Goal: Communication & Community: Connect with others

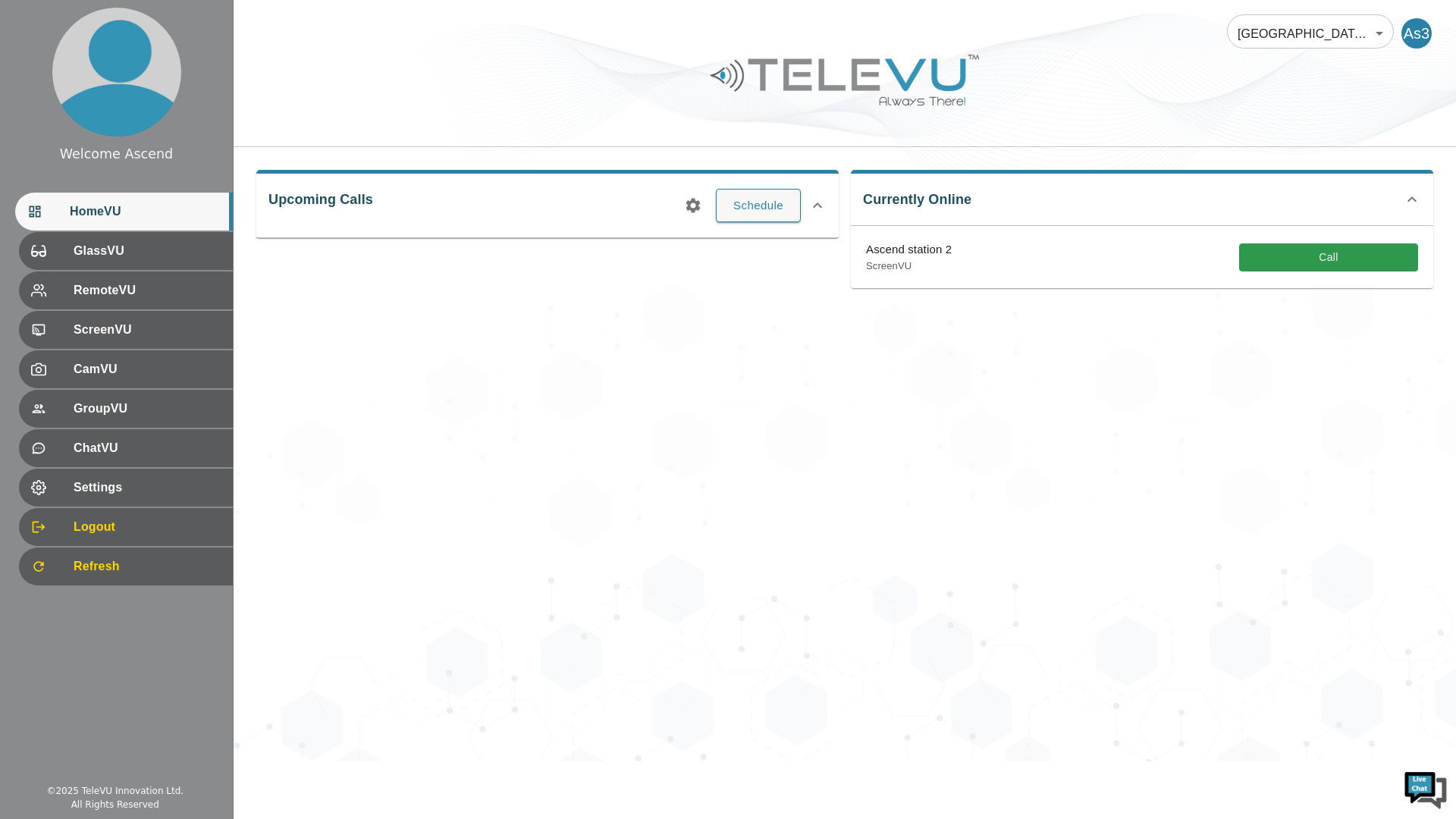
click at [916, 678] on div "[GEOGRAPHIC_DATA] At Home 181 ​ As3 Upcoming Calls Schedule Currently Online As…" at bounding box center [844, 380] width 1223 height 761
click at [1324, 267] on button "Call" at bounding box center [1329, 257] width 179 height 28
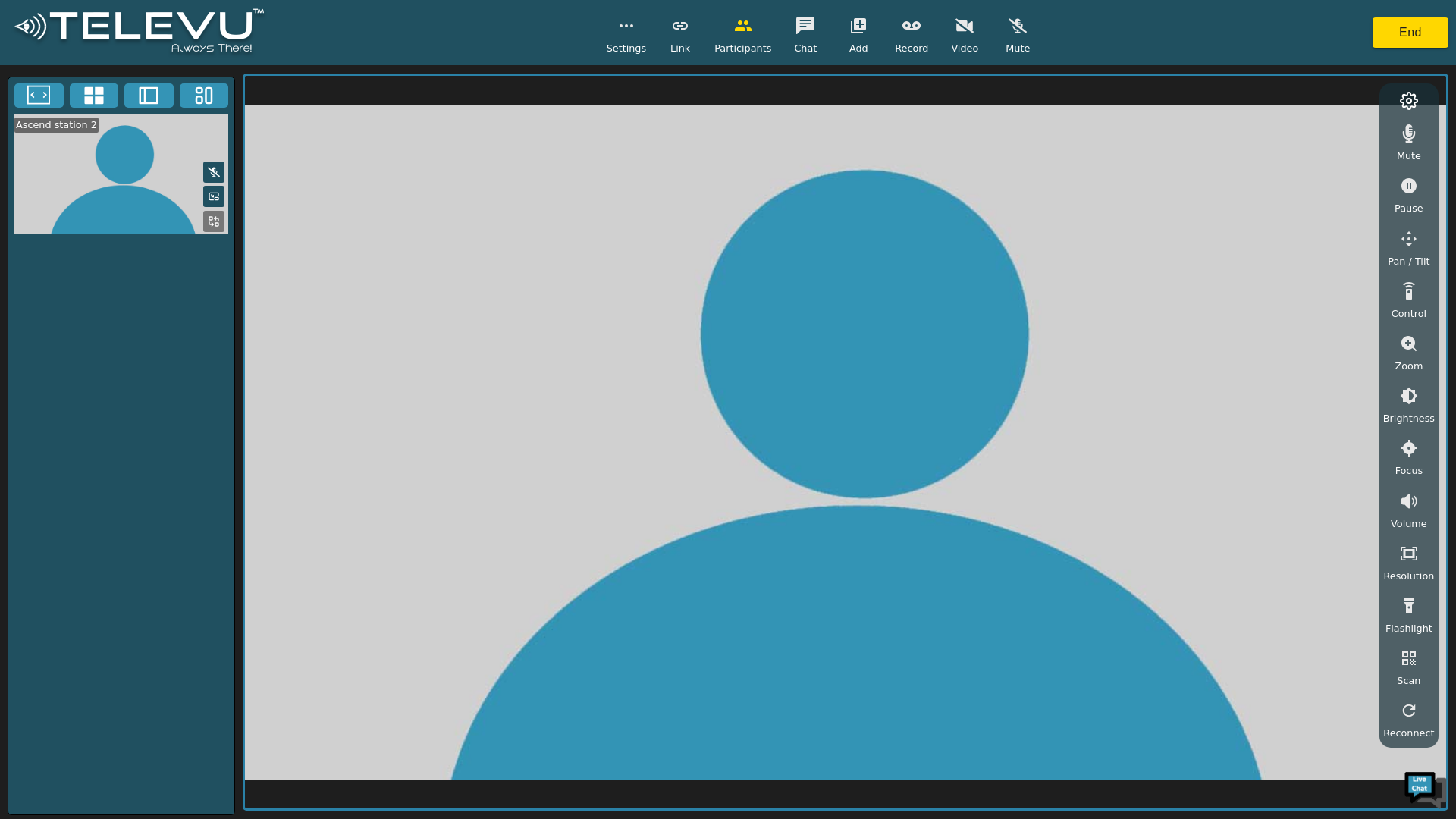
click at [1025, 37] on button "button" at bounding box center [1018, 26] width 38 height 30
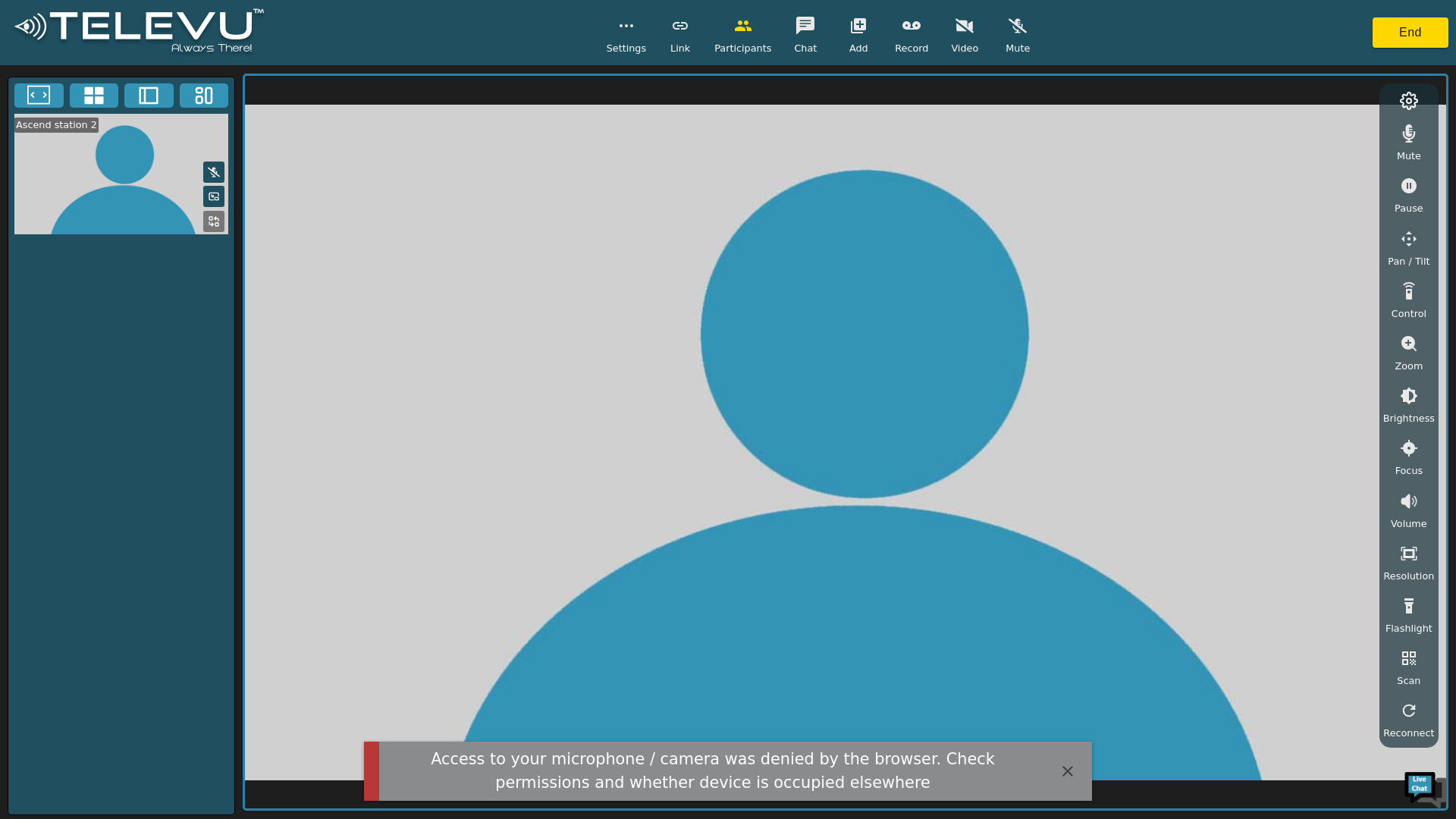
click at [1027, 26] on button "button" at bounding box center [1018, 26] width 38 height 30
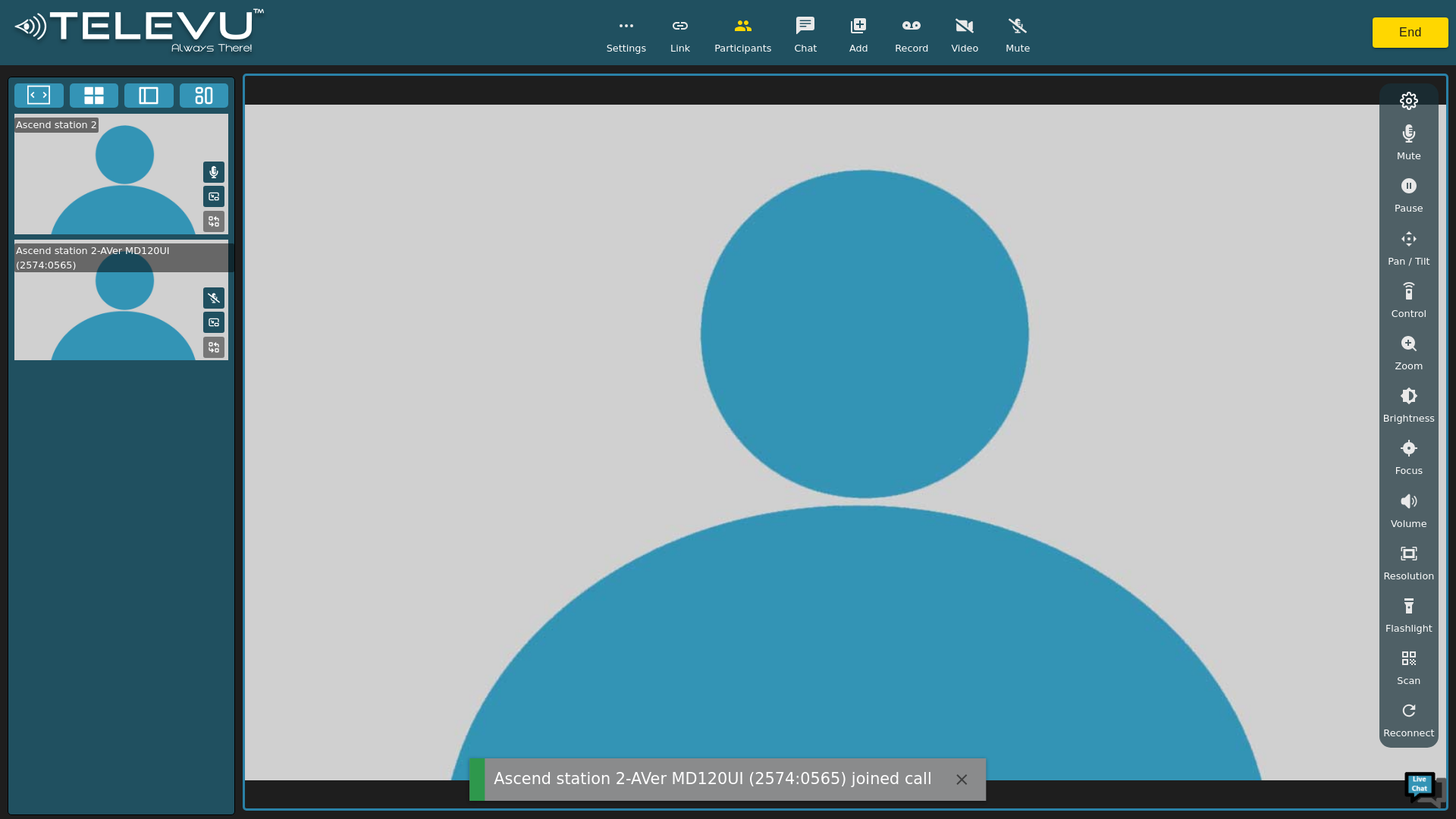
click at [967, 23] on icon "button" at bounding box center [964, 25] width 18 height 14
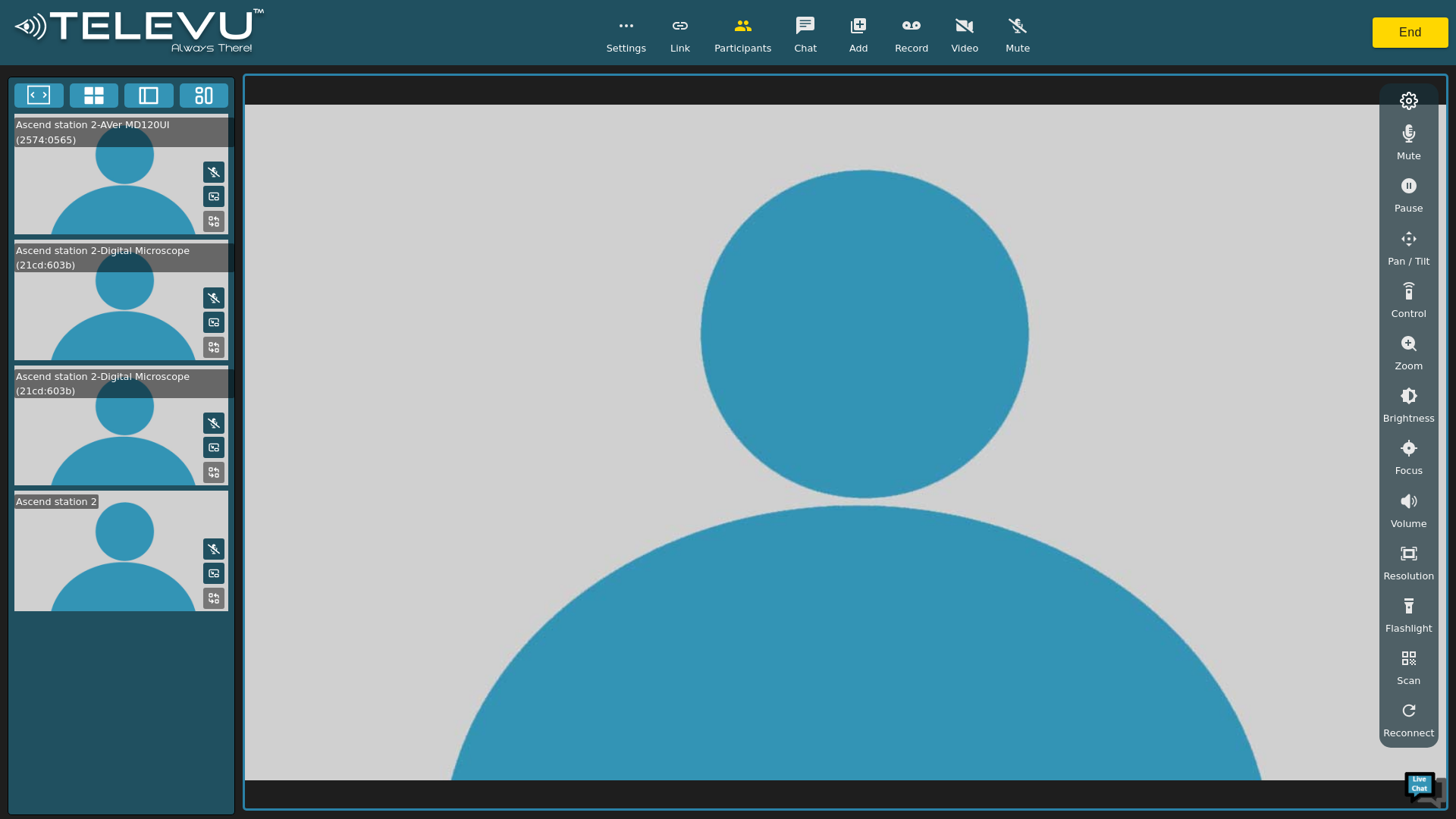
click at [1011, 28] on icon "button" at bounding box center [1018, 25] width 18 height 14
click at [213, 223] on icon at bounding box center [211, 224] width 4 height 4
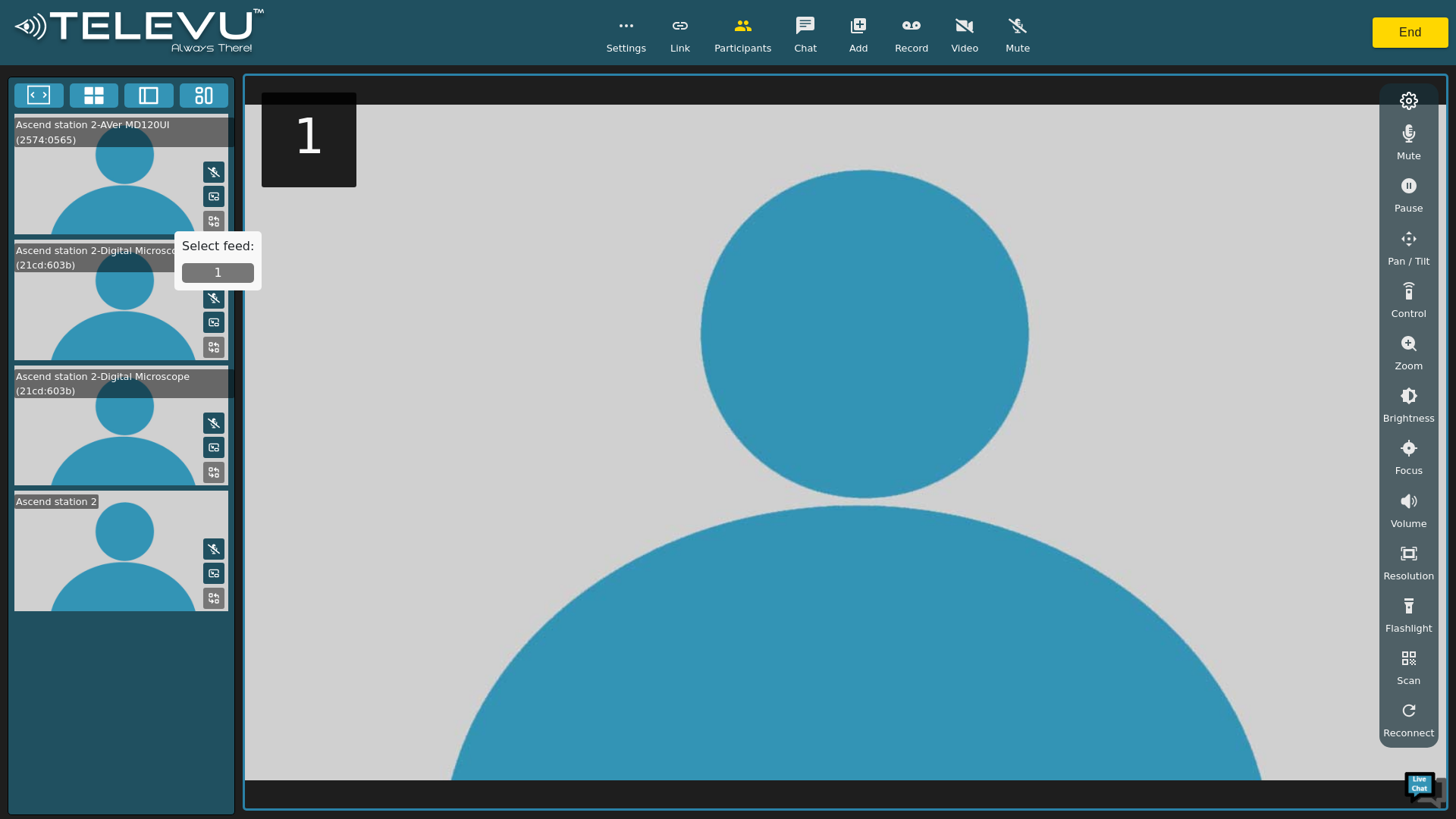
click at [232, 273] on button "1" at bounding box center [217, 273] width 72 height 20
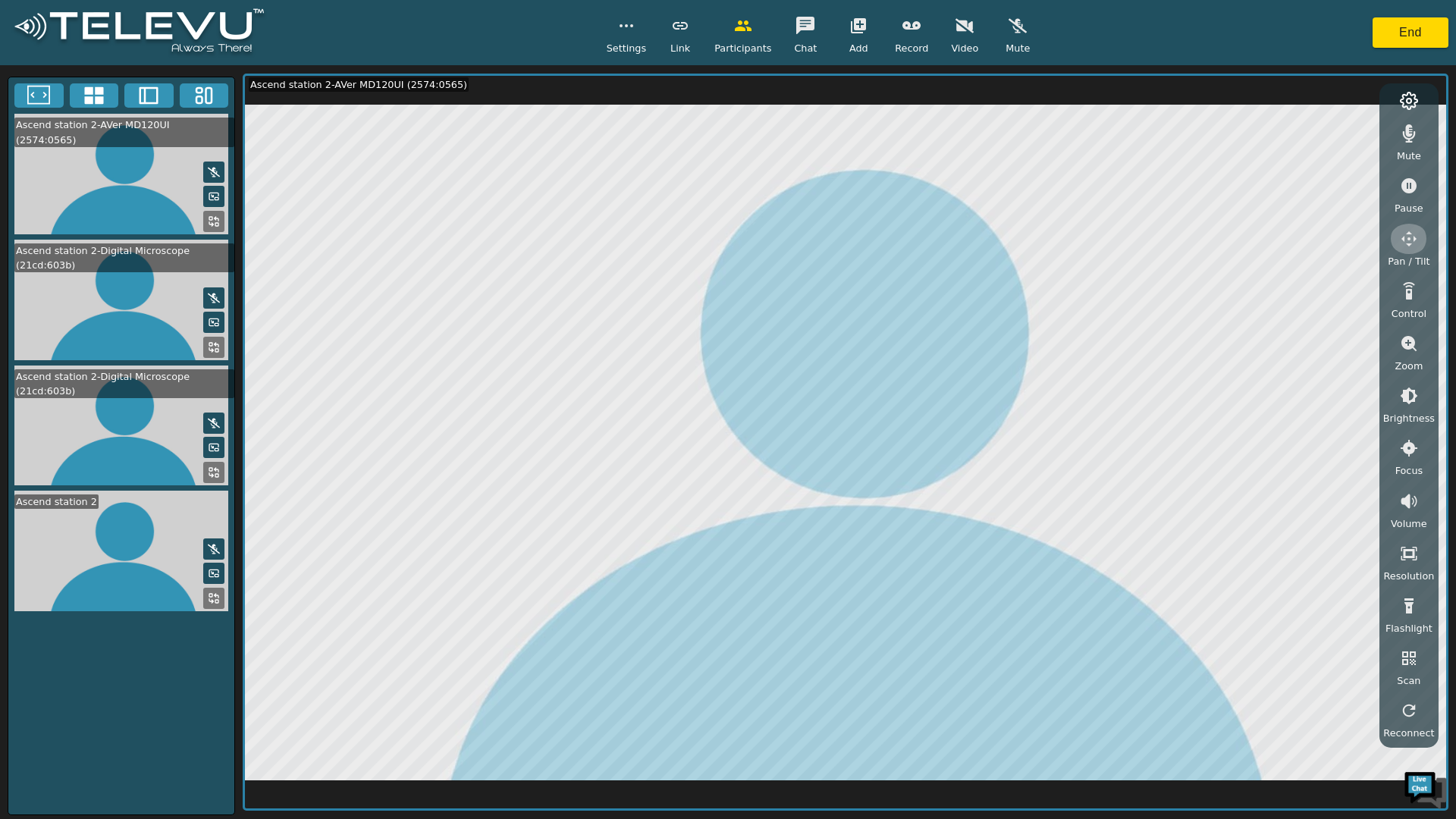
click at [1407, 239] on icon "button" at bounding box center [1409, 239] width 15 height 15
click at [1366, 142] on icon "button" at bounding box center [1361, 136] width 16 height 15
click at [1362, 135] on icon "button" at bounding box center [1361, 136] width 16 height 15
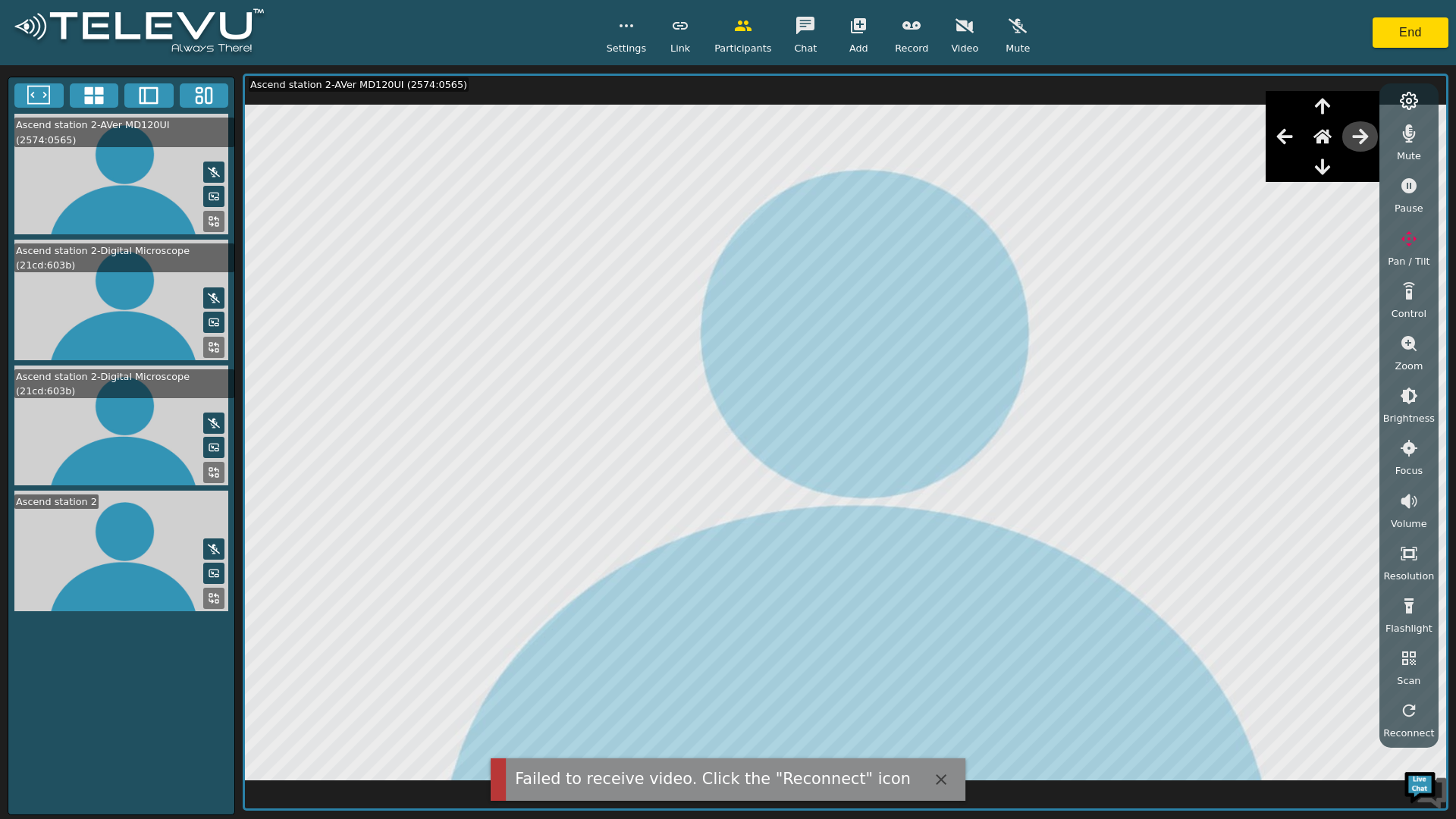
click at [1363, 139] on icon "button" at bounding box center [1361, 136] width 18 height 18
click at [1403, 31] on button "End" at bounding box center [1411, 33] width 76 height 30
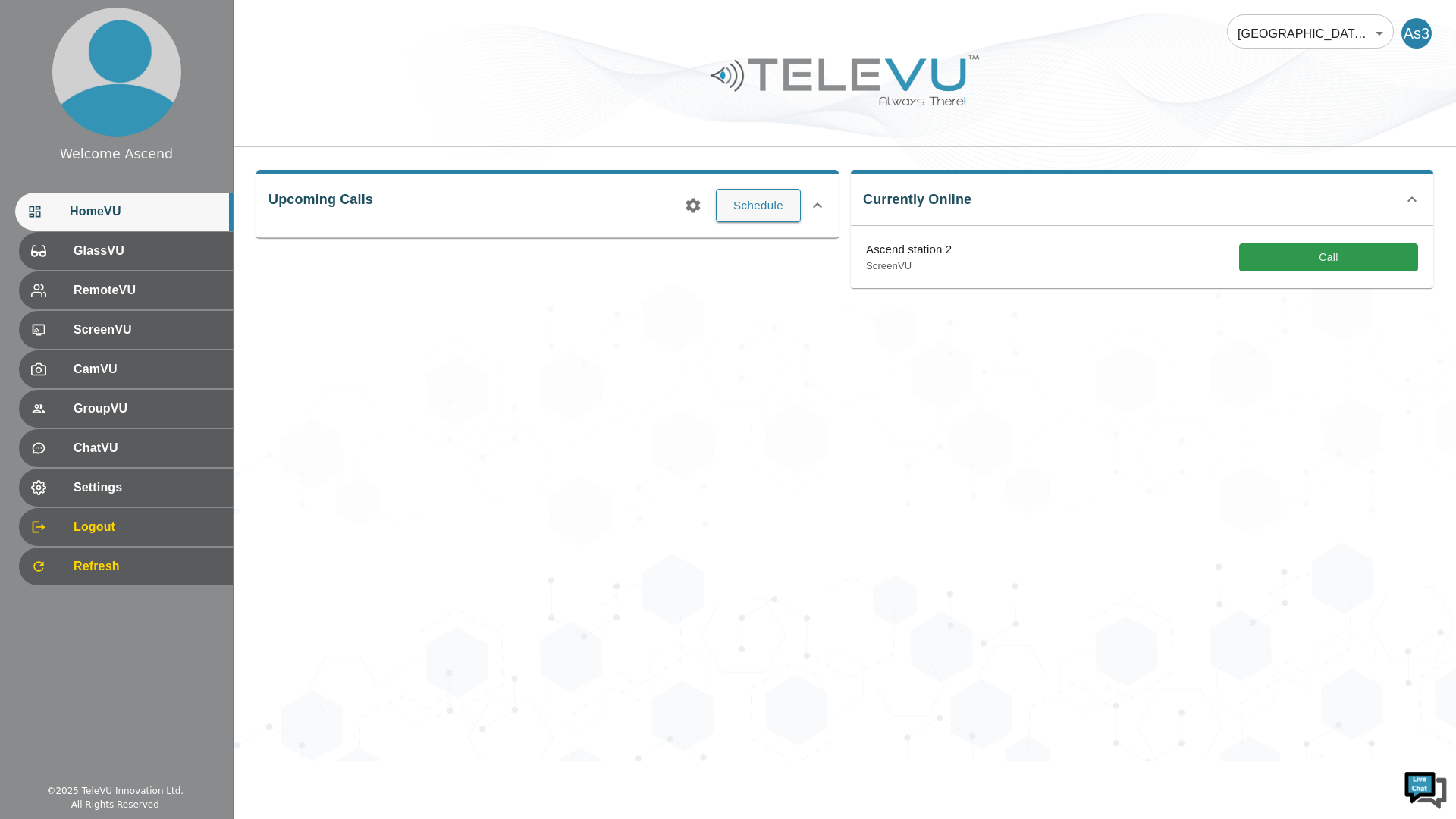
click at [742, 672] on div "Ascend Hospital At Home 181 ​ As3 Upcoming Calls Schedule Currently Online Asce…" at bounding box center [844, 380] width 1223 height 761
click at [738, 656] on div "Ascend Hospital At Home 181 ​ As3 Upcoming Calls Schedule Currently Online Asce…" at bounding box center [844, 380] width 1223 height 761
drag, startPoint x: 450, startPoint y: 588, endPoint x: 430, endPoint y: 585, distance: 20.2
click at [451, 587] on div "Ascend Hospital At Home 181 ​ As3 Upcoming Calls Schedule Currently Online Asce…" at bounding box center [844, 380] width 1223 height 761
click at [81, 489] on span "Settings" at bounding box center [144, 487] width 150 height 18
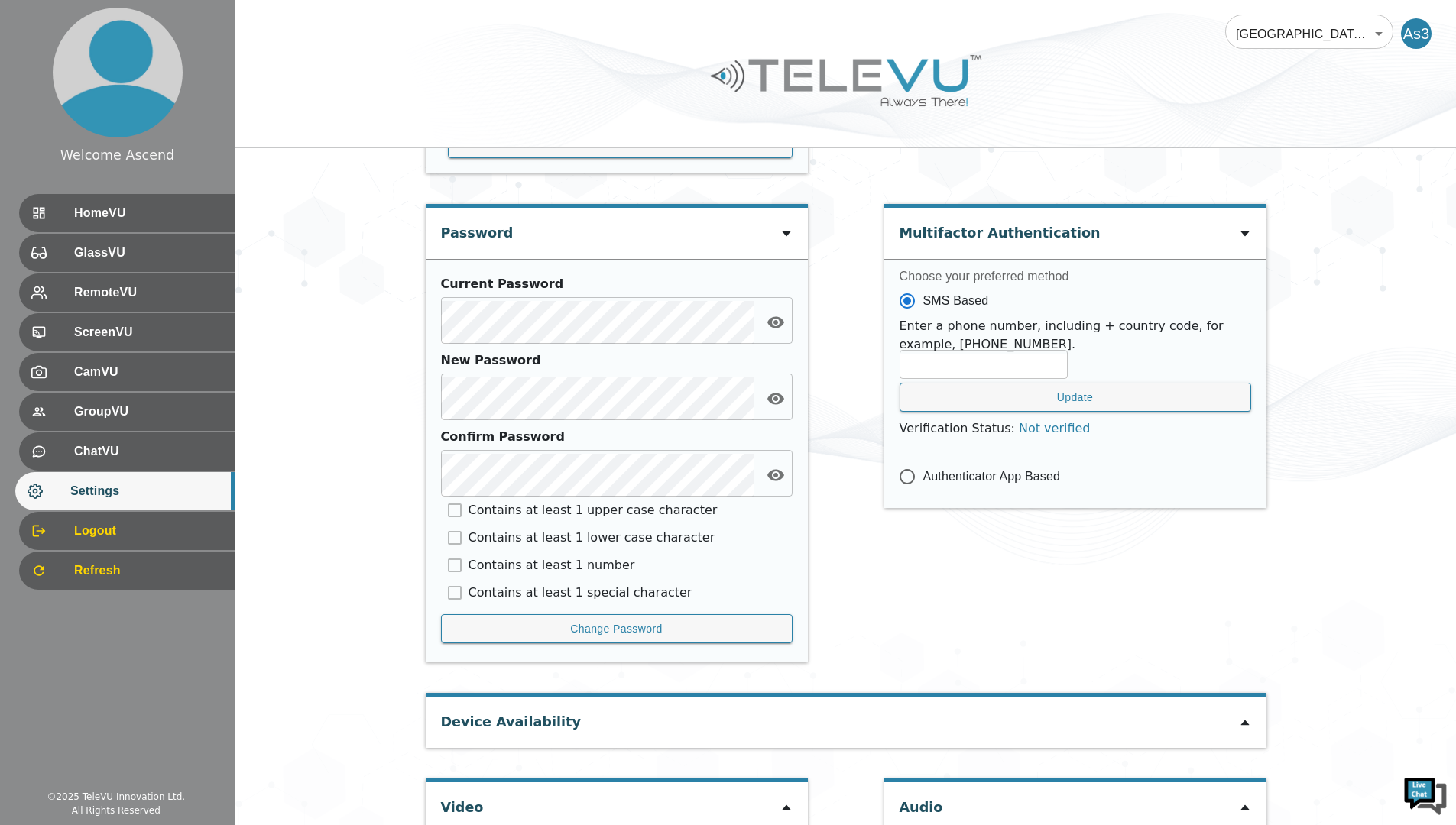
scroll to position [529, 0]
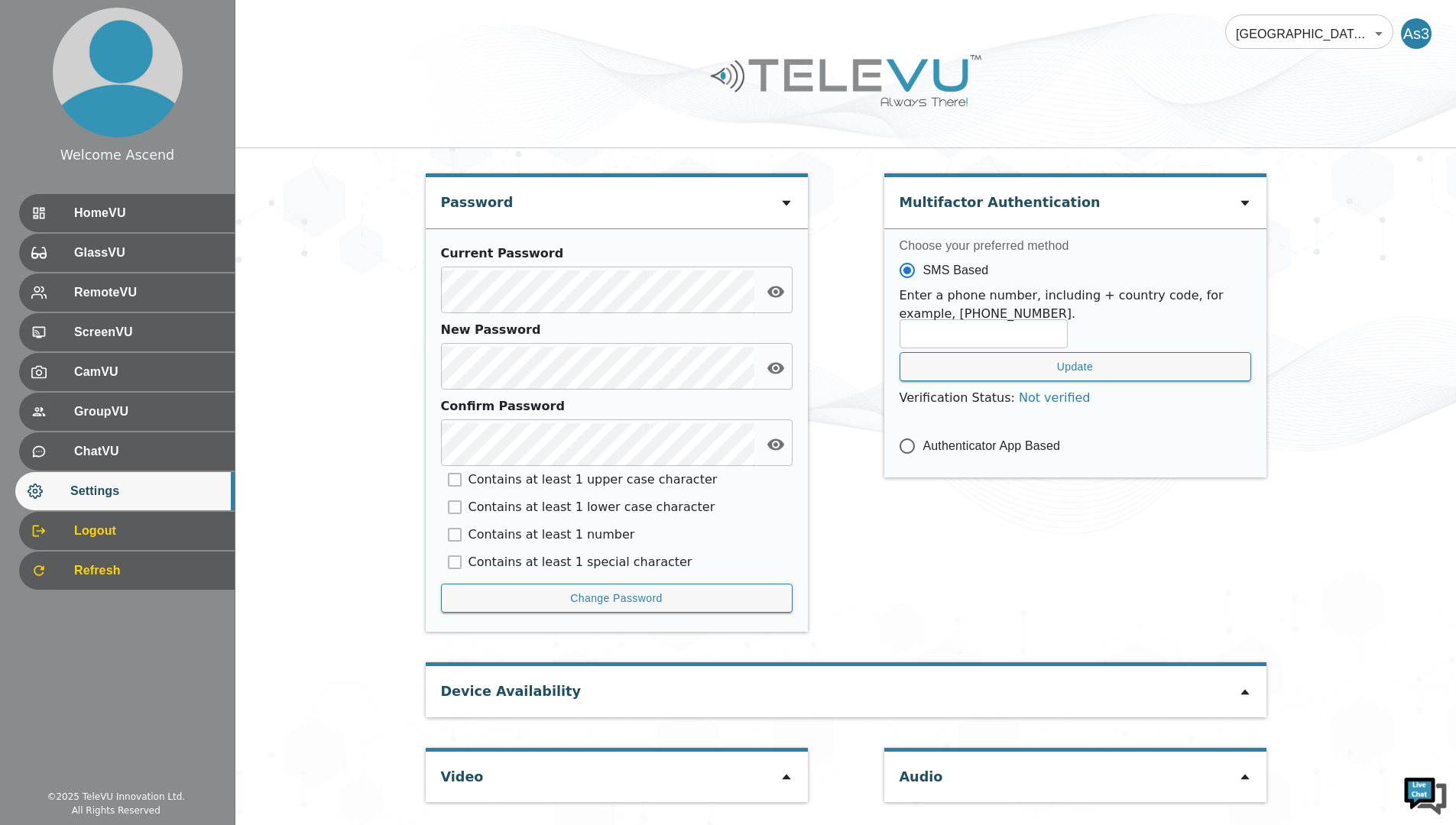
click at [789, 781] on icon at bounding box center [787, 777] width 13 height 13
type input "33e1d139ed21577067ba879f908651d9b583513cc11c18a849cf0de02bdf7617"
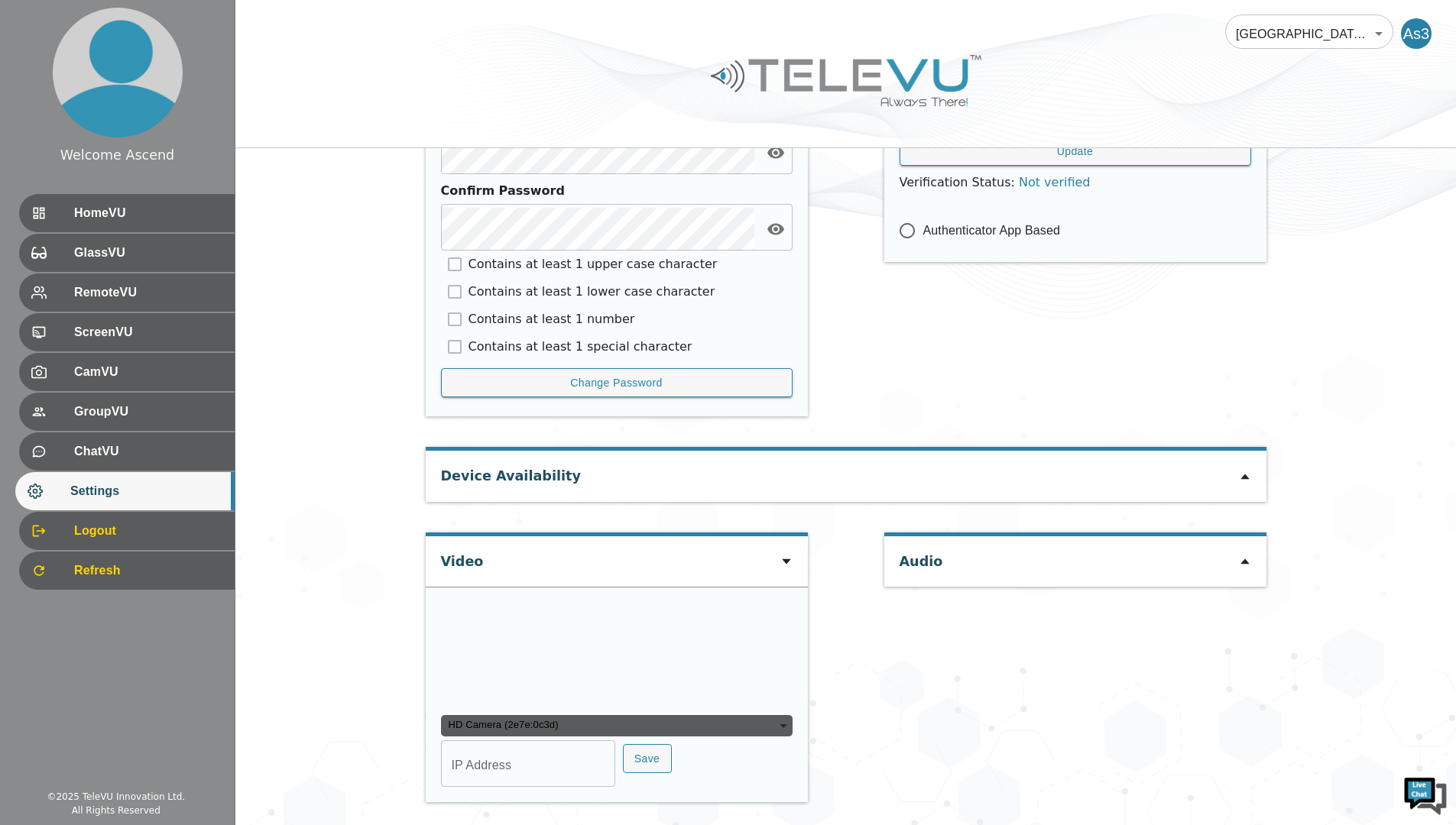
scroll to position [894, 0]
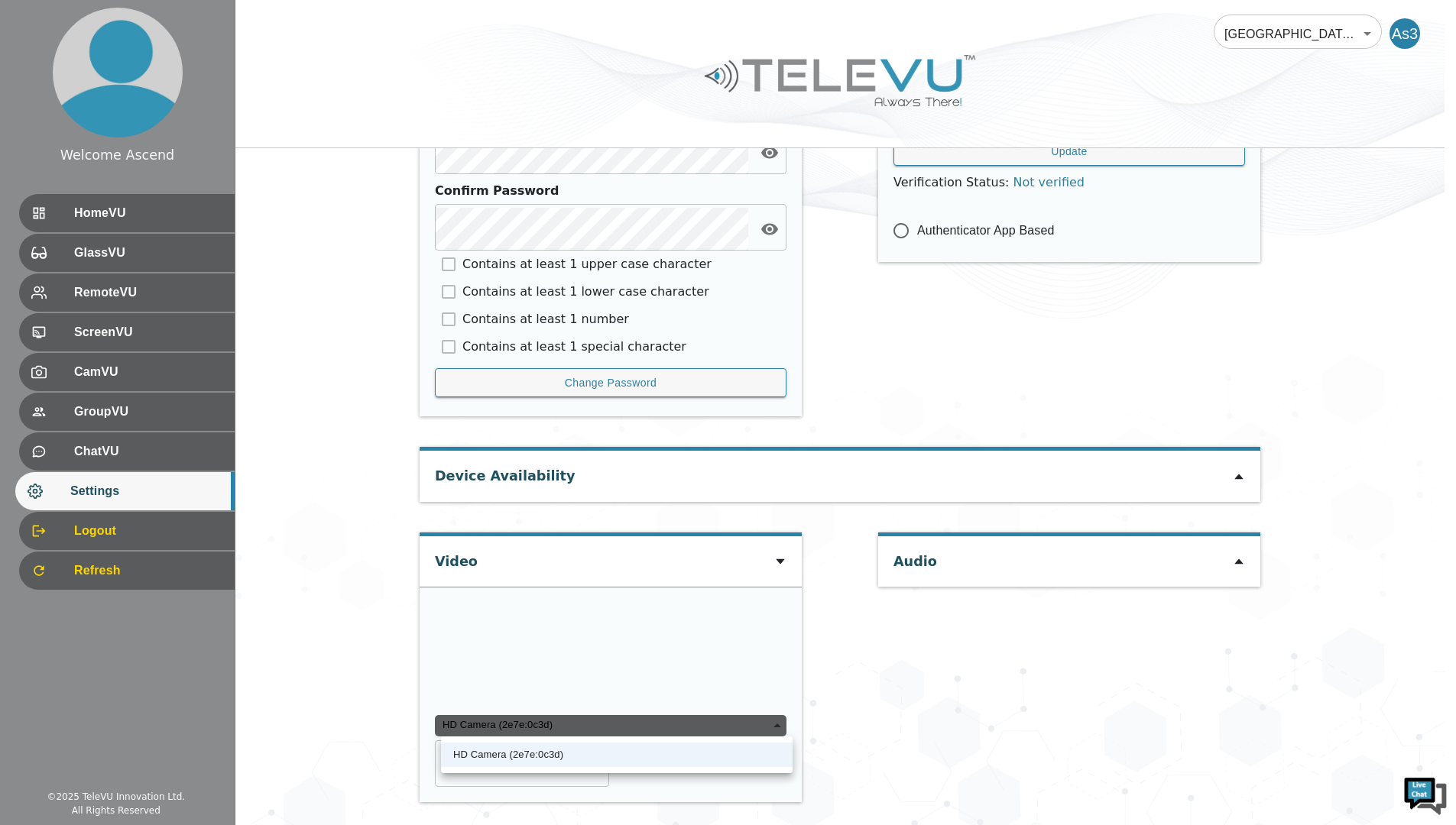
click at [510, 729] on div "HD Camera (2e7e:0c3d)" at bounding box center [611, 725] width 352 height 22
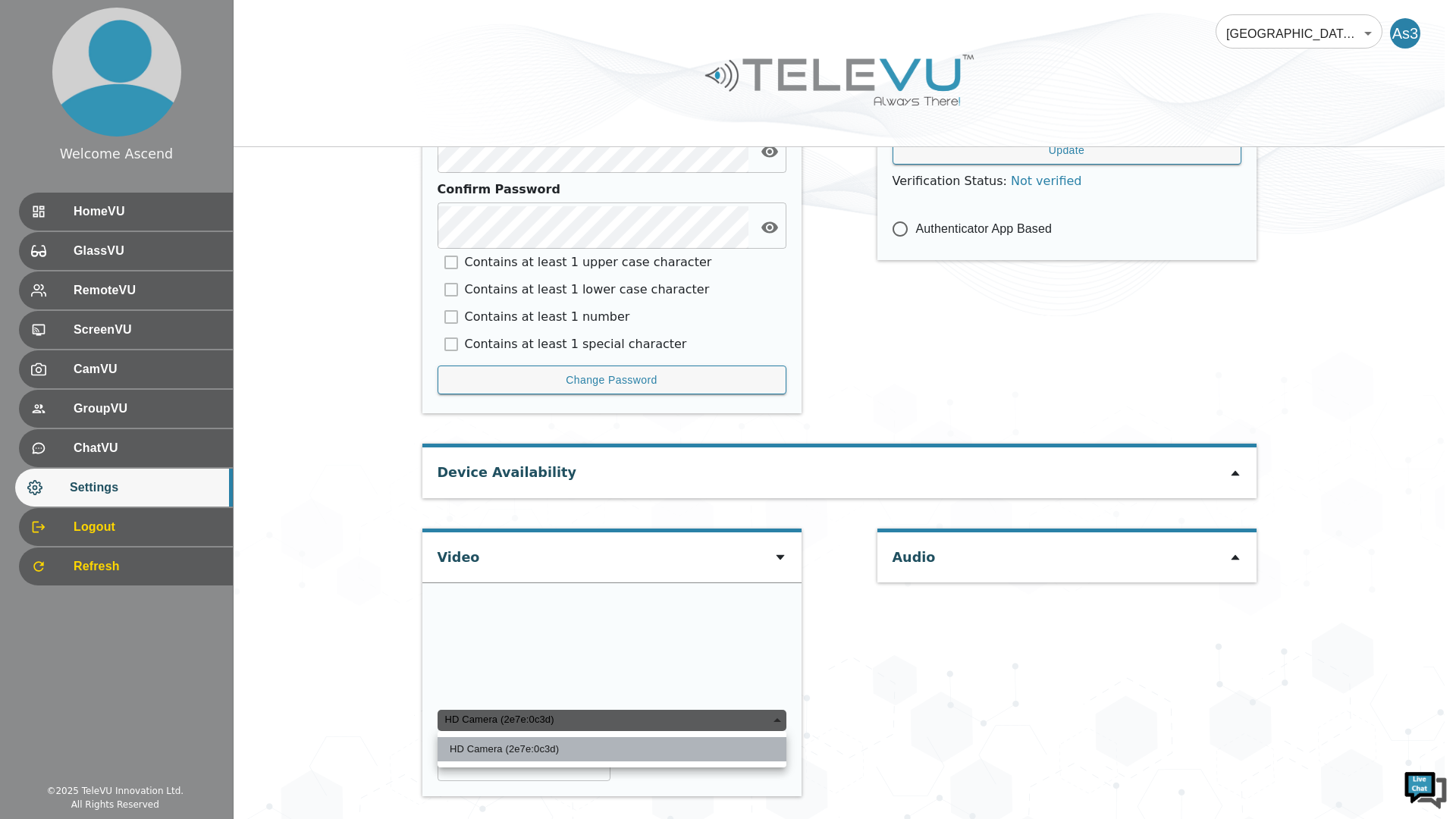
click at [491, 746] on li "HD Camera (2e7e:0c3d)" at bounding box center [612, 749] width 349 height 24
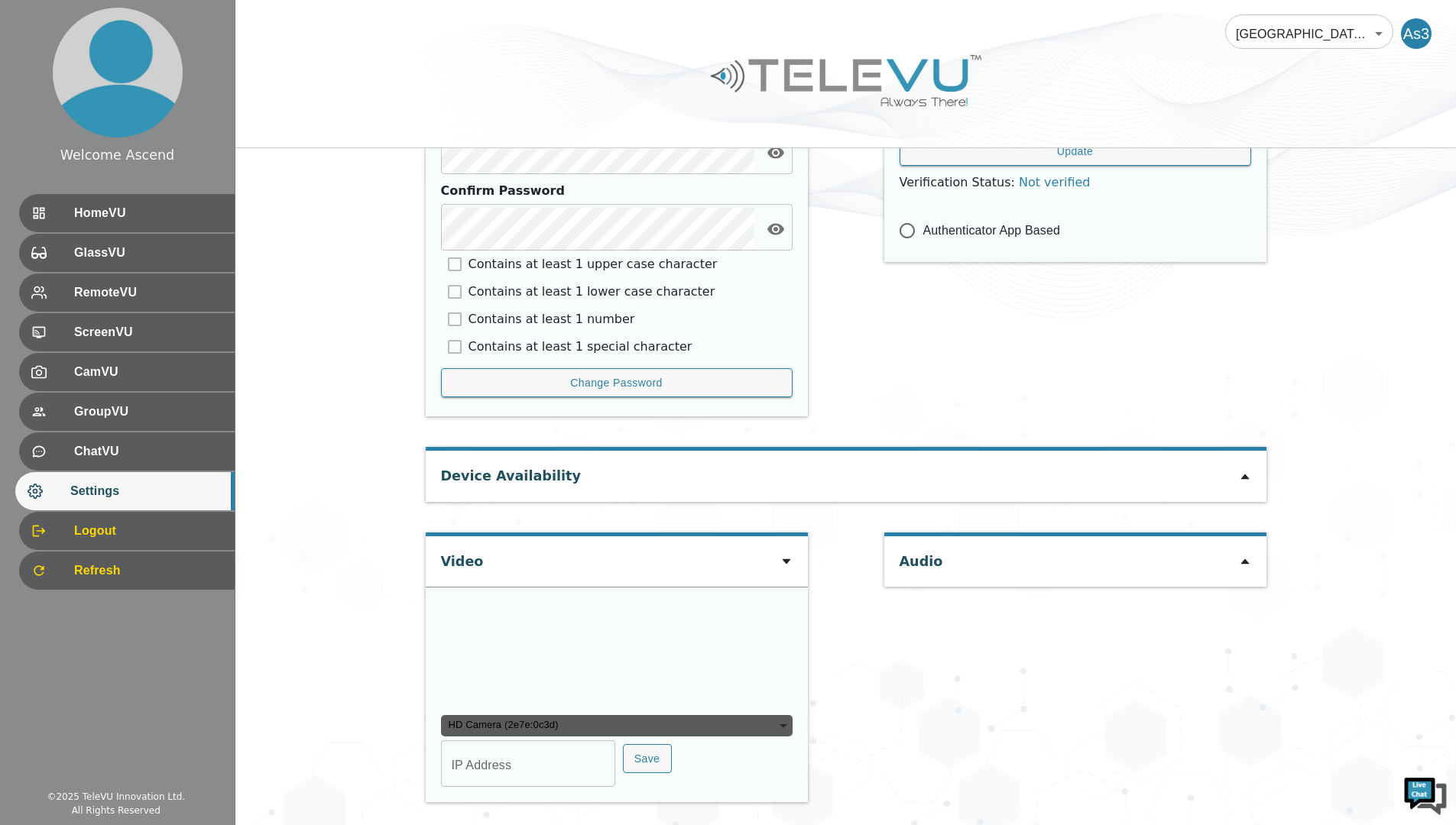
click at [1178, 590] on div "Audio" at bounding box center [1075, 675] width 382 height 285
click at [127, 564] on span "Refresh" at bounding box center [145, 570] width 152 height 18
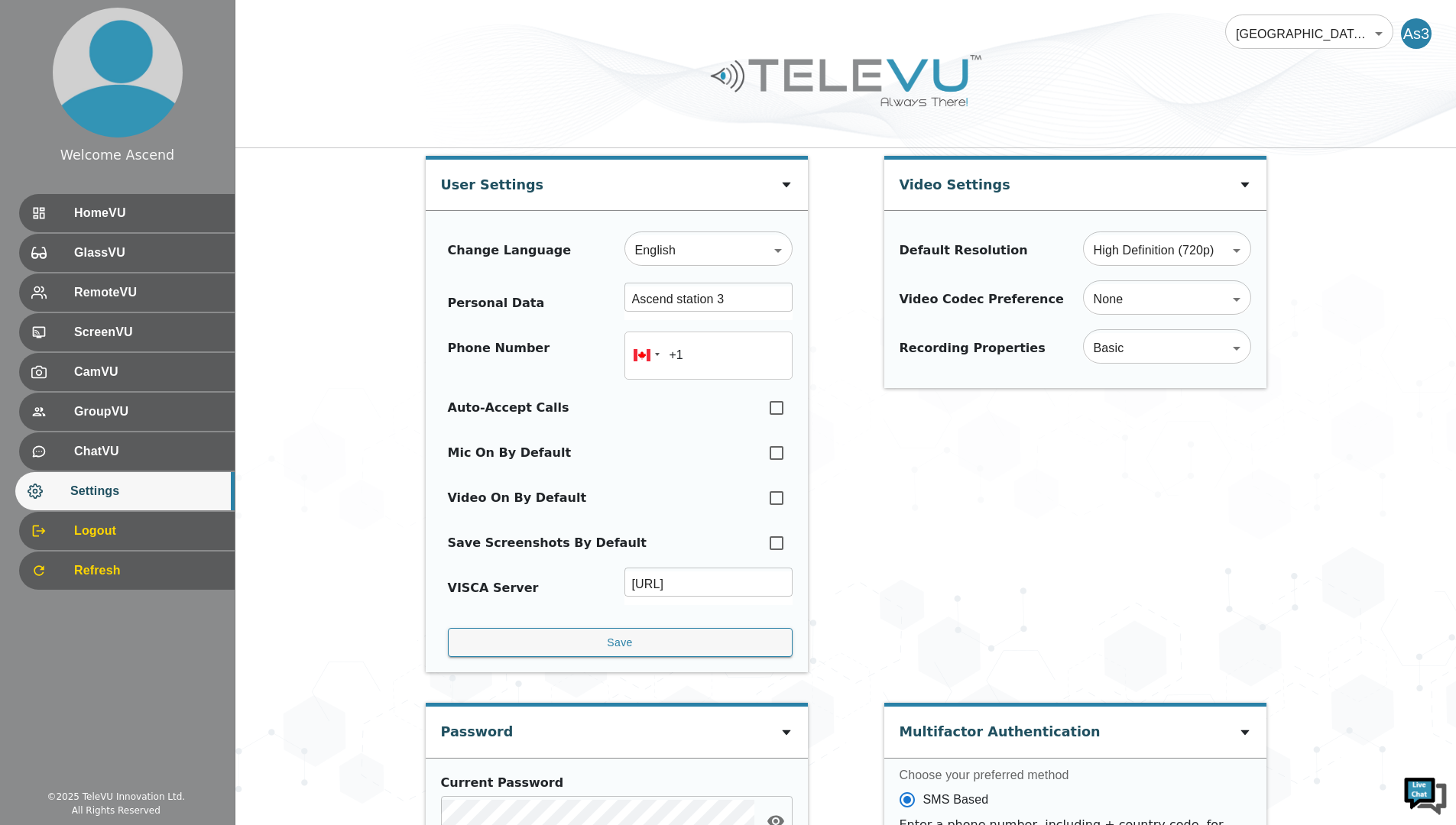
scroll to position [529, 0]
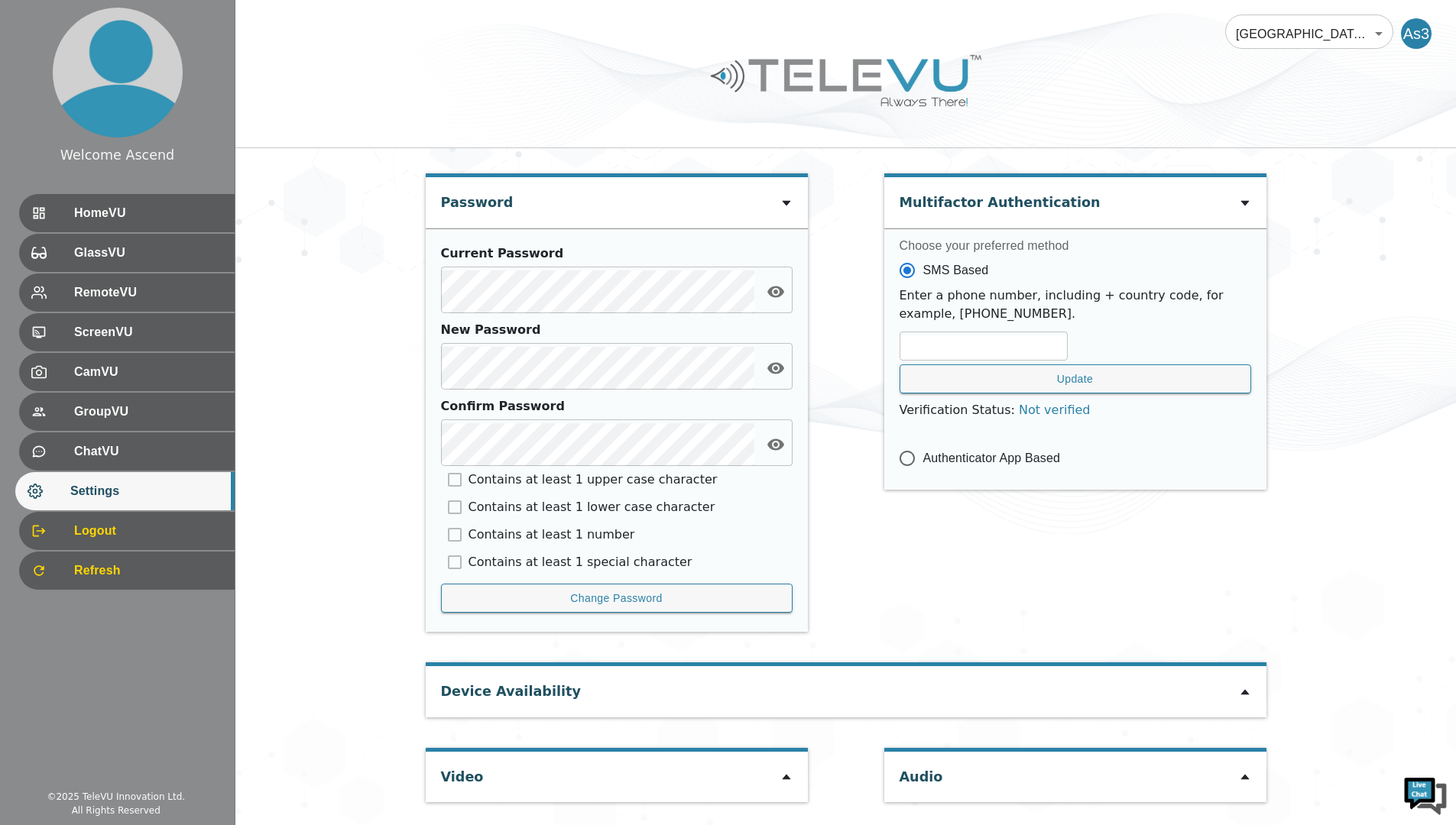
click at [787, 781] on icon at bounding box center [787, 777] width 13 height 13
type input "33e1d139ed21577067ba879f908651d9b583513cc11c18a849cf0de02bdf7617"
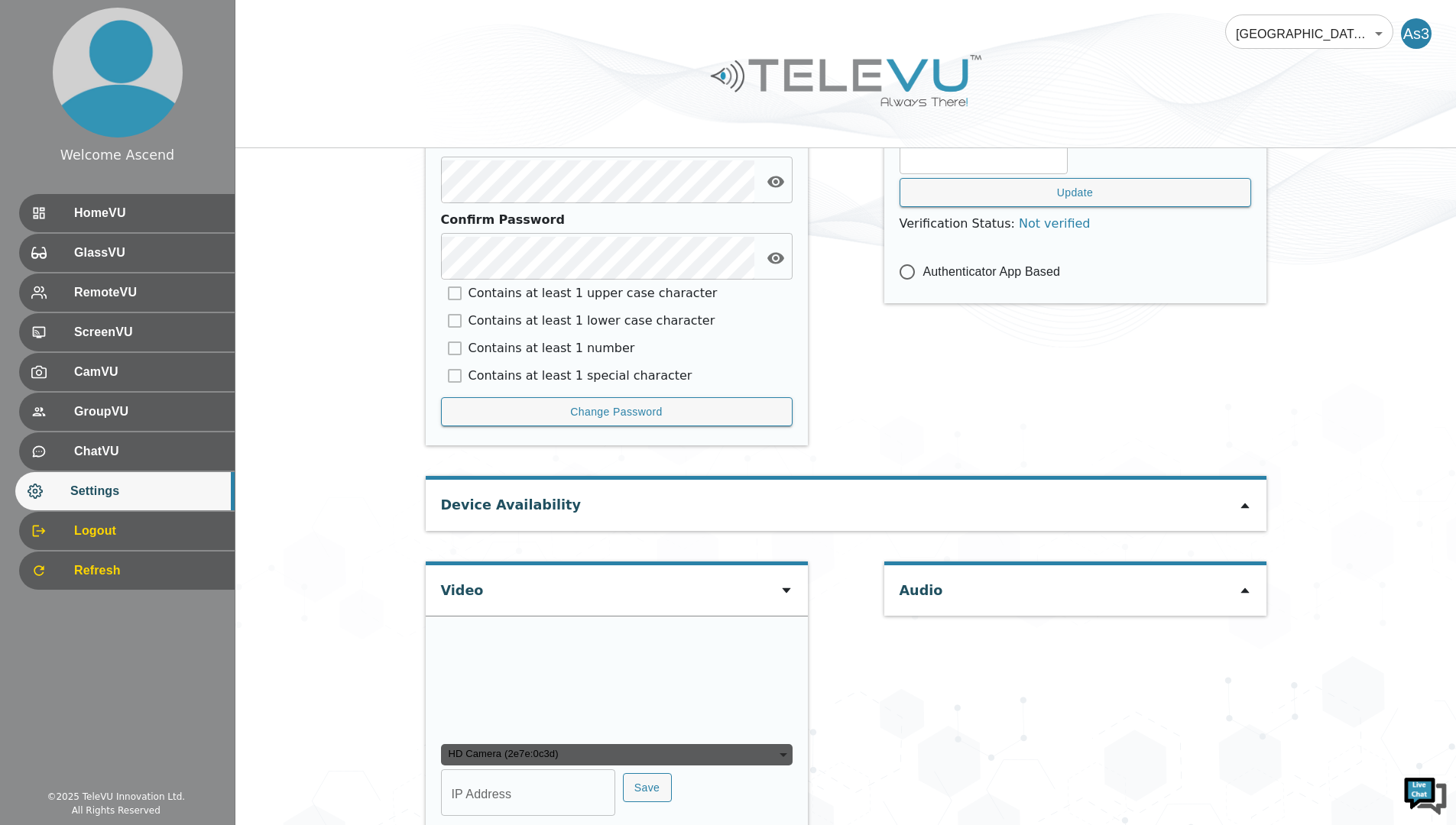
scroll to position [894, 0]
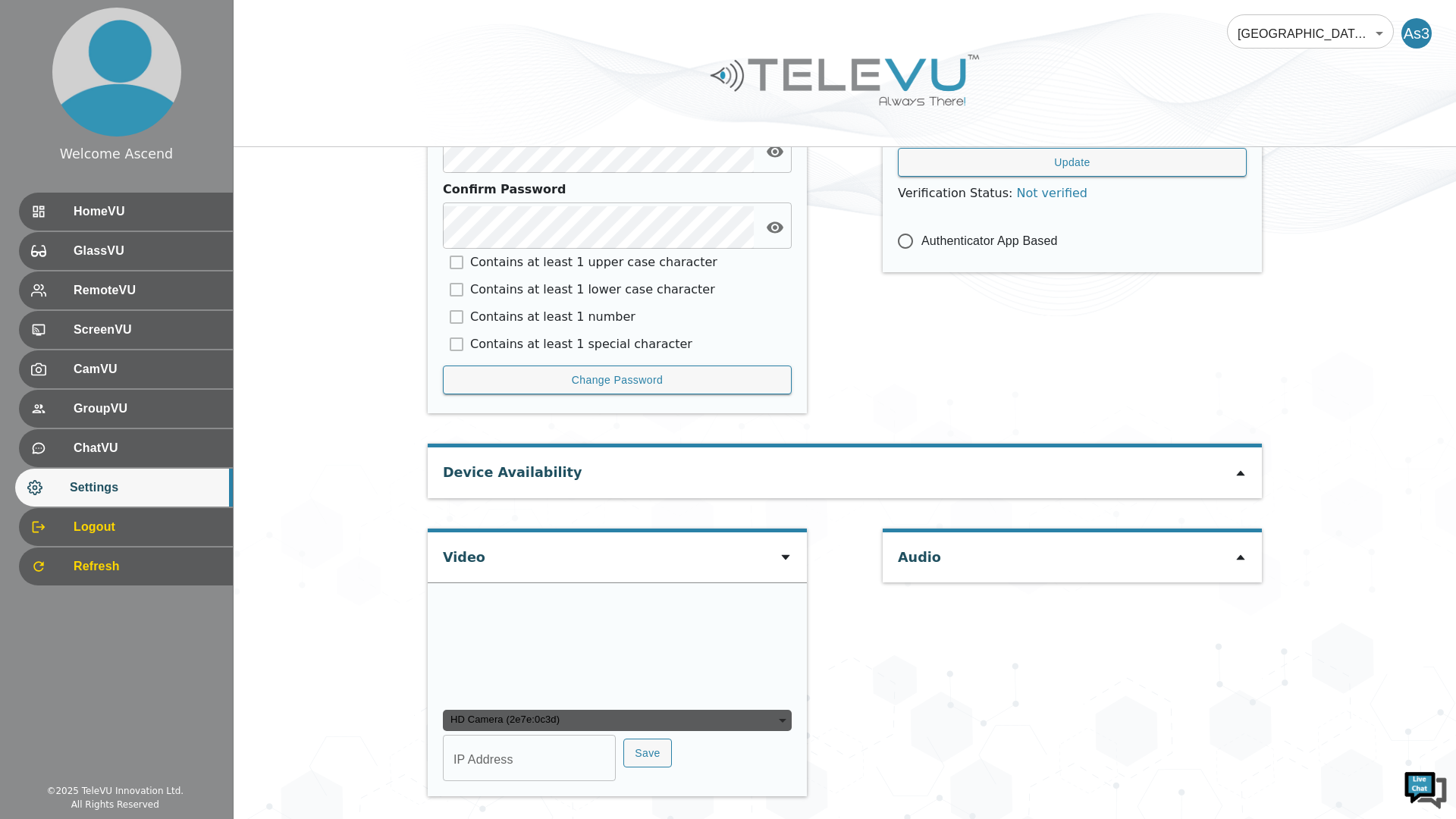
click at [582, 715] on div "HD Camera (2e7e:0c3d)" at bounding box center [617, 720] width 349 height 21
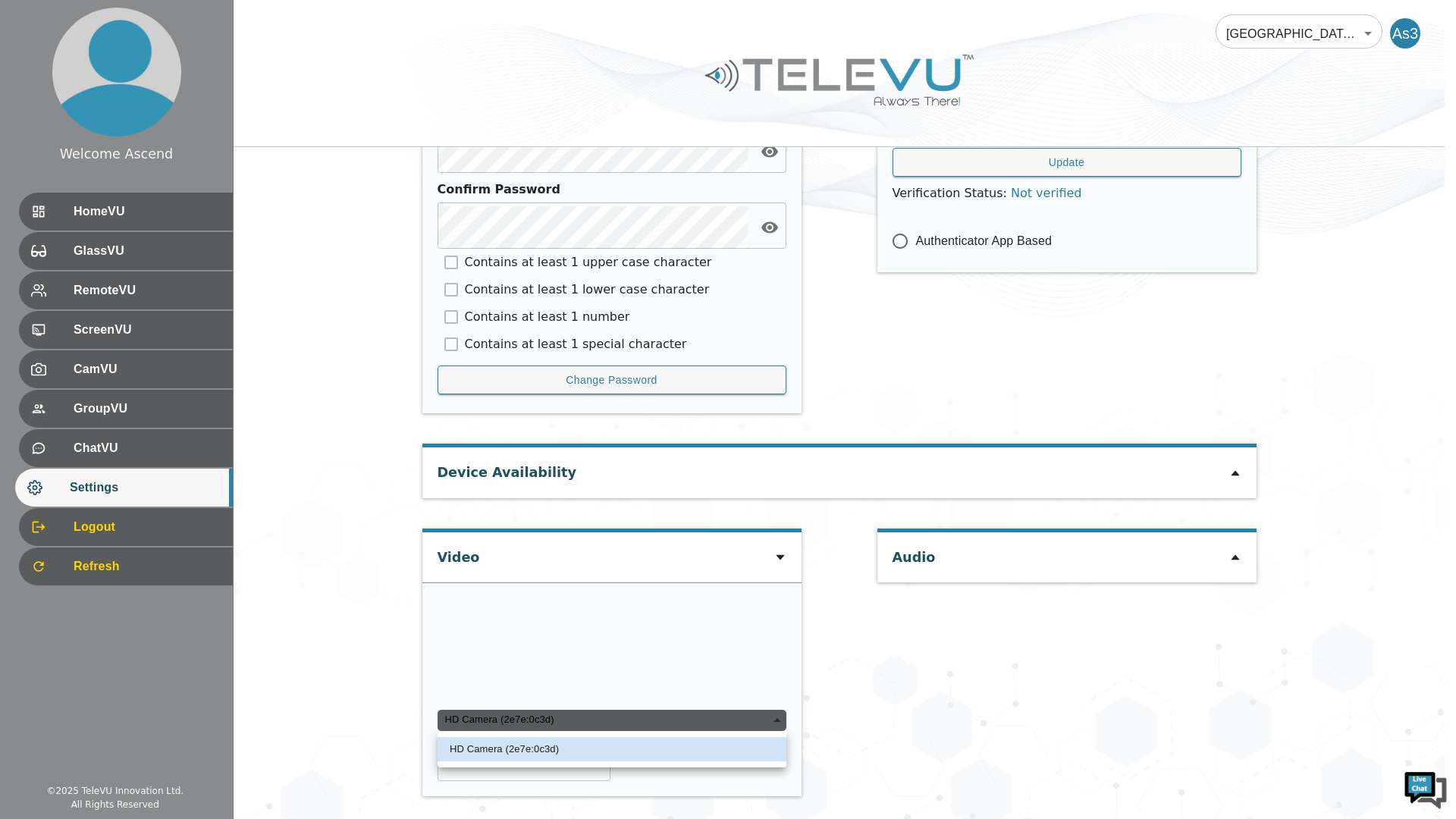
click at [582, 715] on div "HD Camera (2e7e:0c3d)" at bounding box center [612, 720] width 349 height 21
click at [898, 709] on div at bounding box center [728, 410] width 1456 height 819
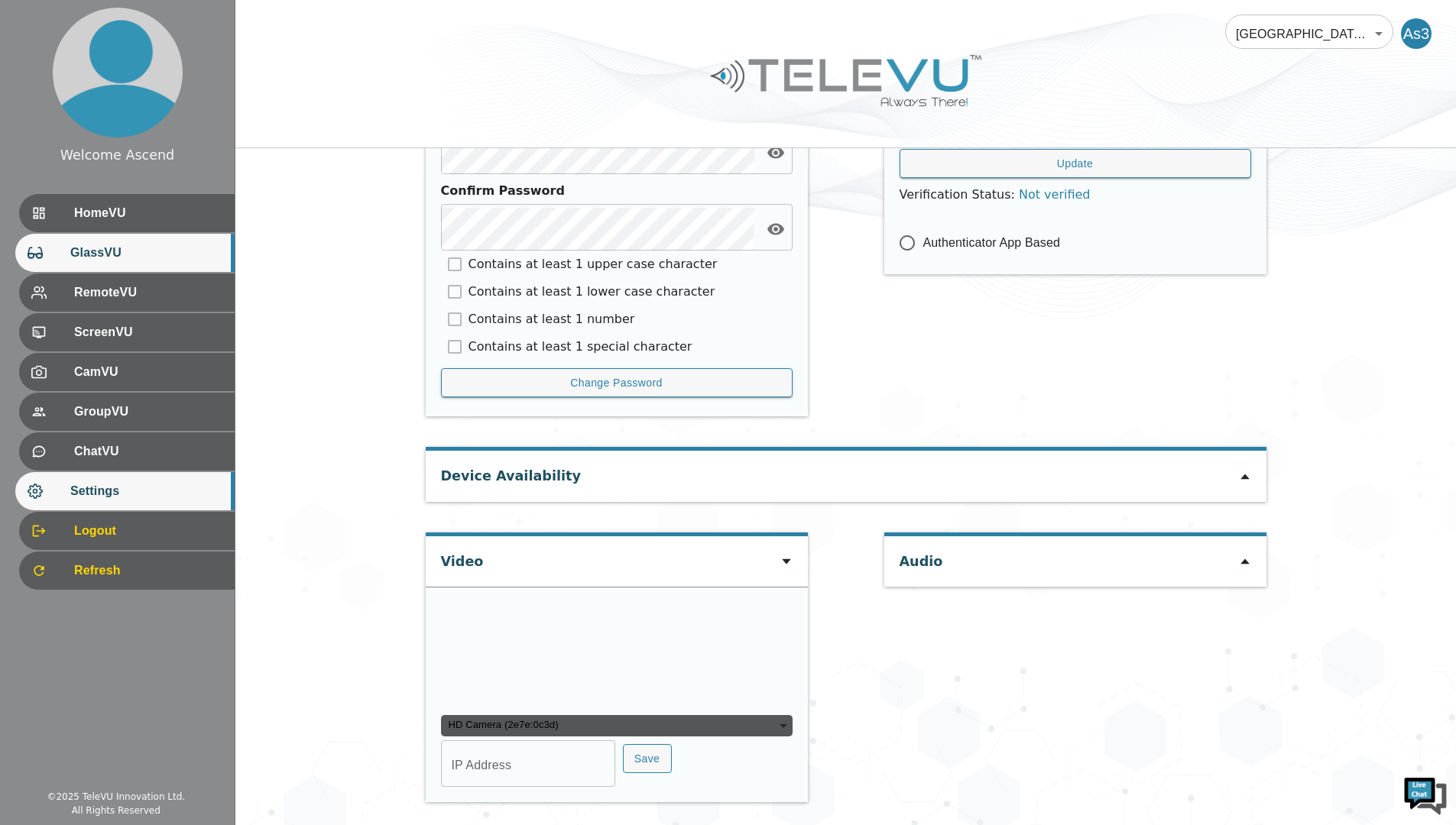
scroll to position [0, 0]
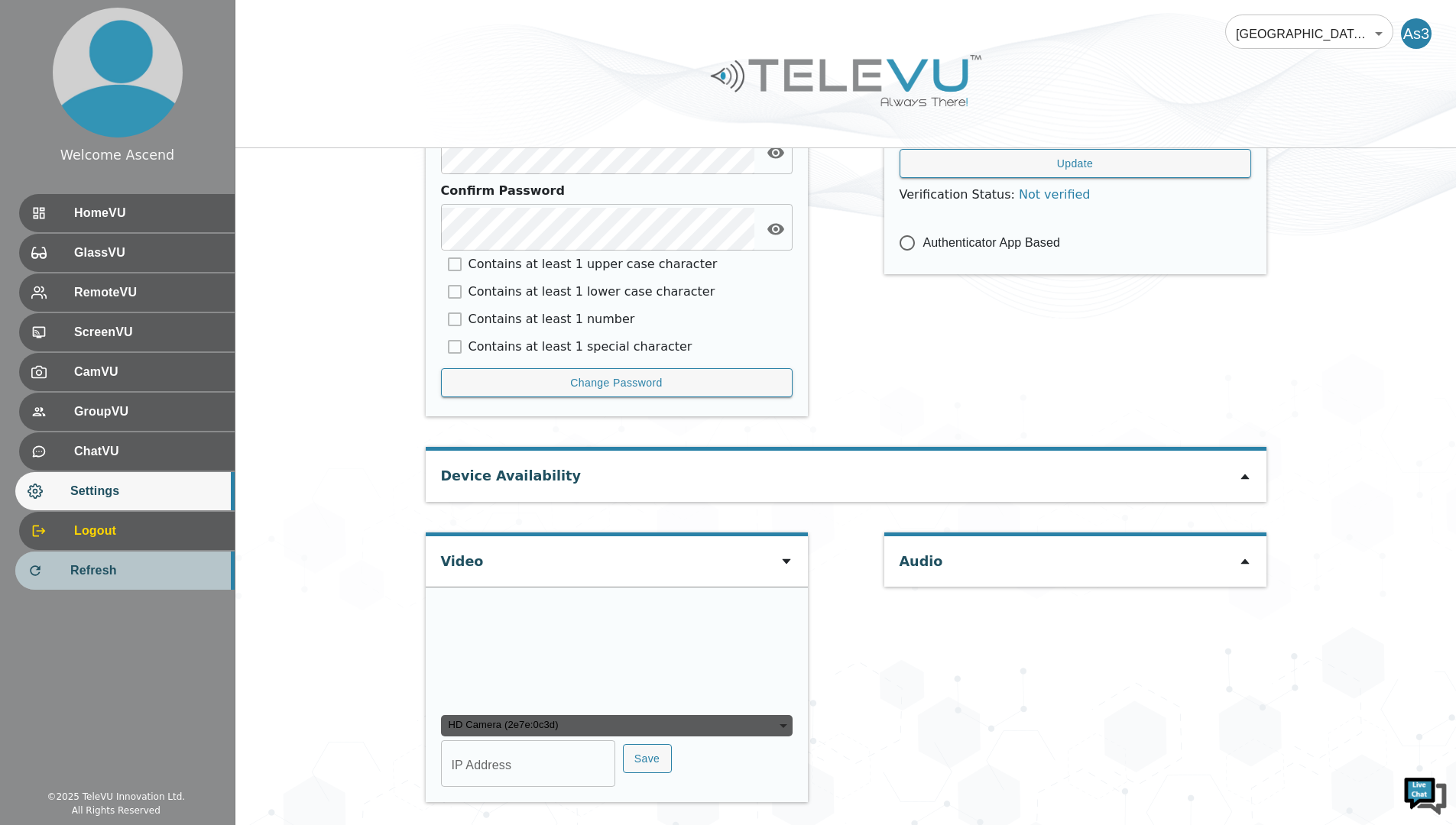
click at [91, 573] on span "Refresh" at bounding box center [145, 570] width 152 height 18
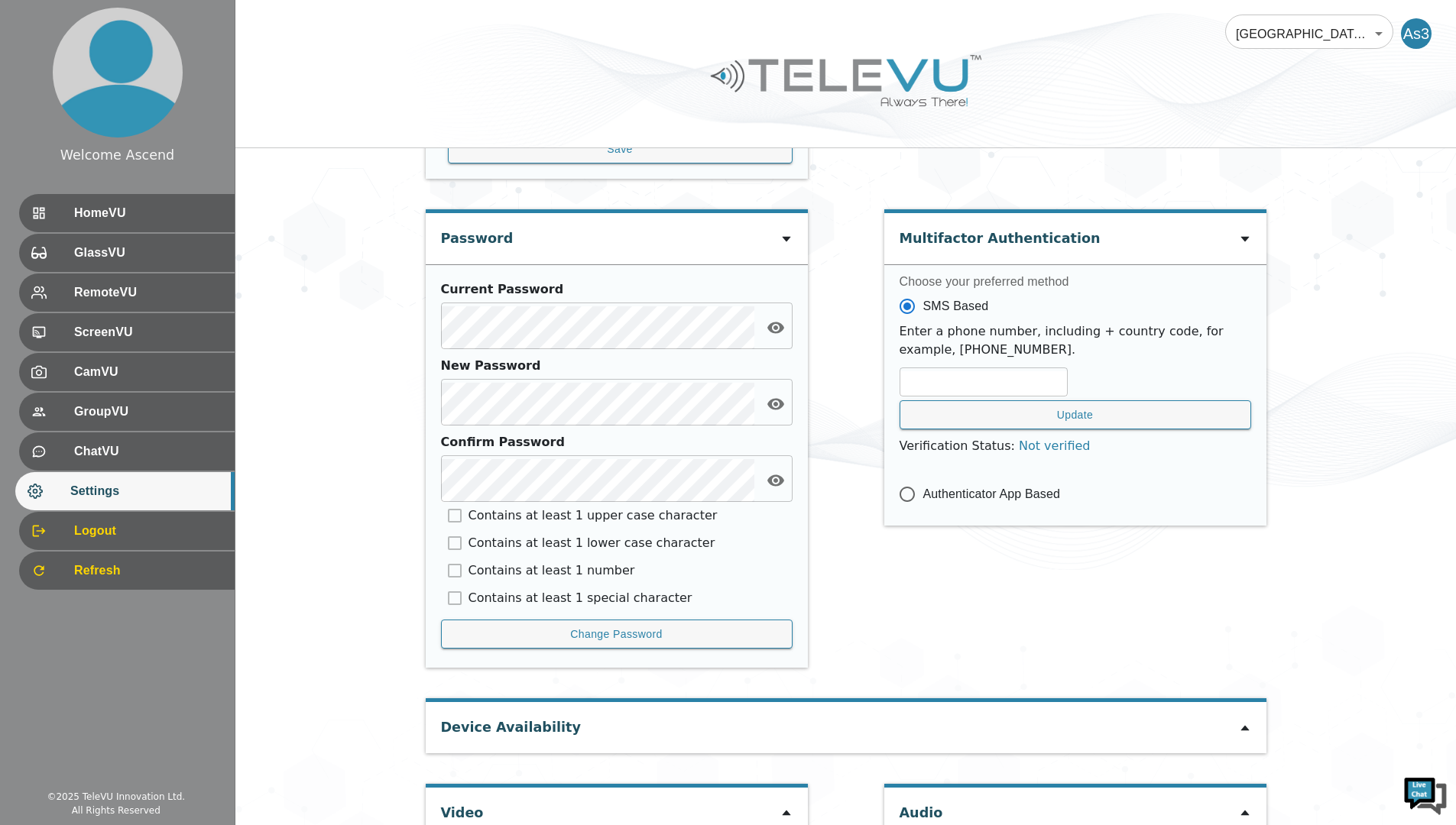
scroll to position [529, 0]
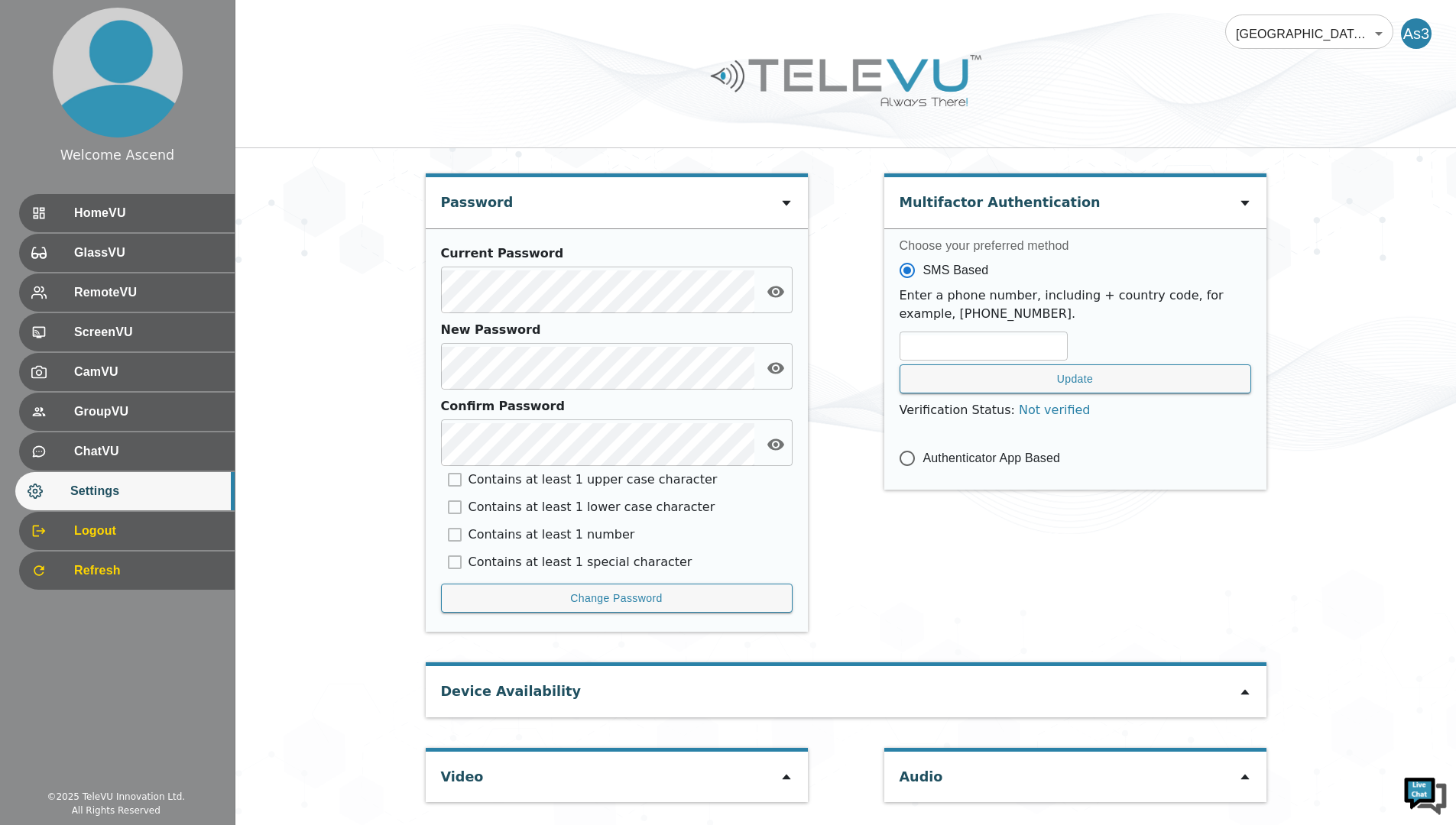
click at [1242, 689] on icon at bounding box center [1245, 692] width 13 height 13
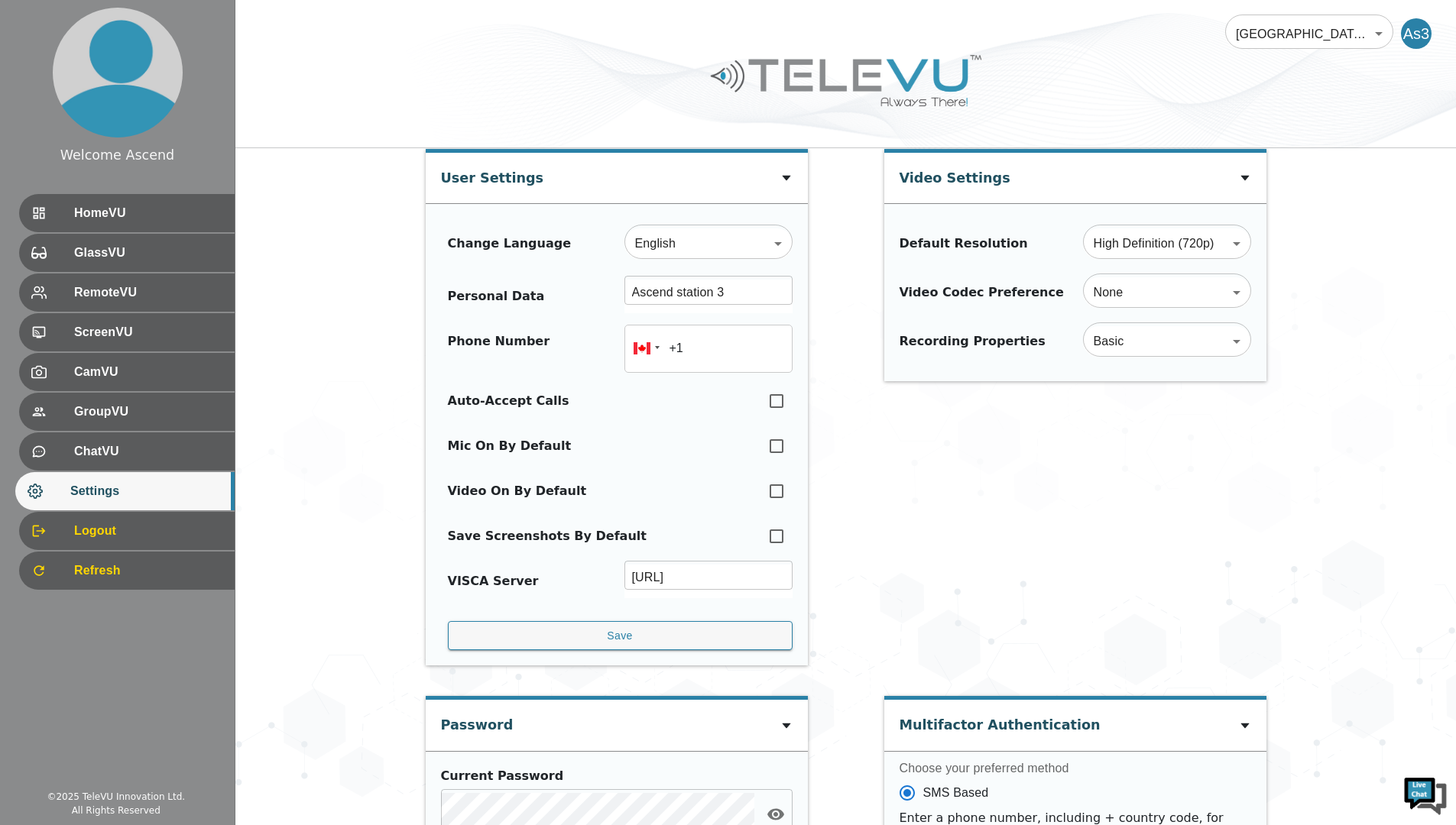
scroll to position [0, 0]
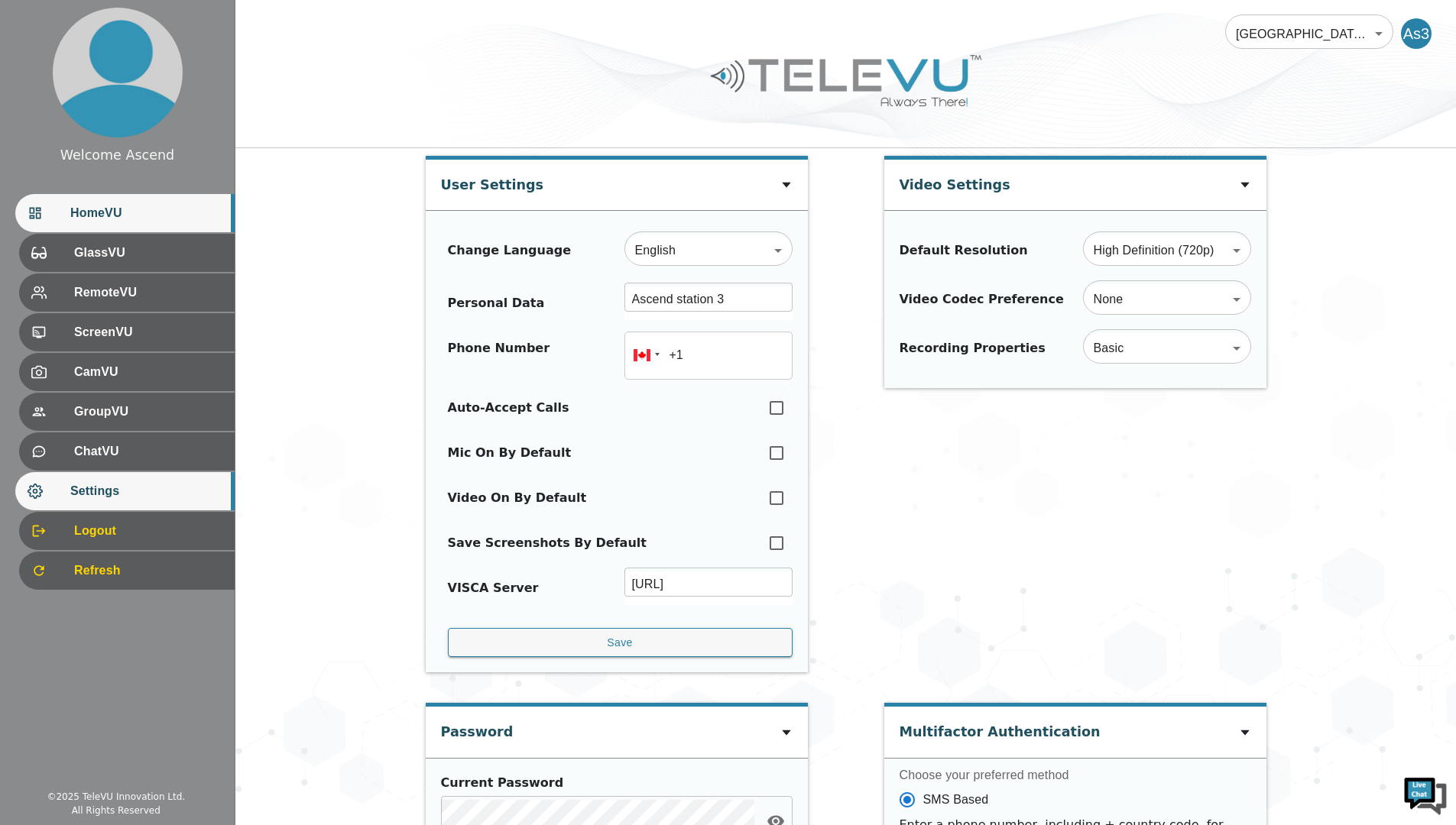
click at [121, 220] on span "HomeVU" at bounding box center [145, 213] width 152 height 18
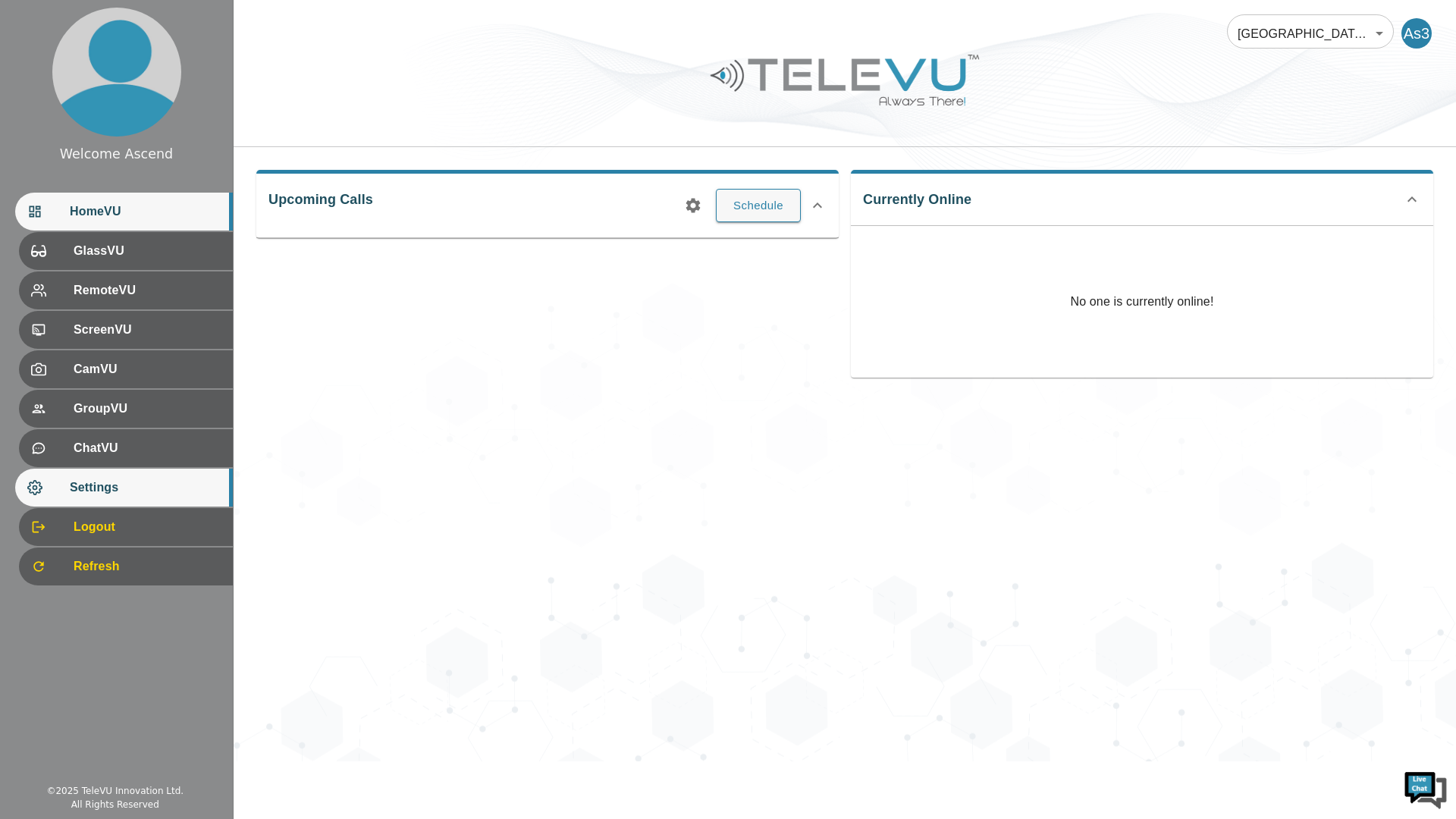
click at [69, 491] on span "Settings" at bounding box center [144, 487] width 150 height 18
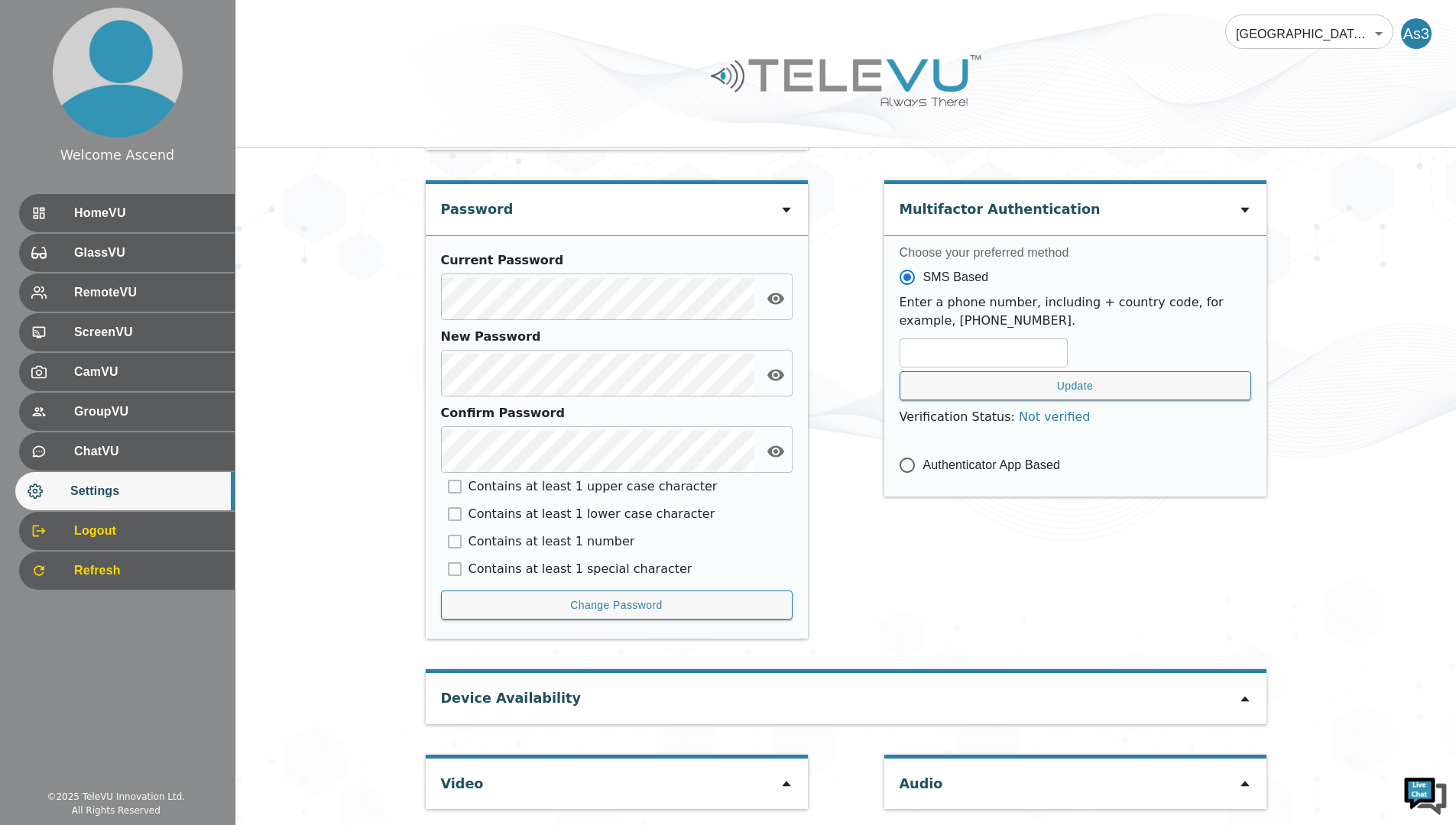
scroll to position [529, 0]
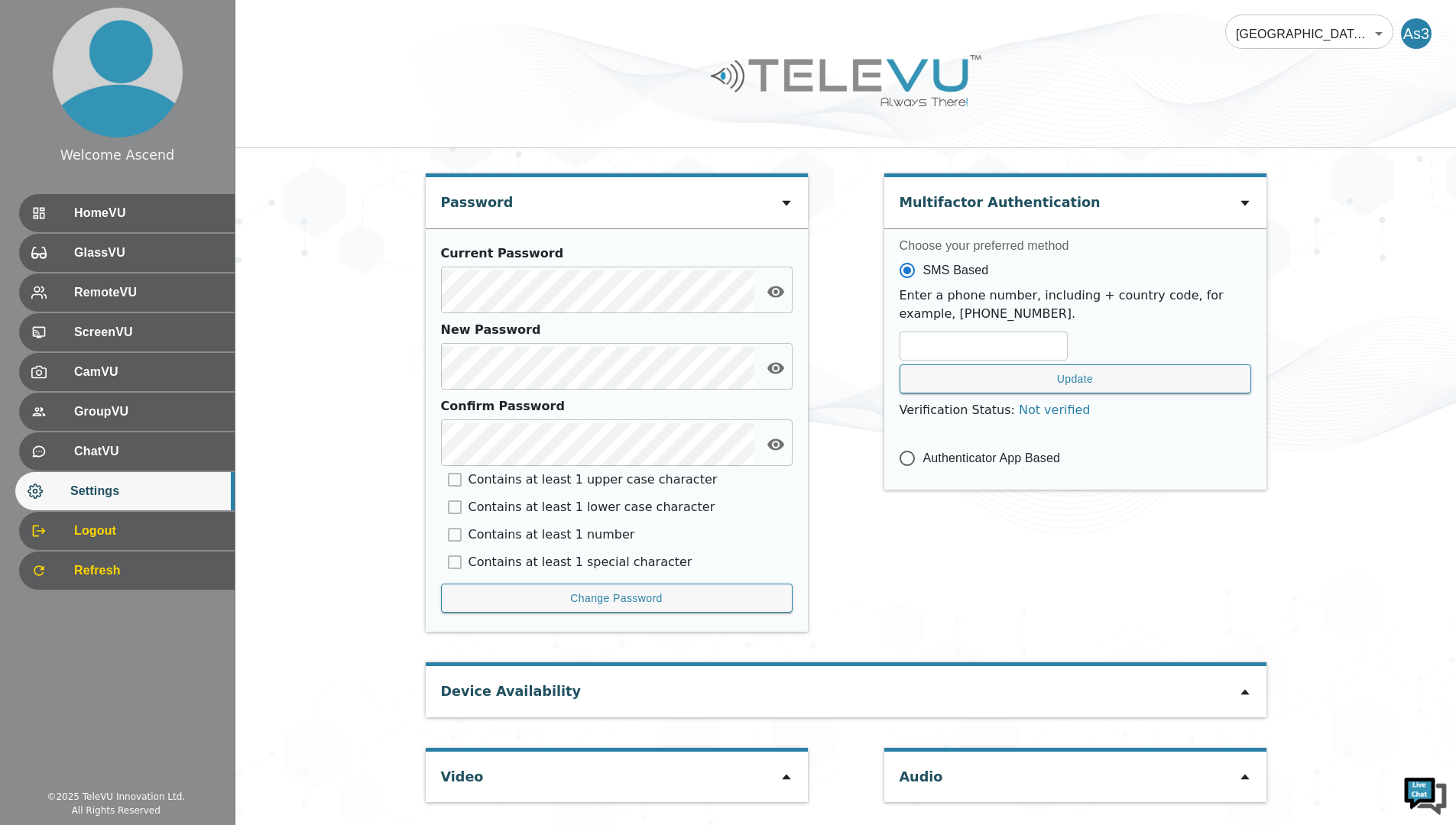
click at [780, 780] on icon at bounding box center [787, 777] width 13 height 13
type input "33e1d139ed21577067ba879f908651d9b583513cc11c18a849cf0de02bdf7617"
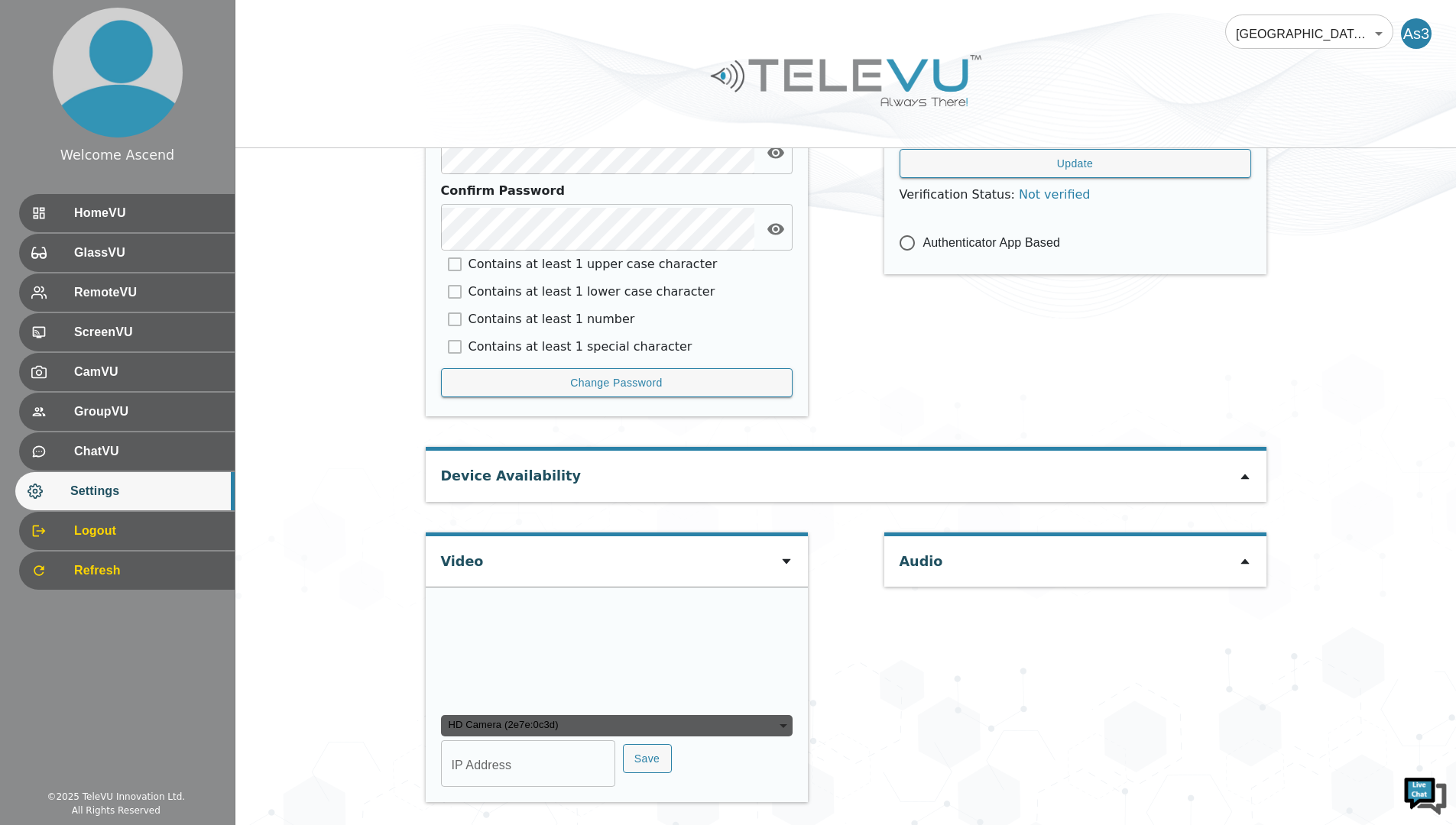
scroll to position [894, 0]
click at [632, 729] on div "HD Camera (2e7e:0c3d)" at bounding box center [616, 725] width 352 height 22
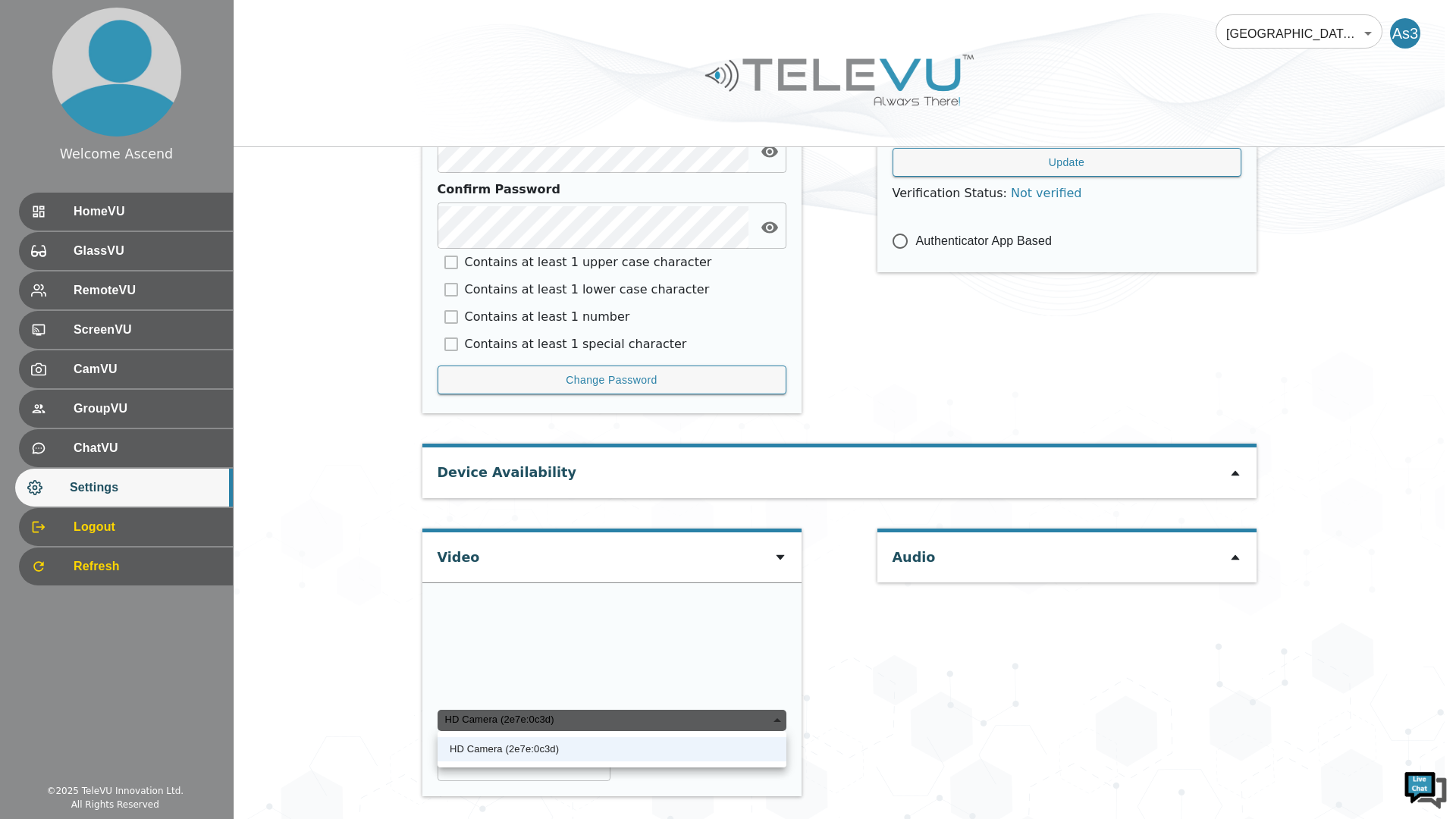
click at [623, 723] on div "HD Camera (2e7e:0c3d)" at bounding box center [612, 720] width 349 height 21
click at [966, 693] on div at bounding box center [728, 410] width 1456 height 819
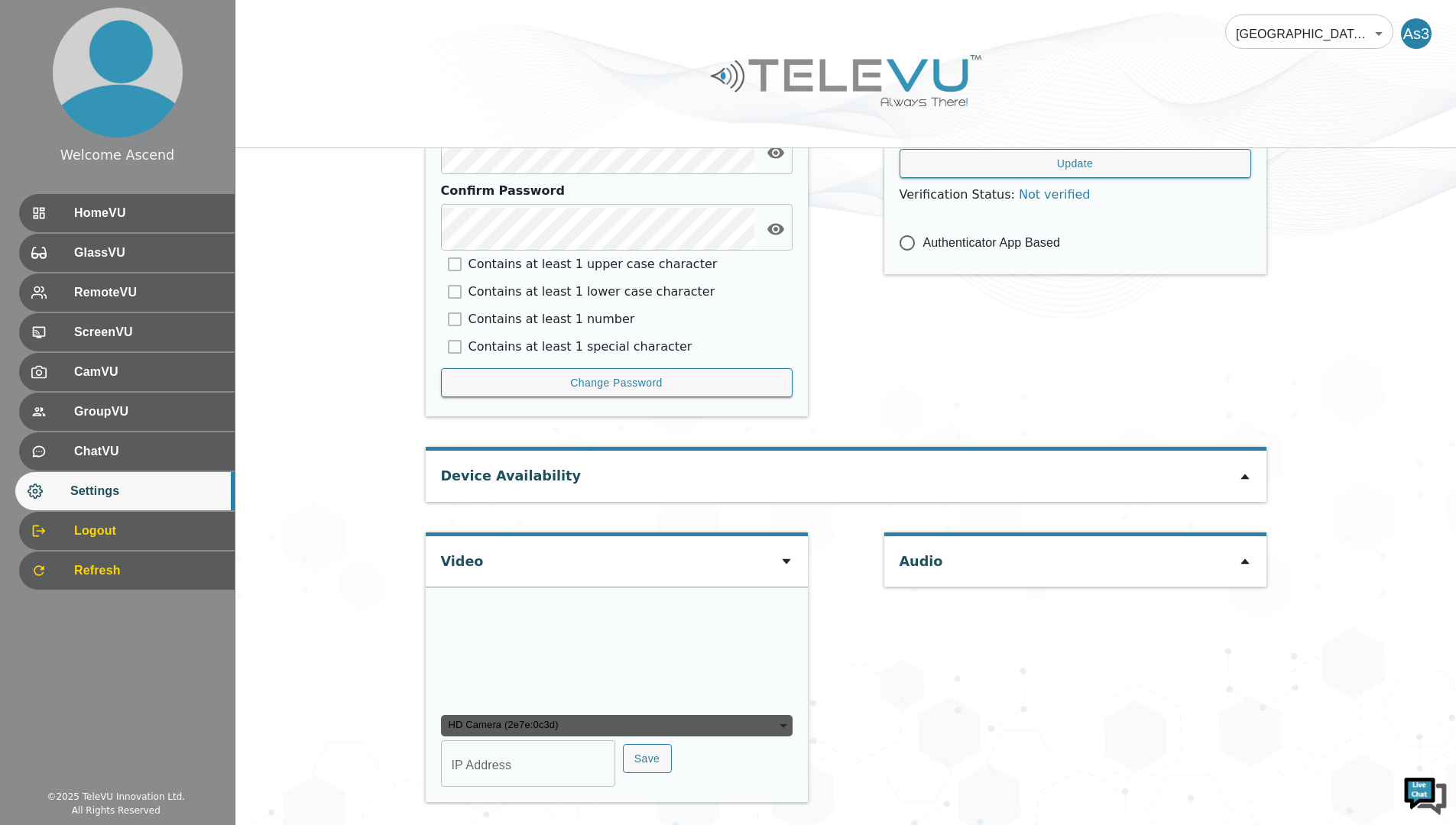
click at [1072, 601] on div "Audio" at bounding box center [1075, 675] width 382 height 285
click at [1072, 603] on div "Audio" at bounding box center [1075, 675] width 382 height 285
click at [1247, 474] on icon at bounding box center [1243, 477] width 8 height 5
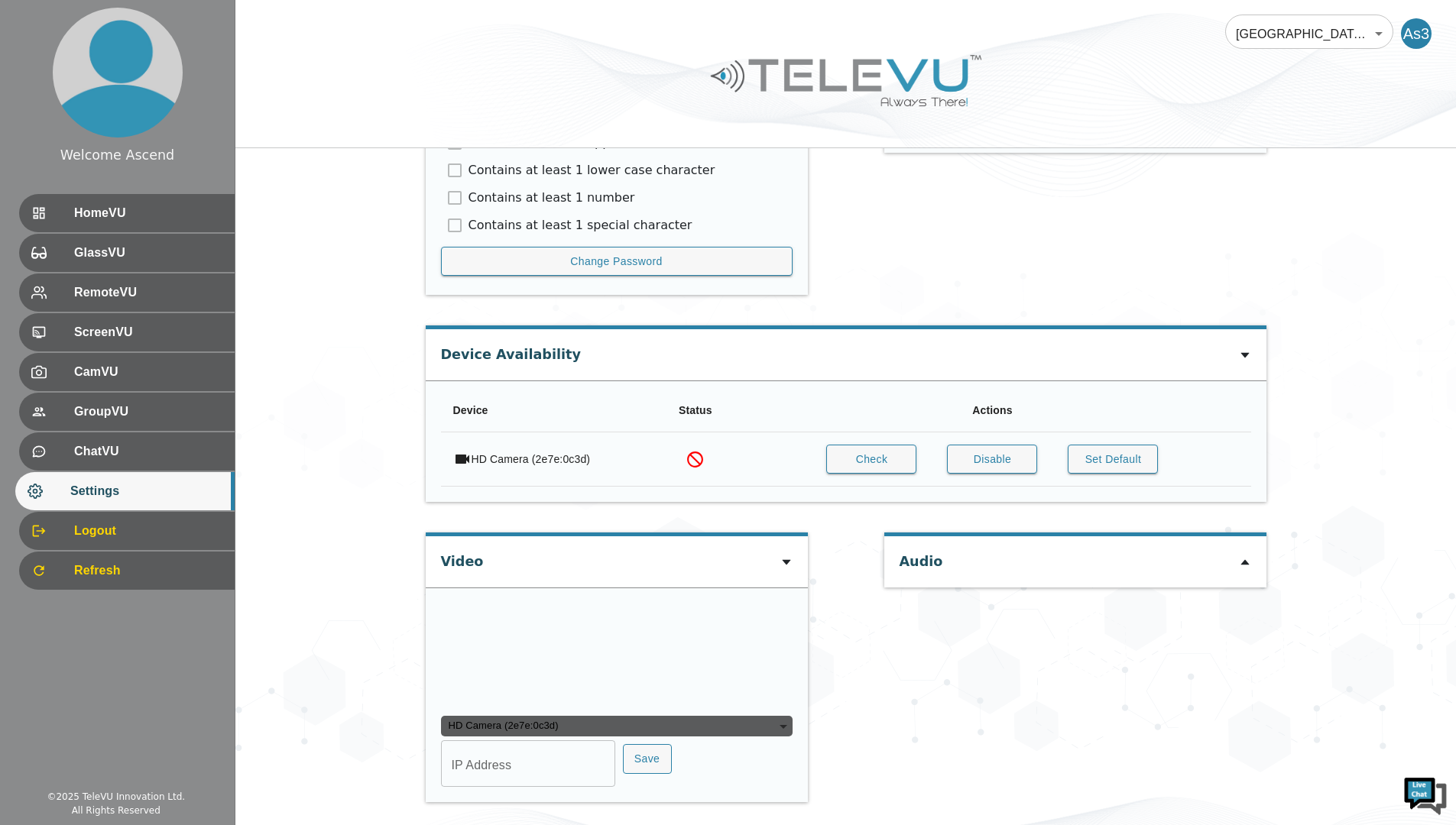
click at [1247, 349] on icon at bounding box center [1245, 355] width 13 height 13
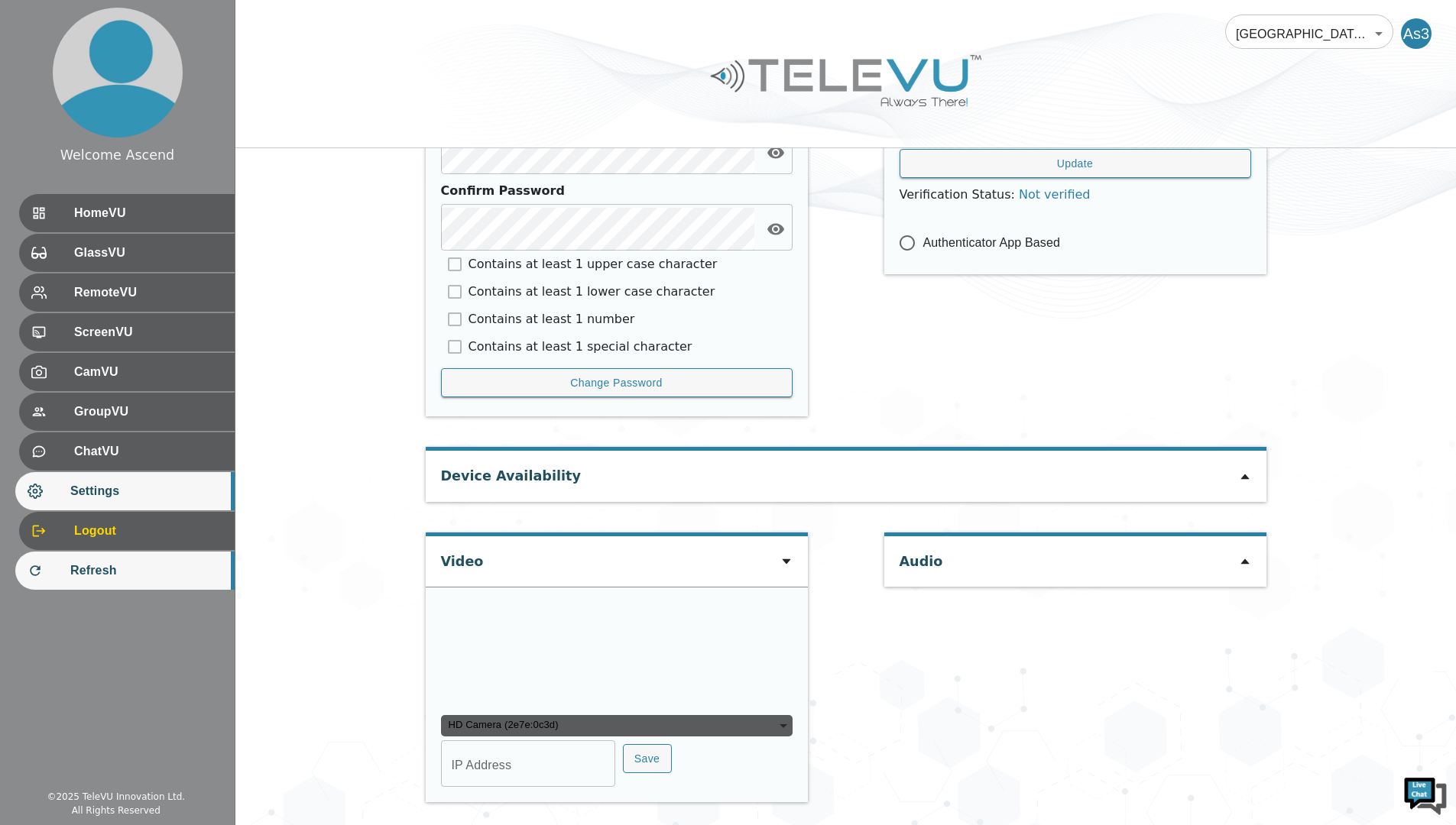
click at [106, 578] on span "Refresh" at bounding box center [145, 570] width 152 height 18
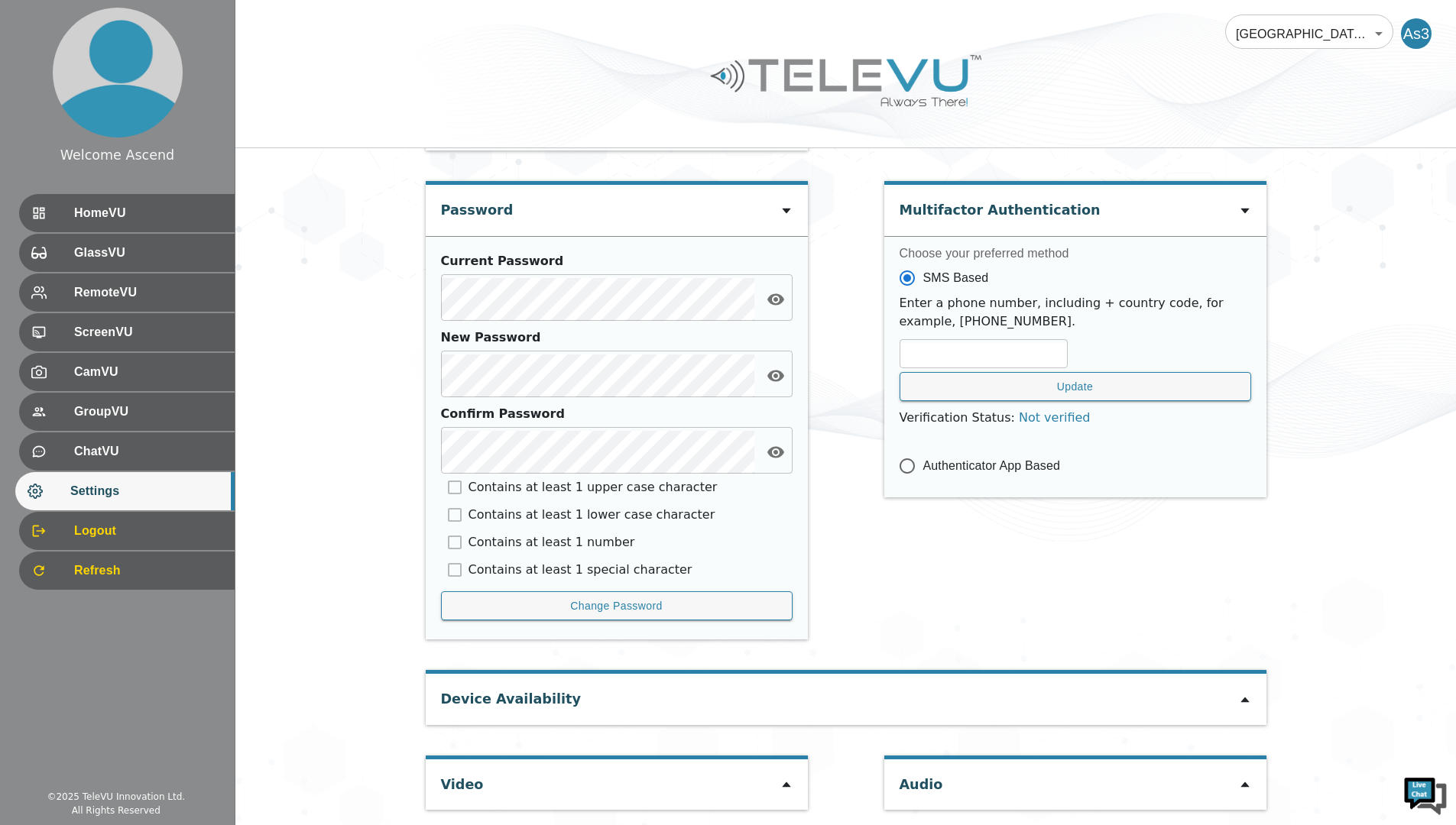
scroll to position [529, 0]
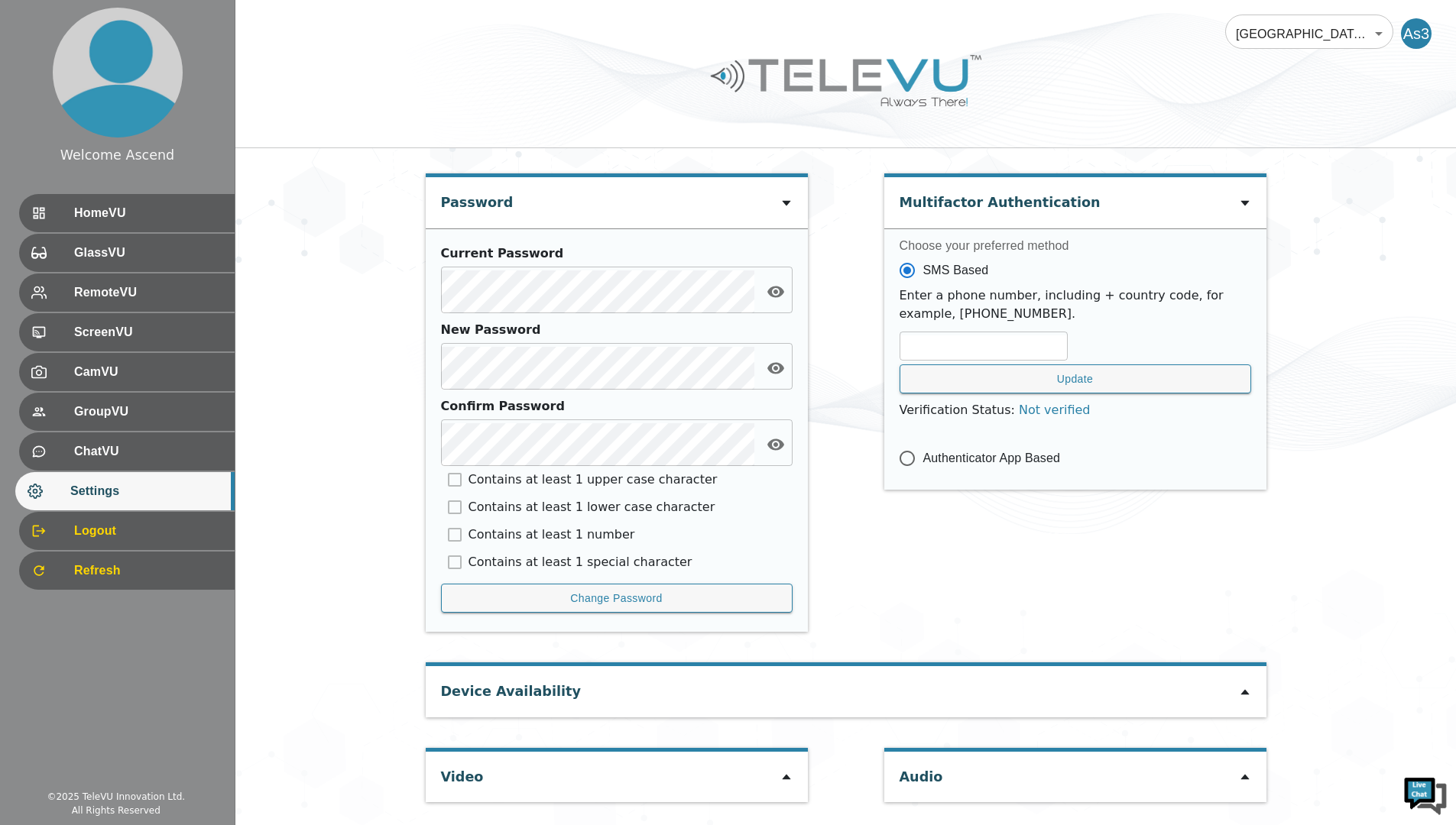
click at [1245, 694] on icon at bounding box center [1243, 692] width 8 height 5
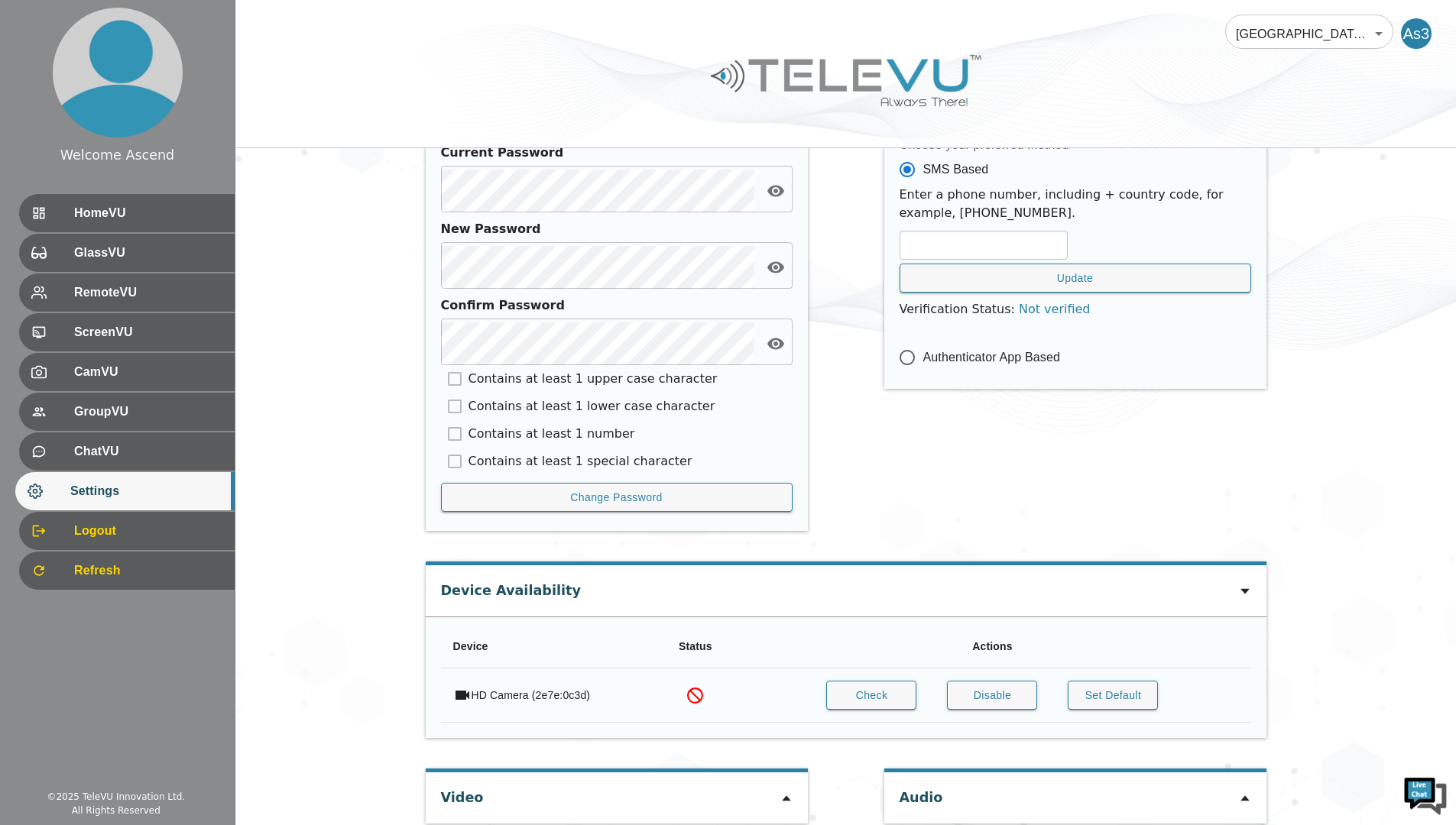
scroll to position [652, 0]
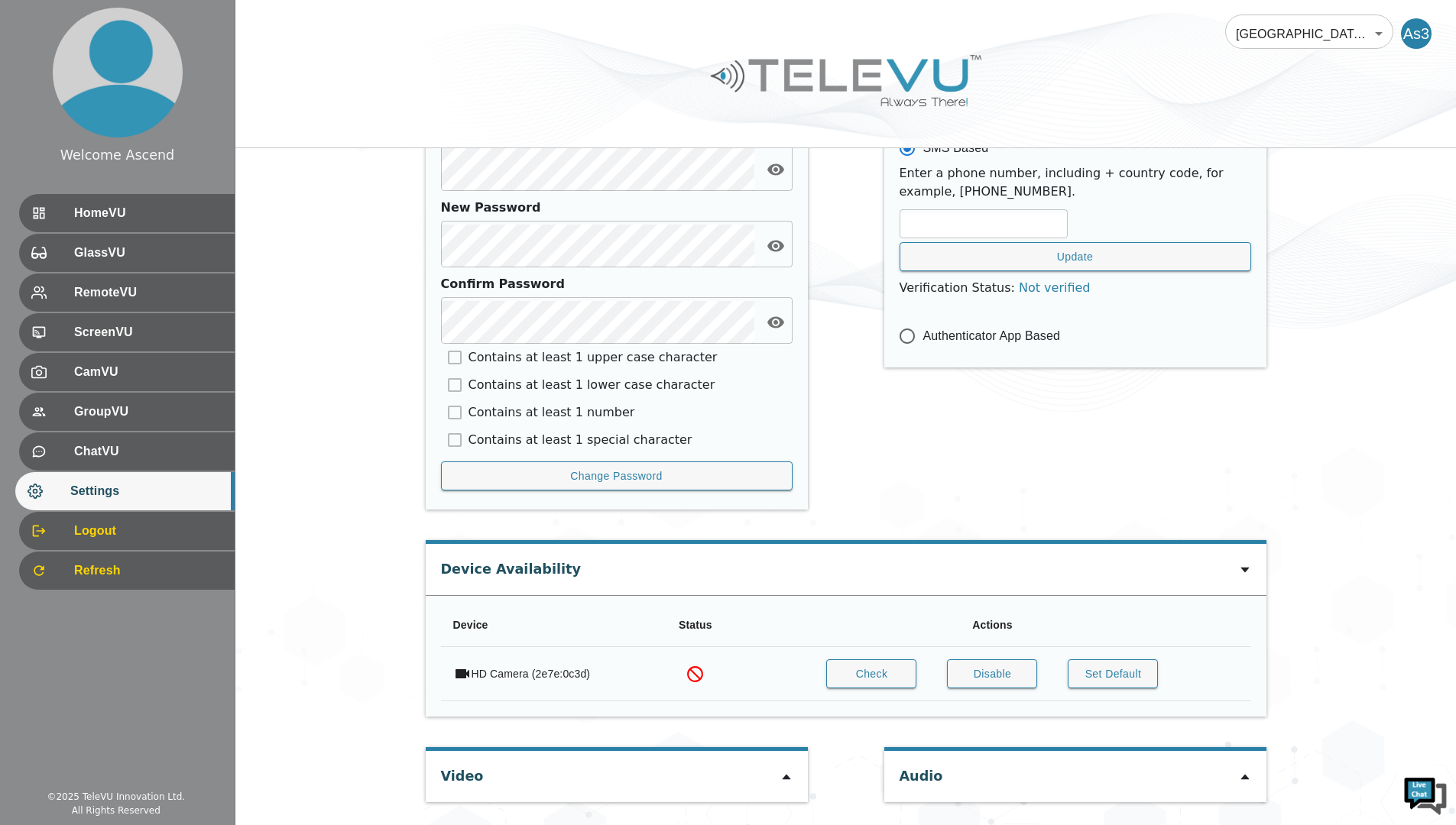
click at [786, 774] on icon at bounding box center [787, 777] width 13 height 13
type input "33e1d139ed21577067ba879f908651d9b583513cc11c18a849cf0de02bdf7617"
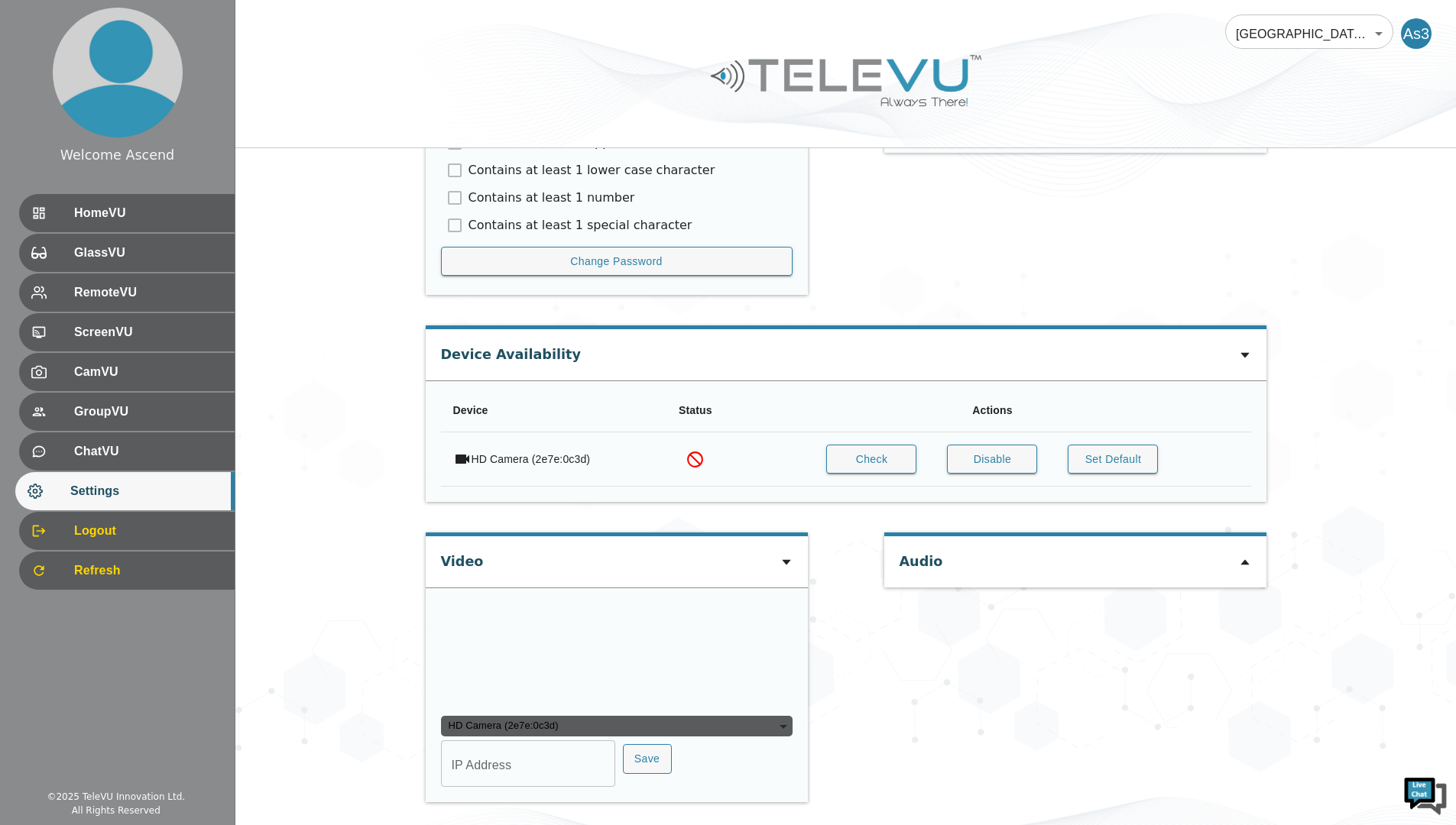
scroll to position [1015, 0]
click at [905, 691] on div "Audio" at bounding box center [1075, 675] width 382 height 285
click at [534, 765] on input "IP Address" at bounding box center [527, 765] width 174 height 43
type input "COM3"
click at [639, 756] on button "Save" at bounding box center [647, 759] width 49 height 30
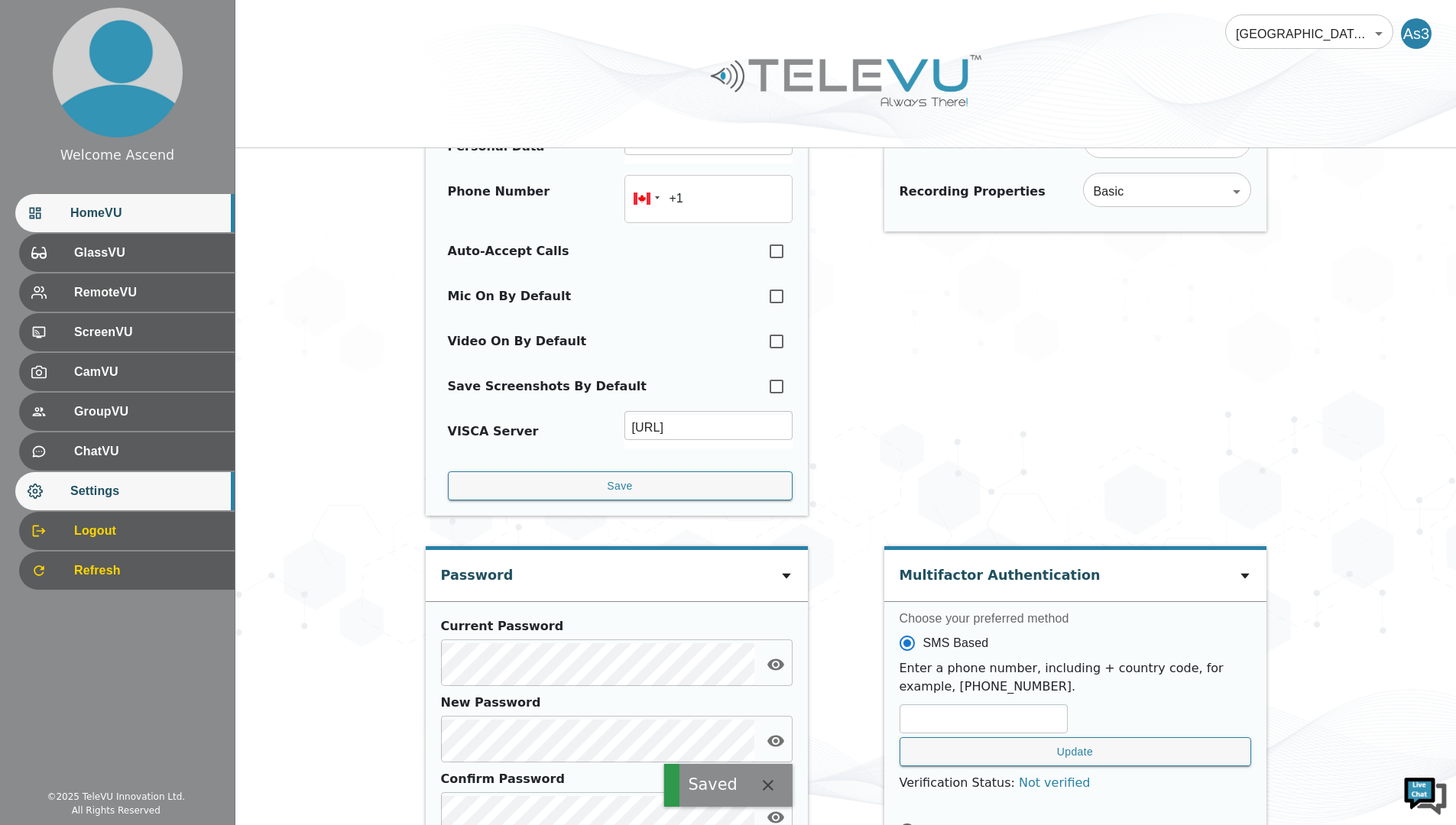
scroll to position [106, 0]
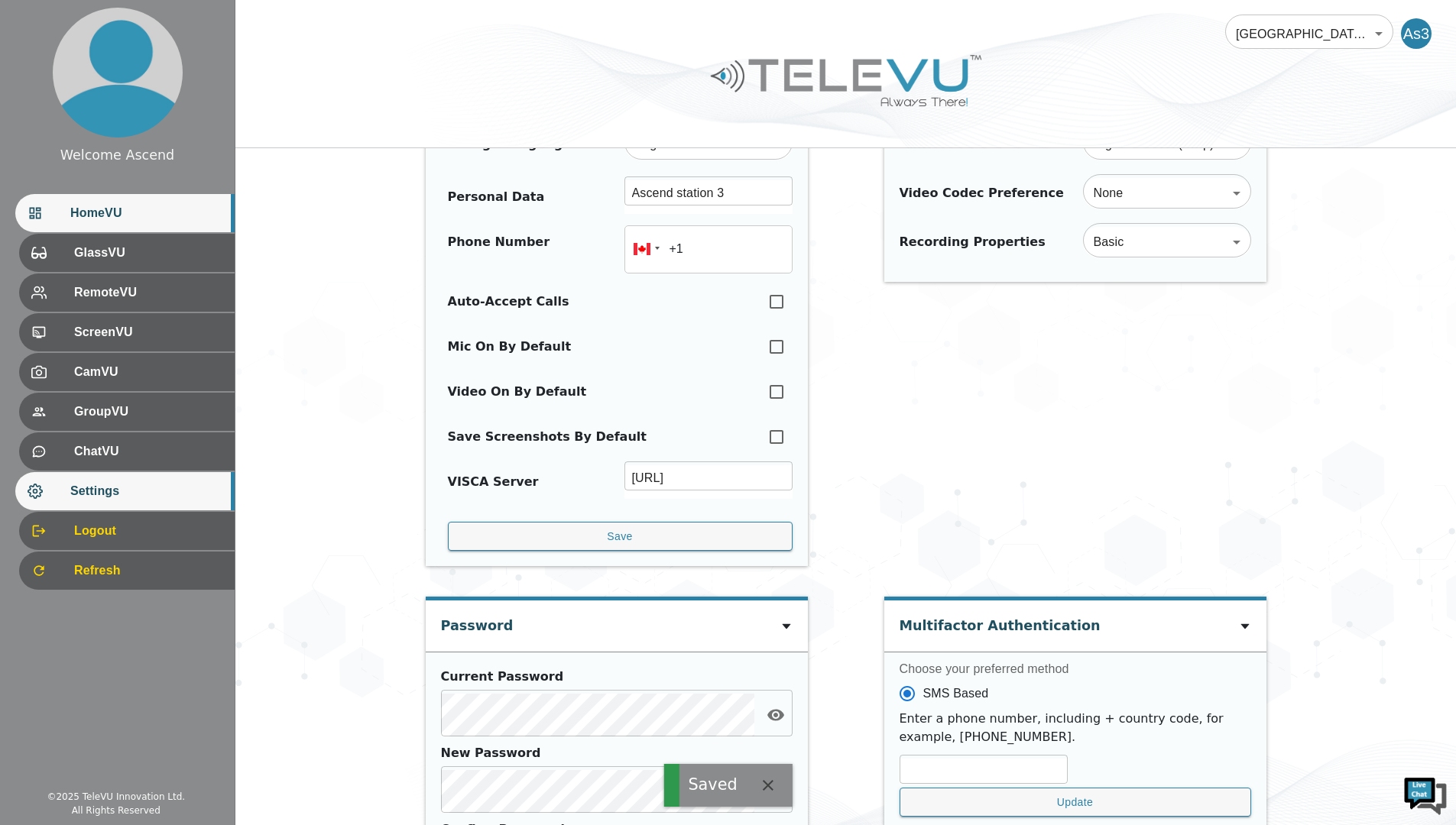
click at [173, 213] on span "HomeVU" at bounding box center [145, 213] width 152 height 18
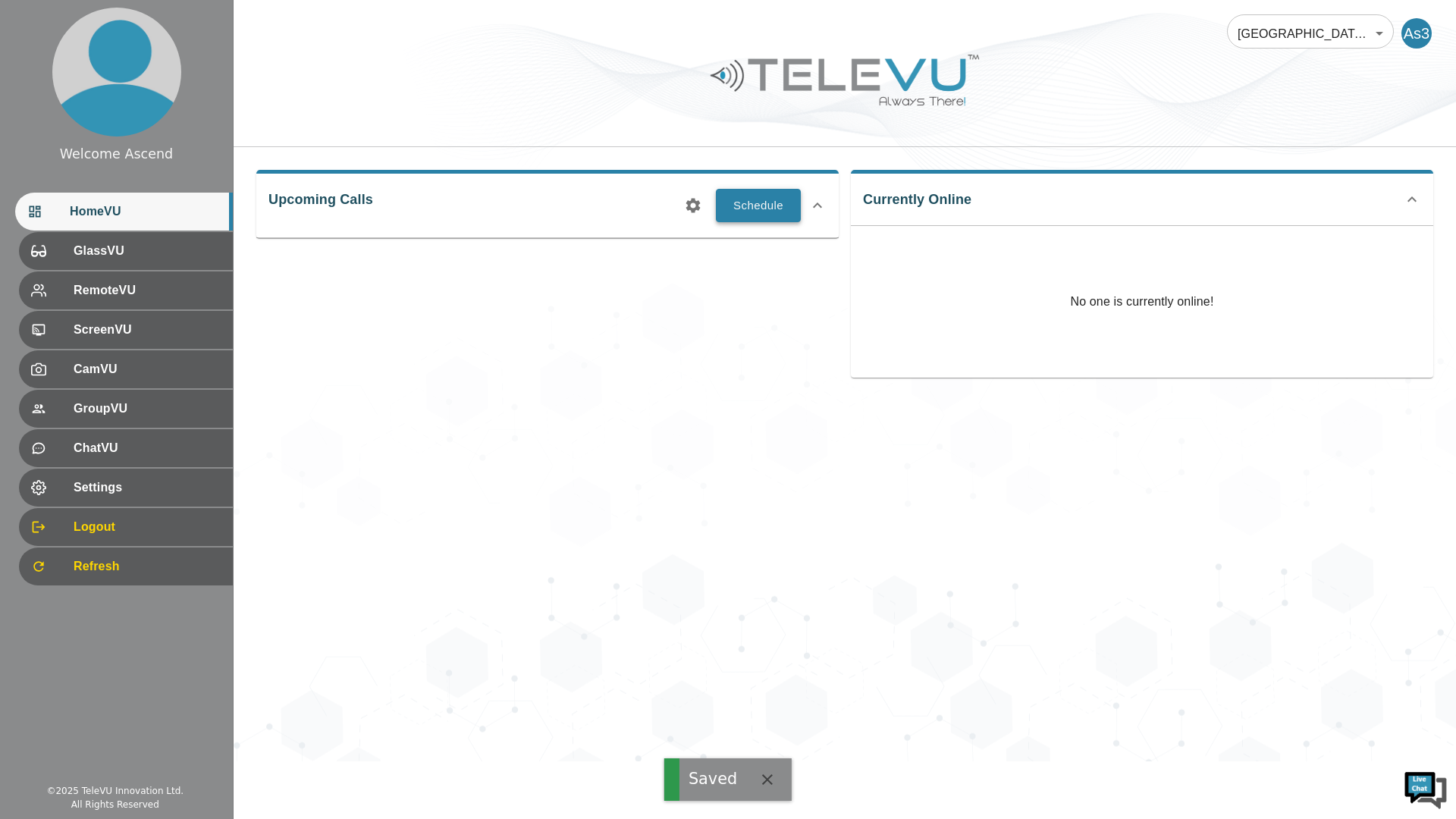
click at [752, 207] on button "Schedule" at bounding box center [758, 205] width 85 height 33
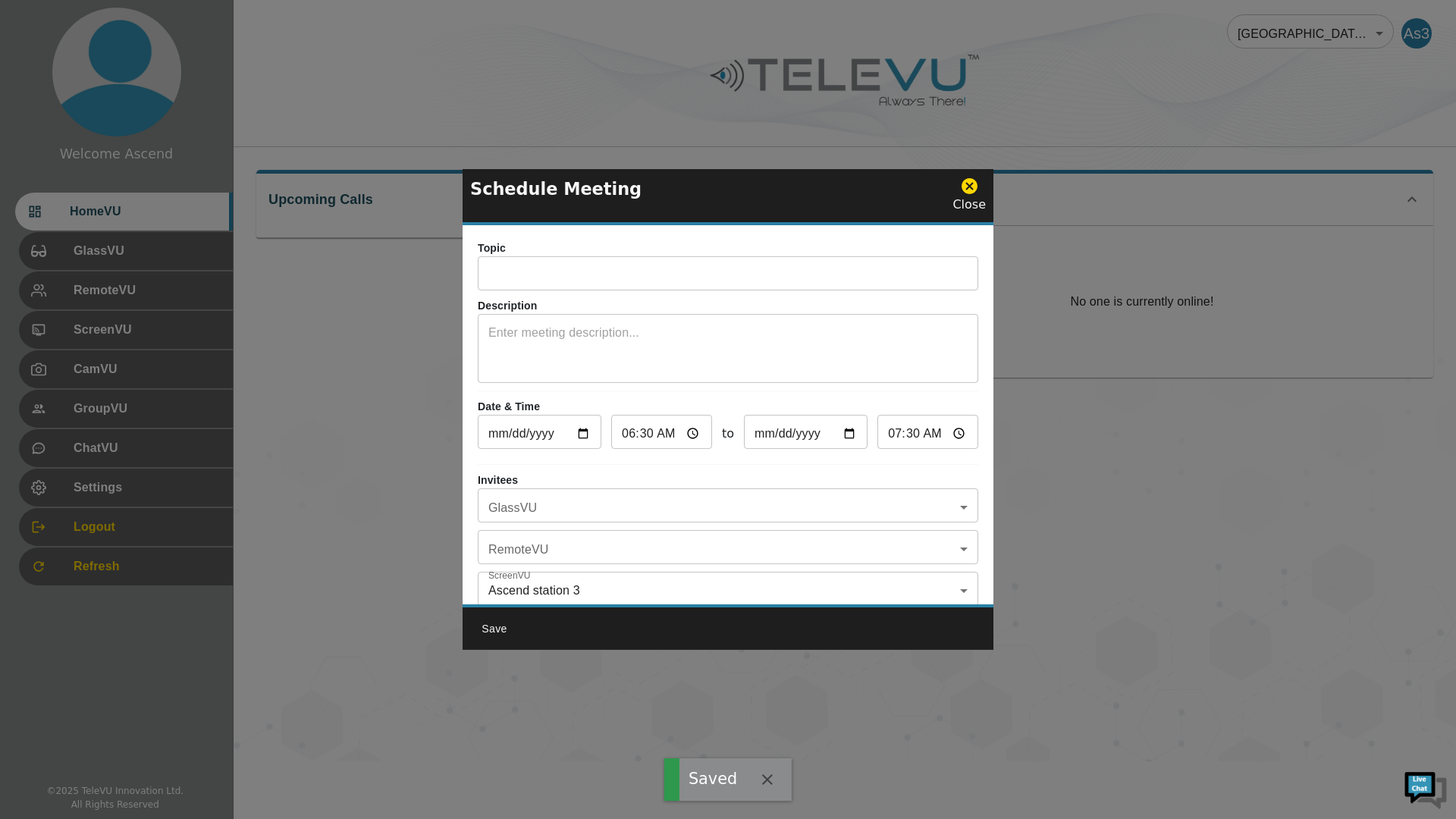
click at [614, 273] on input "text" at bounding box center [728, 275] width 500 height 30
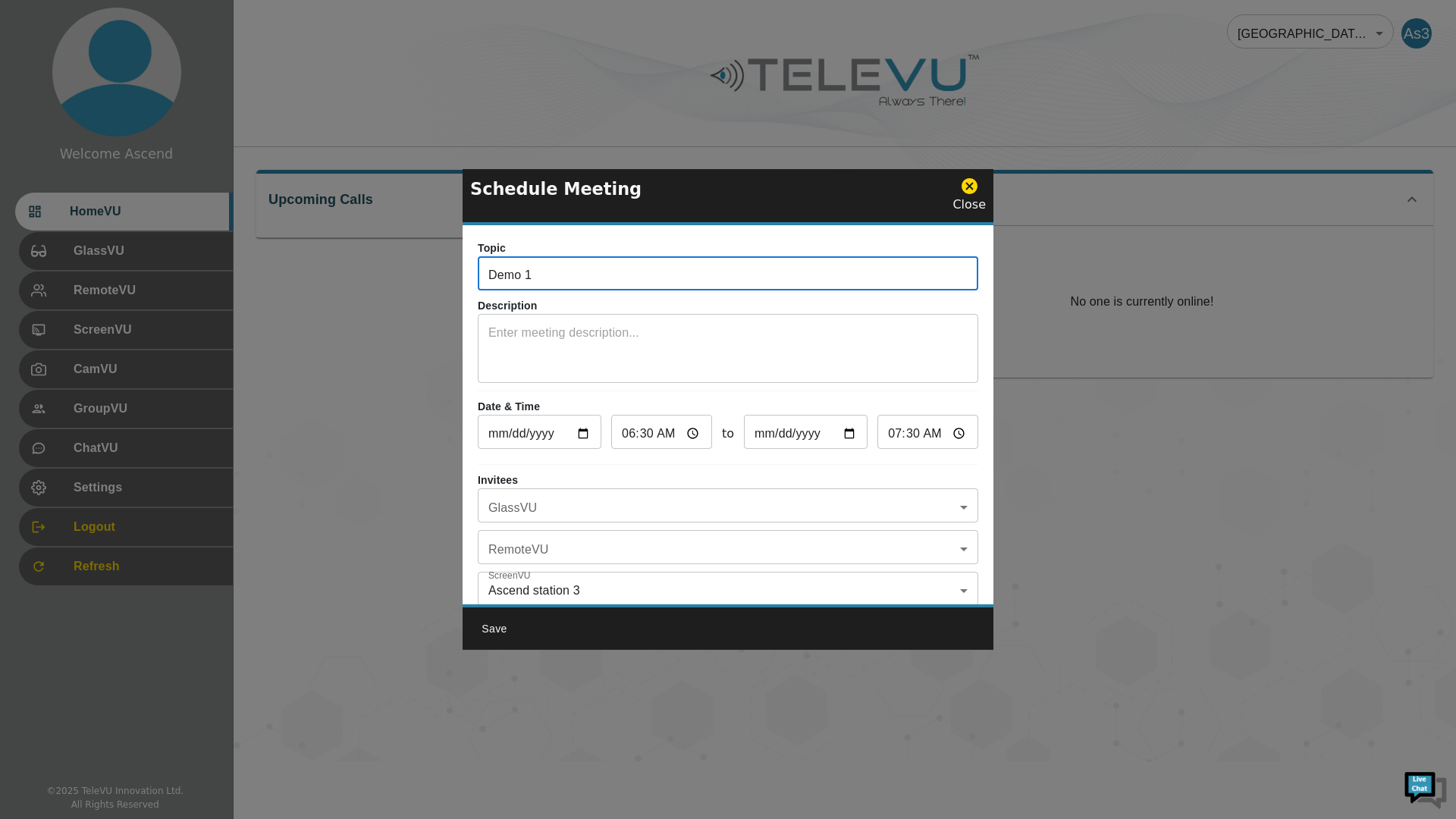
type input "Demo 1"
click at [492, 627] on button "Save" at bounding box center [494, 629] width 49 height 28
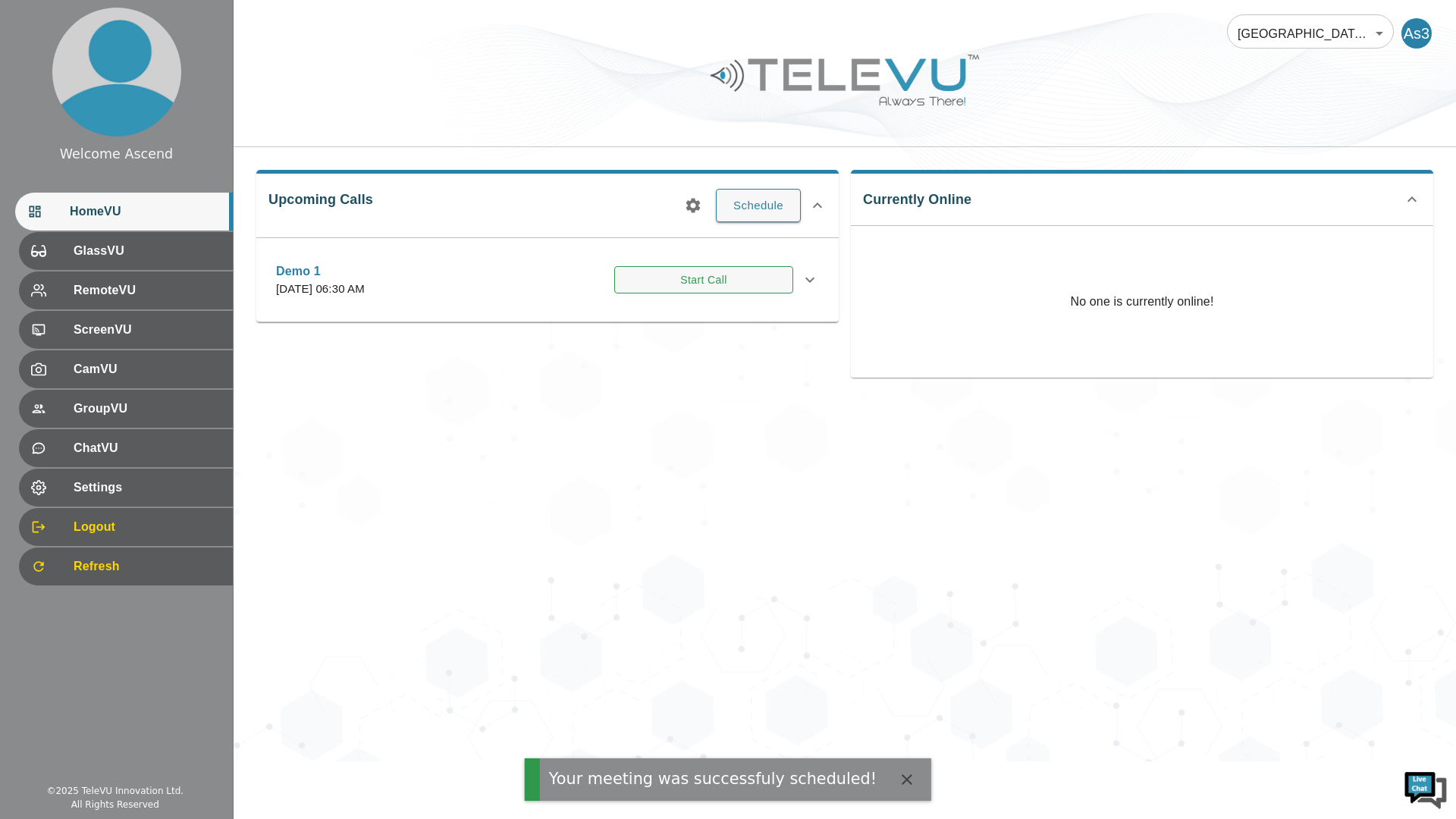
click at [707, 280] on button "Start Call" at bounding box center [704, 280] width 179 height 28
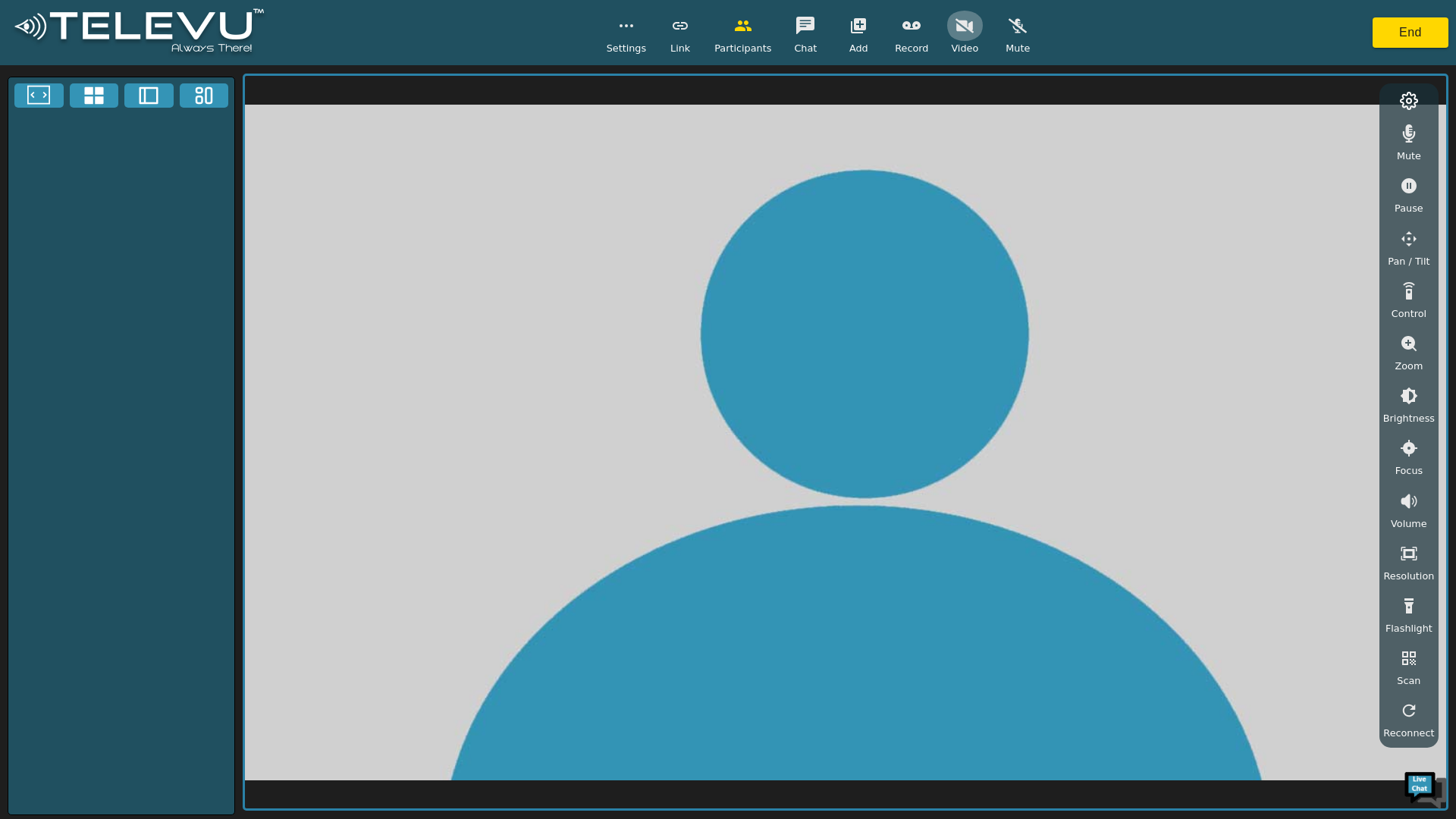
click at [956, 33] on icon "button" at bounding box center [964, 26] width 18 height 18
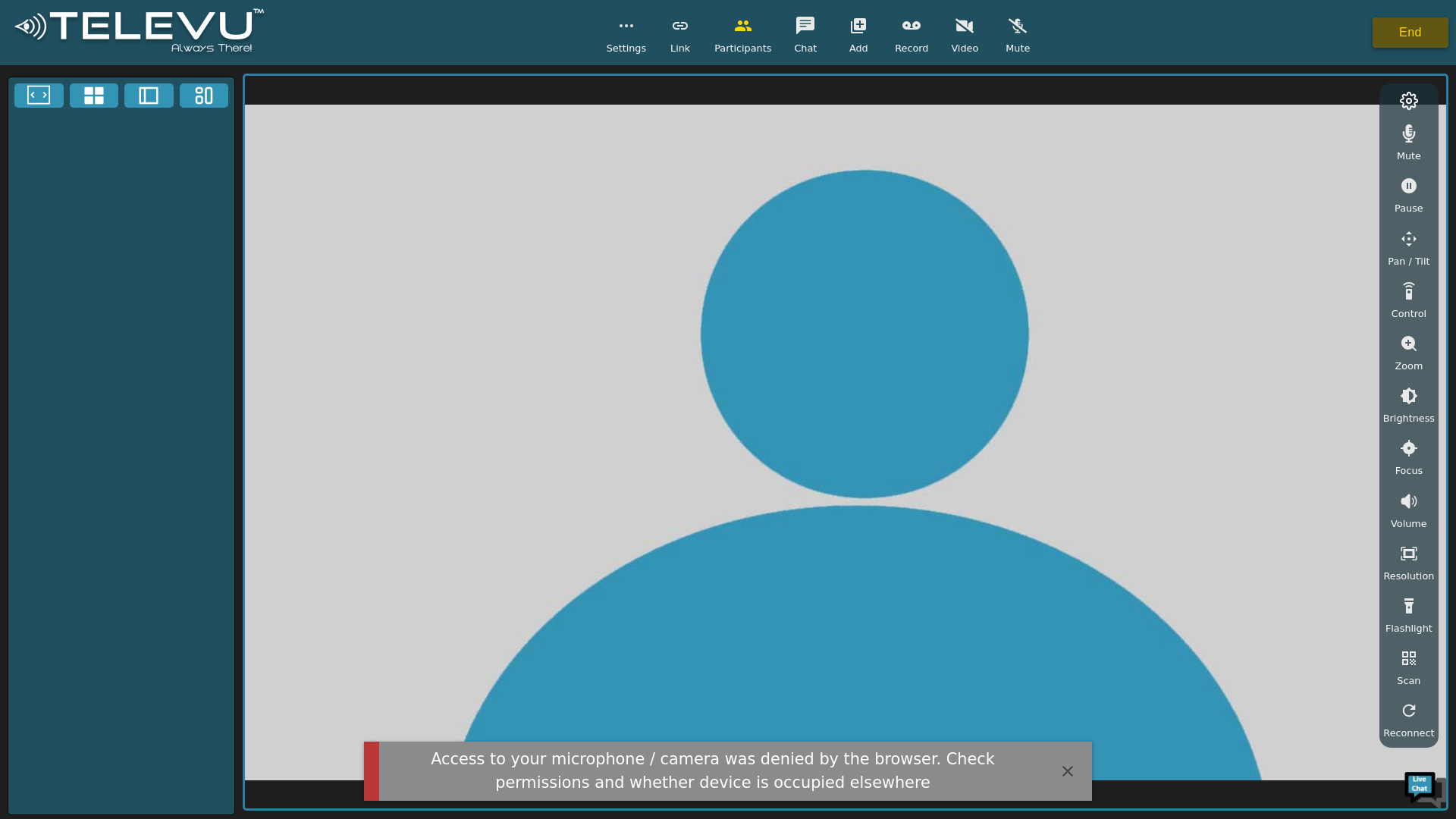
click at [1433, 33] on button "End" at bounding box center [1411, 33] width 76 height 30
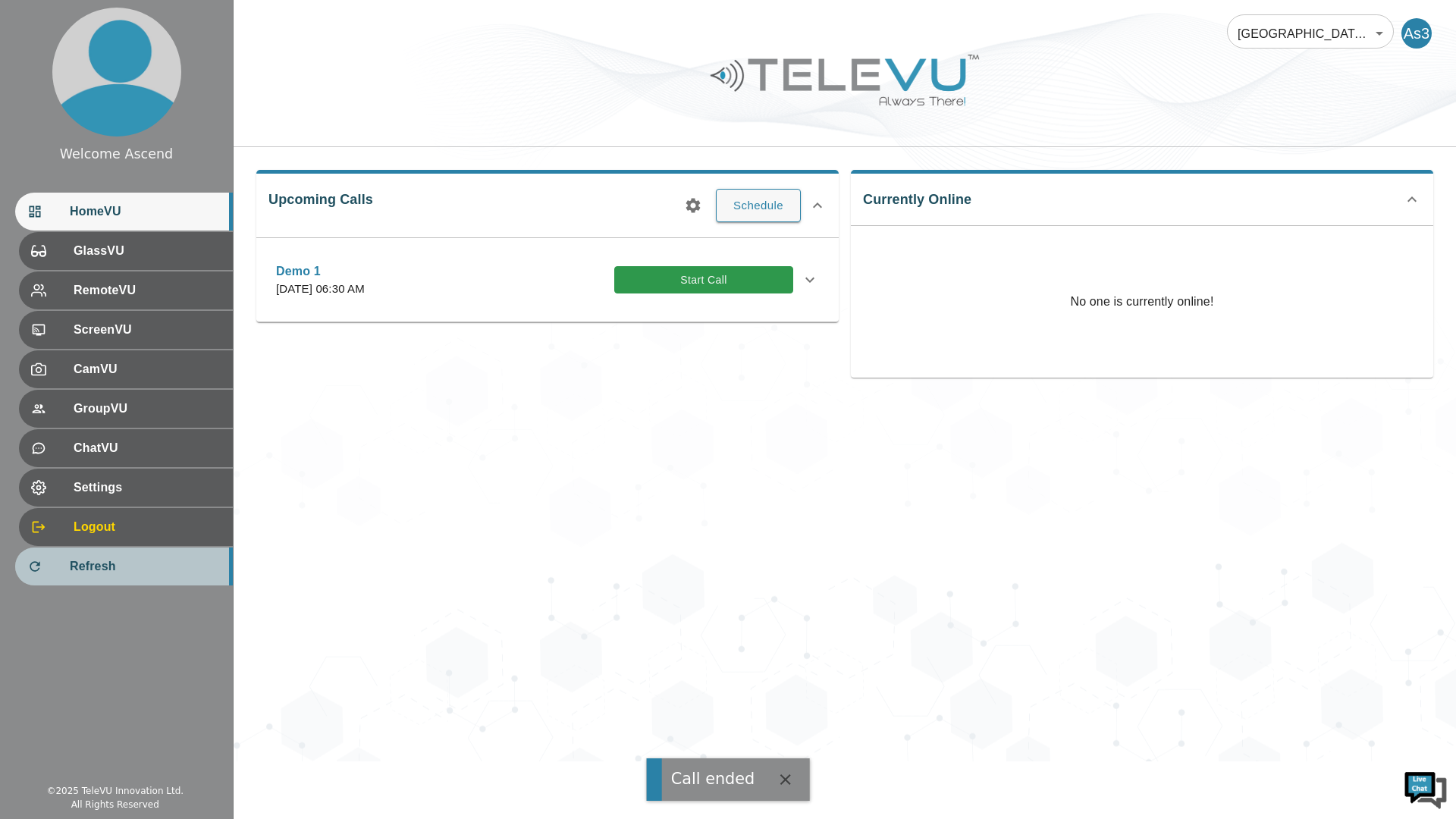
click at [128, 565] on span "Refresh" at bounding box center [144, 566] width 150 height 18
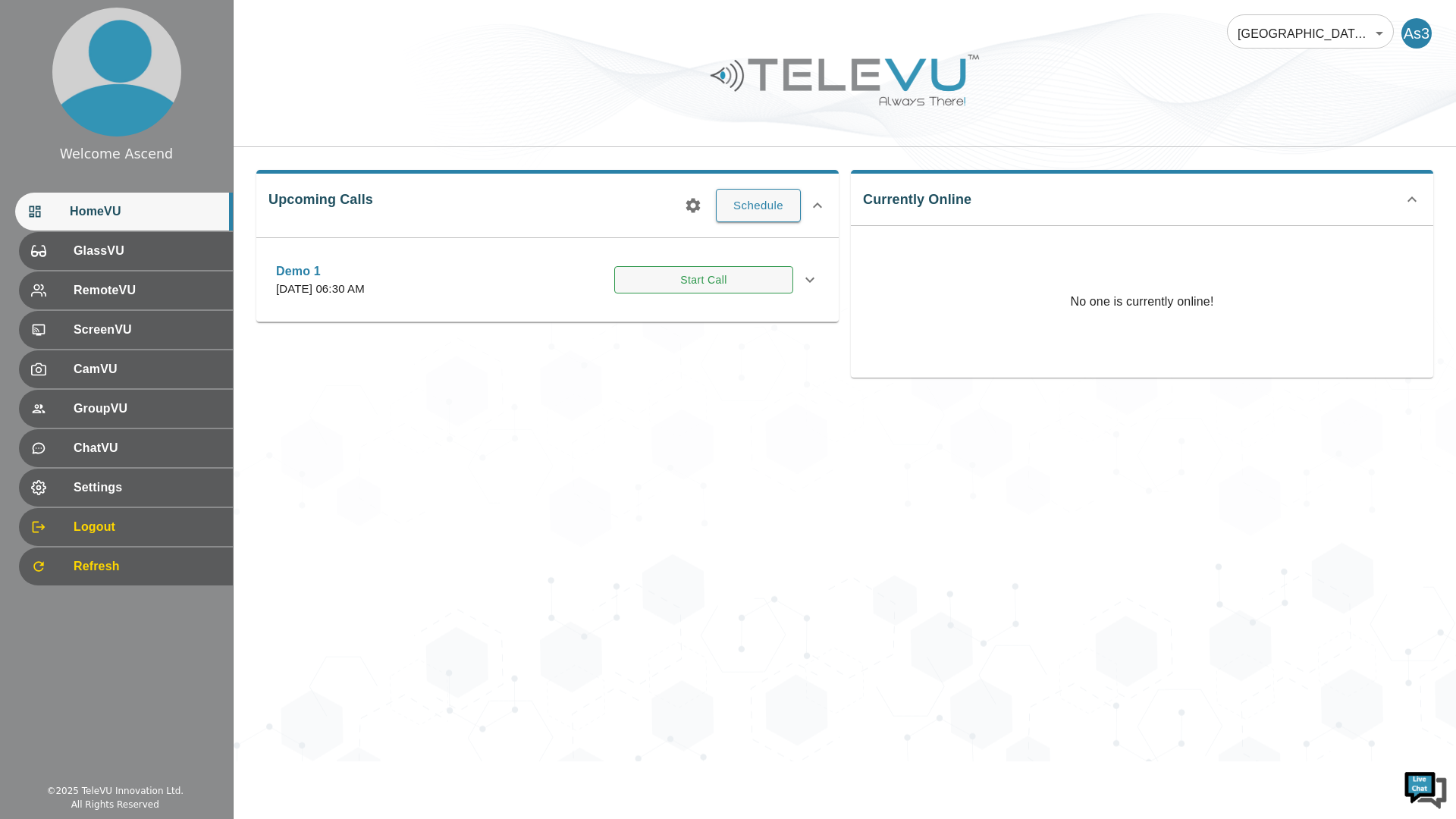
click at [742, 282] on button "Start Call" at bounding box center [704, 280] width 179 height 28
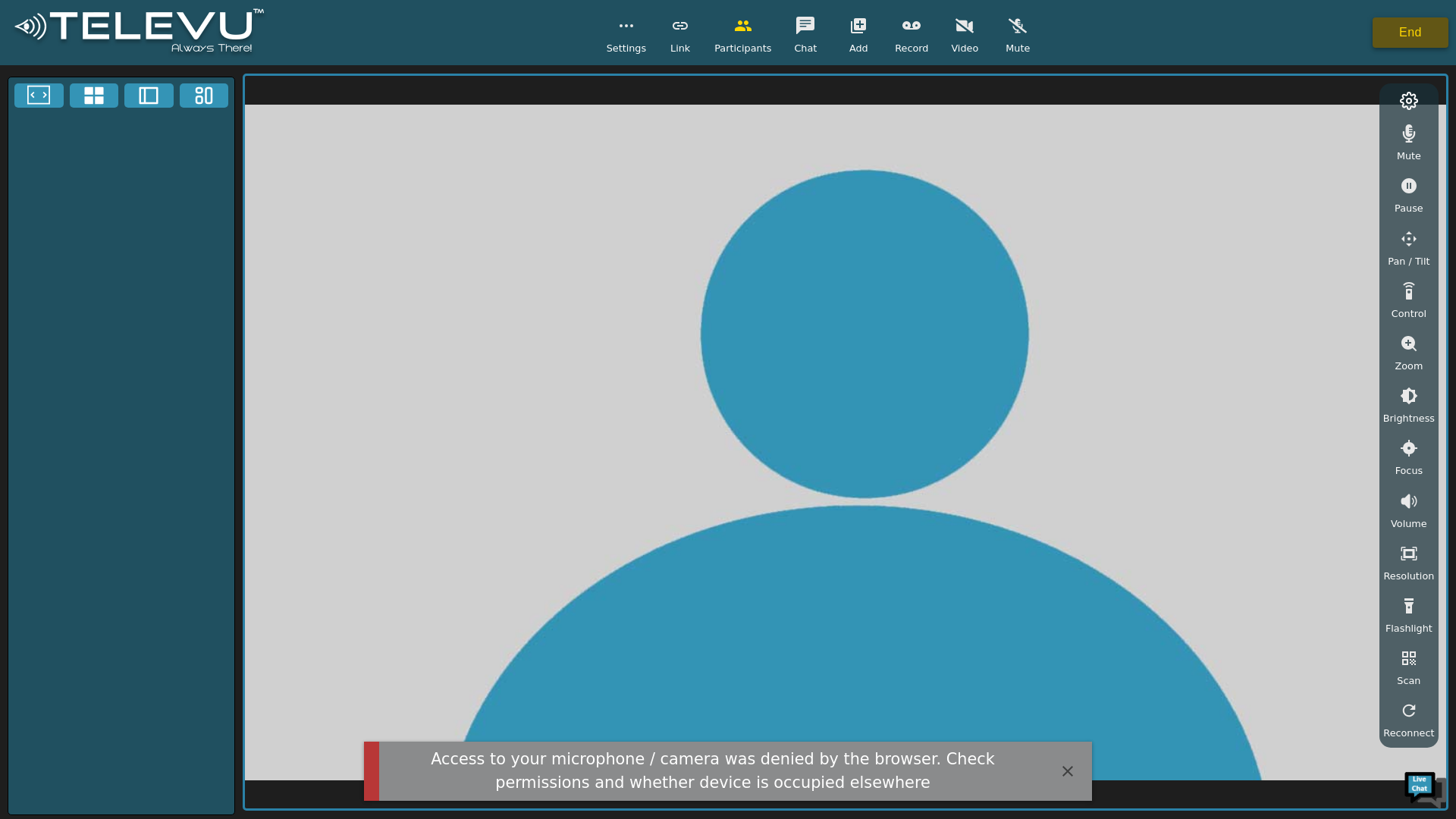
click at [1392, 28] on button "End" at bounding box center [1411, 33] width 76 height 30
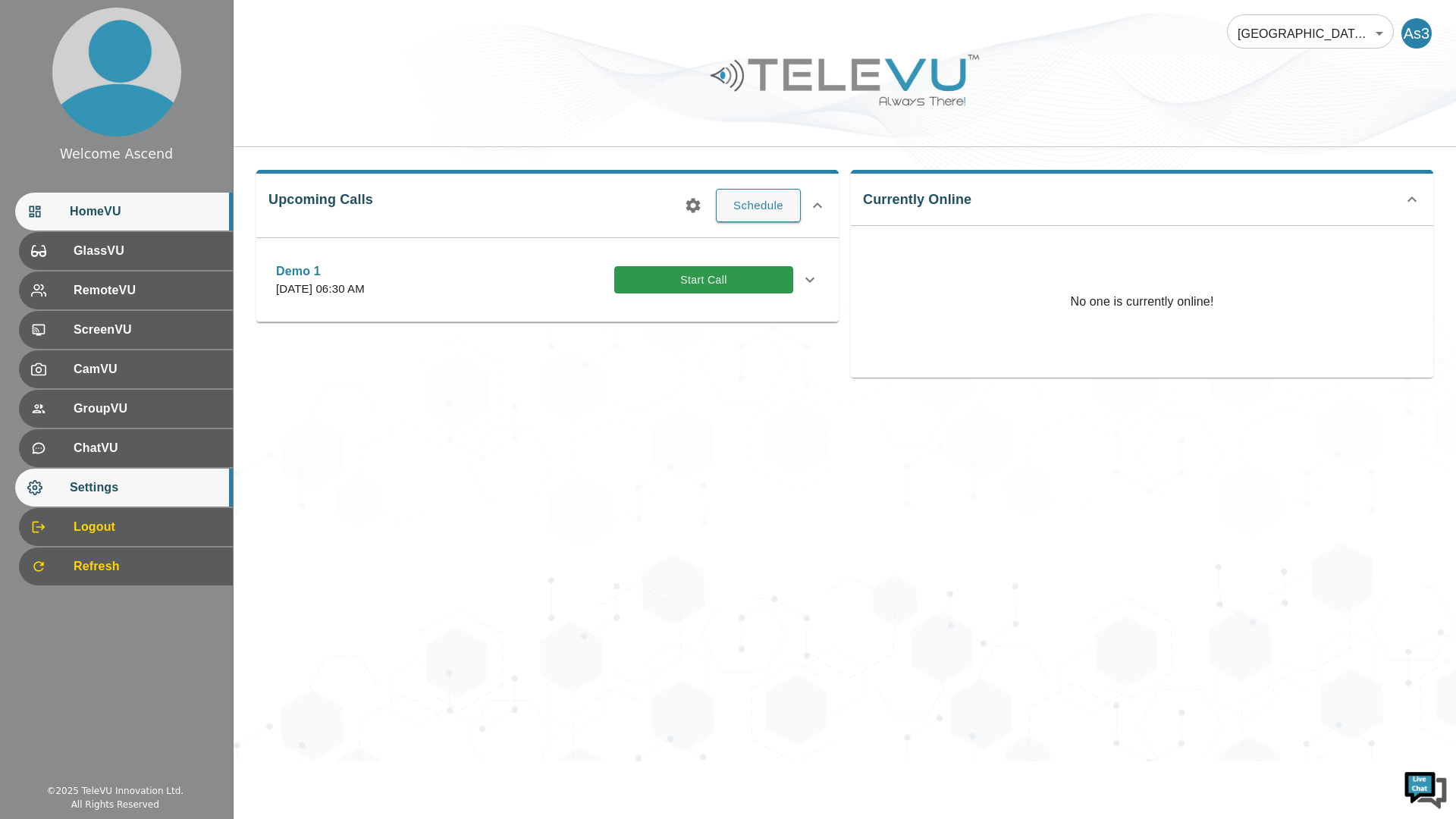
click at [57, 499] on div "Settings" at bounding box center [124, 487] width 217 height 38
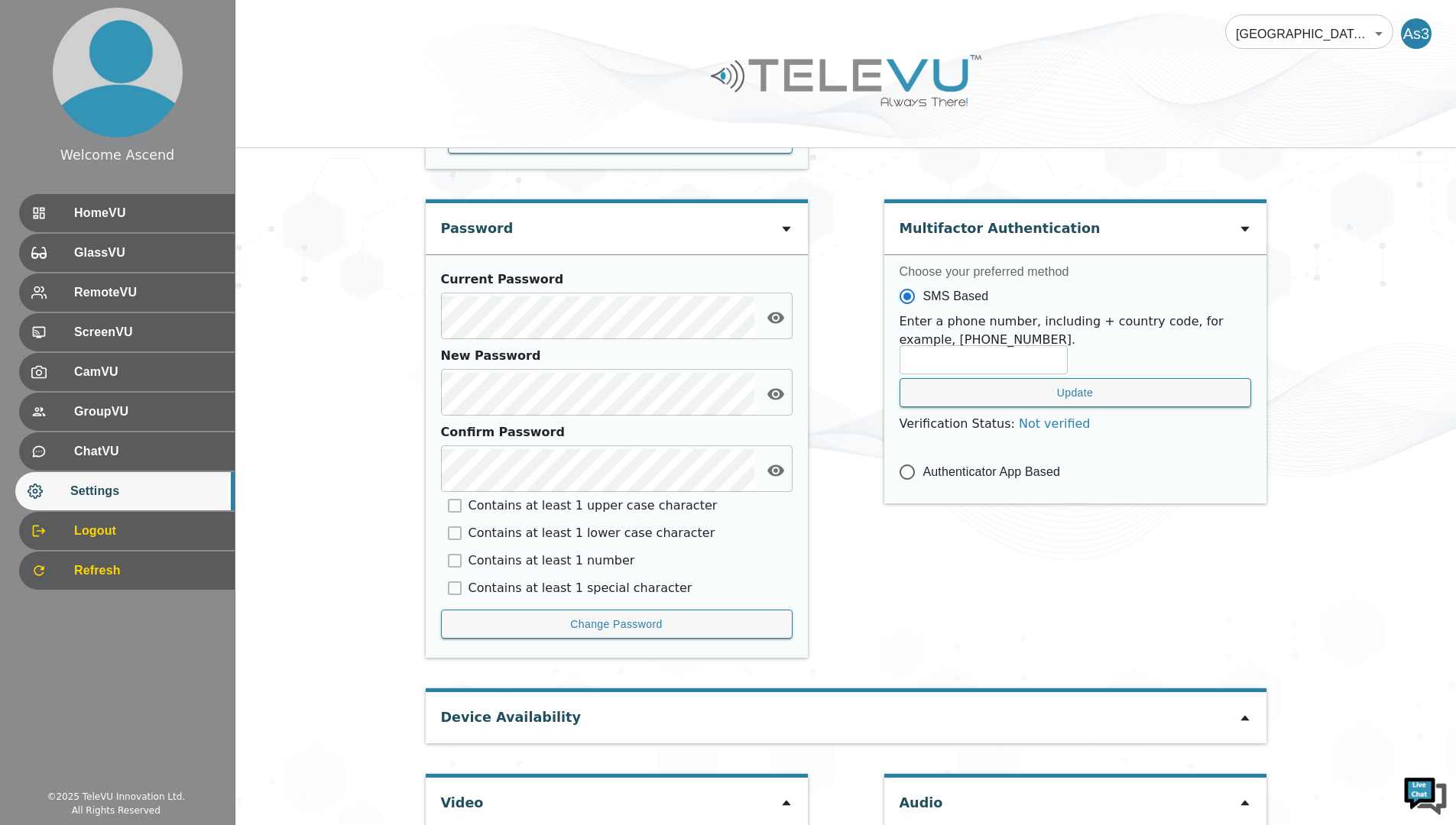
scroll to position [529, 0]
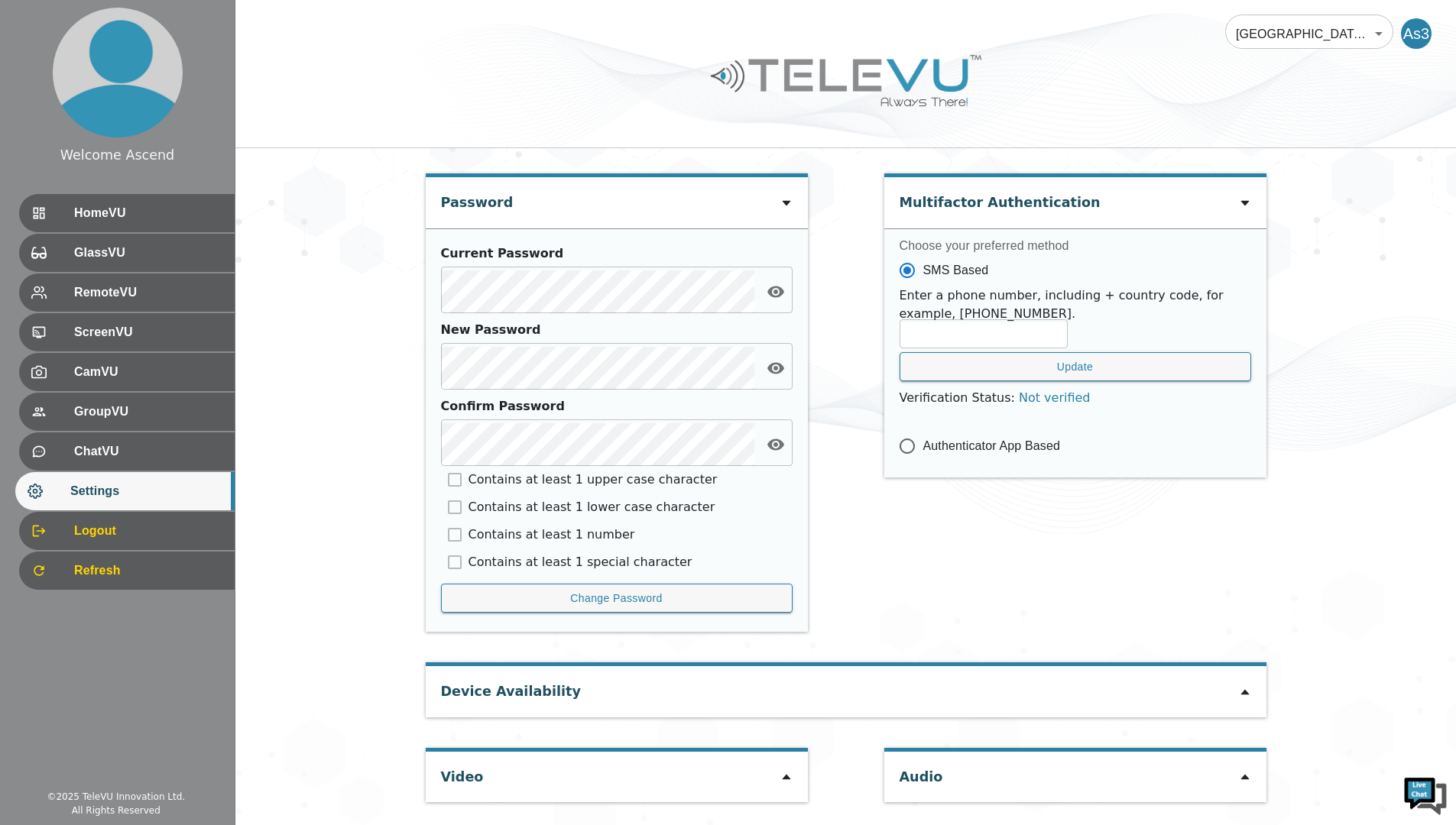
click at [1242, 696] on icon at bounding box center [1245, 692] width 13 height 13
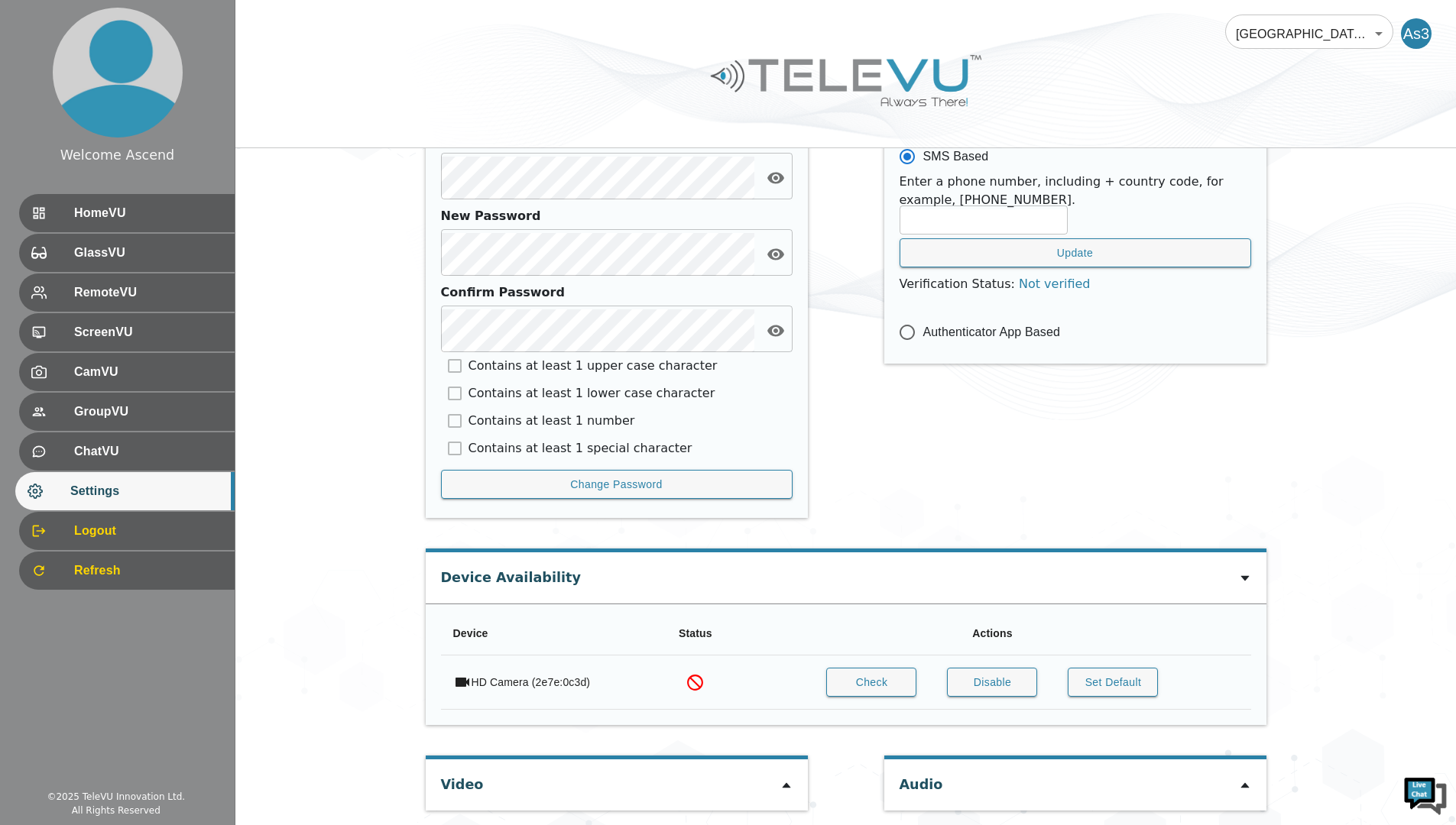
scroll to position [652, 0]
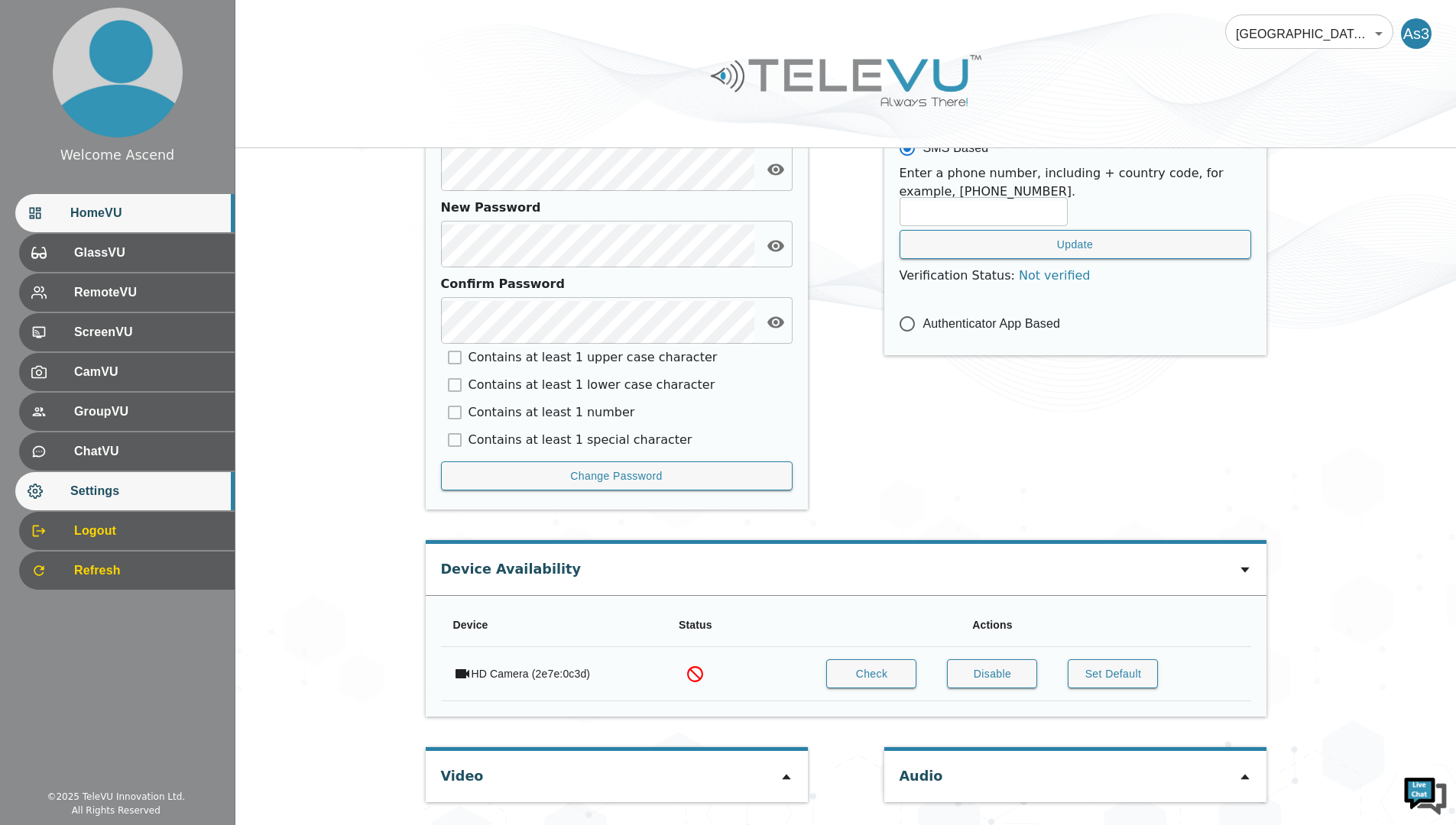
click at [140, 221] on span "HomeVU" at bounding box center [145, 213] width 152 height 18
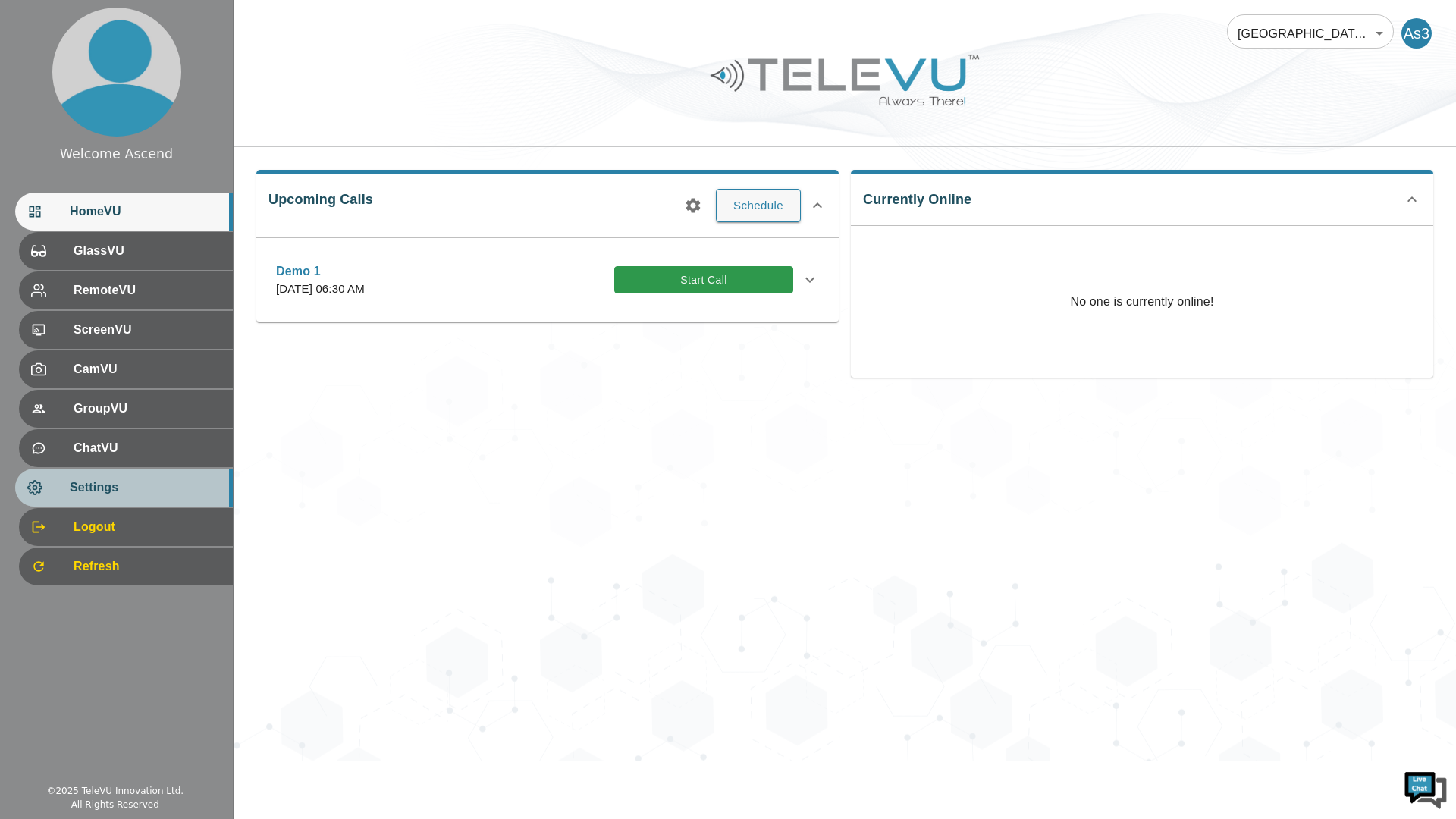
click at [120, 486] on span "Settings" at bounding box center [144, 487] width 150 height 18
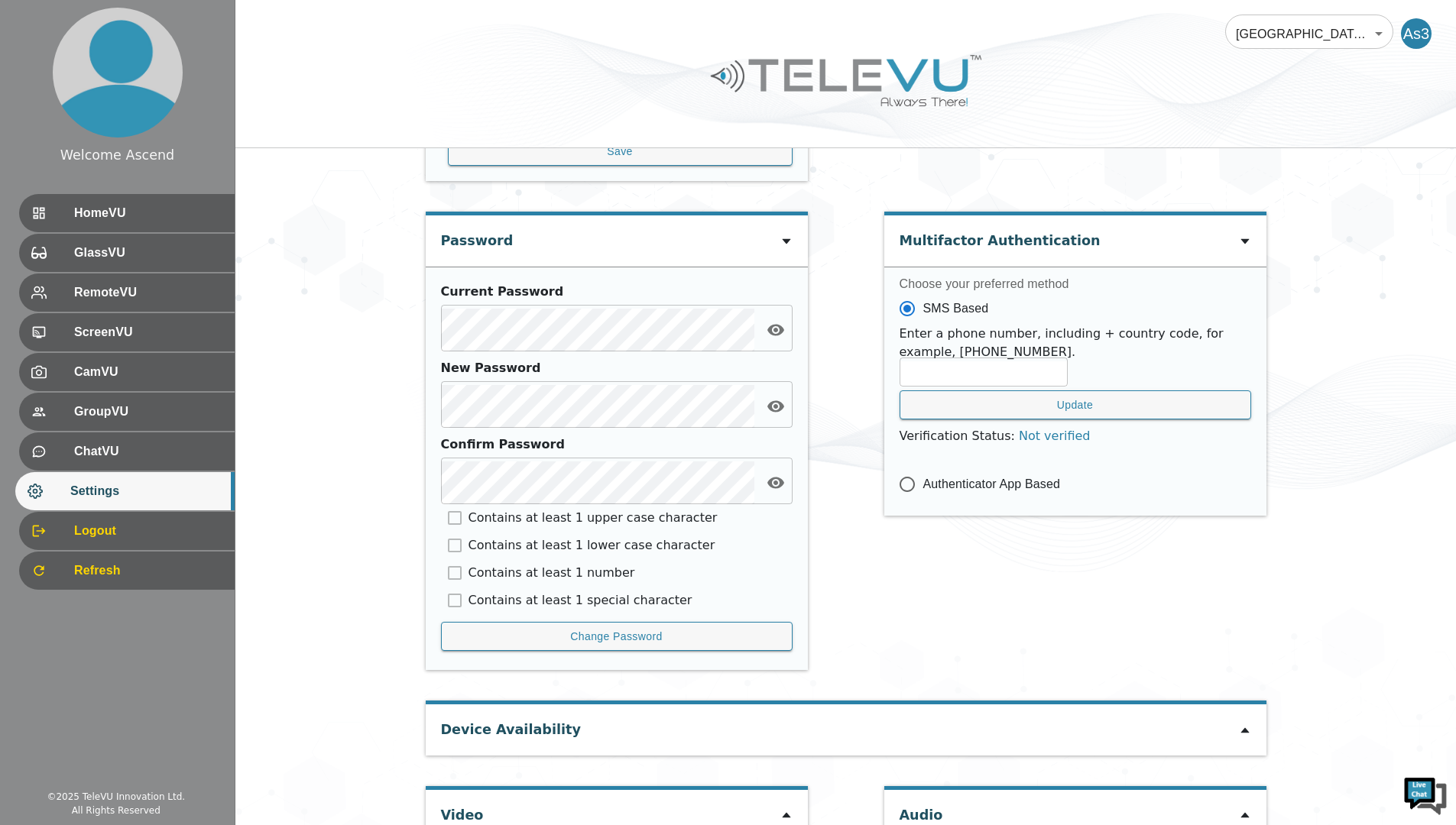
scroll to position [529, 0]
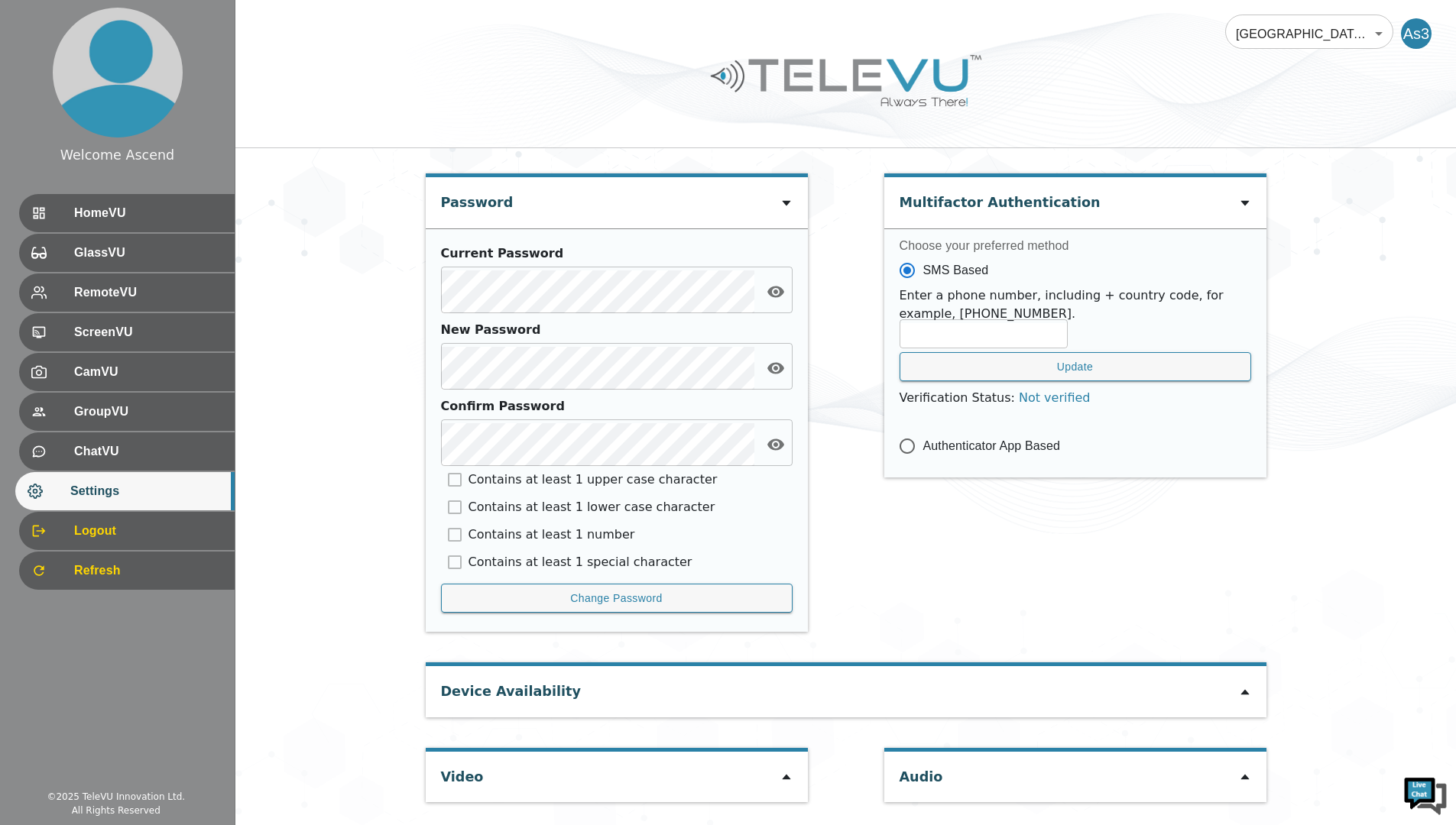
click at [1247, 695] on icon at bounding box center [1243, 692] width 8 height 5
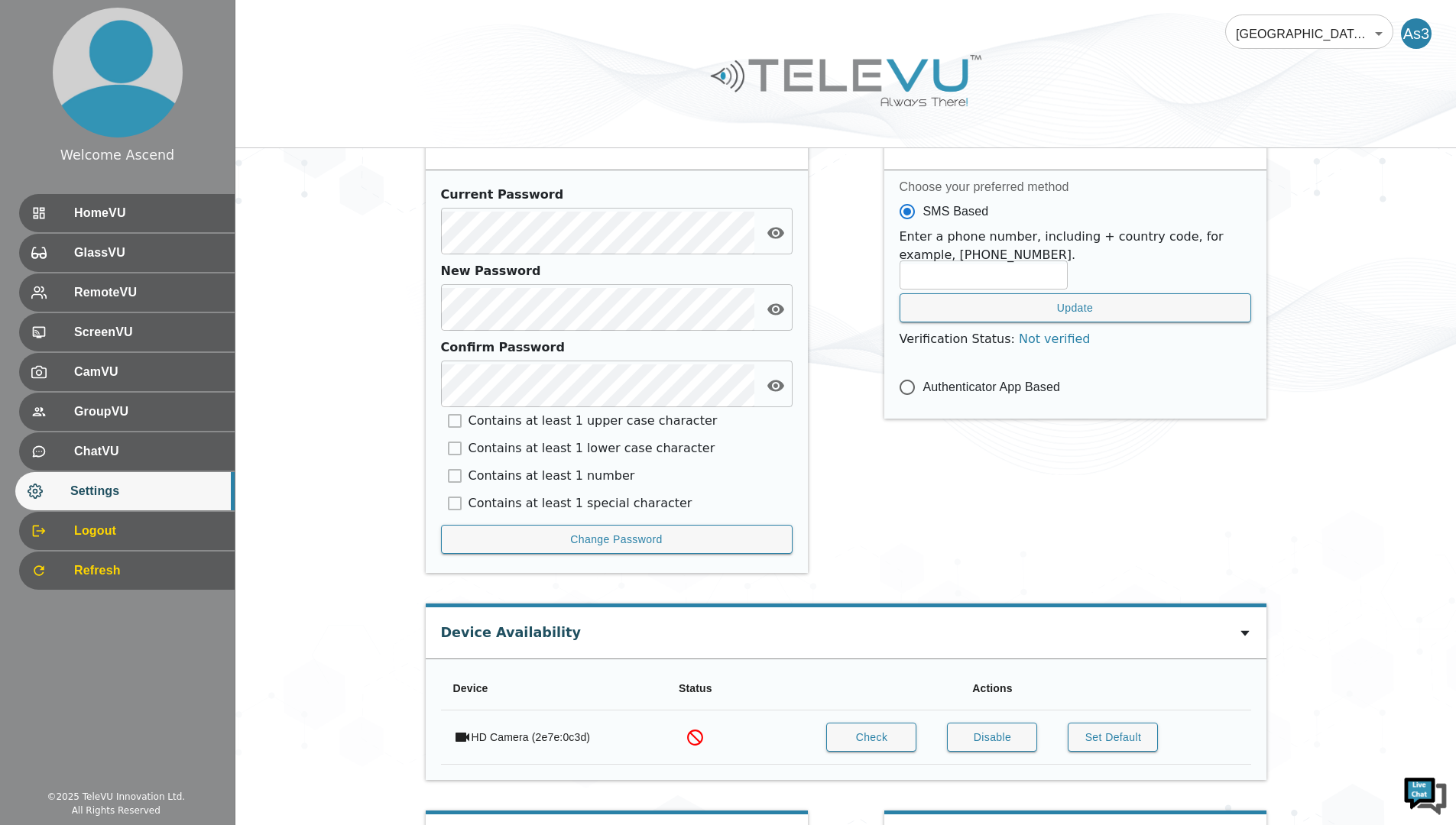
scroll to position [652, 0]
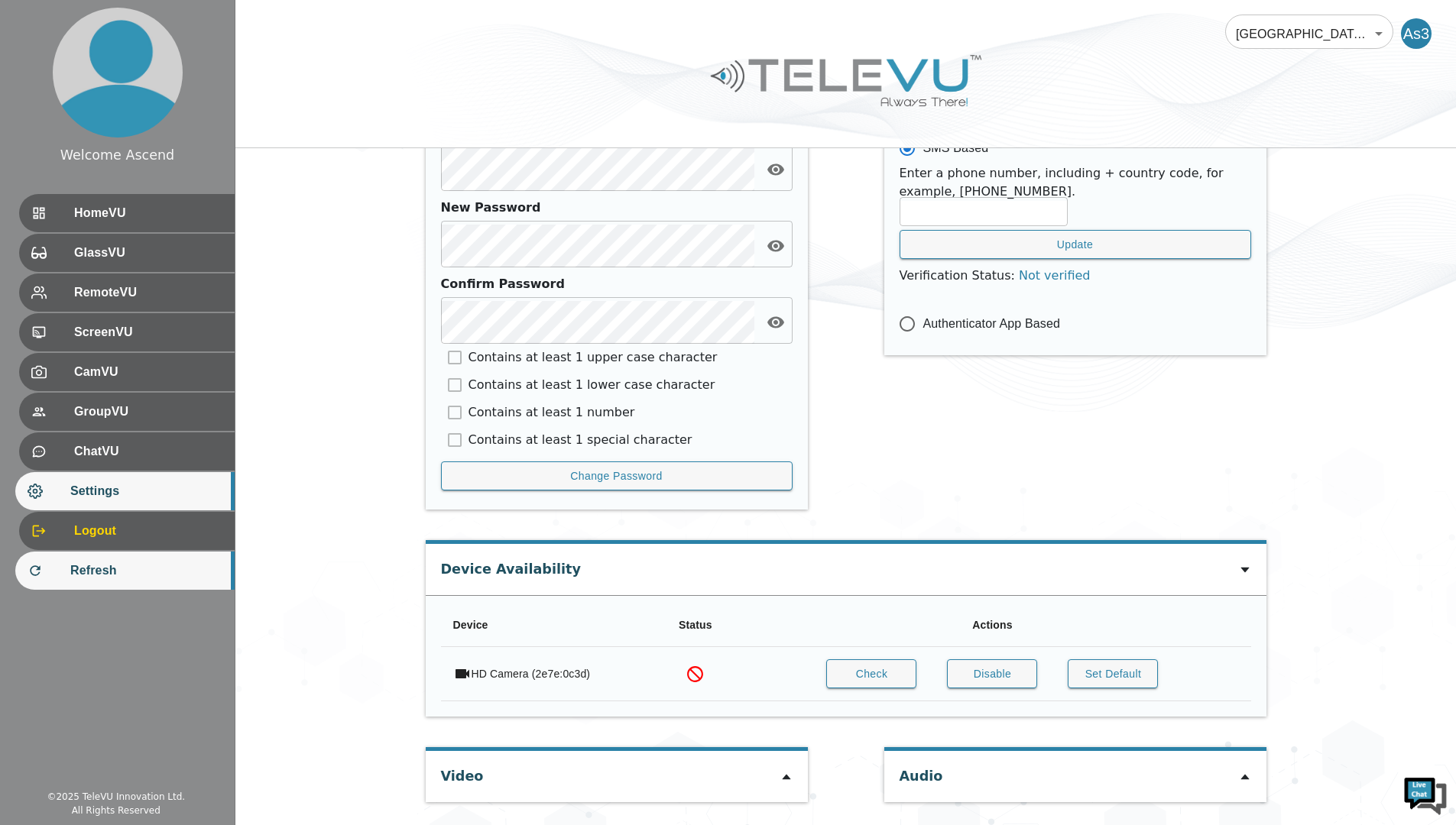
click at [110, 576] on span "Refresh" at bounding box center [145, 570] width 152 height 18
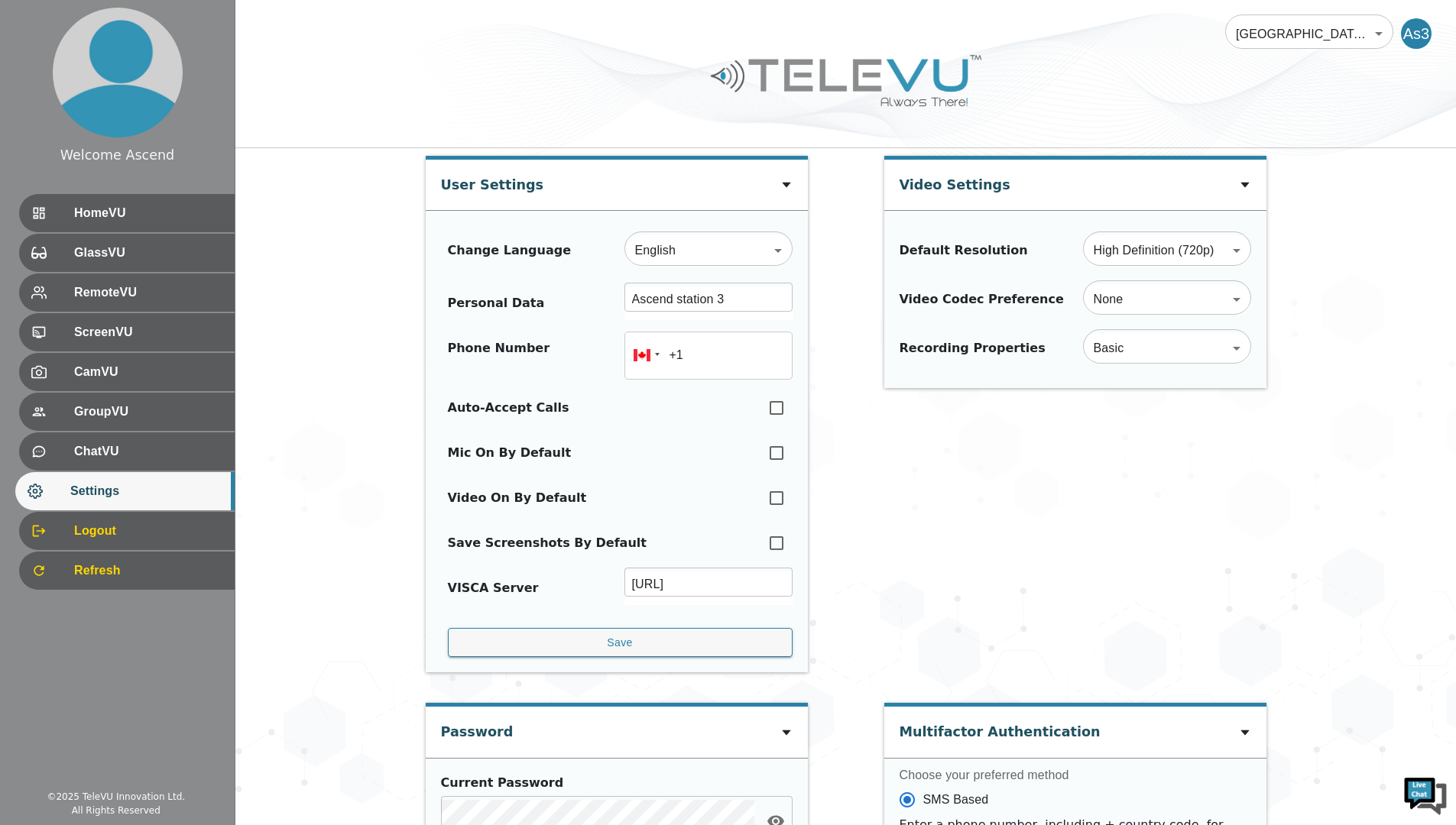
click at [1029, 439] on div "Video Settings Default Resolution High Definition (720p) HD ​ Video Codec Prefe…" at bounding box center [1075, 422] width 382 height 533
click at [774, 404] on input "checkbox" at bounding box center [776, 407] width 32 height 33
checkbox input "true"
click at [780, 501] on input "checkbox" at bounding box center [776, 498] width 32 height 33
checkbox input "true"
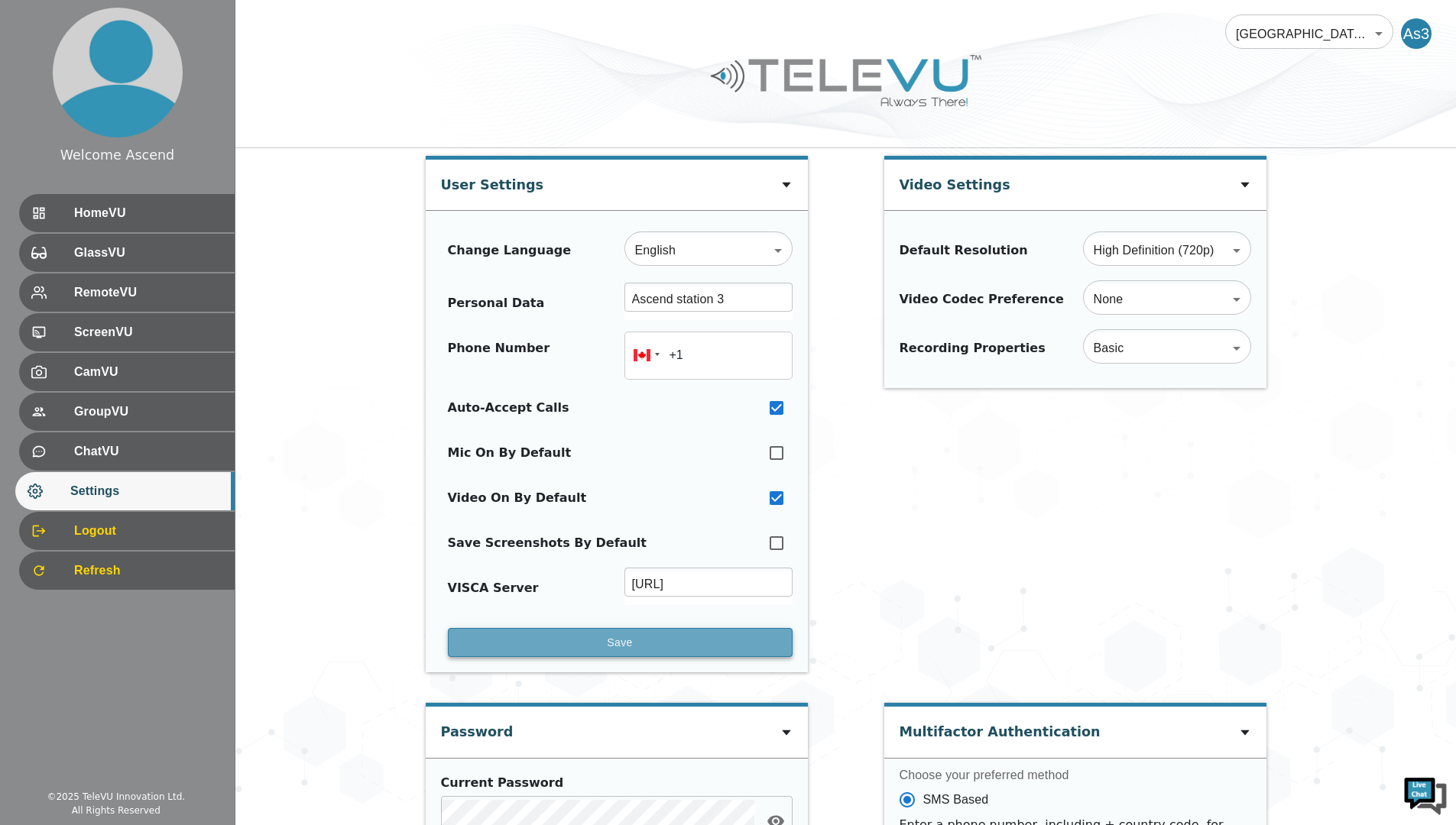
click at [606, 640] on button "Save" at bounding box center [620, 642] width 344 height 30
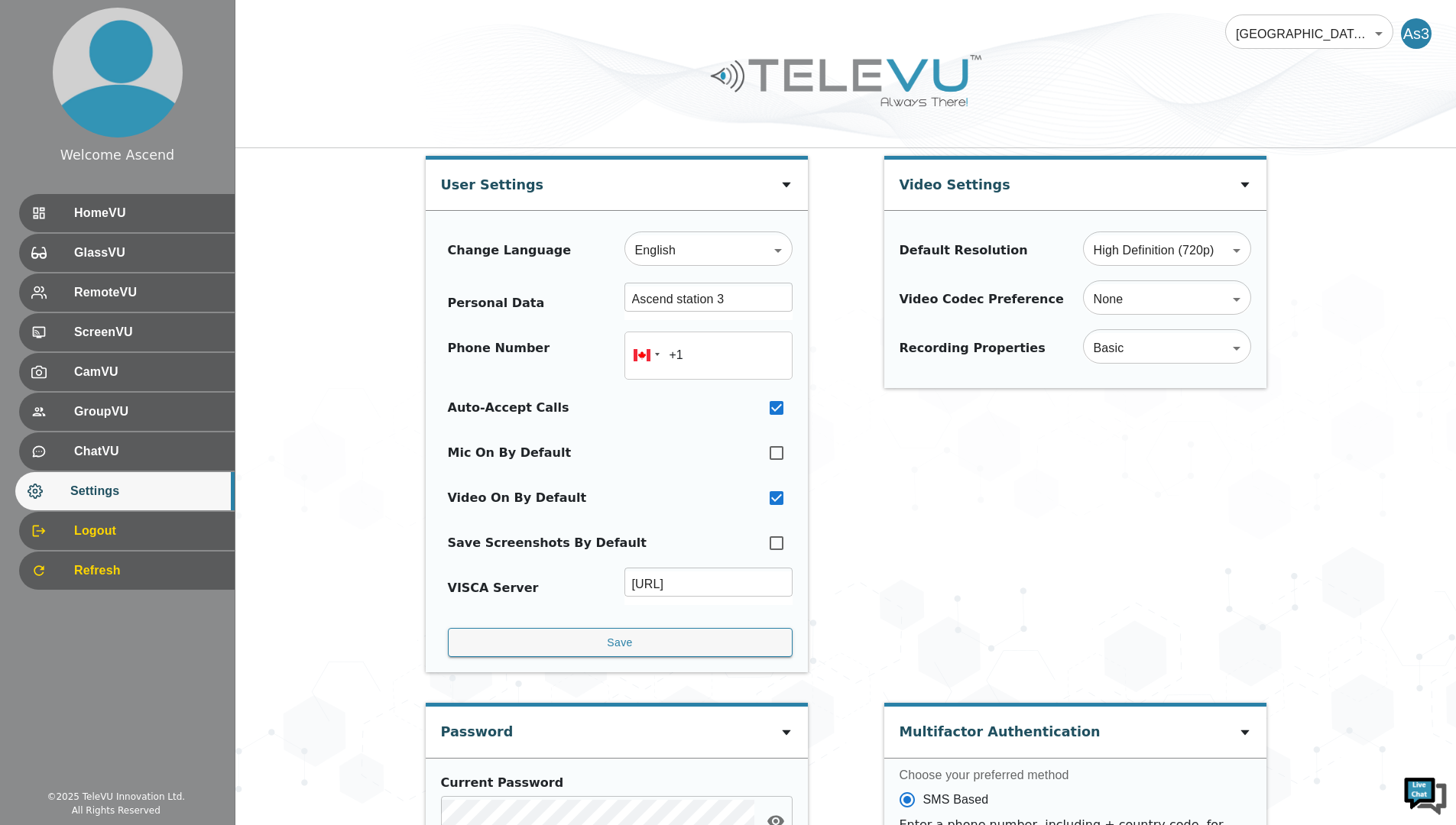
click at [959, 421] on div "Video Settings Default Resolution High Definition (720p) HD ​ Video Codec Prefe…" at bounding box center [1075, 422] width 382 height 533
click at [184, 224] on div "HomeVU" at bounding box center [125, 213] width 219 height 39
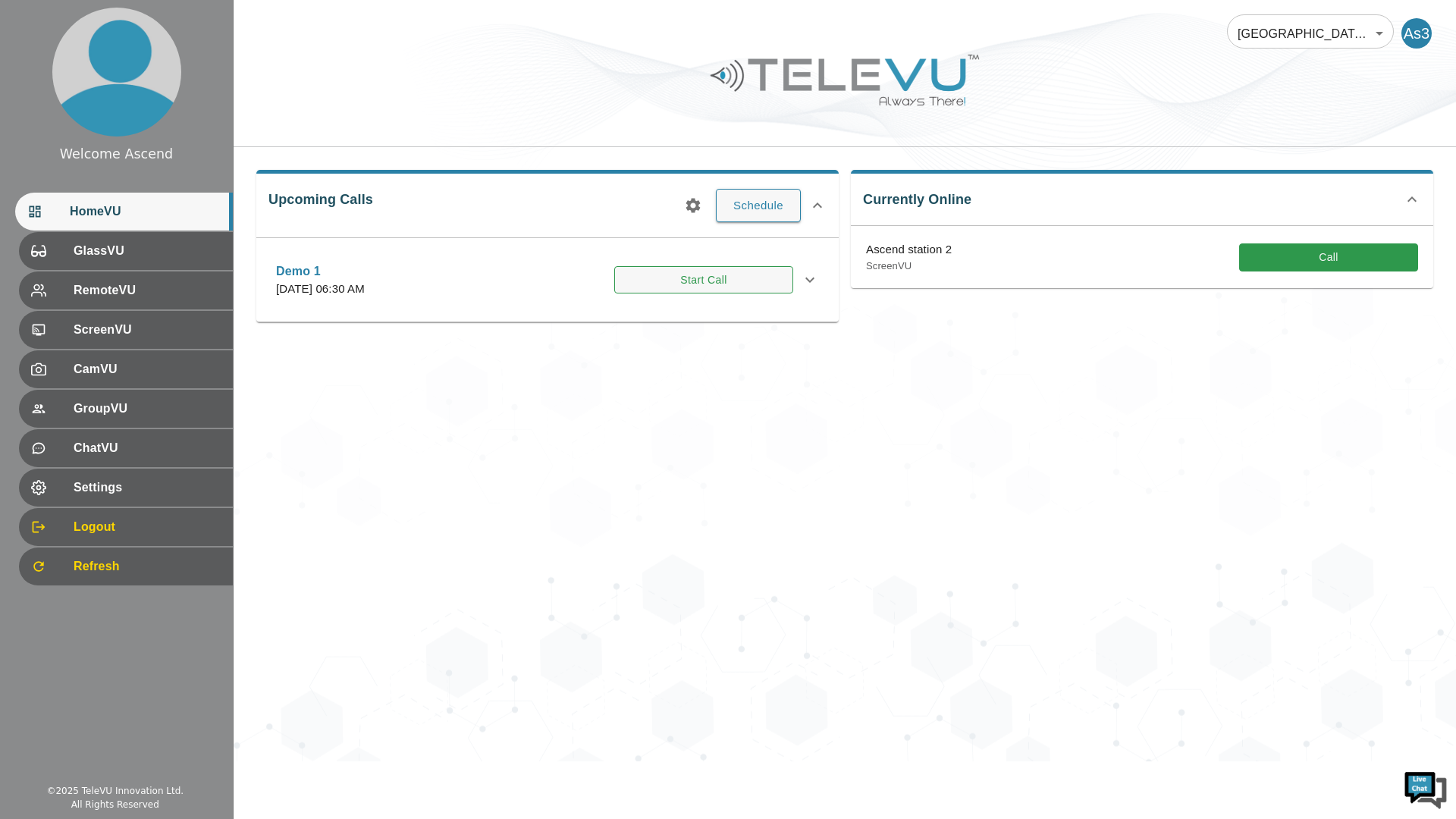
click at [724, 289] on button "Start Call" at bounding box center [704, 280] width 179 height 28
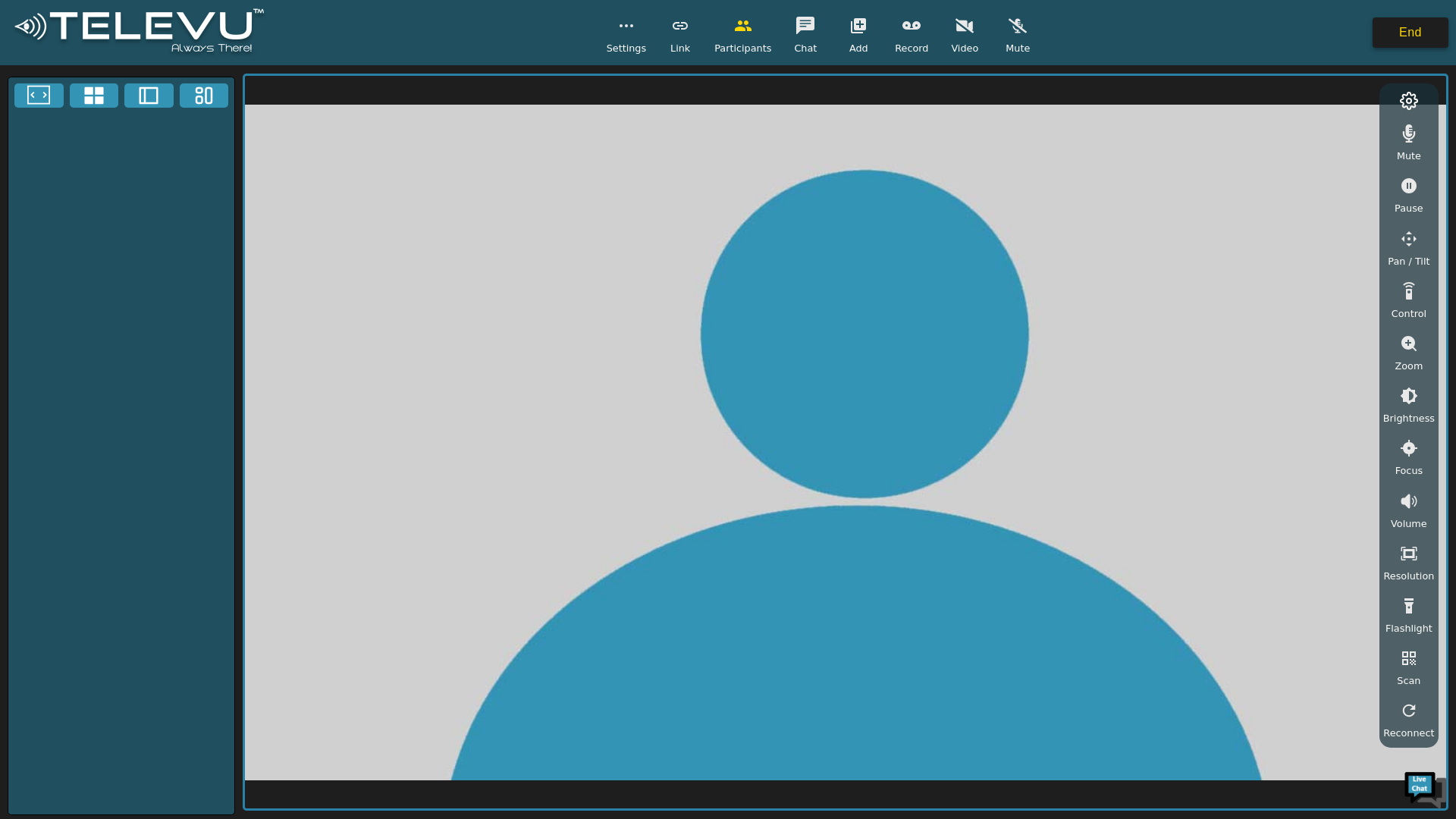
click at [1408, 34] on button "End" at bounding box center [1411, 33] width 76 height 30
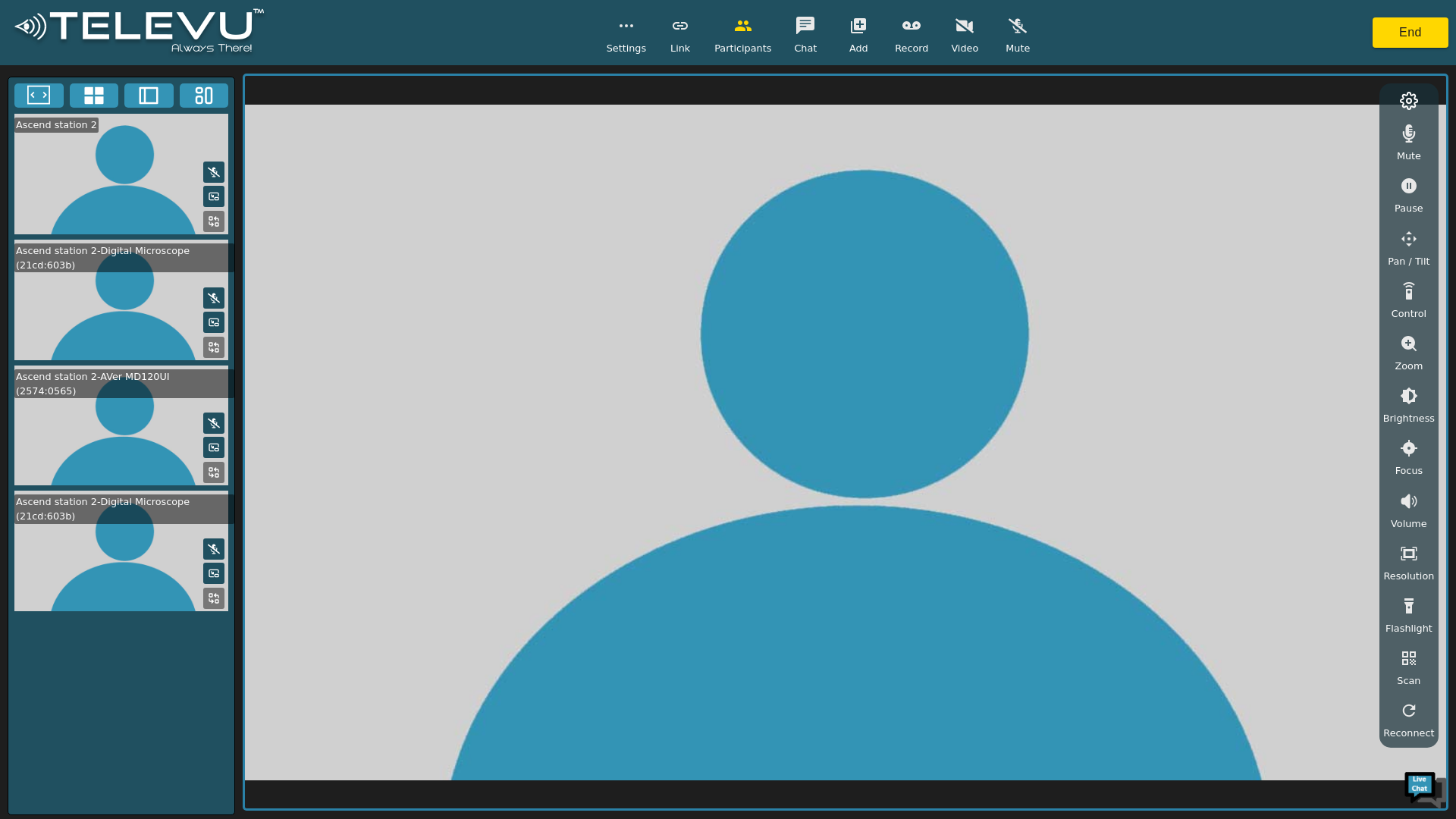
click at [211, 473] on icon at bounding box center [214, 473] width 12 height 12
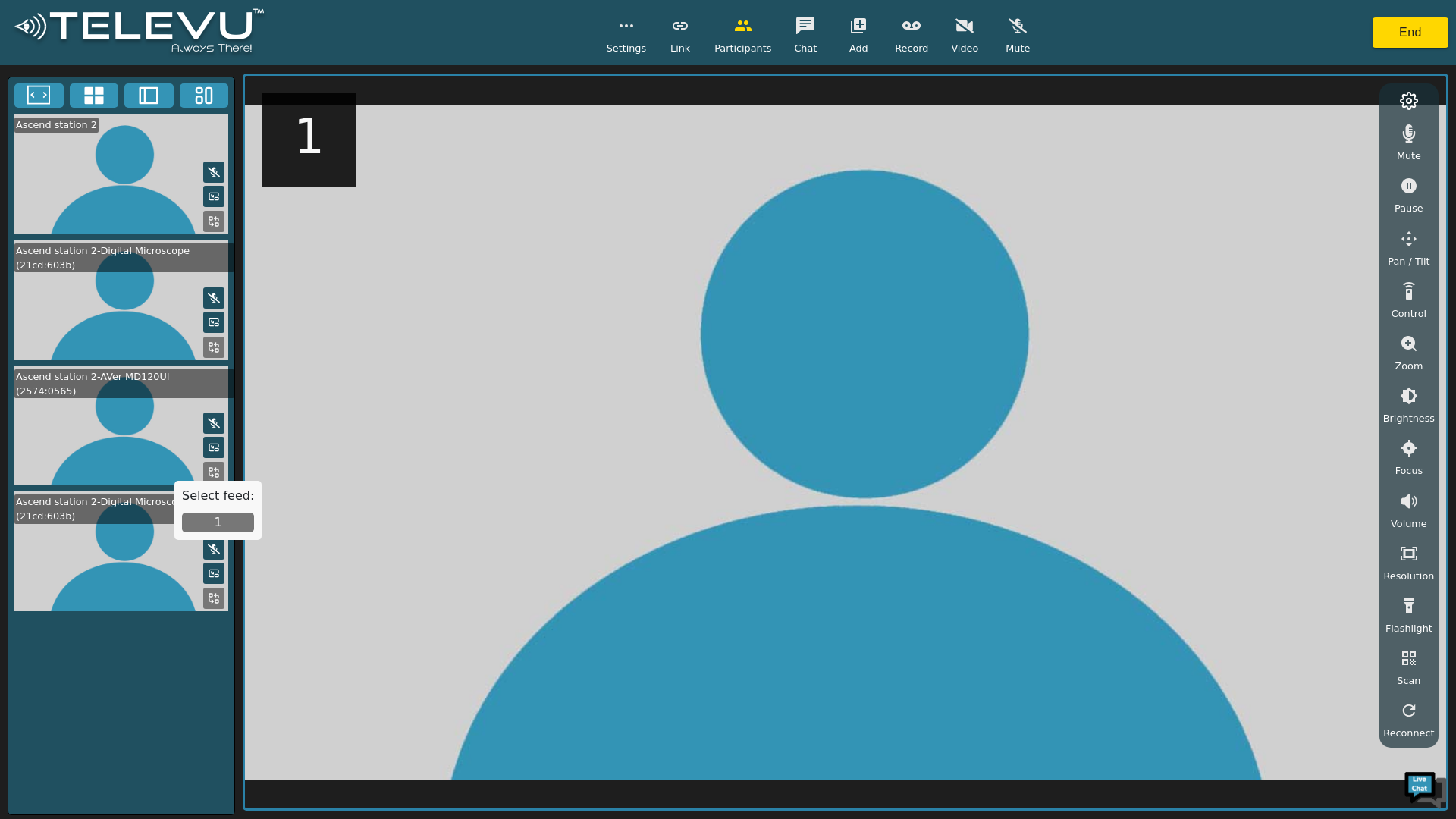
click at [99, 104] on icon at bounding box center [94, 96] width 19 height 18
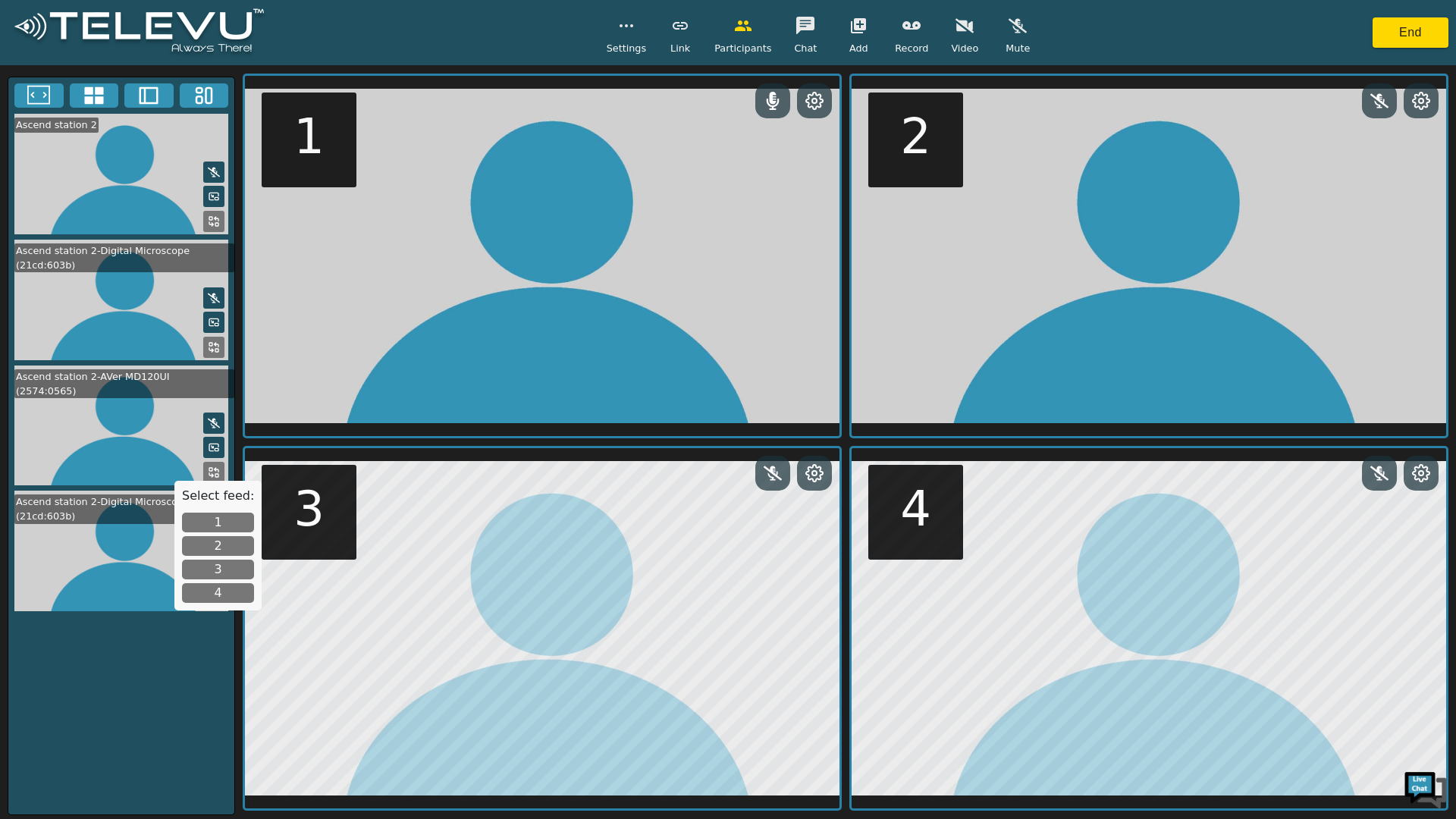
click at [1421, 473] on icon at bounding box center [1421, 473] width 18 height 18
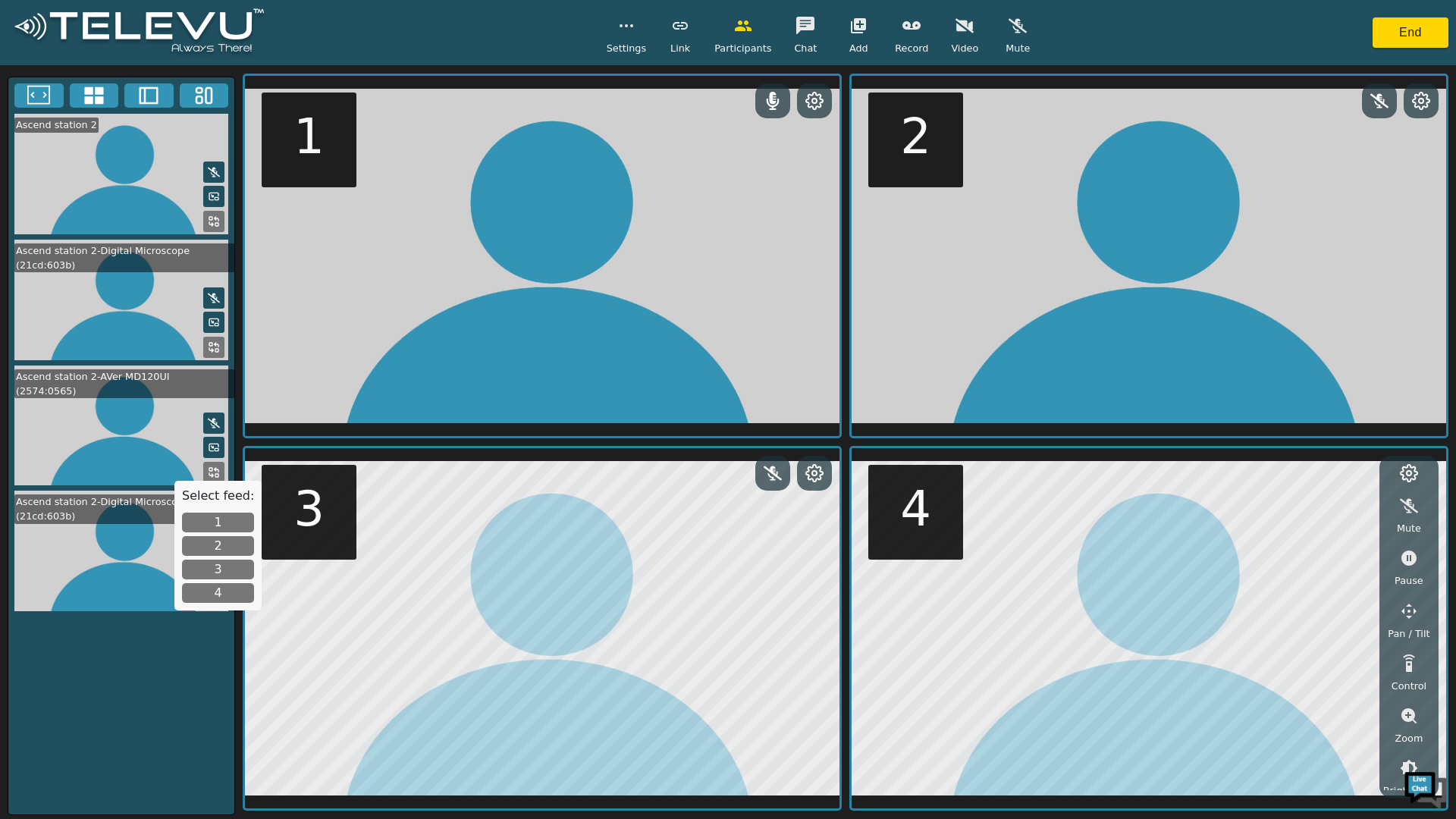
click at [1414, 627] on span "Pan / Tilt" at bounding box center [1409, 634] width 42 height 14
click at [1340, 519] on div at bounding box center [1323, 508] width 114 height 30
click at [1330, 511] on icon "button" at bounding box center [1322, 509] width 18 height 14
click at [1338, 514] on button "button" at bounding box center [1322, 508] width 38 height 30
click at [1332, 515] on icon "button" at bounding box center [1322, 508] width 18 height 18
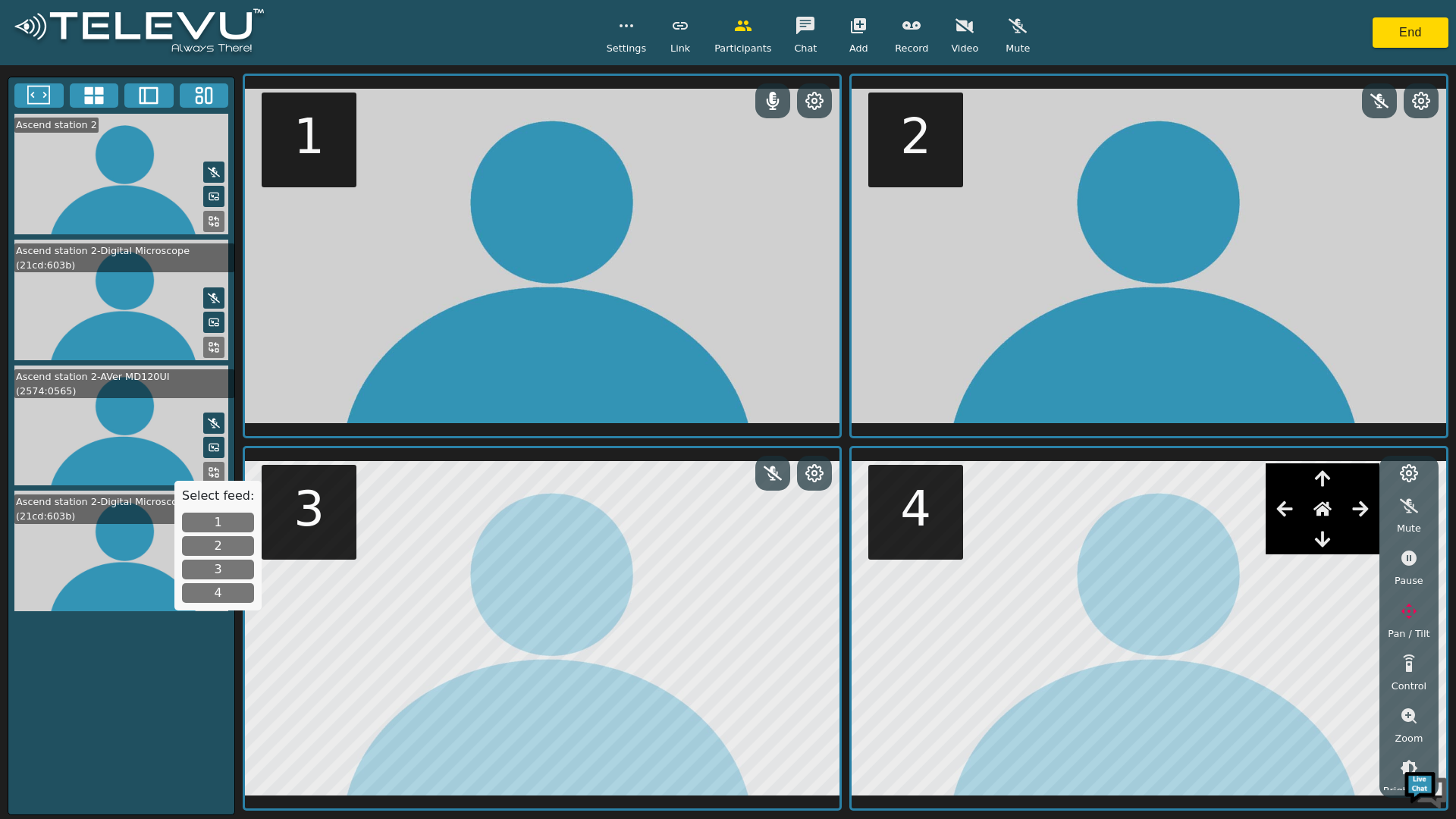
click at [1359, 514] on icon "button" at bounding box center [1361, 508] width 18 height 18
click at [1363, 509] on icon "button" at bounding box center [1361, 508] width 16 height 15
click at [1370, 515] on icon "button" at bounding box center [1361, 508] width 18 height 18
click at [1370, 514] on icon "button" at bounding box center [1361, 508] width 18 height 18
click at [1370, 513] on icon "button" at bounding box center [1361, 508] width 18 height 18
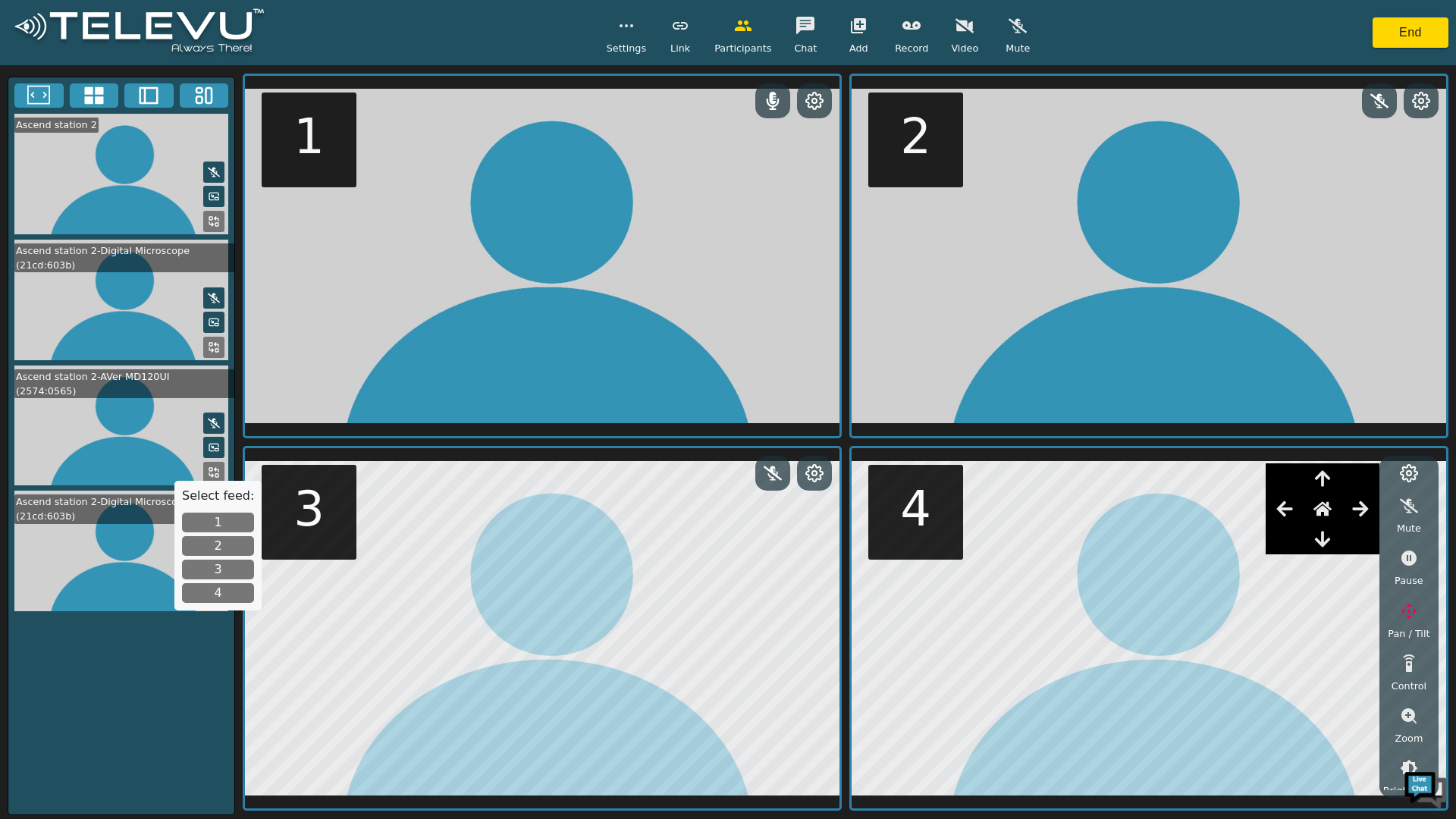
click at [1297, 511] on button "button" at bounding box center [1285, 508] width 38 height 30
click at [1294, 514] on icon "button" at bounding box center [1285, 508] width 18 height 18
click at [1294, 515] on icon "button" at bounding box center [1285, 508] width 18 height 18
click at [1293, 514] on icon "button" at bounding box center [1285, 508] width 18 height 18
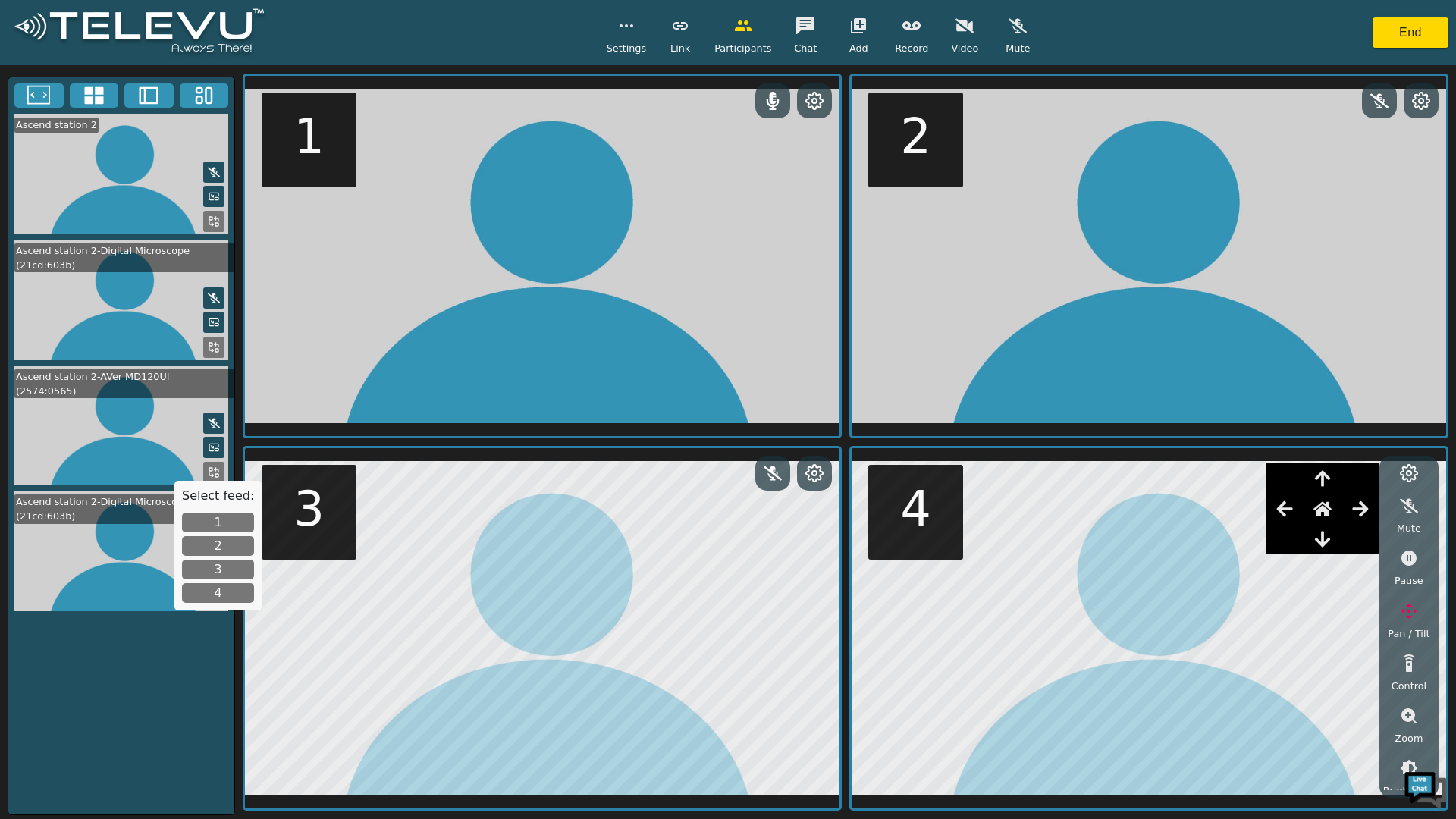
click at [1294, 516] on icon "button" at bounding box center [1285, 508] width 18 height 18
click at [1289, 517] on icon "button" at bounding box center [1285, 508] width 18 height 18
click at [1289, 516] on icon "button" at bounding box center [1285, 508] width 18 height 18
click at [1290, 515] on icon "button" at bounding box center [1285, 508] width 18 height 18
click at [1289, 515] on icon "button" at bounding box center [1285, 508] width 18 height 18
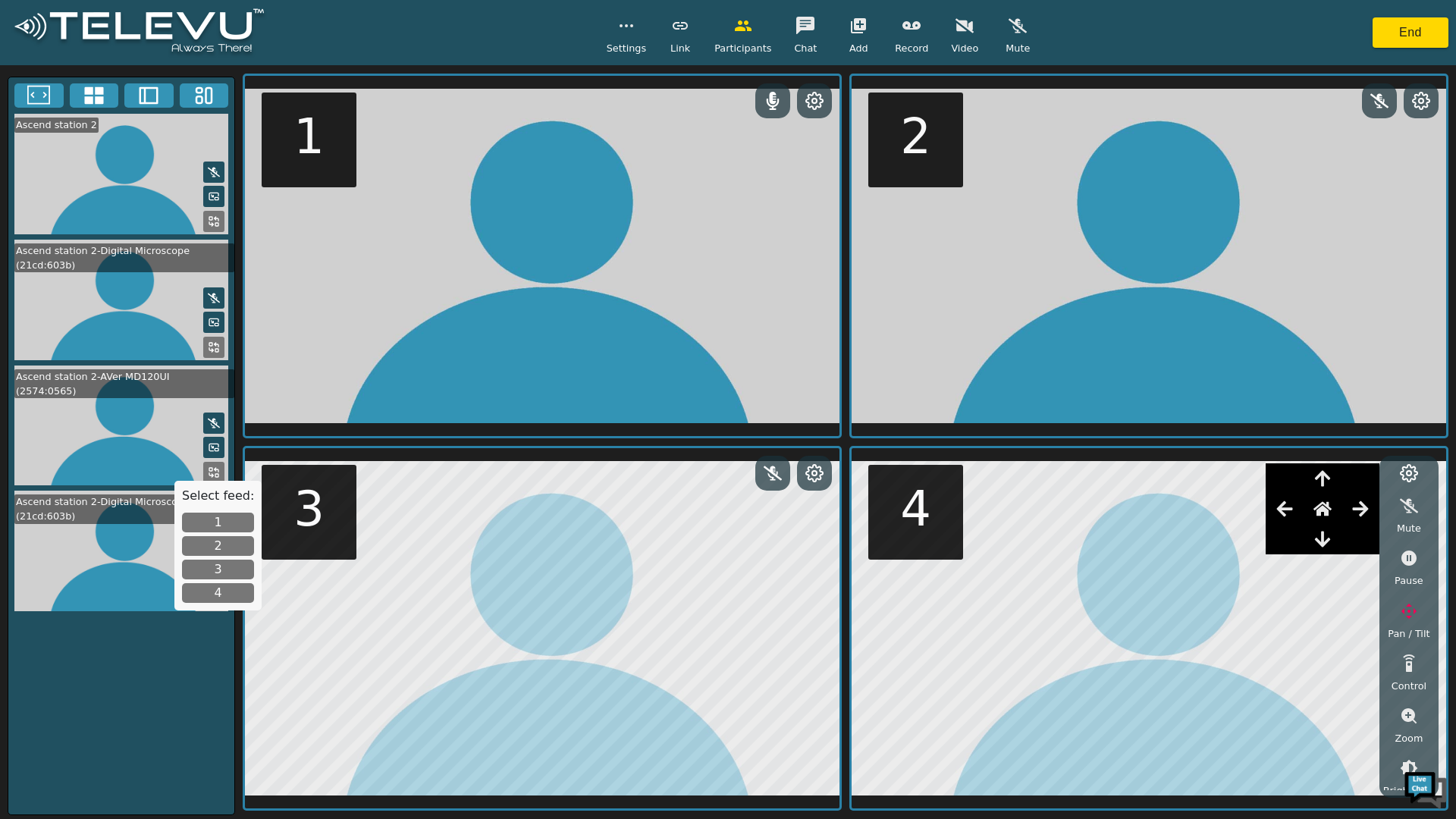
click at [1289, 515] on icon "button" at bounding box center [1285, 508] width 18 height 18
click at [1290, 516] on icon "button" at bounding box center [1285, 508] width 18 height 18
click at [1289, 515] on icon "button" at bounding box center [1285, 508] width 16 height 15
click at [1289, 515] on icon "button" at bounding box center [1285, 508] width 16 height 15
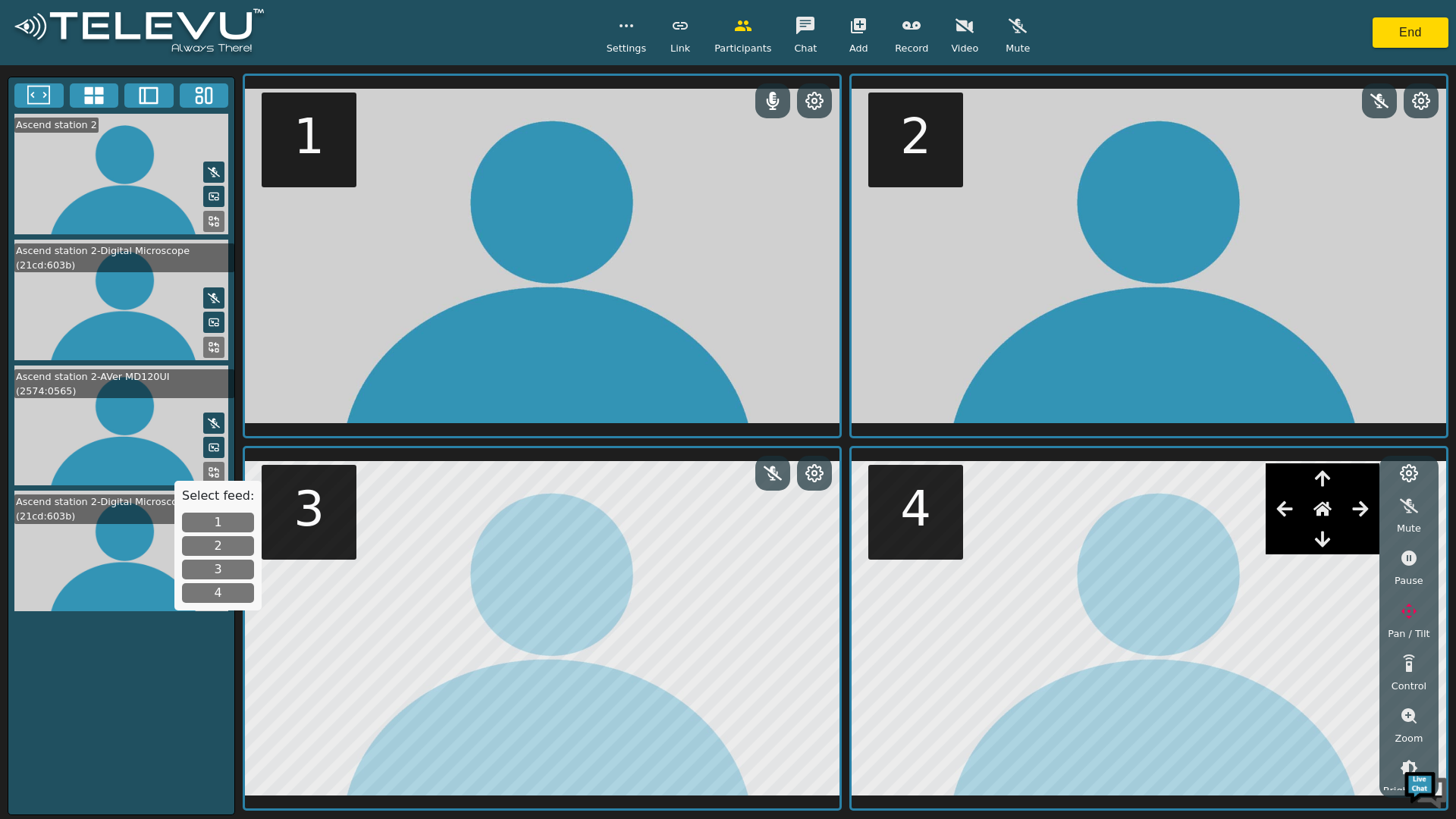
click at [1294, 517] on icon "button" at bounding box center [1285, 508] width 18 height 18
click at [1292, 517] on icon "button" at bounding box center [1285, 508] width 18 height 18
click at [1293, 516] on icon "button" at bounding box center [1285, 508] width 18 height 18
click at [1294, 513] on icon "button" at bounding box center [1285, 508] width 18 height 18
click at [1293, 513] on icon "button" at bounding box center [1285, 508] width 18 height 18
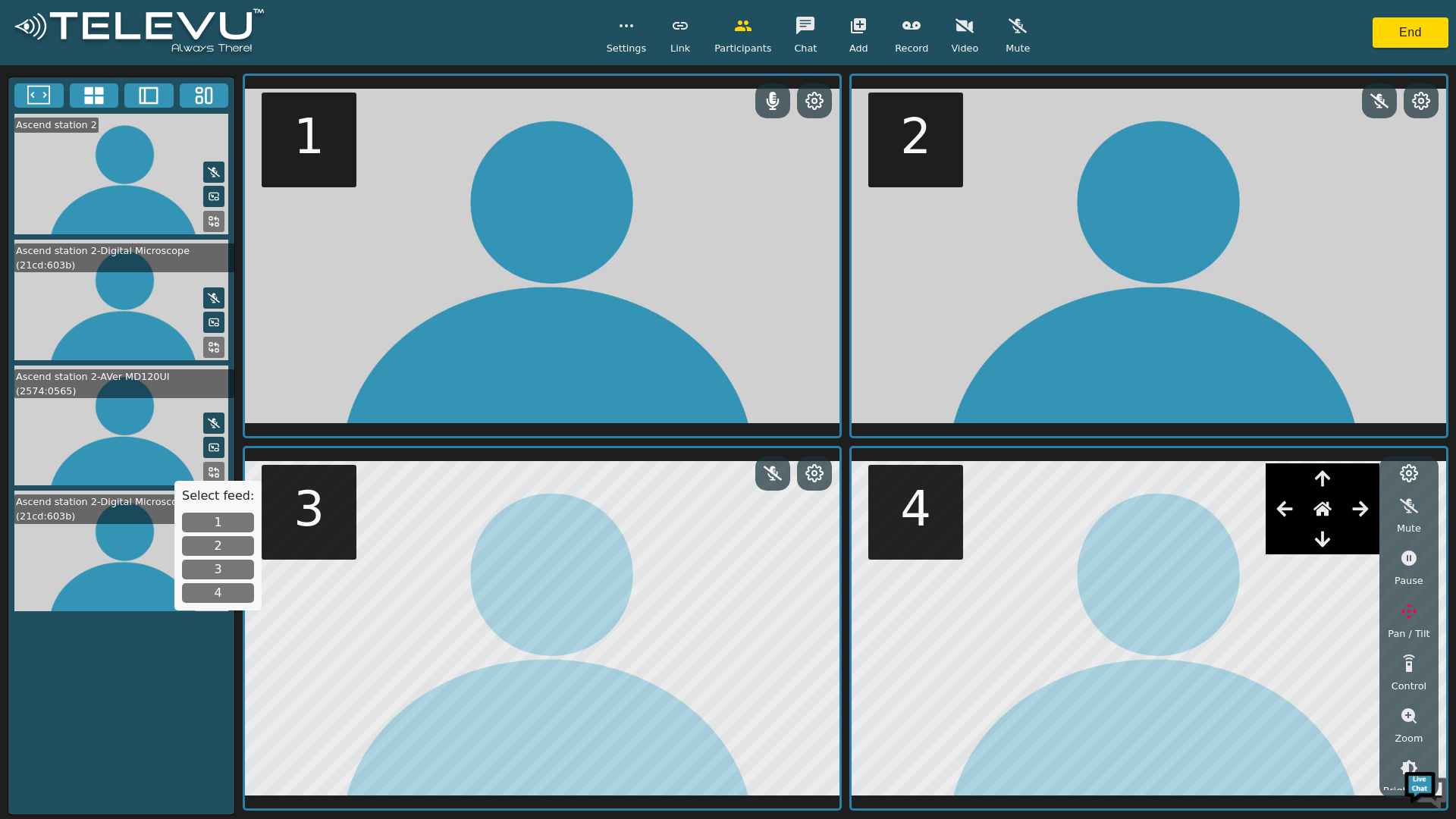
click at [1292, 512] on icon "button" at bounding box center [1285, 508] width 18 height 18
click at [1292, 515] on icon "button" at bounding box center [1285, 508] width 18 height 18
click at [1289, 515] on icon "button" at bounding box center [1285, 508] width 18 height 18
click at [1288, 515] on icon "button" at bounding box center [1285, 508] width 16 height 15
click at [1289, 514] on icon "button" at bounding box center [1285, 508] width 18 height 18
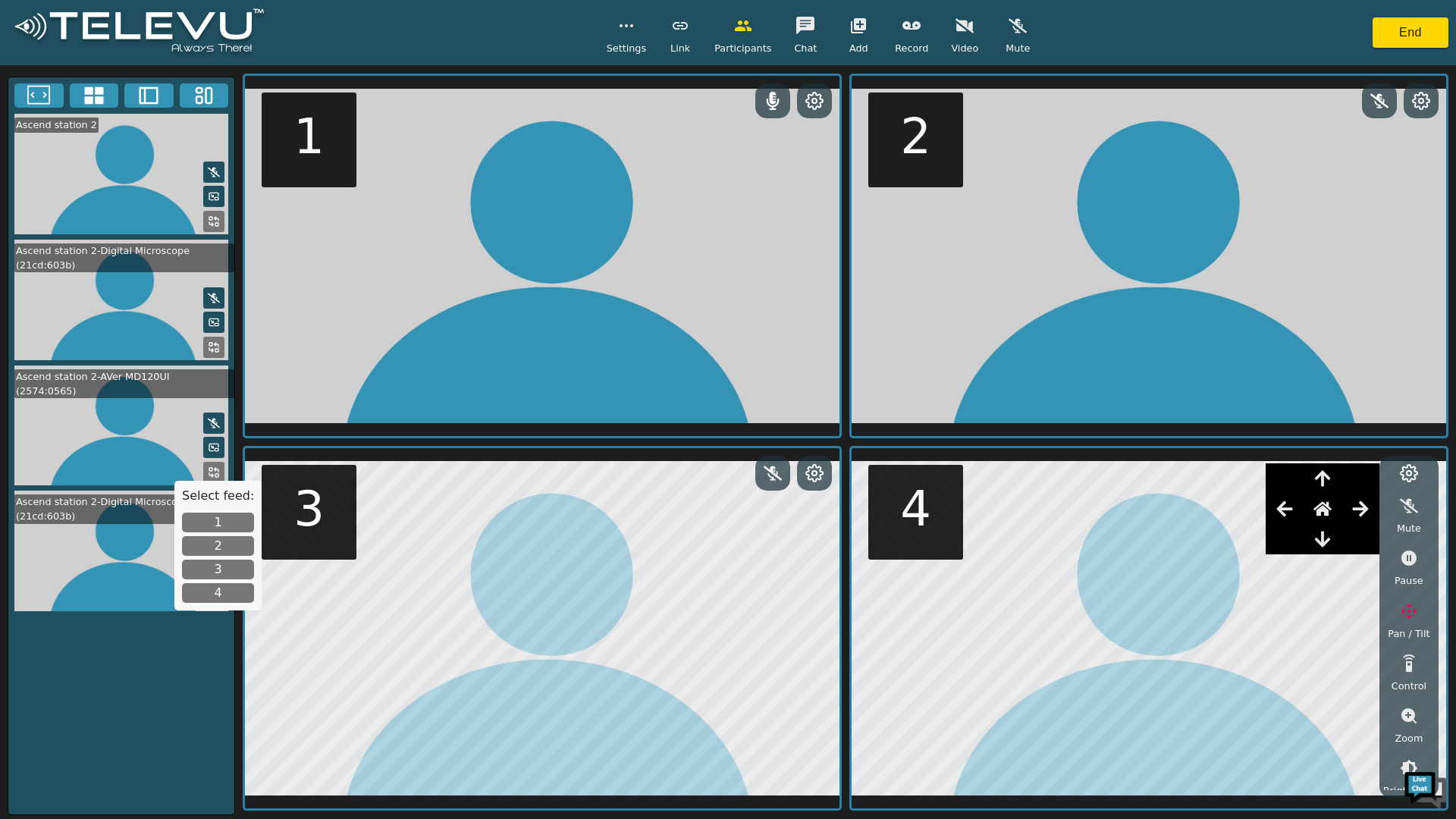
click at [1332, 539] on icon "button" at bounding box center [1322, 539] width 18 height 18
click at [1332, 541] on icon "button" at bounding box center [1322, 539] width 18 height 18
click at [1331, 543] on icon "button" at bounding box center [1322, 539] width 18 height 18
click at [1328, 545] on icon "button" at bounding box center [1322, 539] width 18 height 18
click at [1325, 545] on icon "button" at bounding box center [1322, 539] width 15 height 16
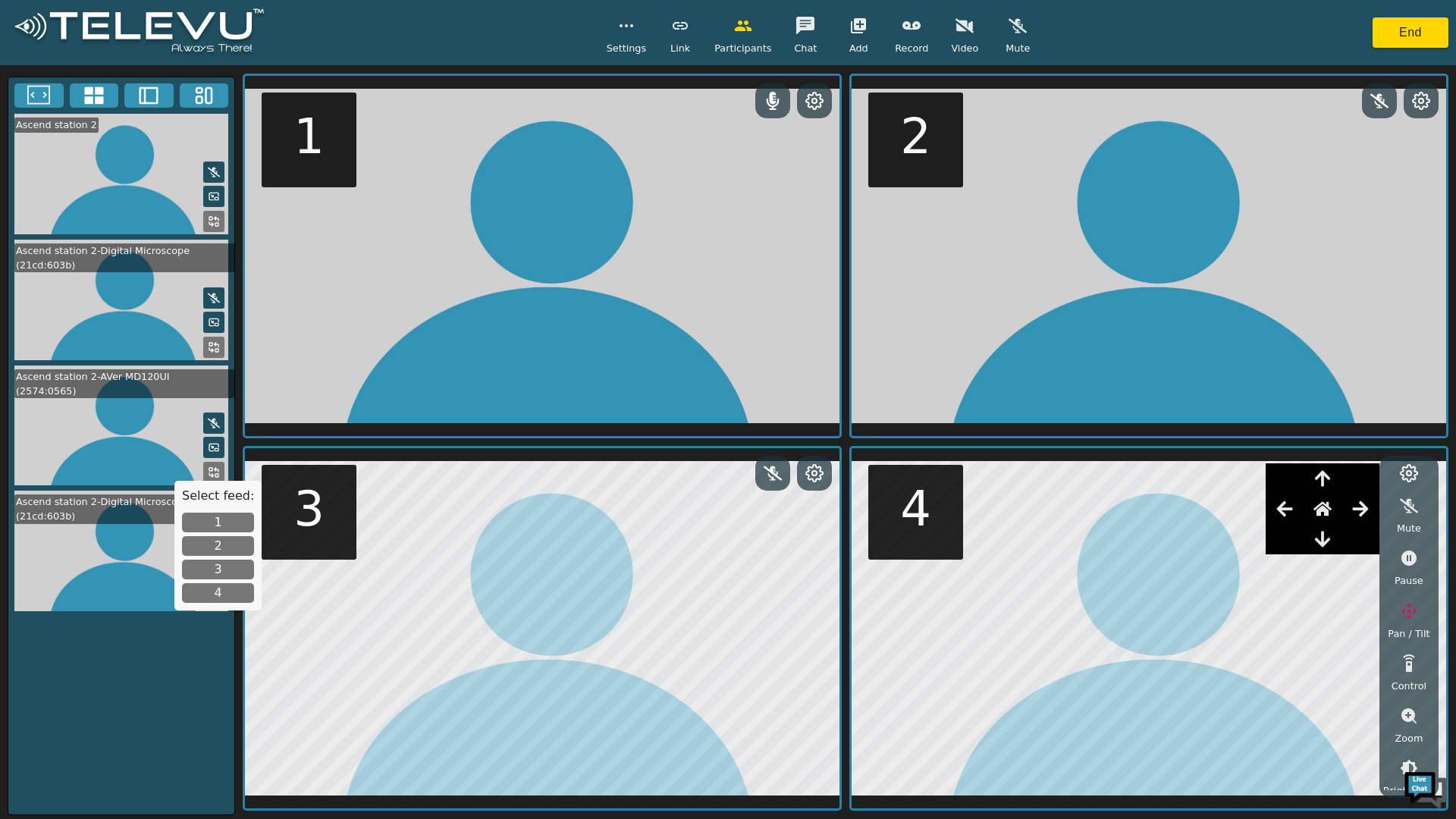
click at [1324, 545] on icon "button" at bounding box center [1322, 539] width 15 height 16
click at [1417, 621] on button "button" at bounding box center [1409, 611] width 38 height 30
click at [1410, 473] on icon at bounding box center [1409, 473] width 18 height 18
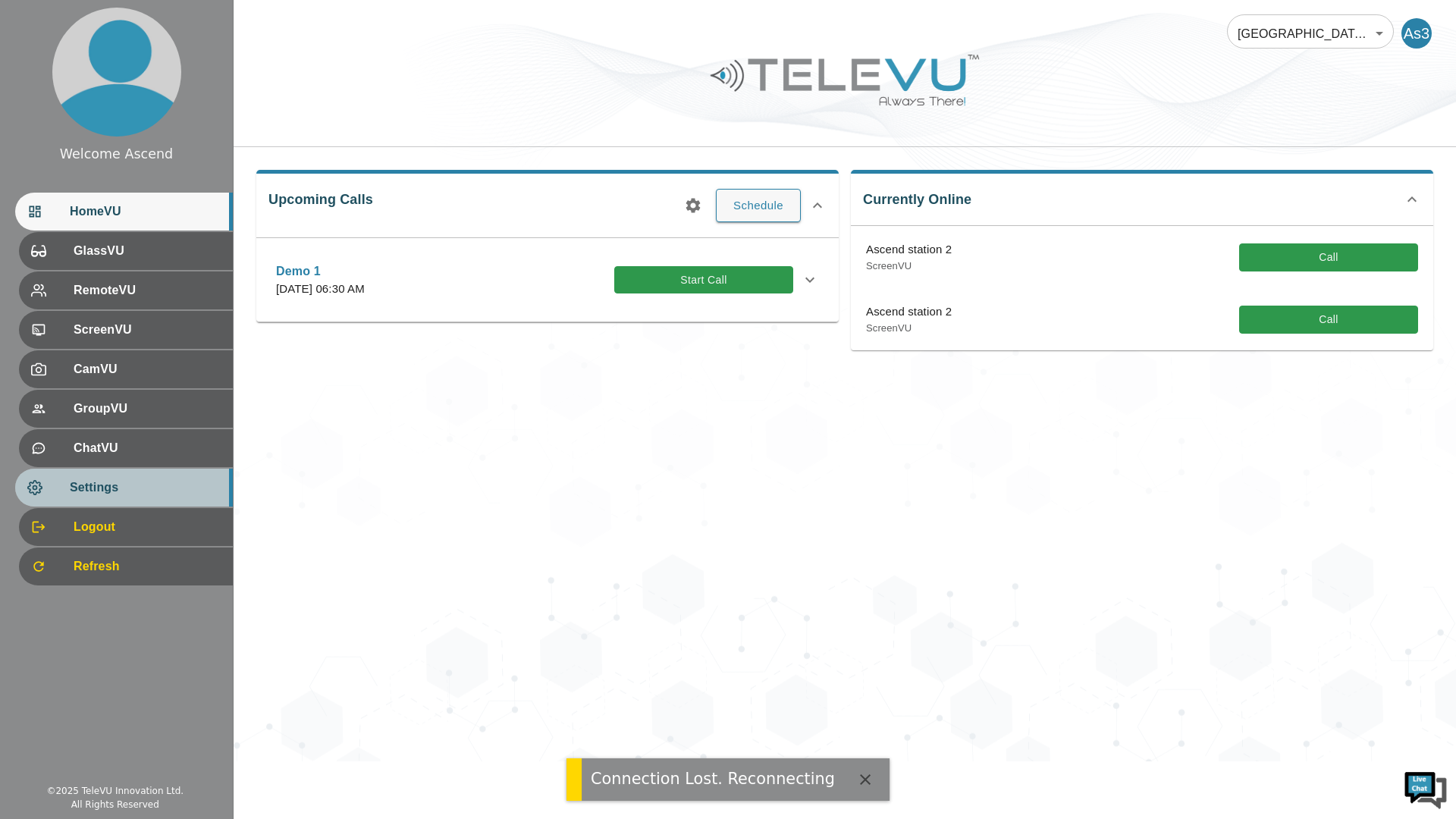
click at [132, 494] on span "Settings" at bounding box center [144, 487] width 150 height 18
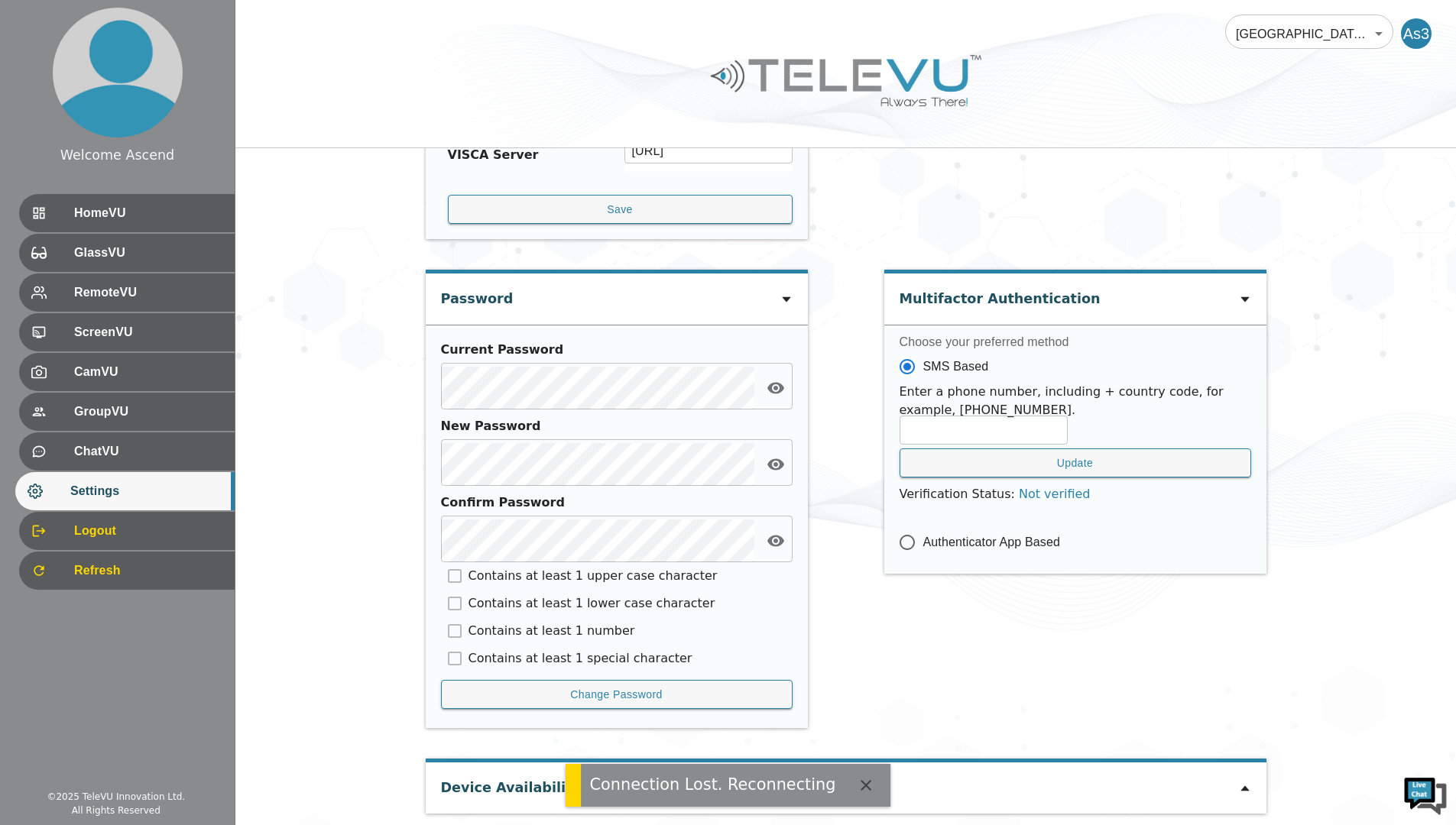
scroll to position [529, 0]
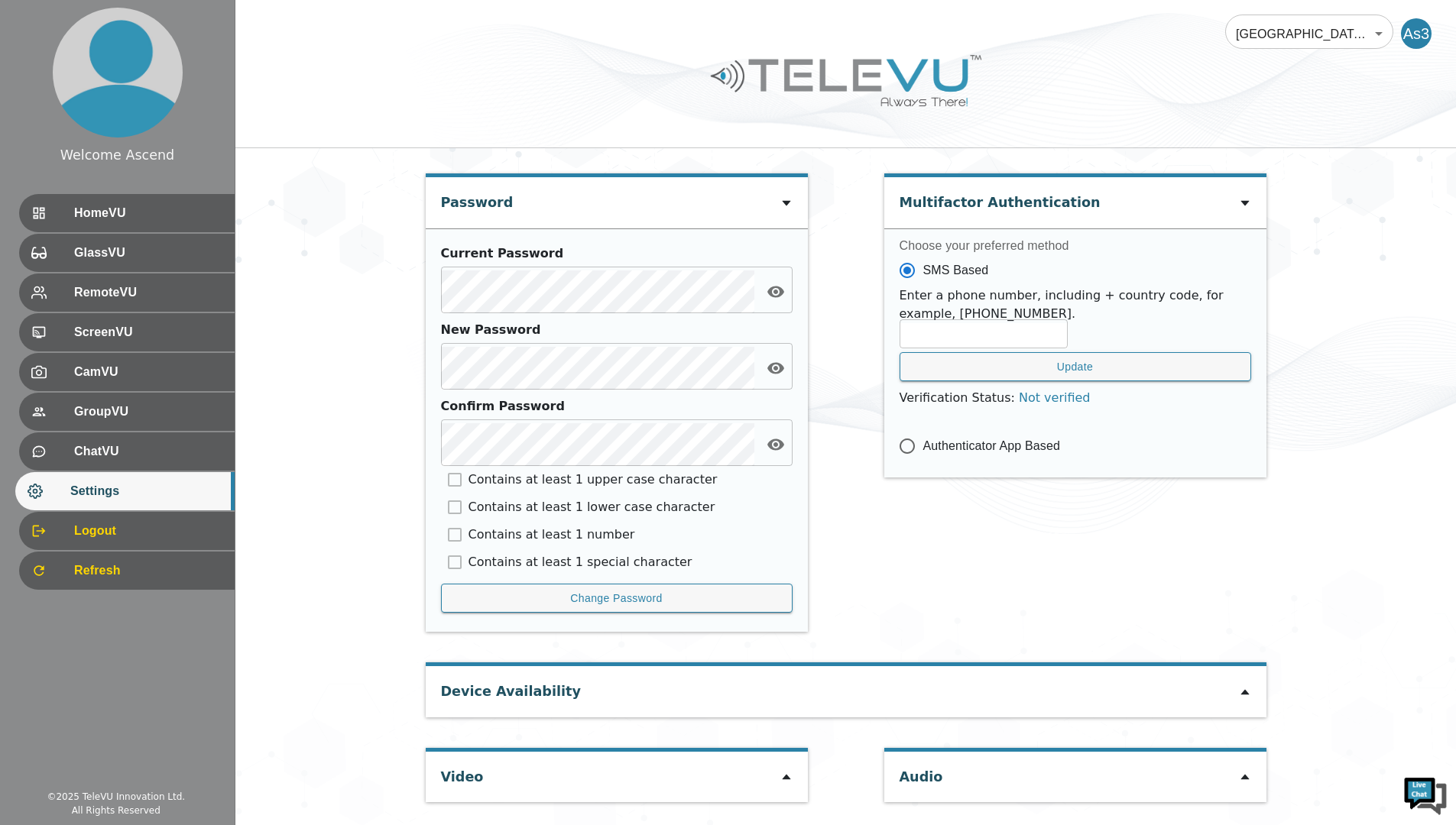
click at [786, 778] on icon at bounding box center [785, 777] width 8 height 5
type input "33e1d139ed21577067ba879f908651d9b583513cc11c18a849cf0de02bdf7617"
type input "COM3"
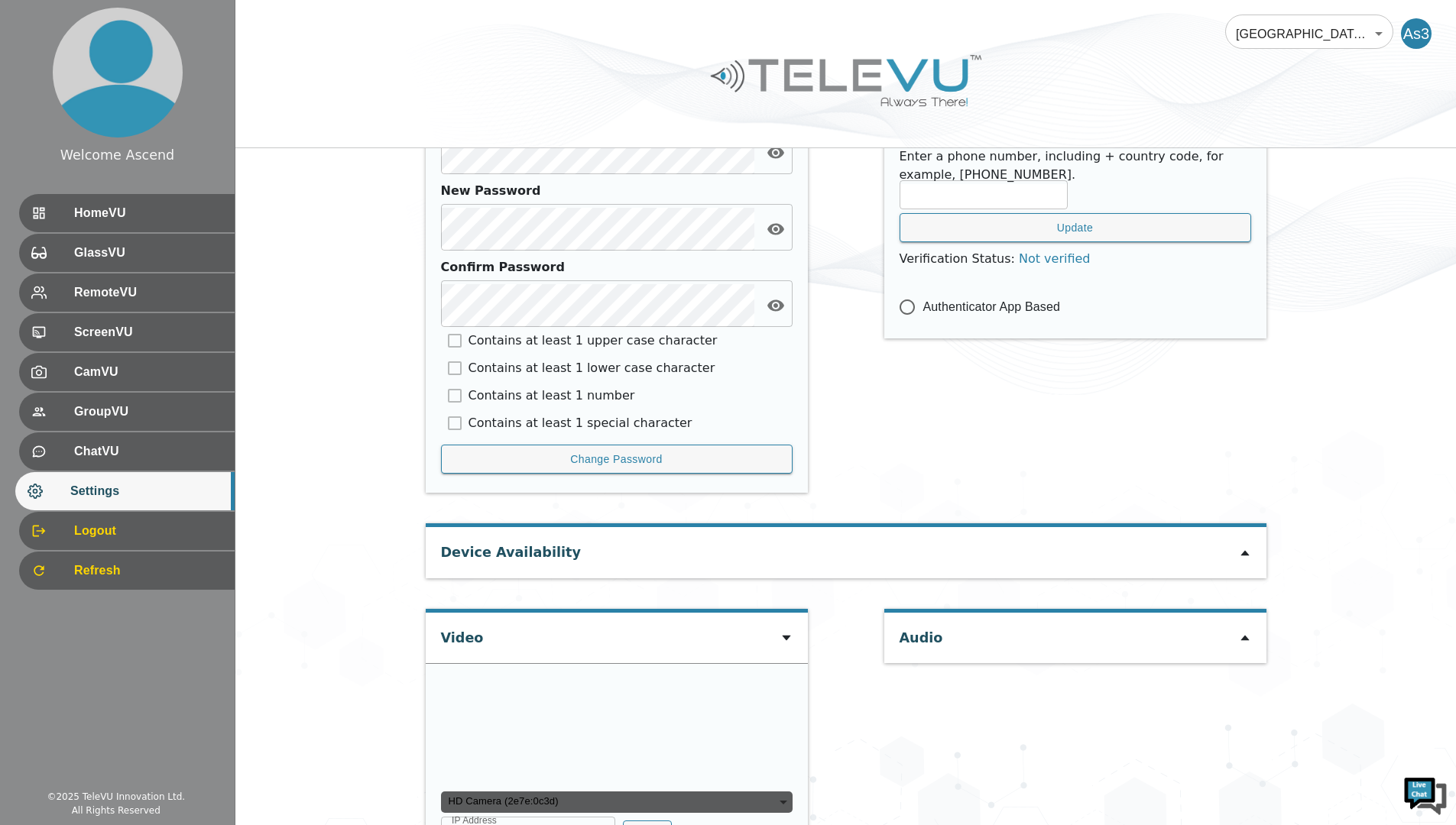
scroll to position [894, 0]
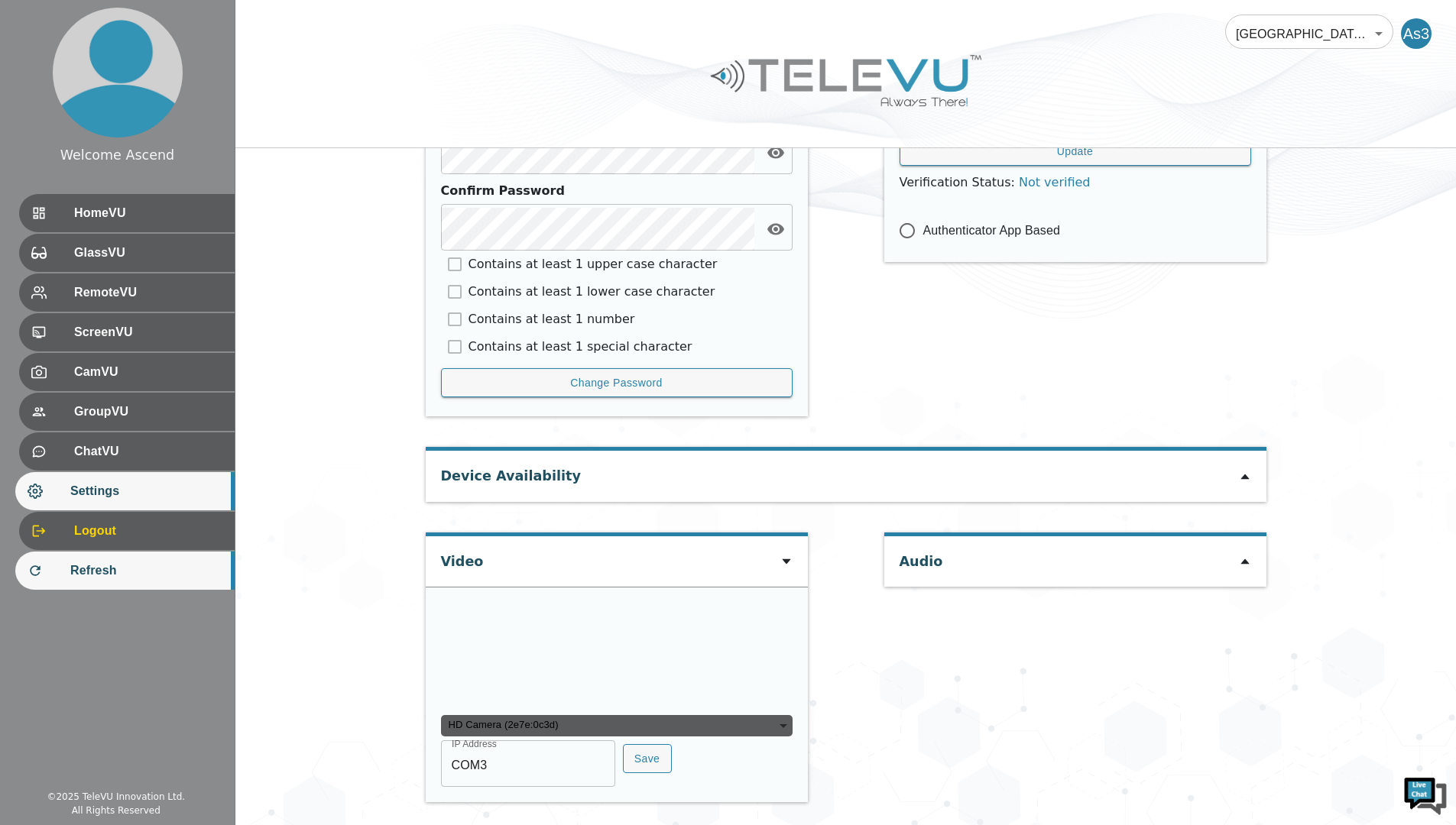
click at [108, 576] on span "Refresh" at bounding box center [145, 570] width 152 height 18
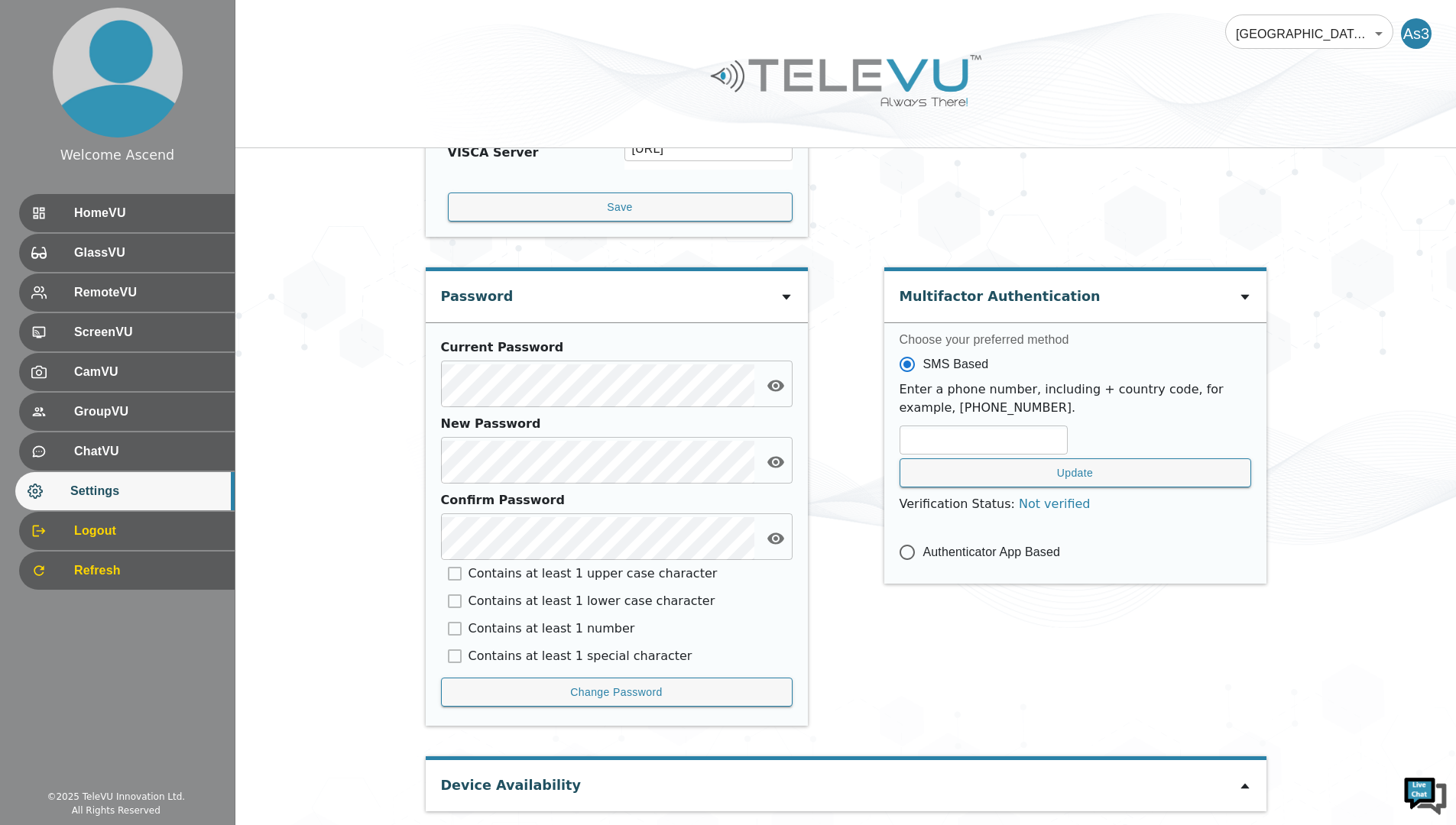
scroll to position [529, 0]
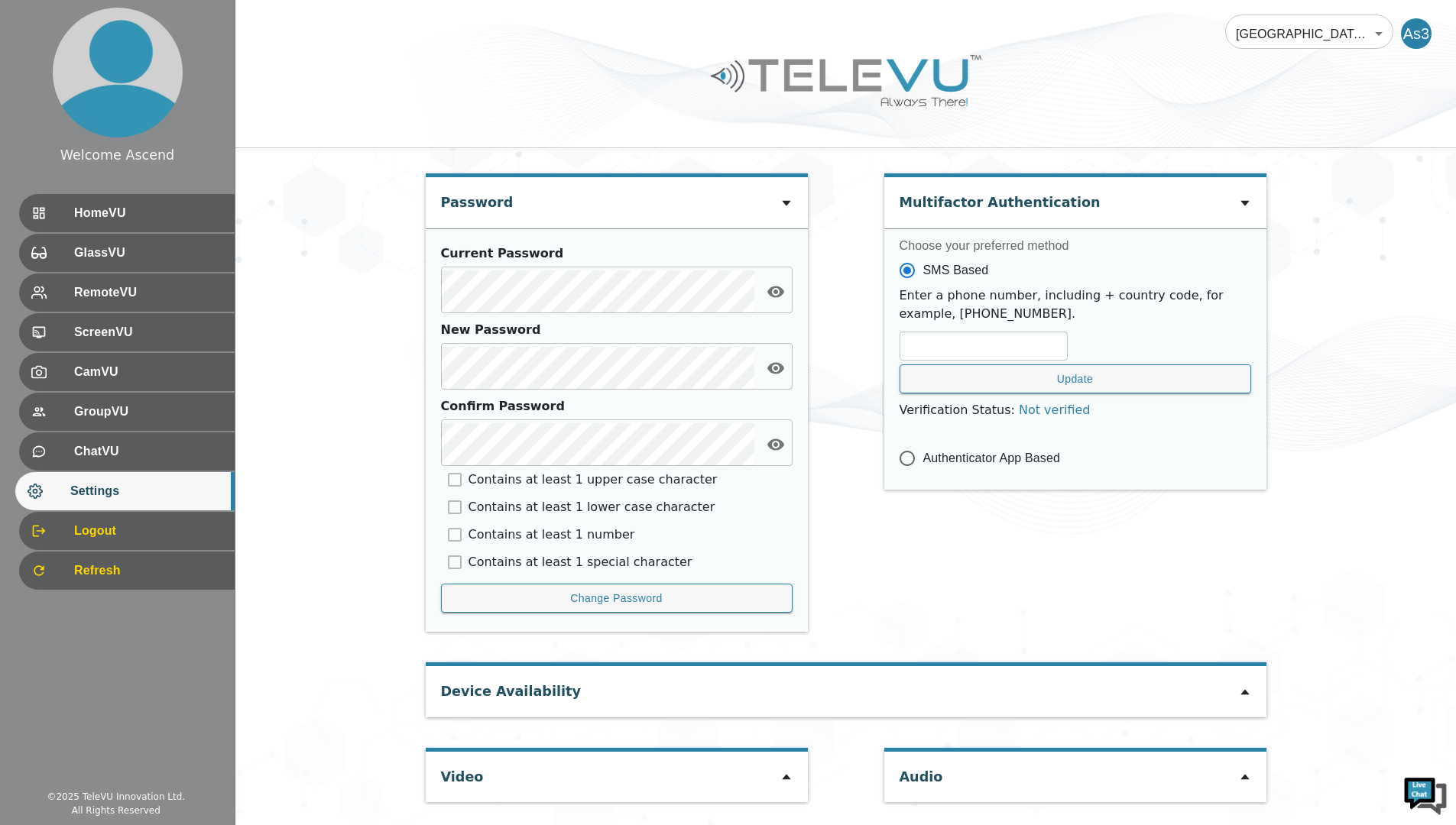
click at [780, 781] on icon at bounding box center [787, 777] width 13 height 13
type input "33e1d139ed21577067ba879f908651d9b583513cc11c18a849cf0de02bdf7617"
type input "COM3"
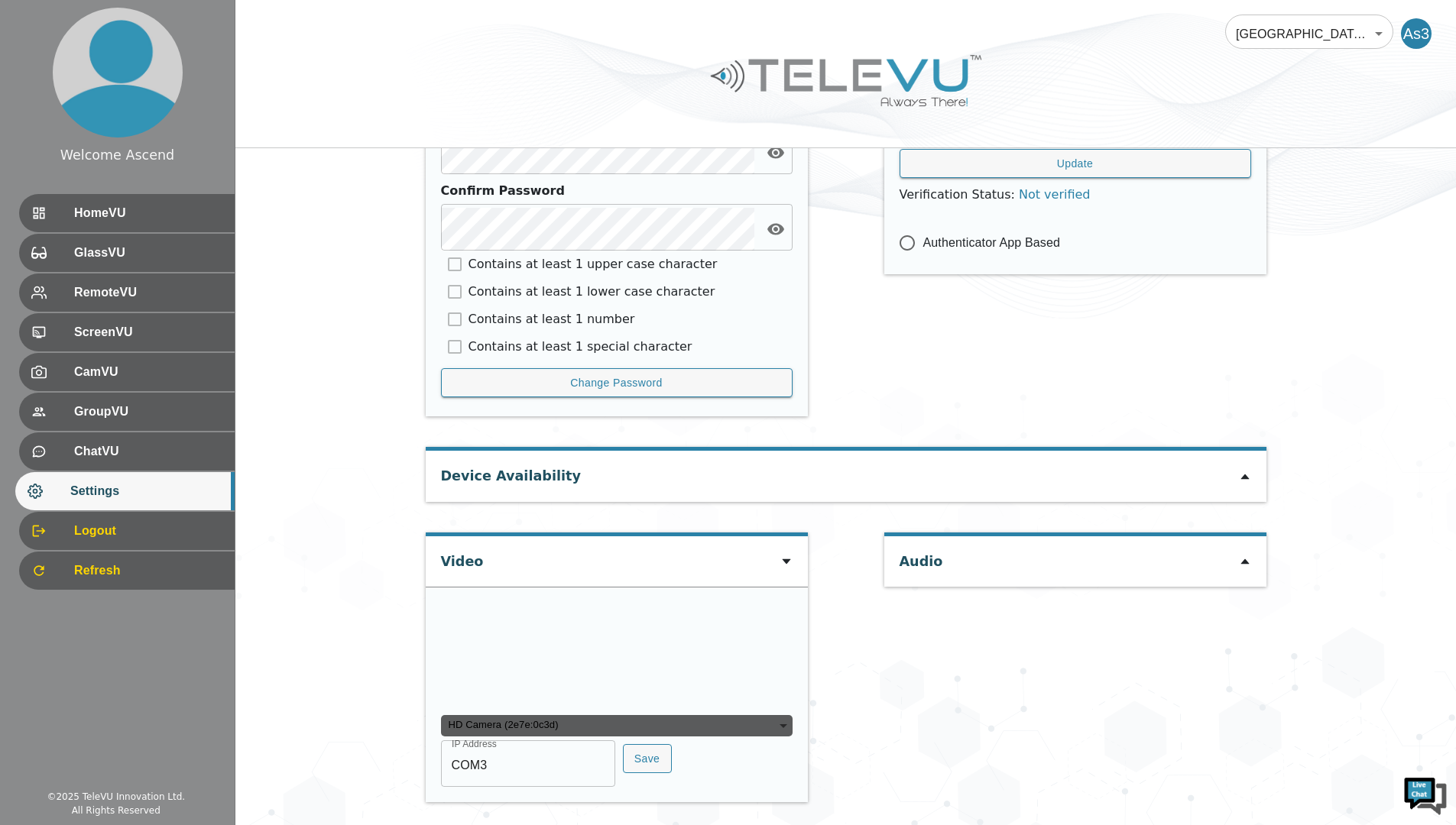
scroll to position [0, 0]
click at [1245, 471] on icon at bounding box center [1245, 477] width 13 height 13
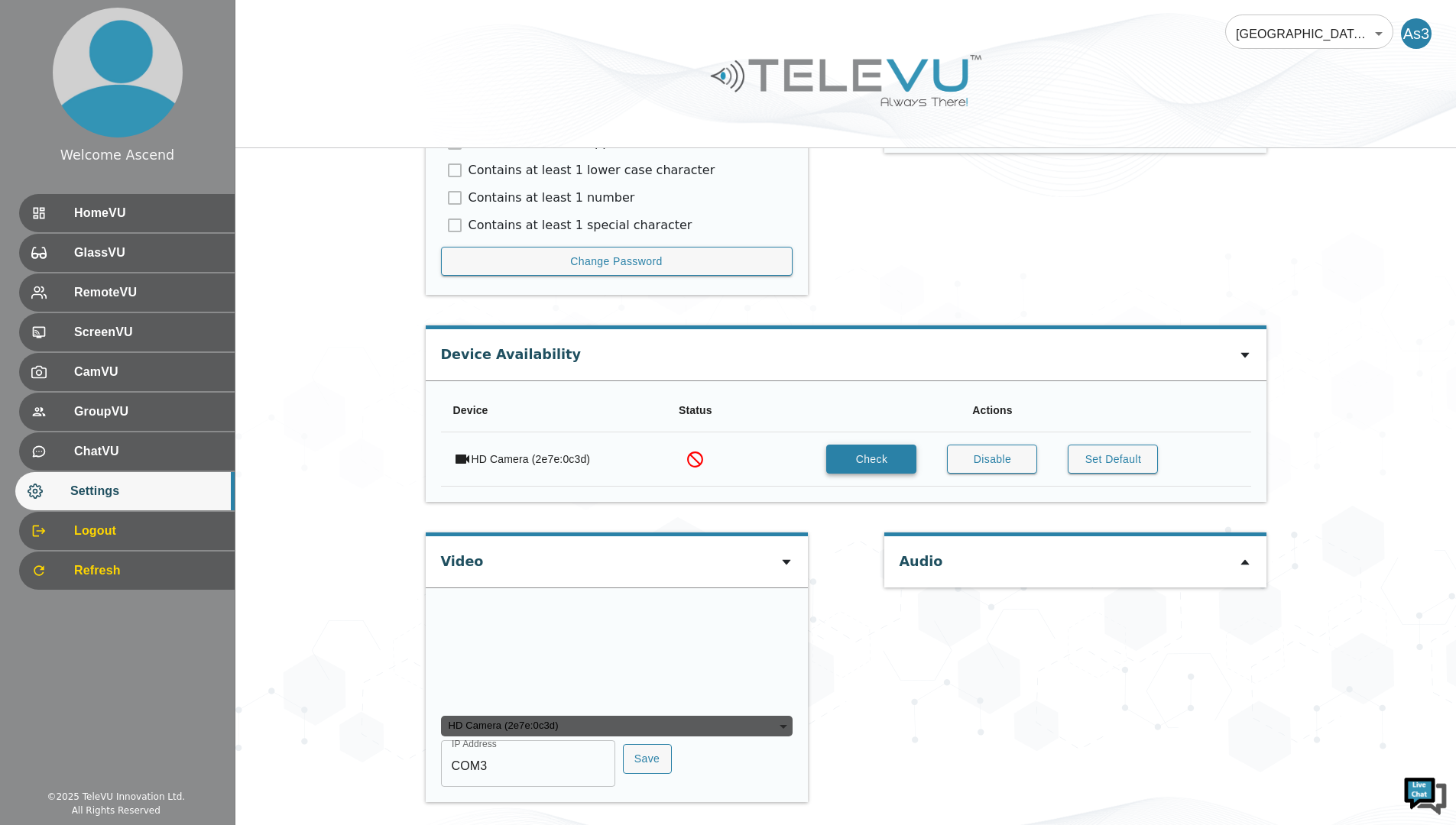
click at [877, 445] on button "Check" at bounding box center [871, 459] width 91 height 30
click at [1244, 552] on div at bounding box center [1245, 561] width 13 height 18
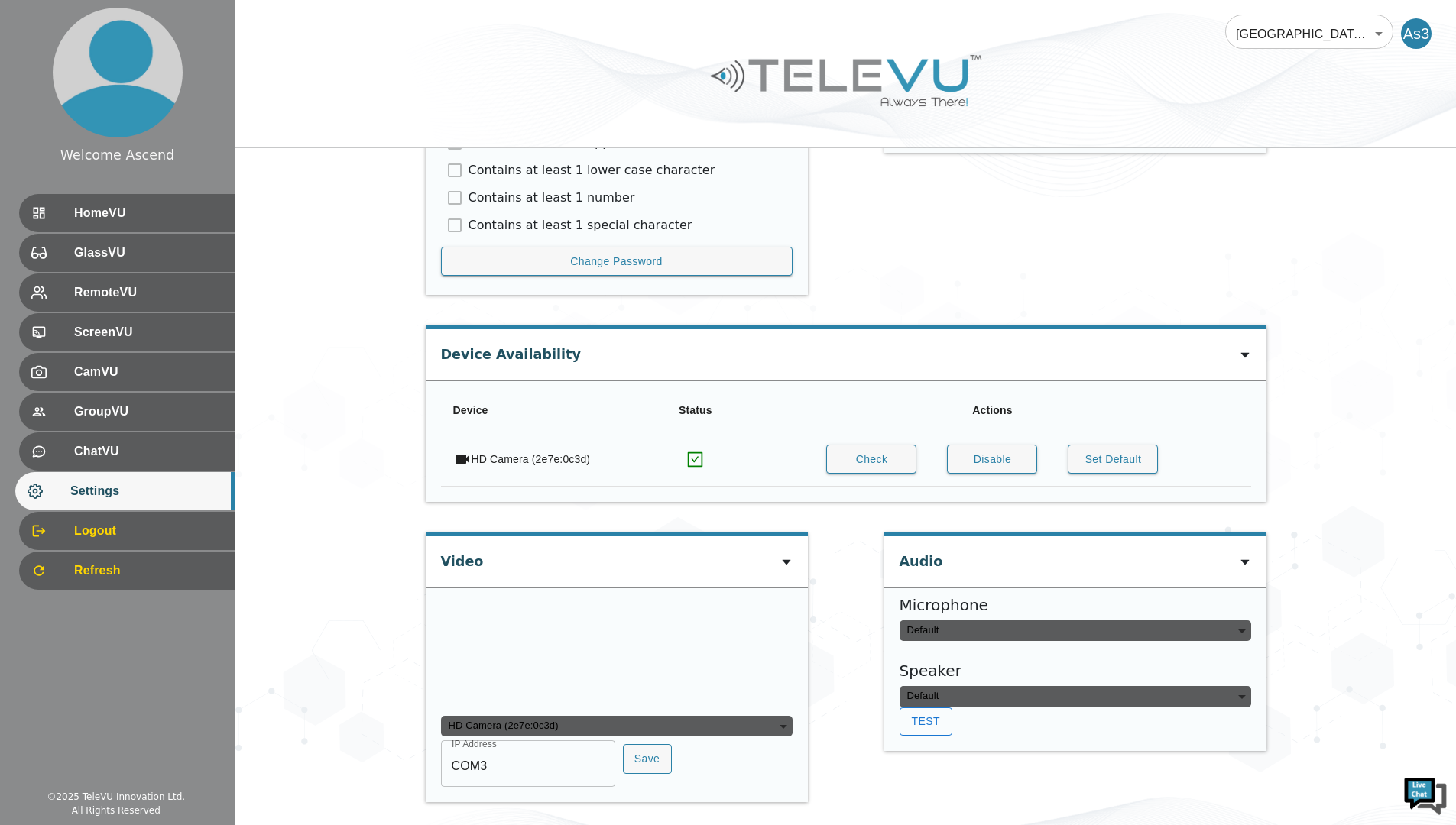
click at [941, 708] on button "Test" at bounding box center [926, 722] width 53 height 29
type input "a9b139724f6a58390a6abcabe992eb0efc050027b5c754360ef3bd9f301b8a85"
type input "default"
click at [936, 708] on button "Test" at bounding box center [926, 722] width 53 height 29
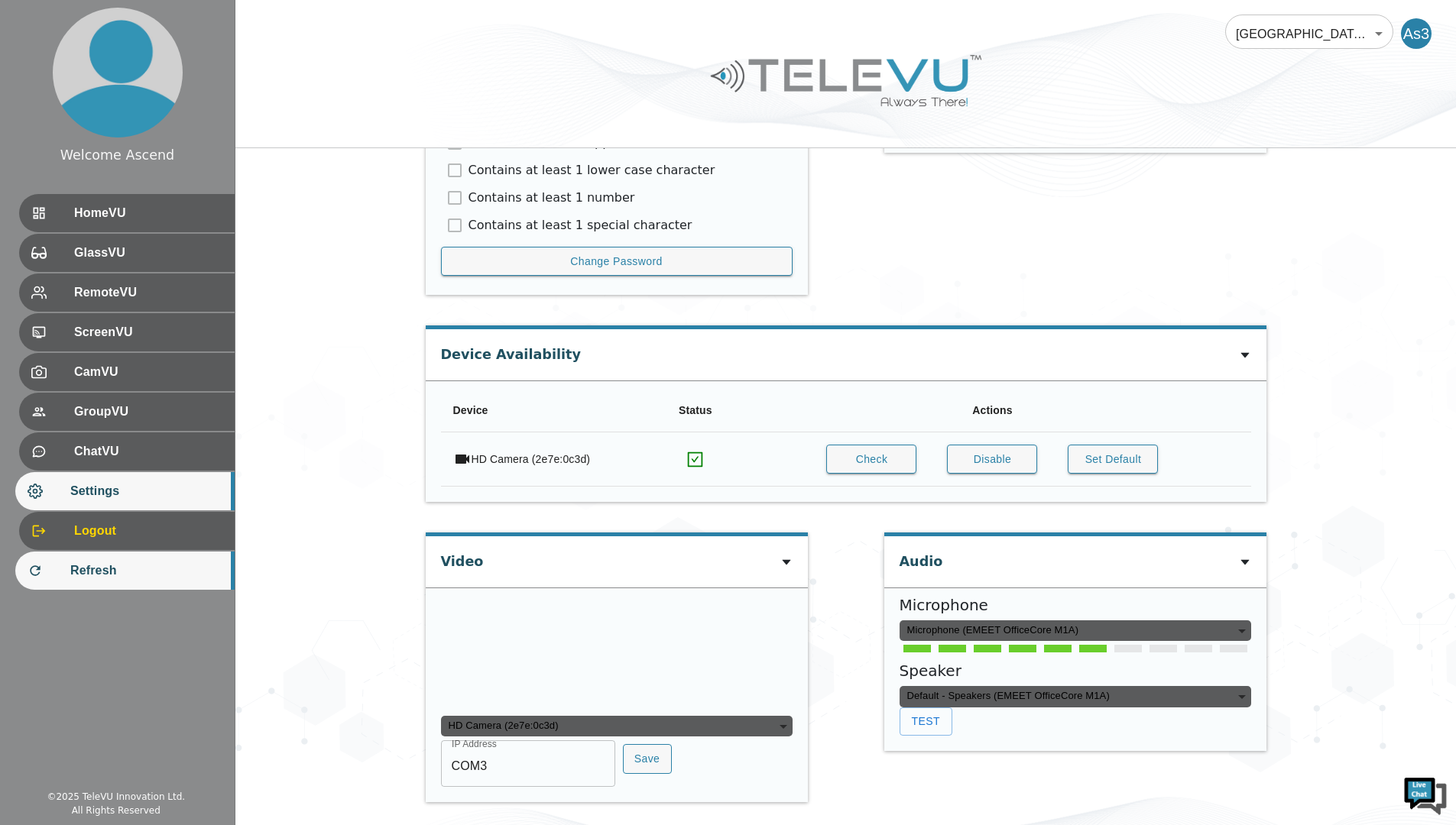
click at [102, 572] on span "Refresh" at bounding box center [145, 570] width 152 height 18
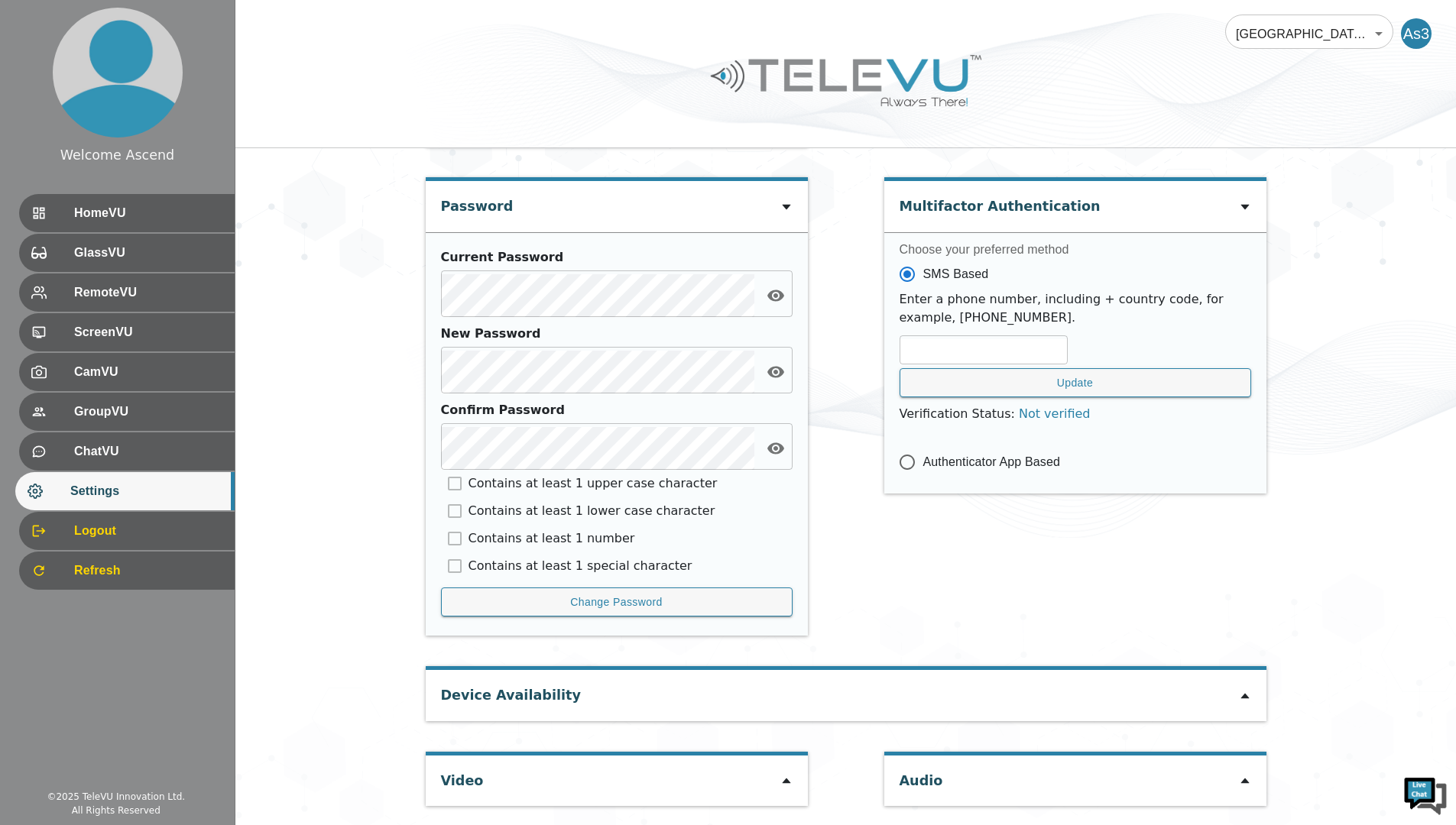
scroll to position [529, 0]
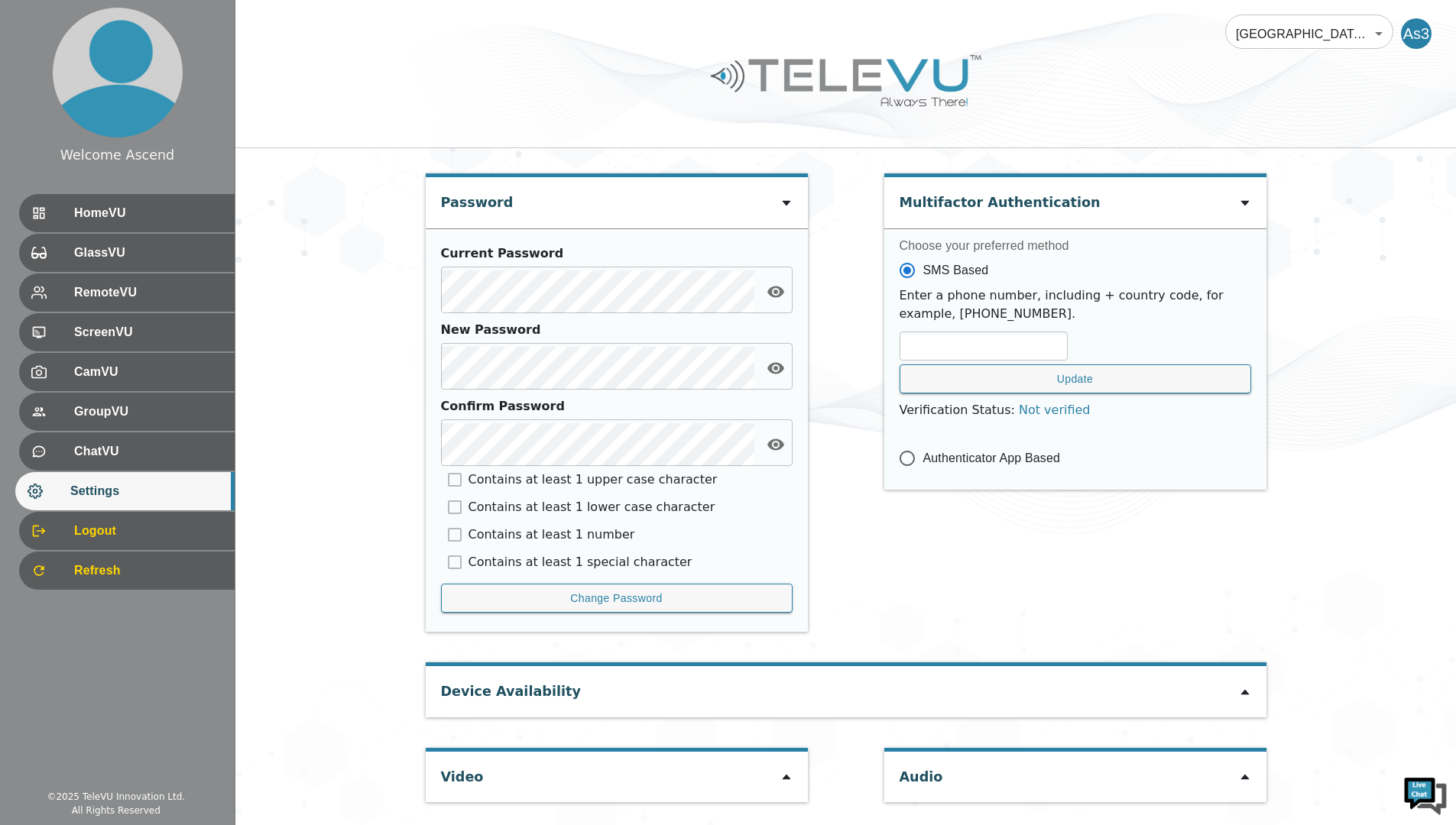
click at [1245, 691] on icon at bounding box center [1245, 692] width 13 height 13
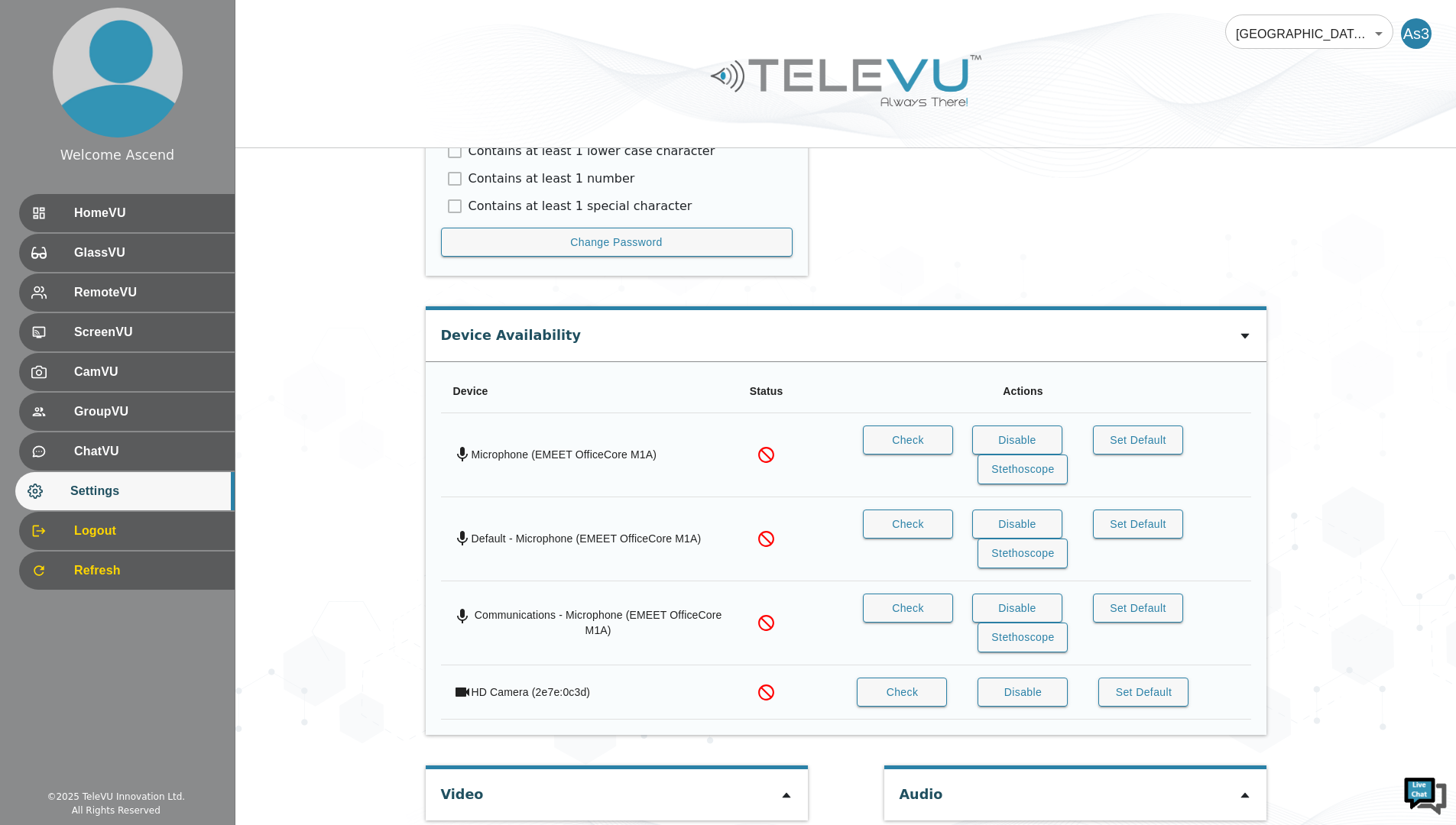
scroll to position [904, 0]
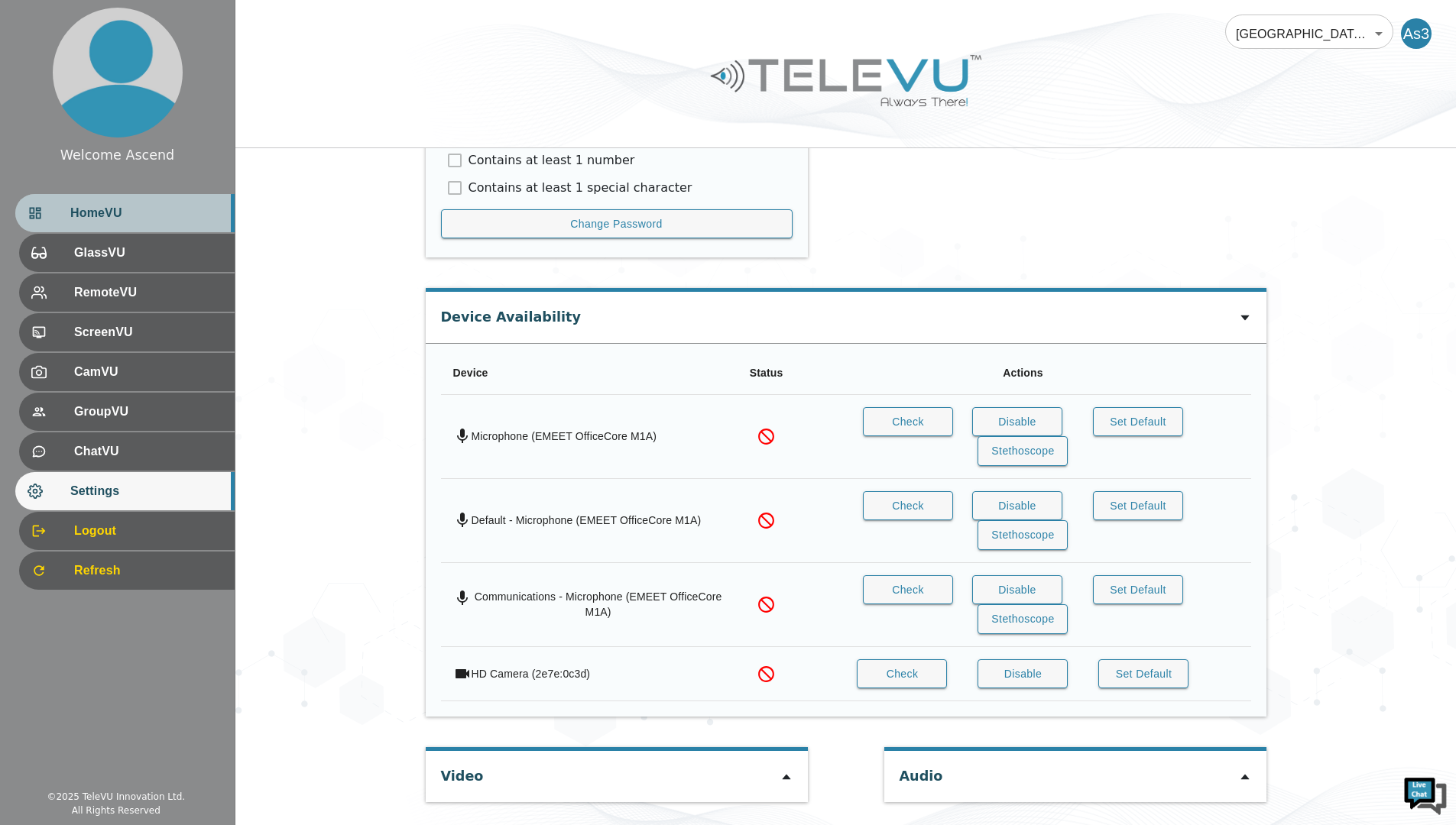
click at [129, 217] on span "HomeVU" at bounding box center [145, 213] width 152 height 18
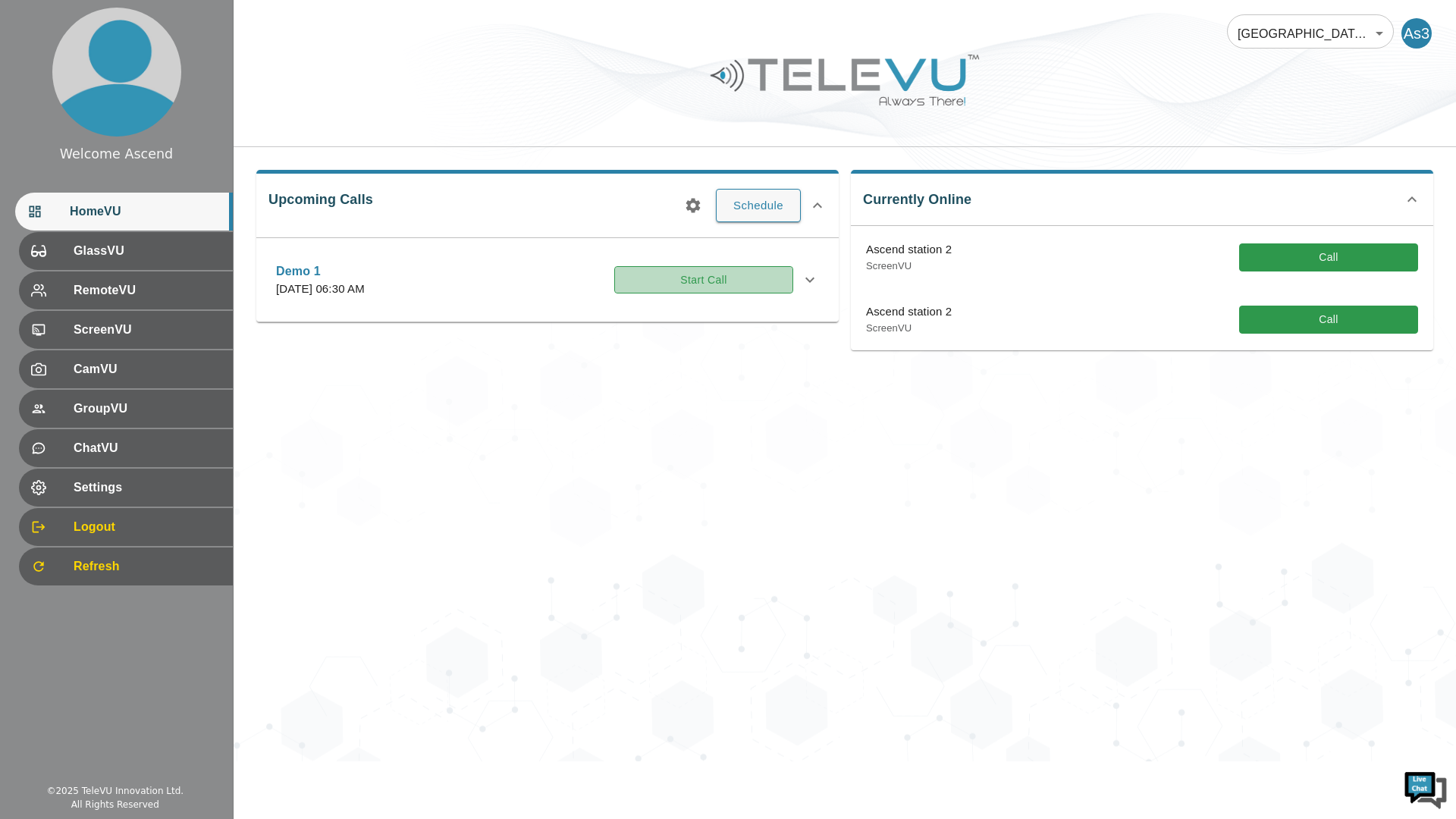
click at [690, 284] on button "Start Call" at bounding box center [704, 280] width 179 height 28
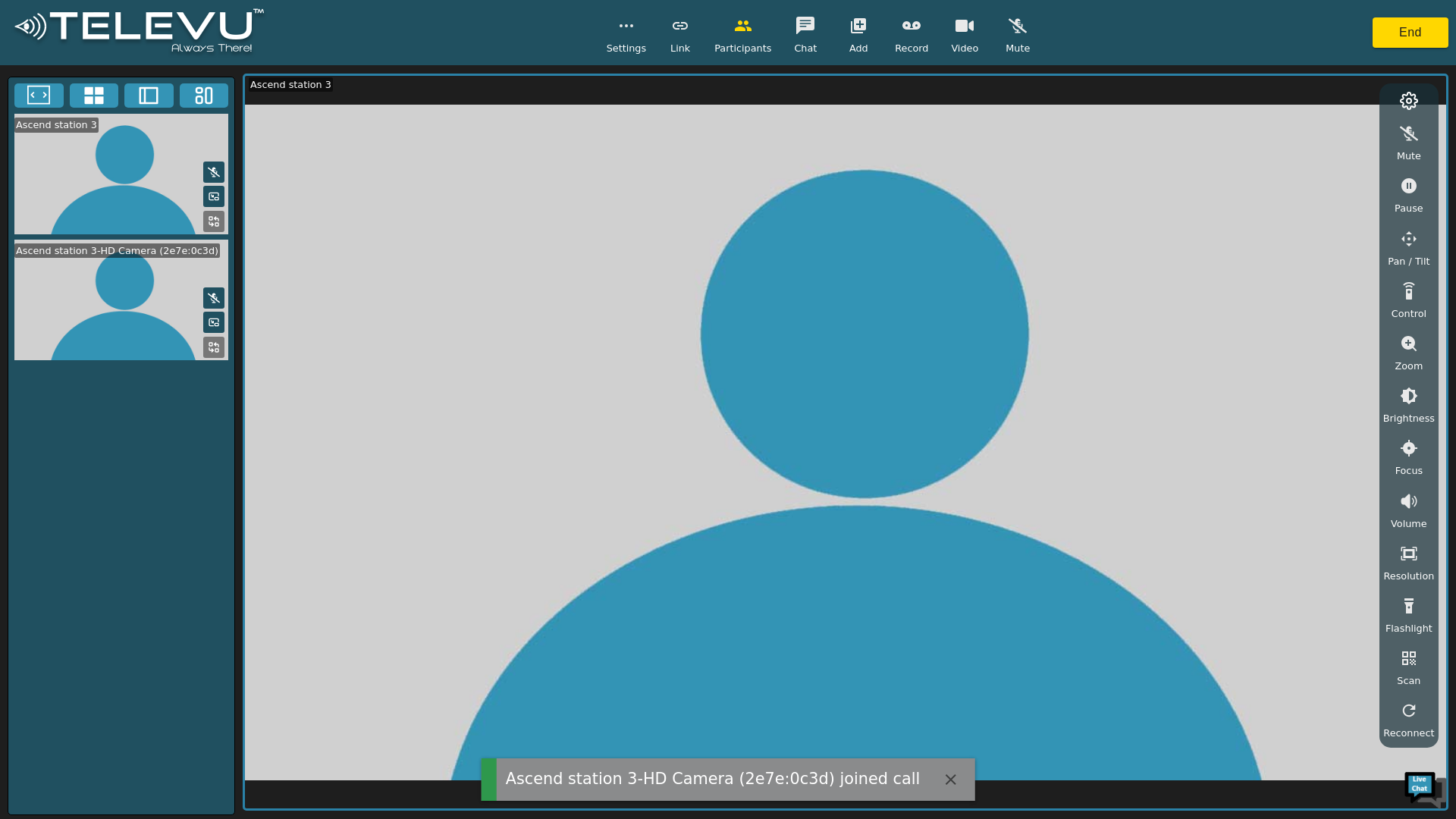
click at [215, 349] on icon at bounding box center [214, 347] width 12 height 12
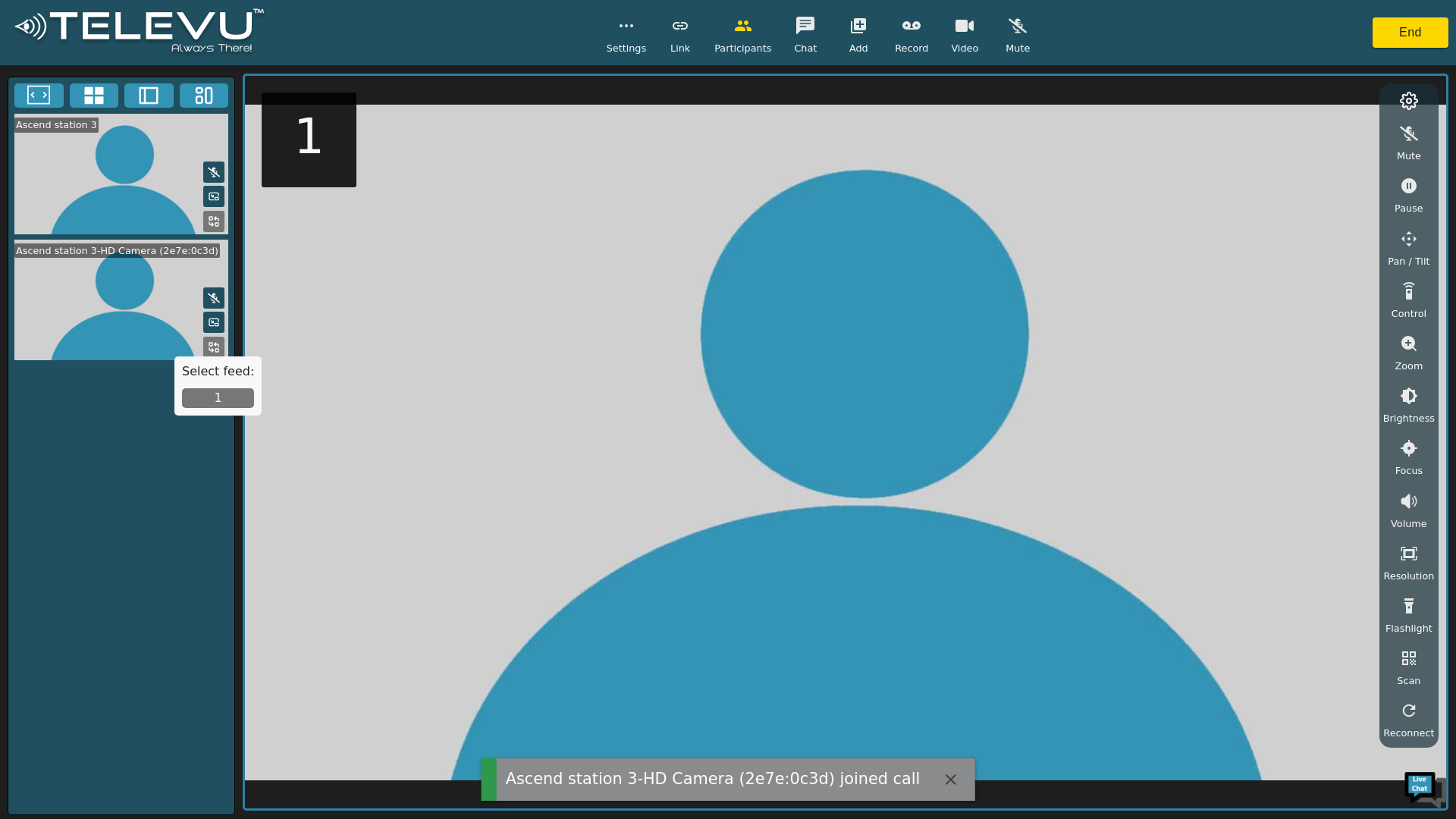
click at [217, 396] on button "1" at bounding box center [217, 398] width 72 height 20
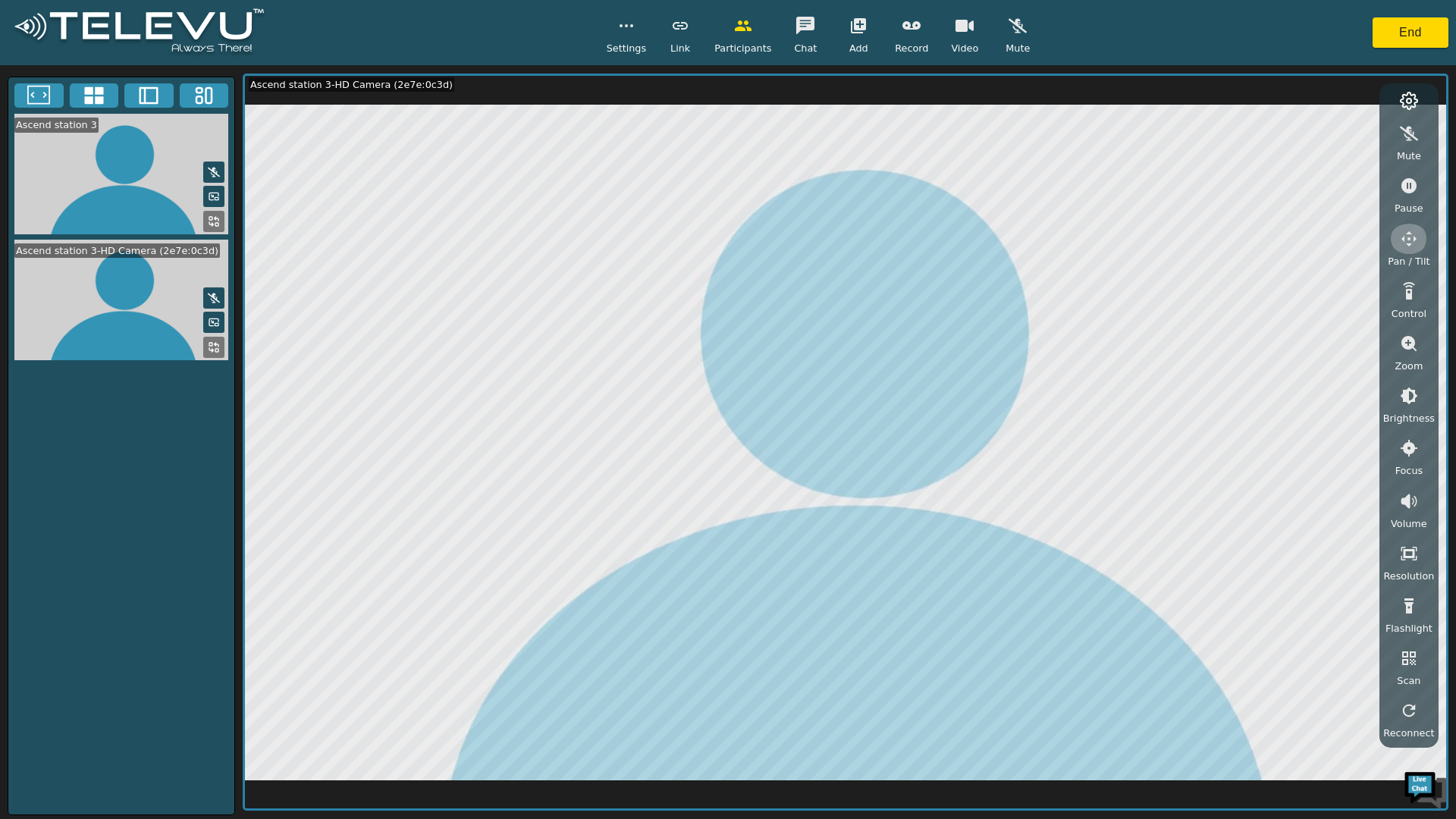
click at [1404, 248] on button "button" at bounding box center [1409, 239] width 38 height 30
click at [1289, 139] on icon "button" at bounding box center [1285, 136] width 18 height 18
click at [1322, 166] on icon "button" at bounding box center [1322, 167] width 15 height 16
click at [1332, 143] on icon "button" at bounding box center [1322, 137] width 18 height 14
click at [1332, 139] on icon "button" at bounding box center [1322, 136] width 18 height 18
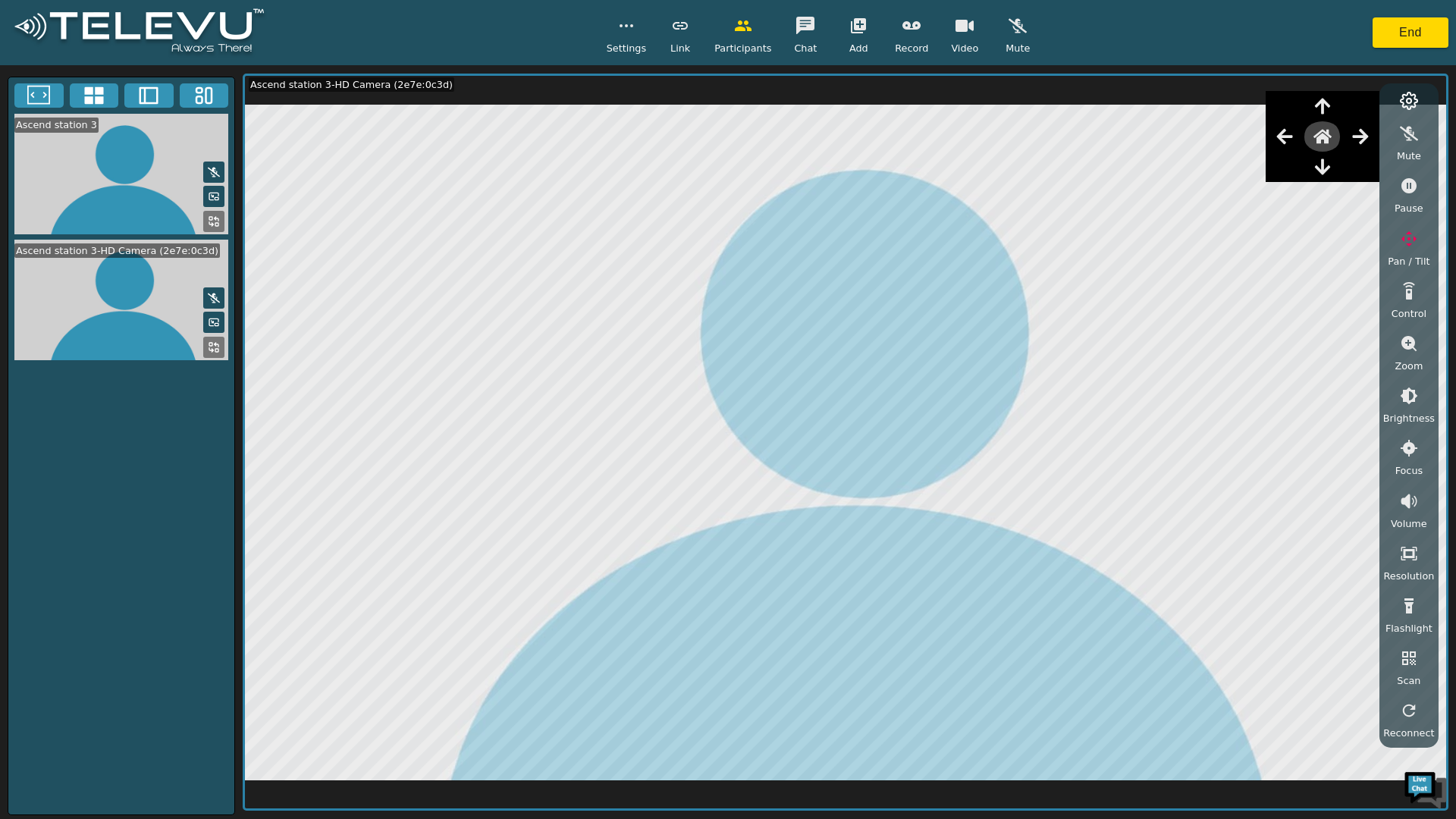
click at [1332, 142] on icon "button" at bounding box center [1322, 136] width 18 height 18
click at [1332, 139] on icon "button" at bounding box center [1322, 136] width 18 height 18
click at [1340, 134] on button "button" at bounding box center [1322, 136] width 38 height 30
click at [1338, 137] on button "button" at bounding box center [1322, 136] width 38 height 30
click at [1338, 136] on button "button" at bounding box center [1322, 136] width 38 height 30
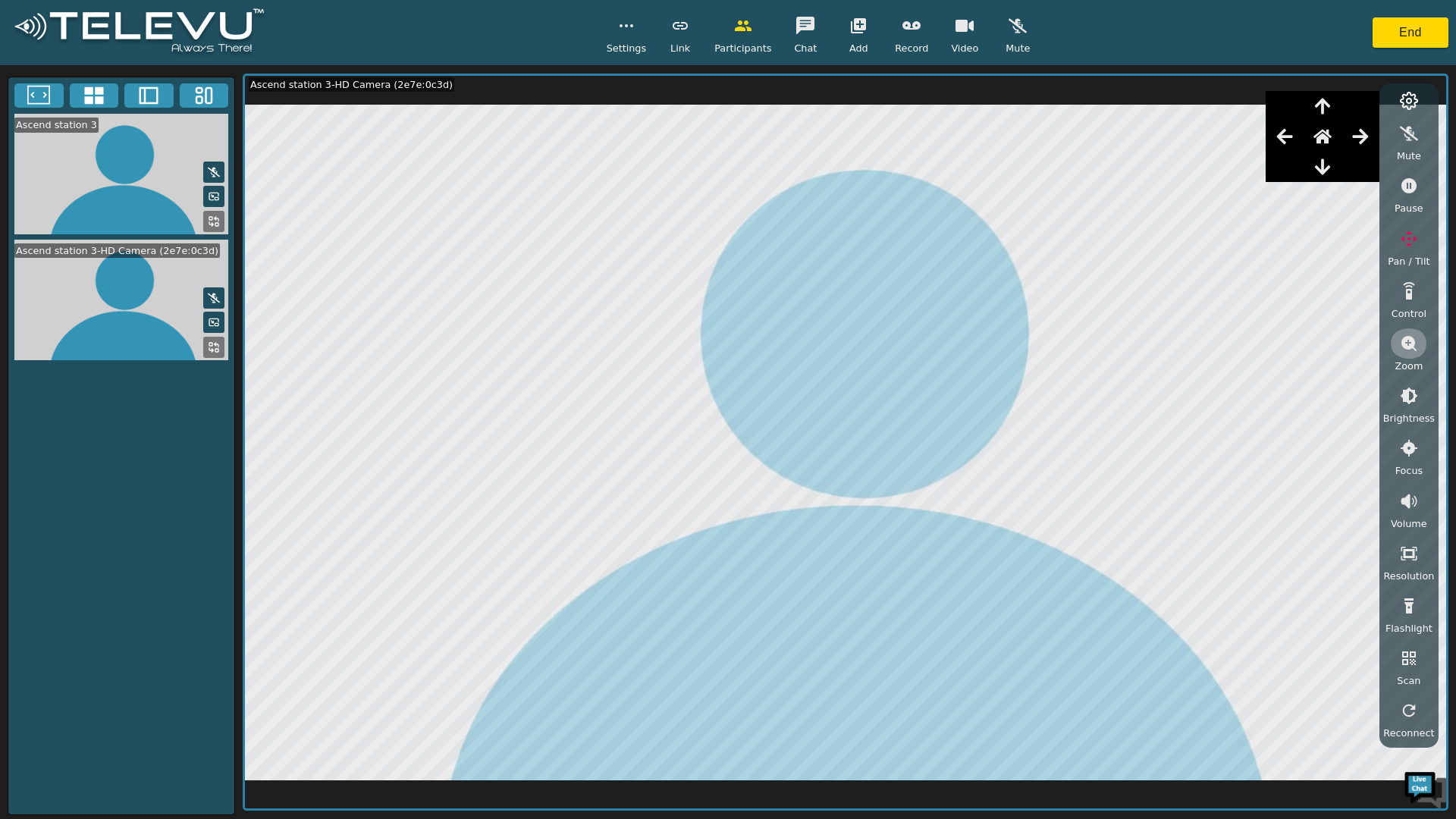
click at [1412, 345] on icon "button" at bounding box center [1409, 343] width 15 height 15
click at [1332, 139] on icon "button" at bounding box center [1322, 136] width 18 height 18
click at [1337, 135] on button "button" at bounding box center [1322, 136] width 38 height 30
click at [1336, 140] on button "button" at bounding box center [1322, 136] width 38 height 30
click at [1336, 139] on button "button" at bounding box center [1322, 136] width 38 height 30
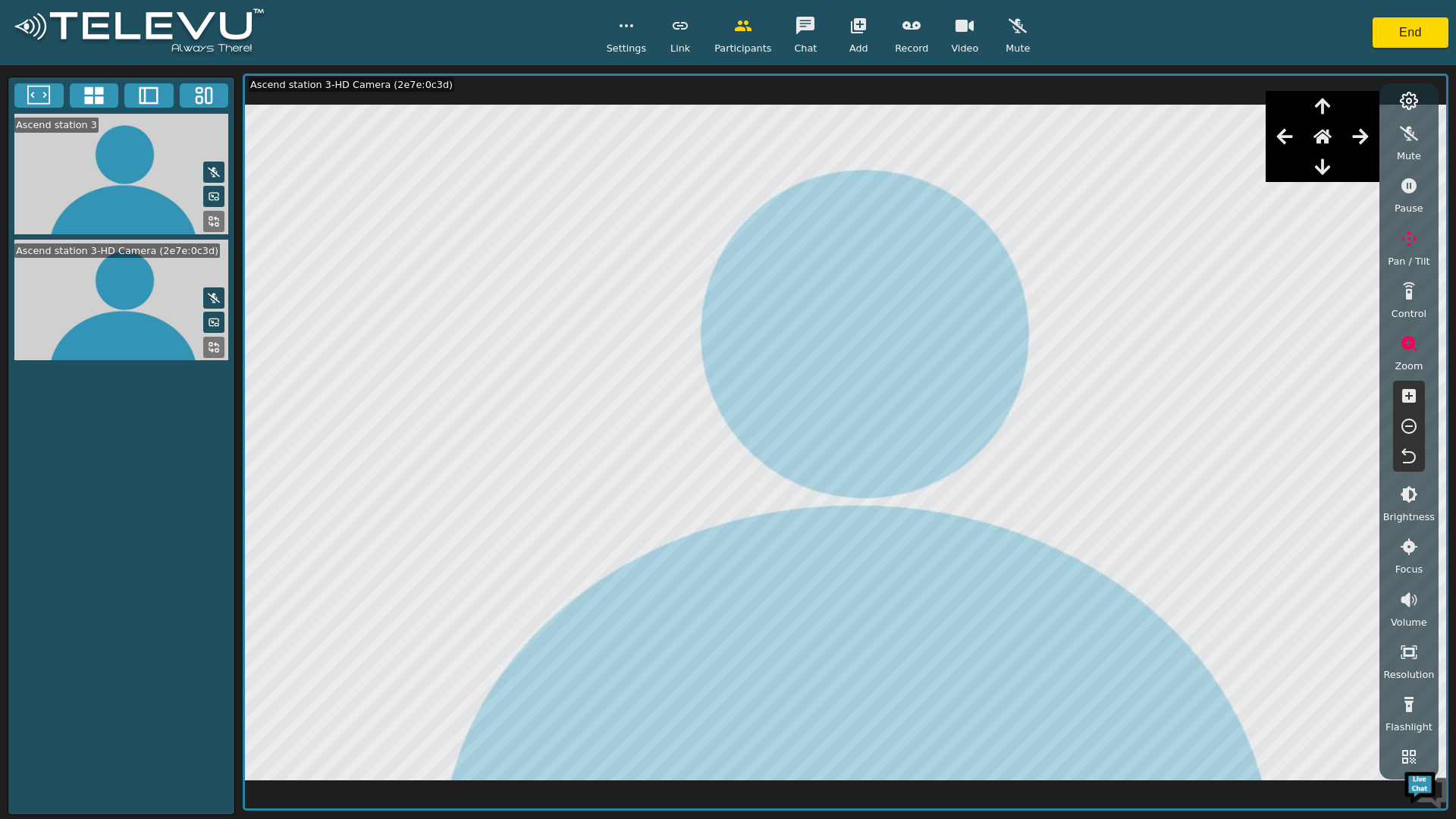
click at [1335, 140] on button "button" at bounding box center [1322, 136] width 38 height 30
click at [1332, 138] on icon "button" at bounding box center [1322, 136] width 18 height 18
click at [1335, 138] on button "button" at bounding box center [1322, 136] width 38 height 30
click at [1336, 140] on button "button" at bounding box center [1322, 136] width 38 height 30
click at [1335, 139] on button "button" at bounding box center [1322, 136] width 38 height 30
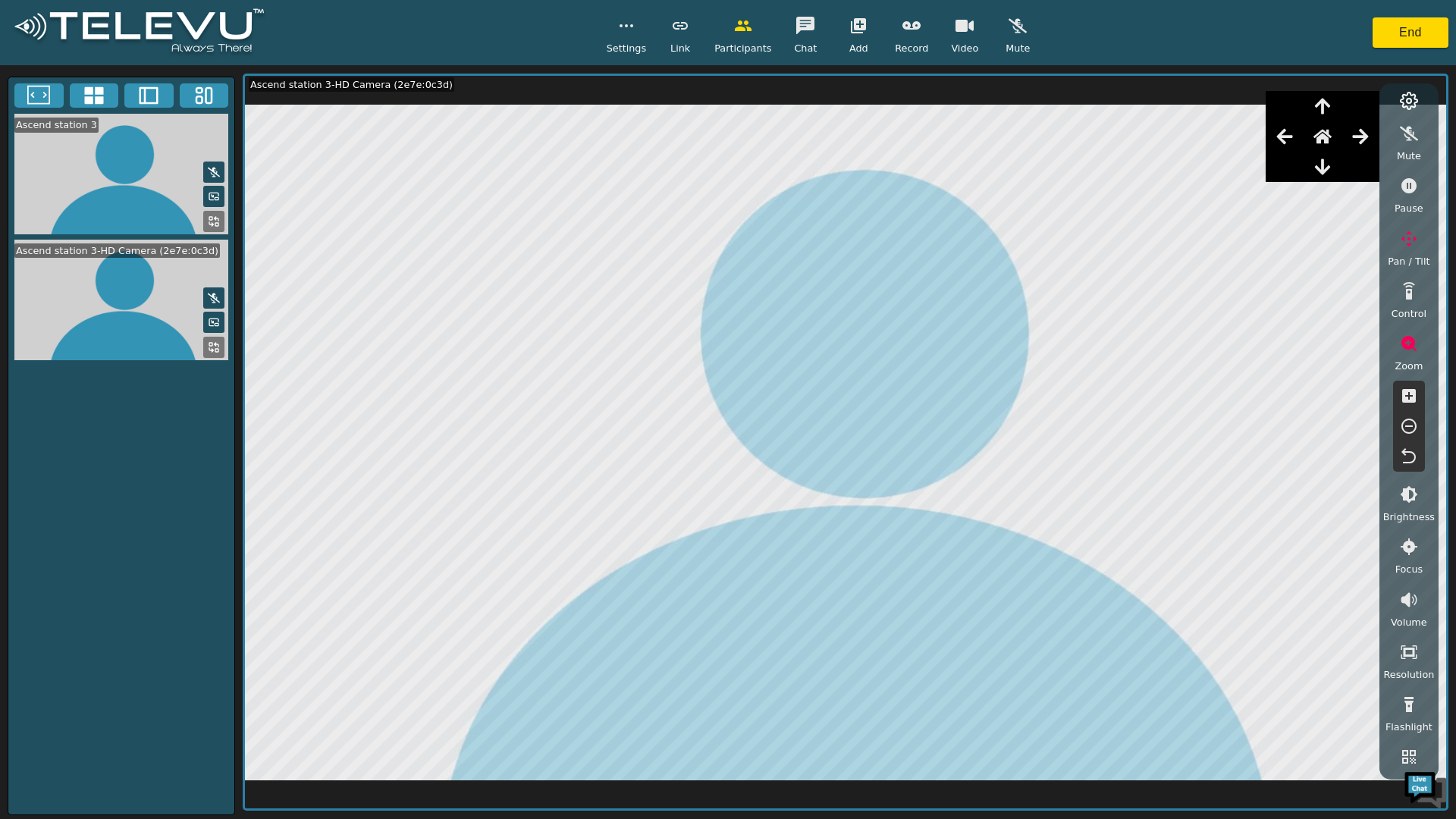
click at [1332, 139] on icon "button" at bounding box center [1322, 136] width 18 height 18
click at [1332, 140] on icon "button" at bounding box center [1322, 136] width 18 height 18
click at [1288, 134] on icon "button" at bounding box center [1285, 136] width 18 height 18
click at [1338, 137] on button "button" at bounding box center [1322, 136] width 38 height 30
click at [1332, 138] on icon "button" at bounding box center [1322, 136] width 18 height 18
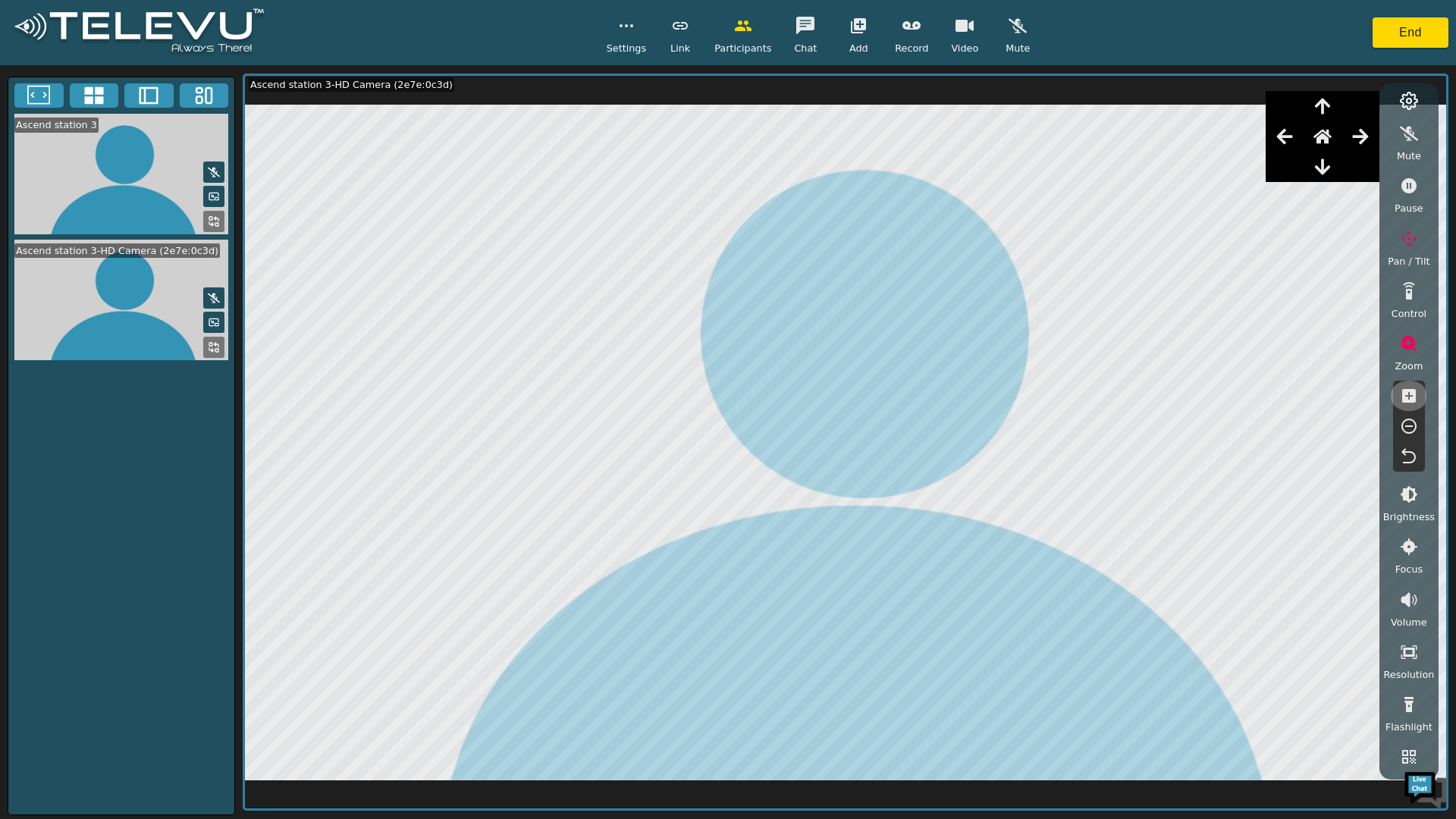
click at [1413, 392] on icon "button" at bounding box center [1409, 395] width 13 height 13
click at [1405, 456] on icon "button" at bounding box center [1409, 457] width 18 height 18
click at [1403, 240] on icon "button" at bounding box center [1409, 239] width 18 height 18
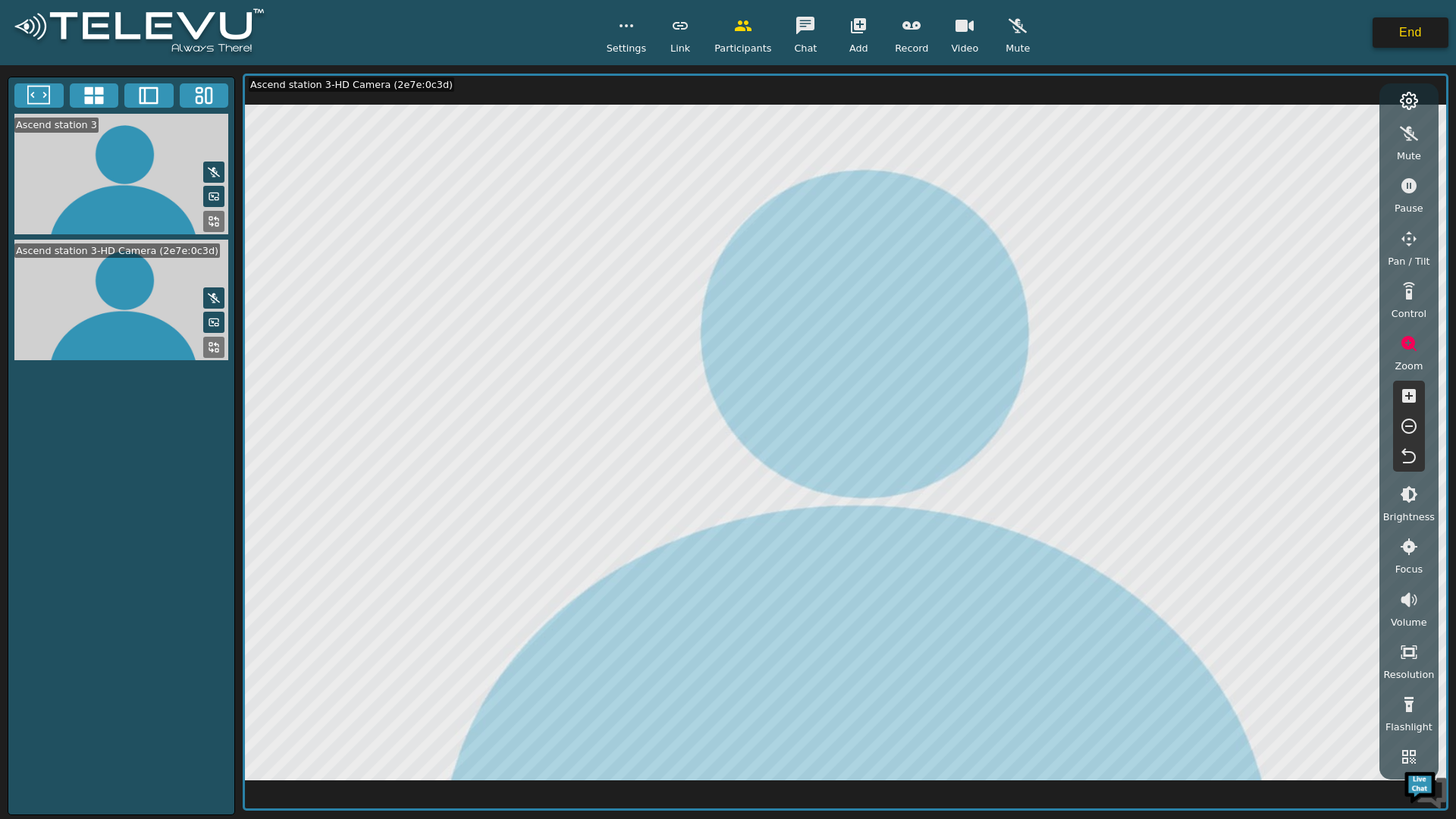
click at [1421, 40] on button "End" at bounding box center [1411, 33] width 76 height 30
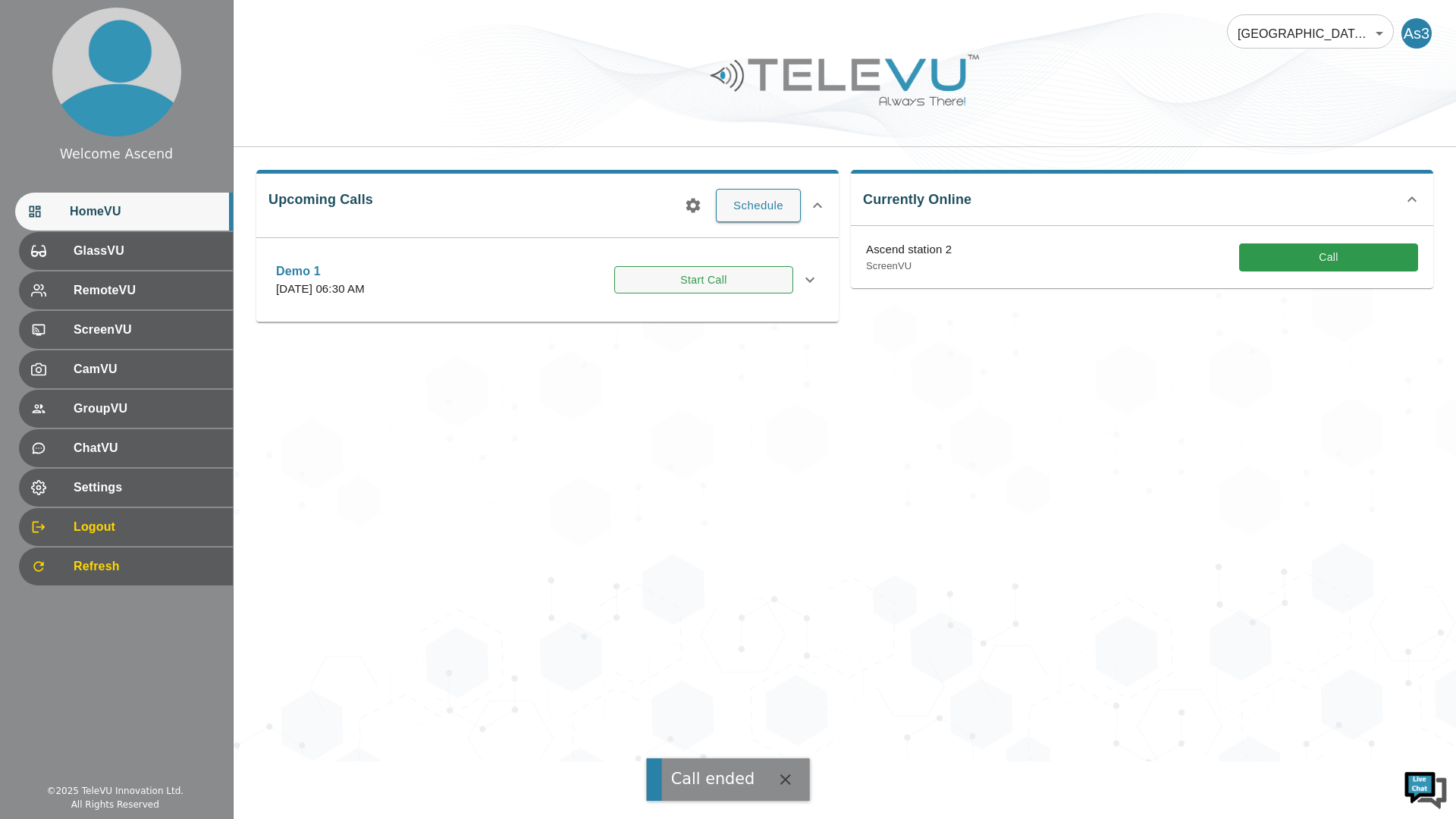
click at [706, 280] on button "Start Call" at bounding box center [704, 280] width 179 height 28
click at [739, 284] on button "Start Call" at bounding box center [704, 280] width 179 height 28
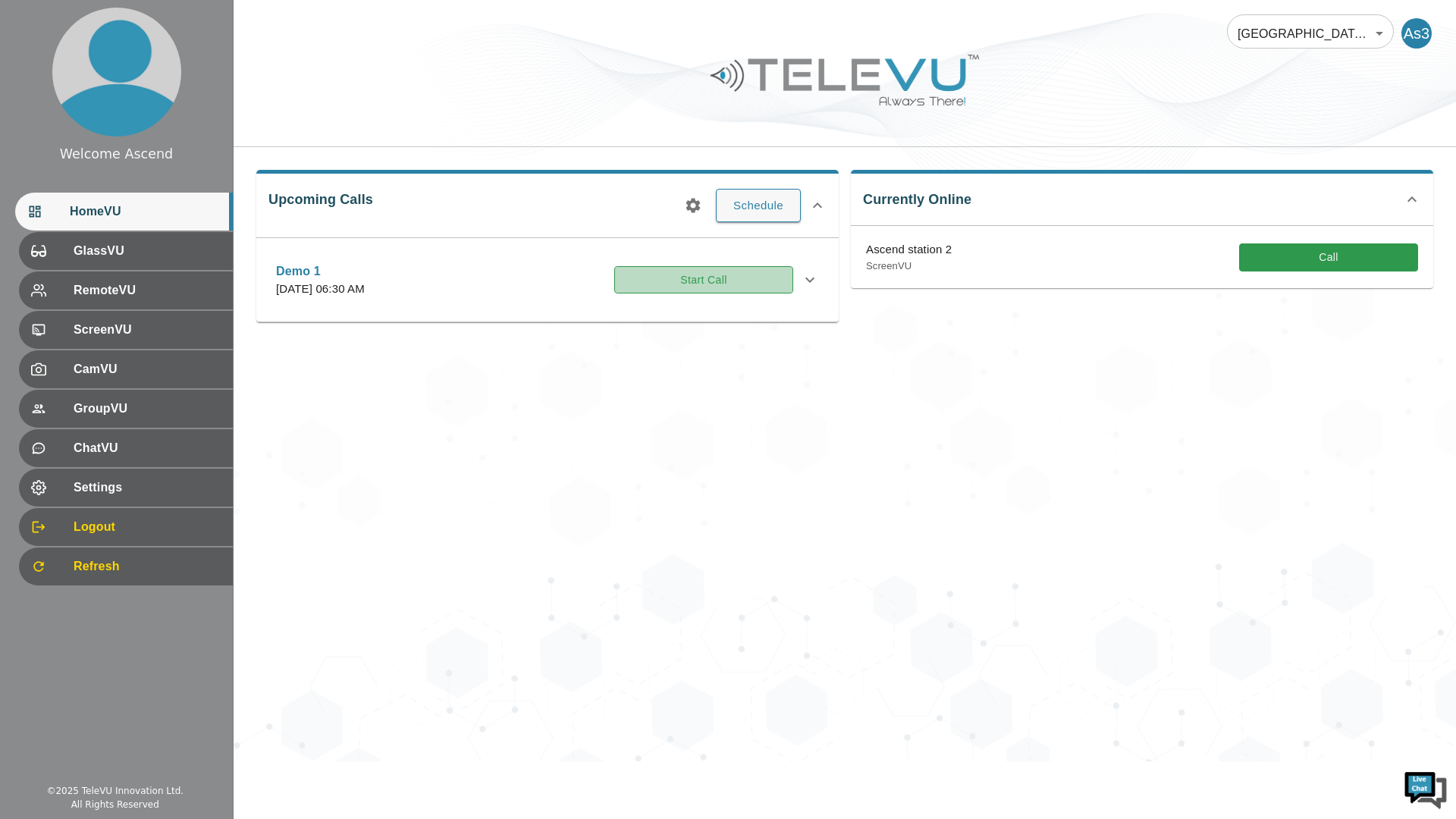
click at [731, 284] on button "Start Call" at bounding box center [704, 280] width 179 height 28
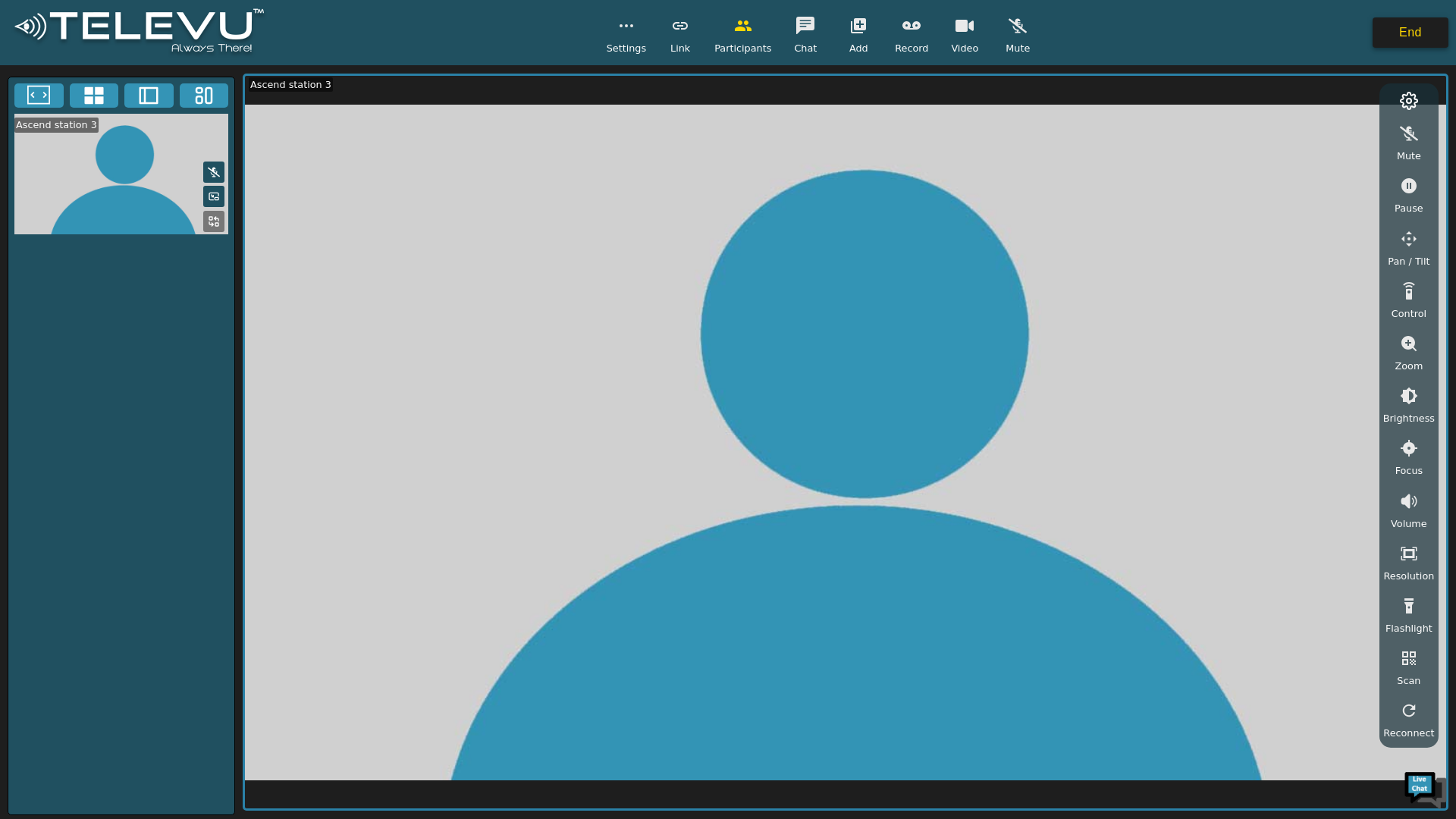
click at [1421, 38] on button "End" at bounding box center [1411, 33] width 76 height 30
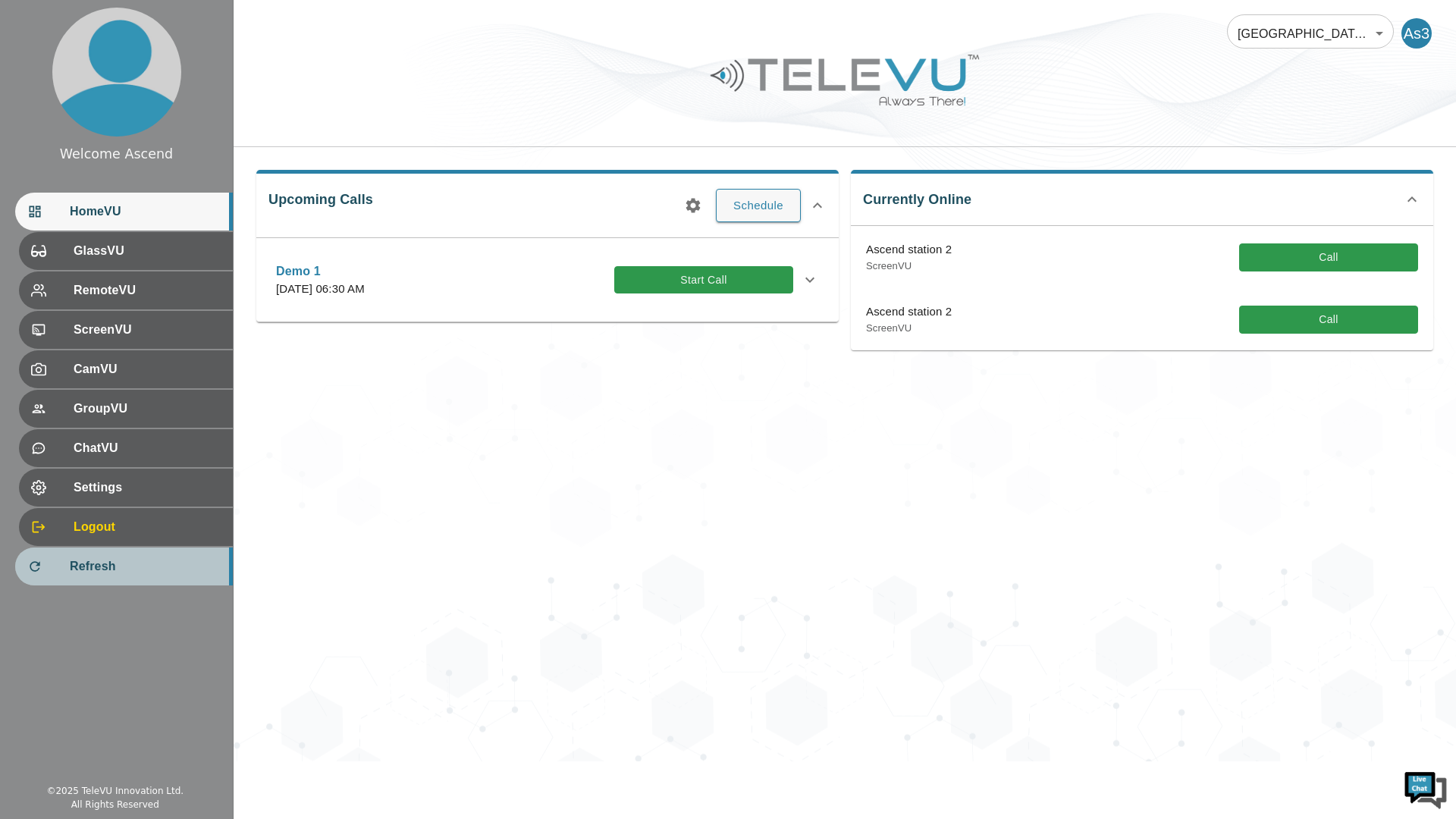
click at [105, 573] on span "Refresh" at bounding box center [144, 566] width 150 height 18
click at [988, 545] on div "[GEOGRAPHIC_DATA] At Home 181 ​ As3 Upcoming Calls Schedule Demo 1 [DATE] 06:30…" at bounding box center [844, 380] width 1223 height 761
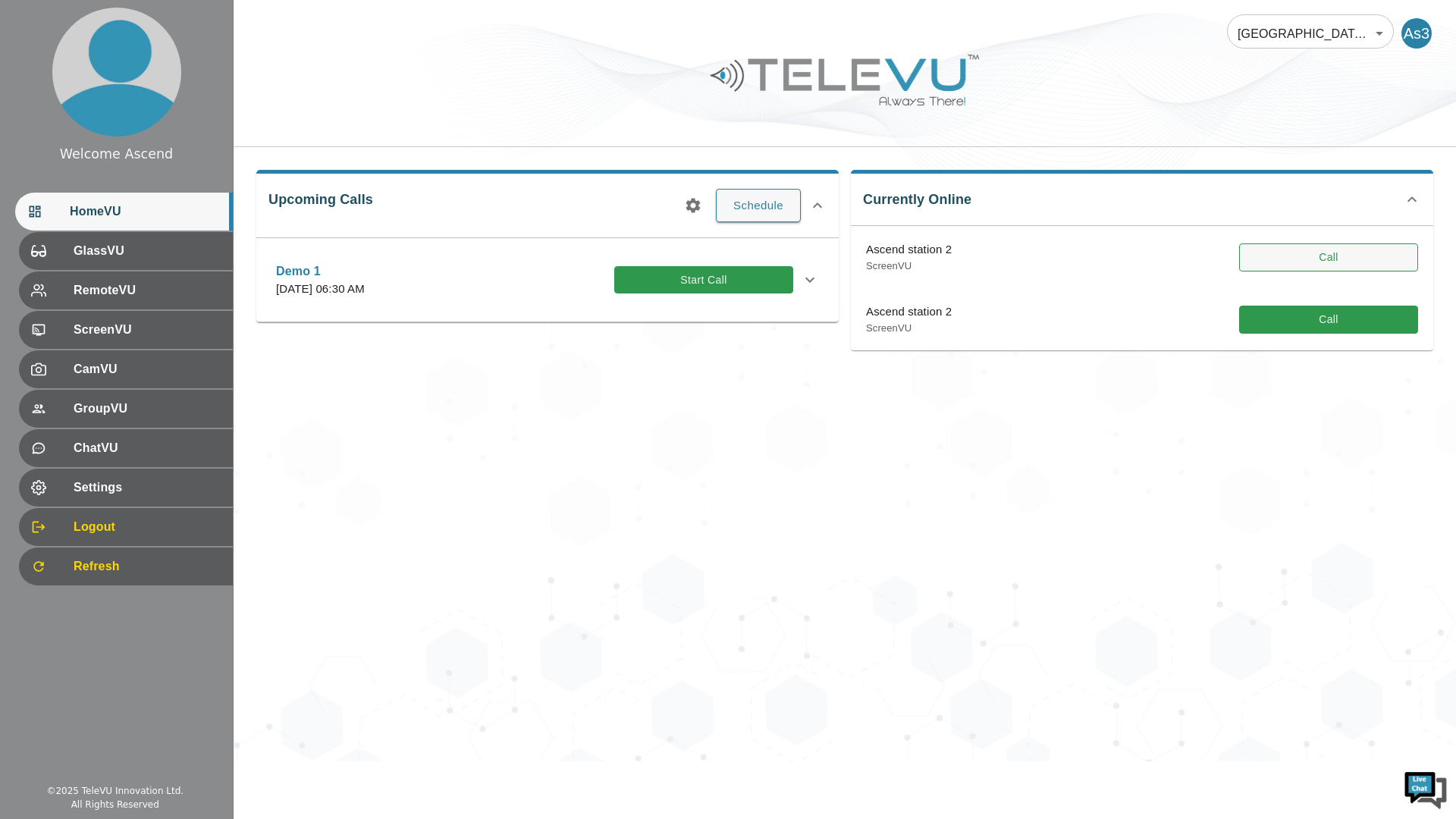
click at [1368, 258] on button "Call" at bounding box center [1329, 257] width 179 height 28
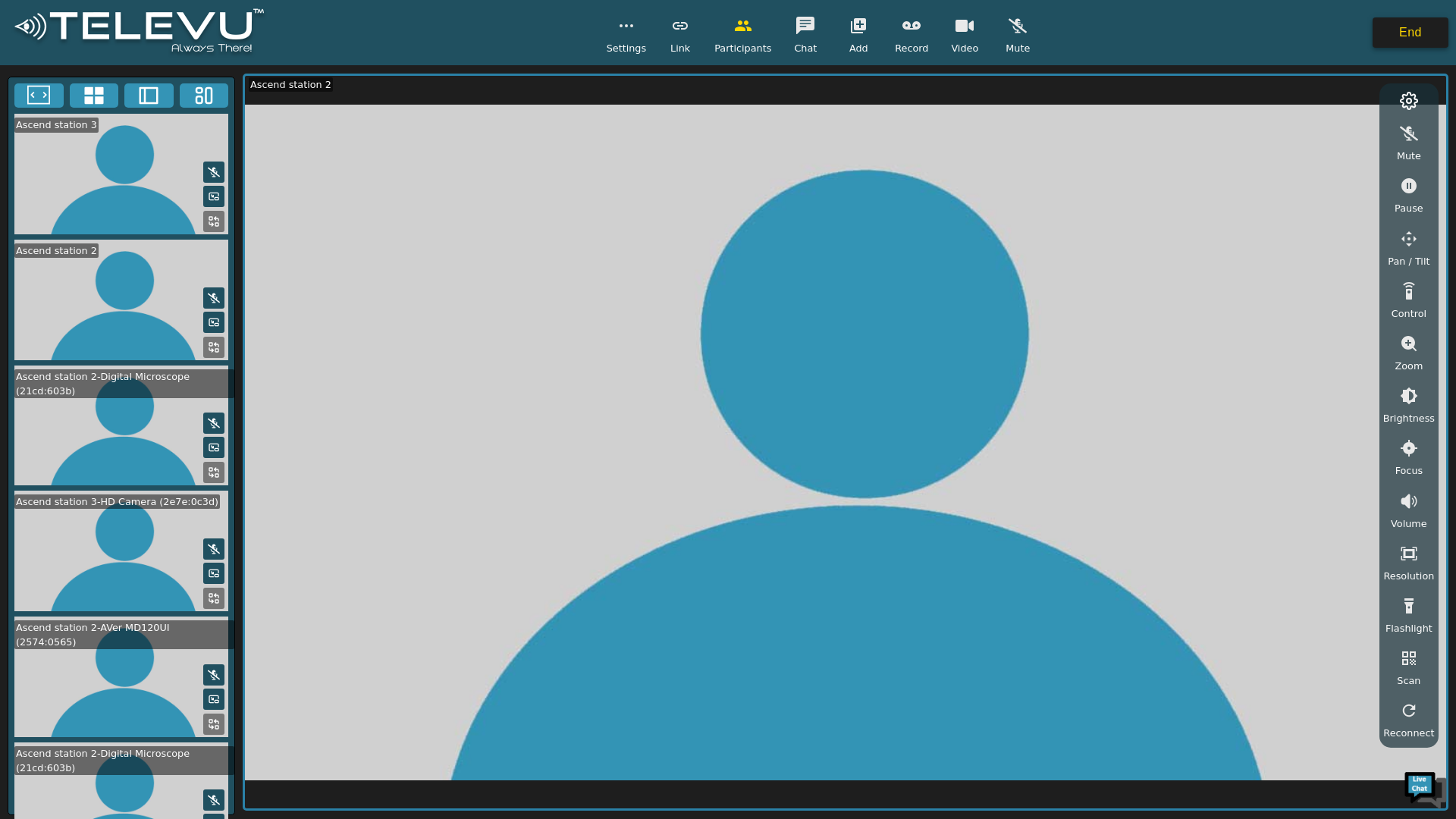
click at [1432, 37] on button "End" at bounding box center [1411, 33] width 76 height 30
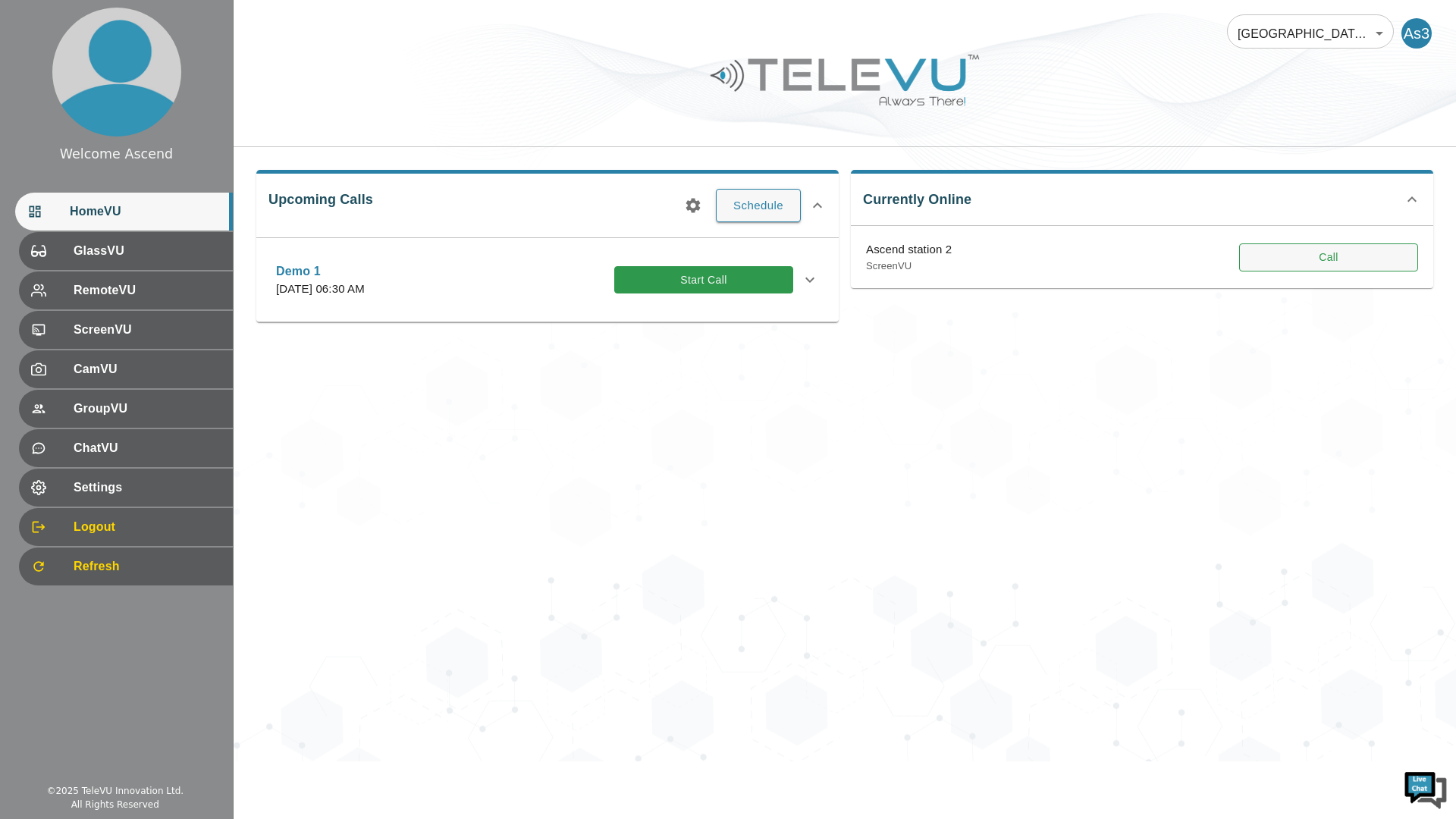
click at [1361, 254] on button "Call" at bounding box center [1329, 257] width 179 height 28
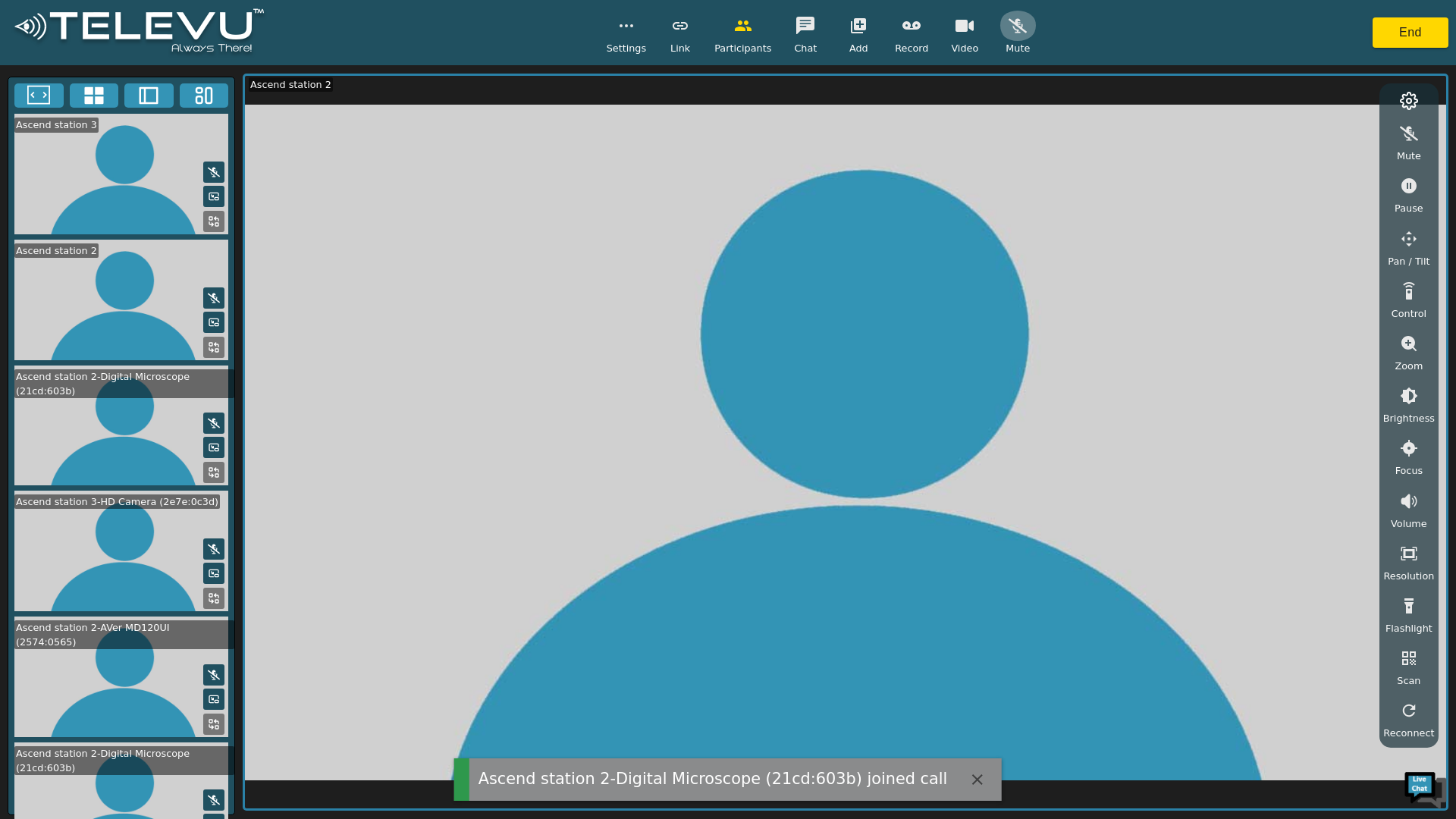
click at [1029, 27] on button "button" at bounding box center [1018, 26] width 38 height 30
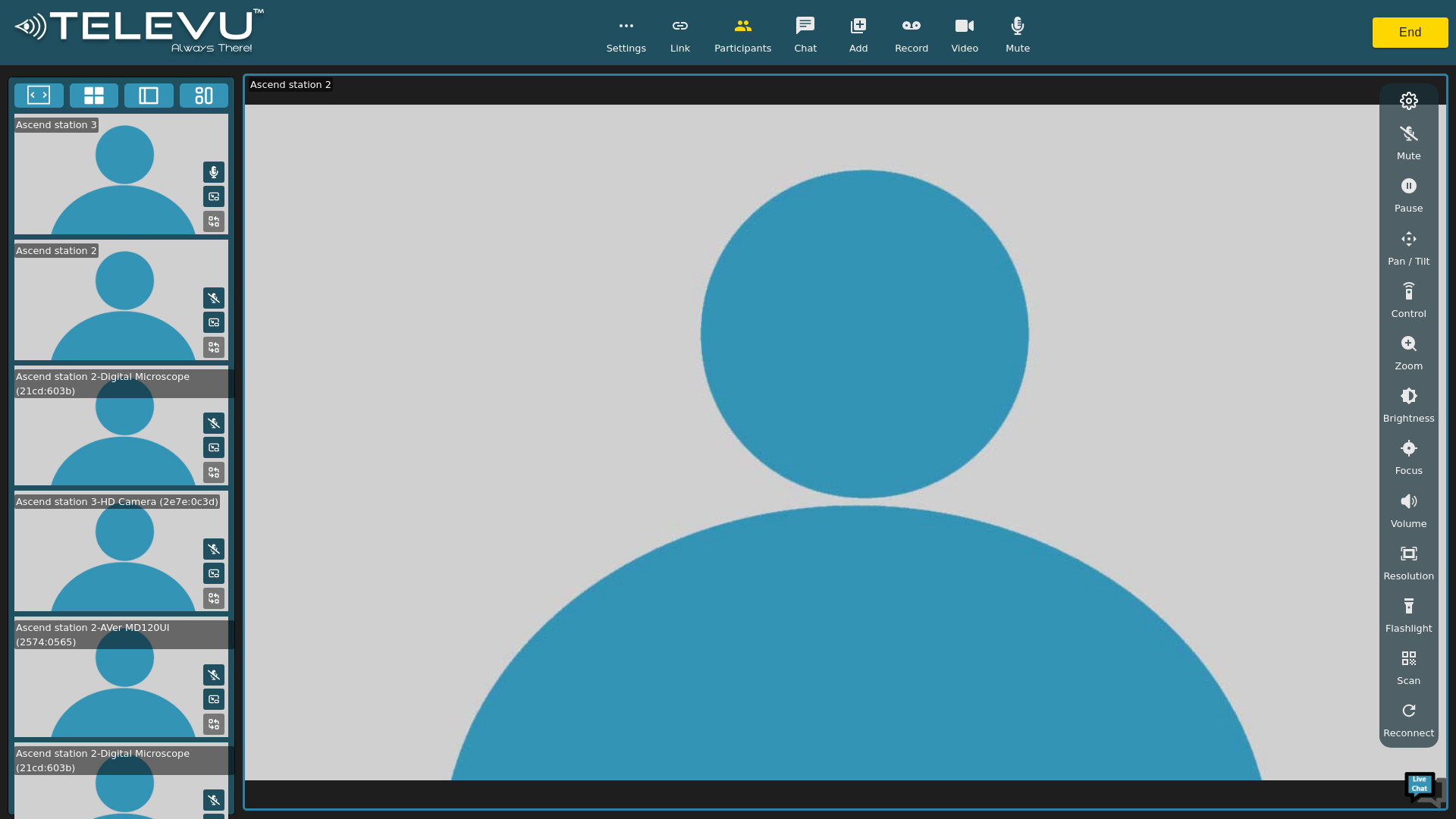
click at [1017, 33] on icon "button" at bounding box center [1018, 26] width 18 height 18
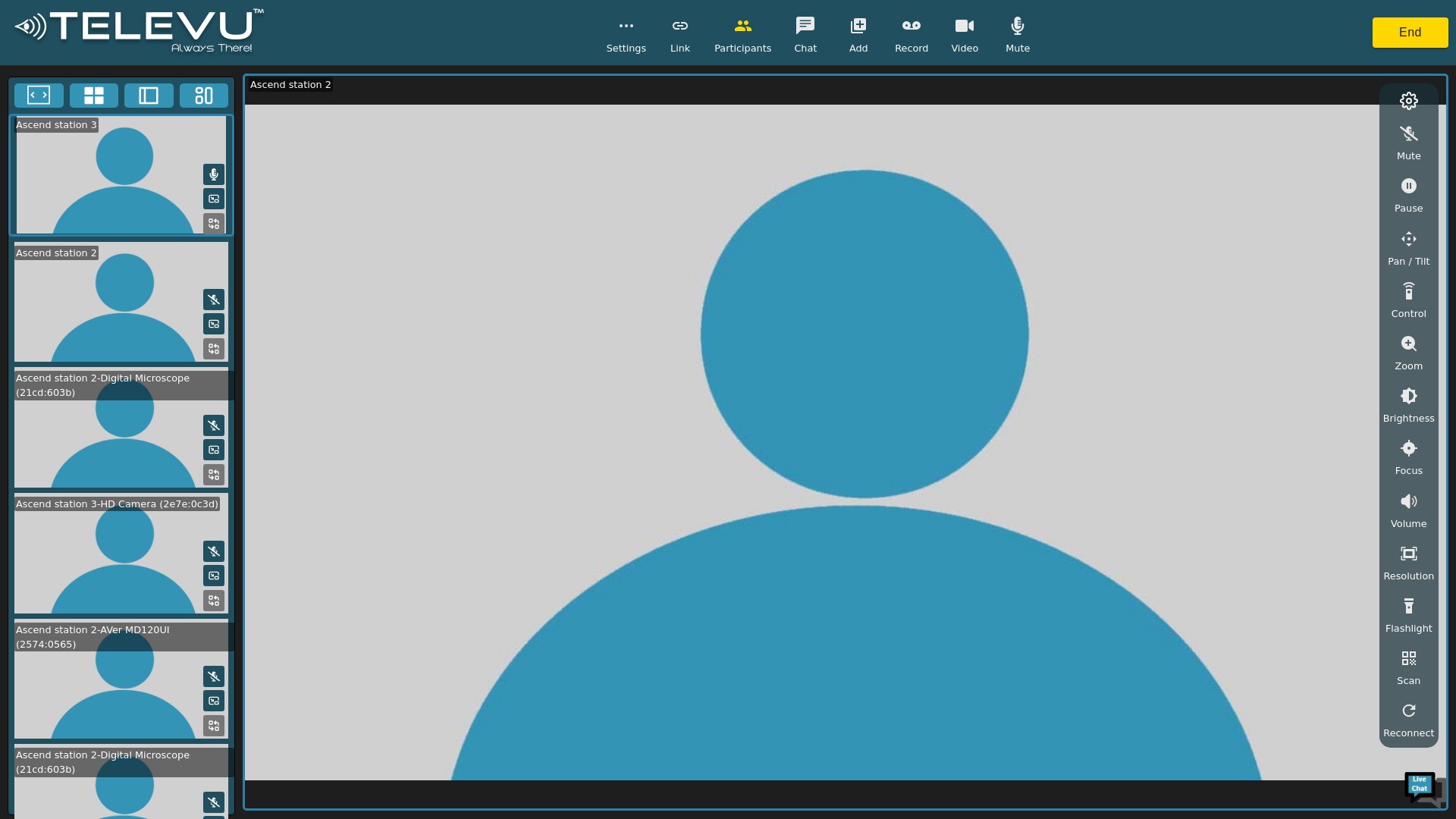
click at [1027, 32] on button "button" at bounding box center [1018, 26] width 38 height 30
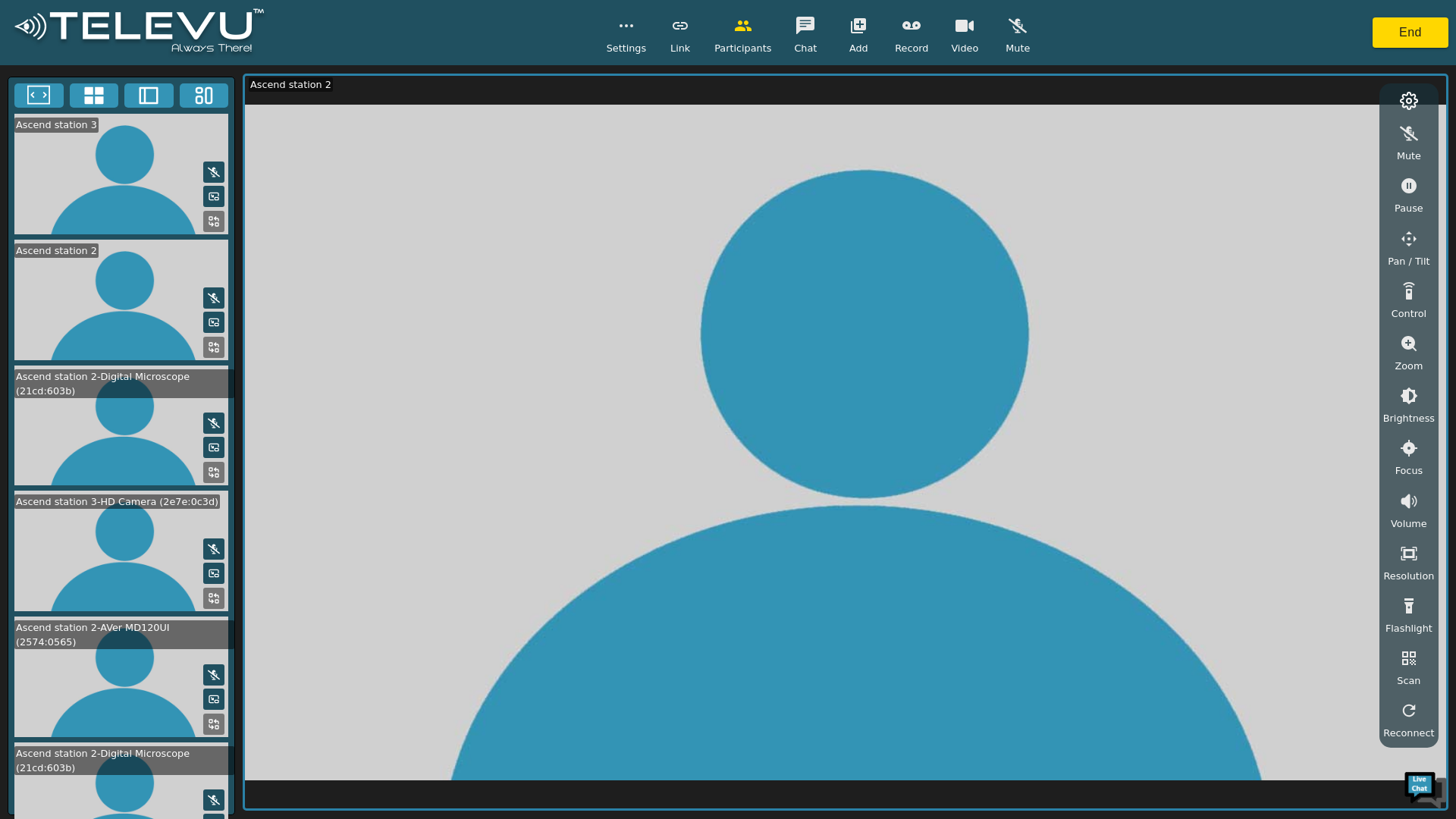
click at [1340, 350] on video at bounding box center [845, 442] width 1201 height 733
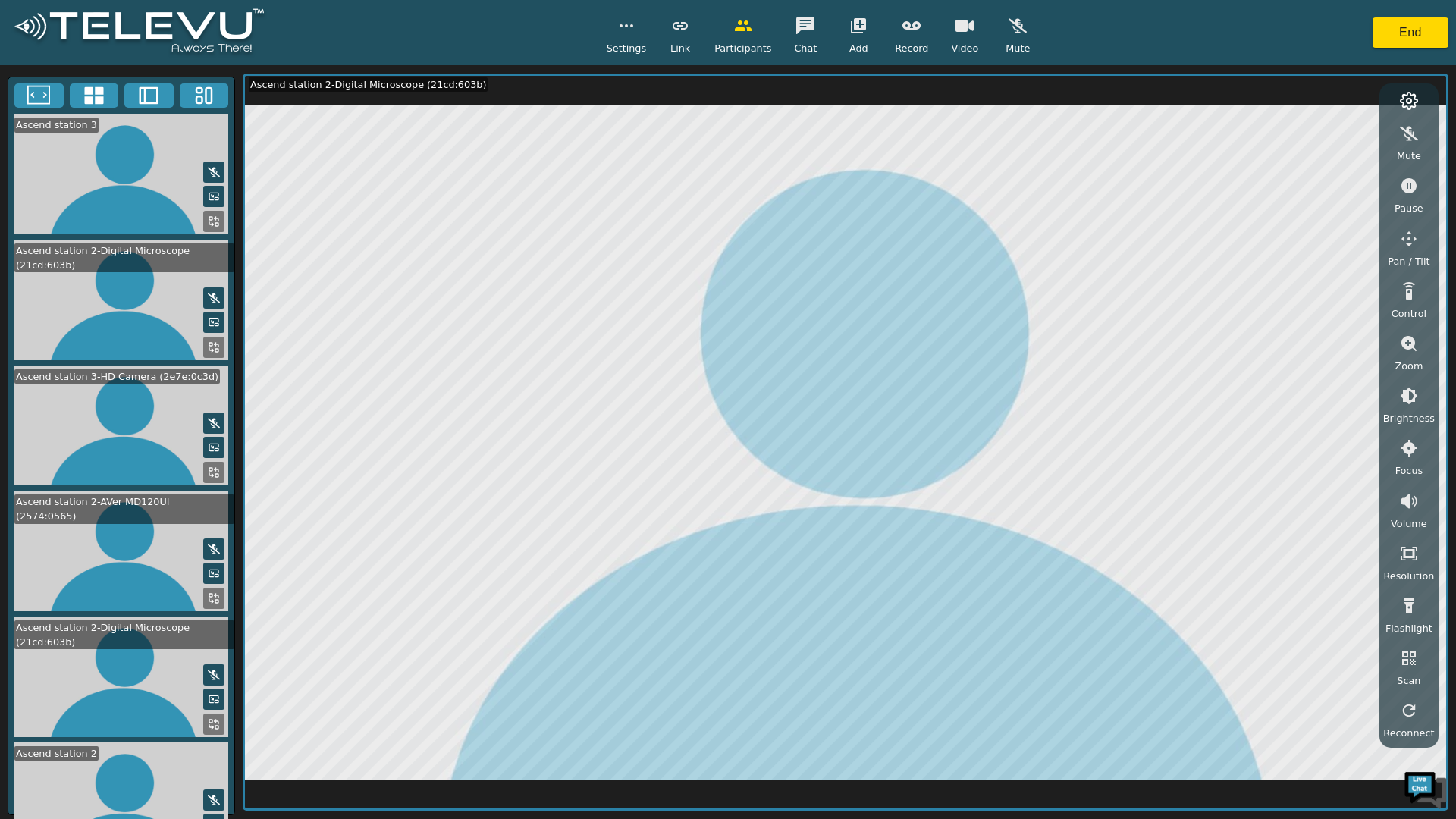
click at [1015, 23] on icon "button" at bounding box center [1018, 26] width 18 height 18
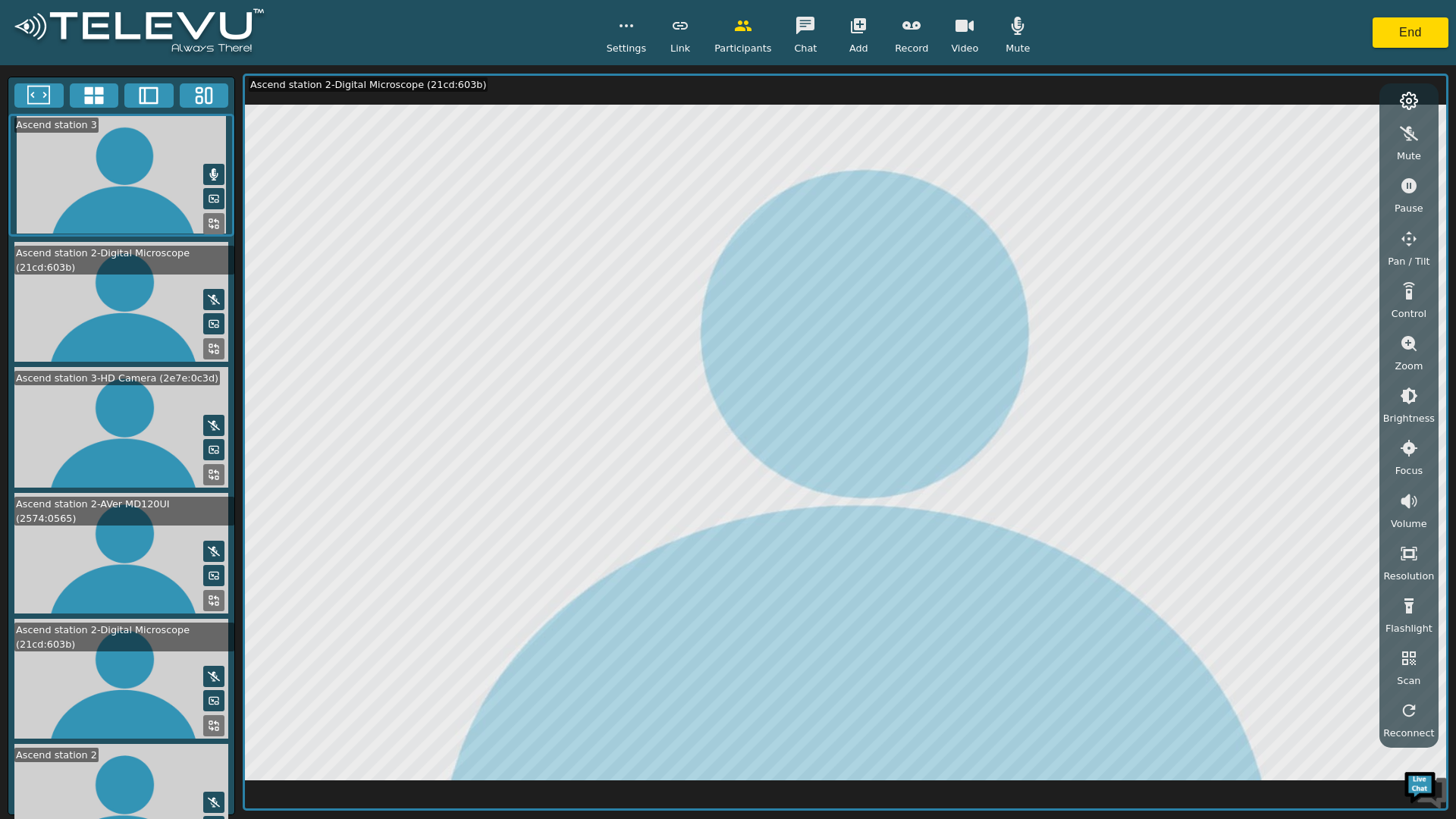
click at [1020, 28] on icon "button" at bounding box center [1018, 26] width 18 height 18
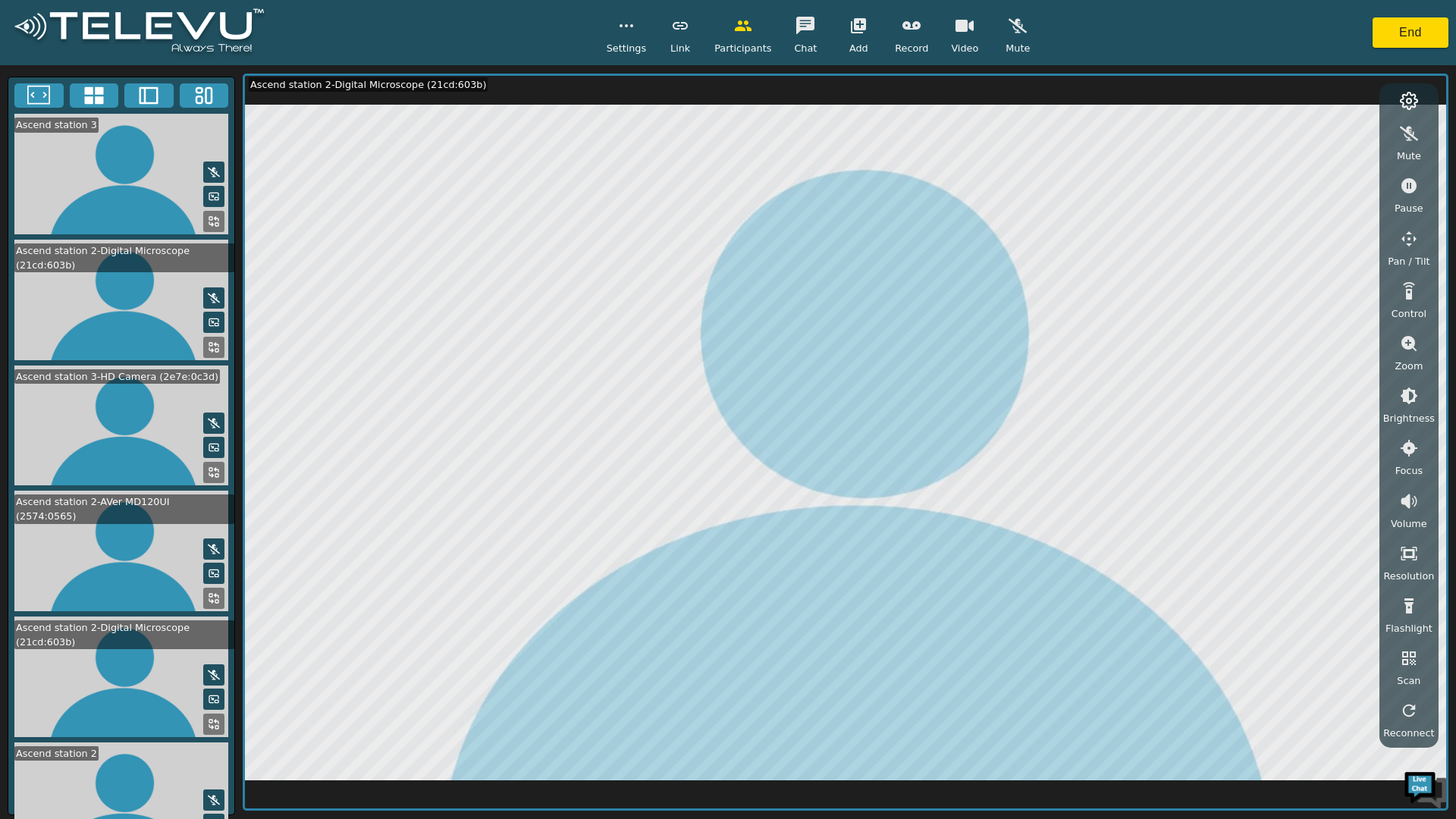
click at [1424, 93] on div "Mute Pause Pan / Tilt Control Zoom Brightness Focus Volume Resolution Flashligh…" at bounding box center [1409, 416] width 59 height 664
click at [1417, 94] on icon at bounding box center [1409, 101] width 17 height 17
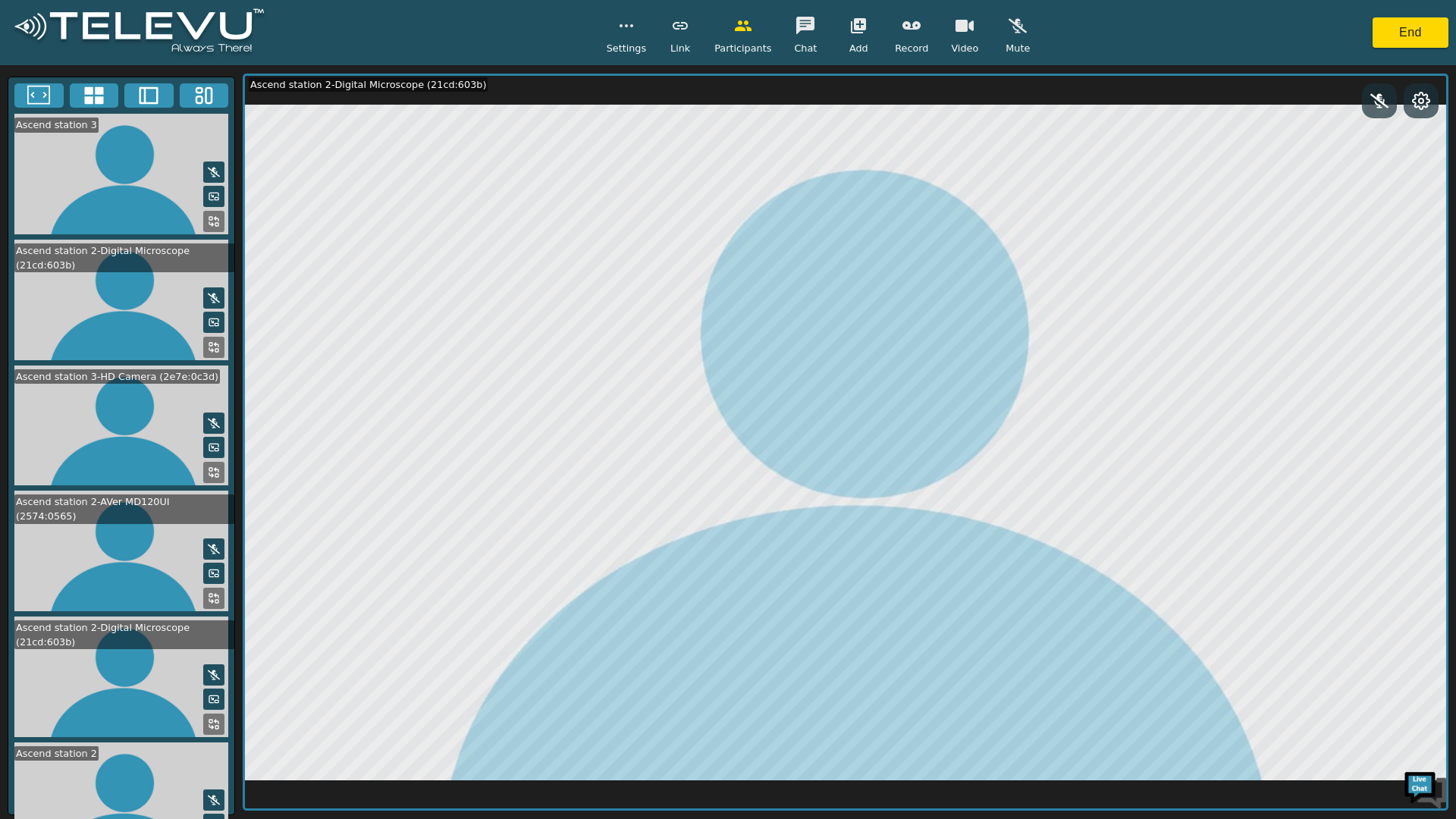
click at [83, 115] on video at bounding box center [121, 174] width 226 height 120
click at [107, 87] on button at bounding box center [94, 95] width 49 height 24
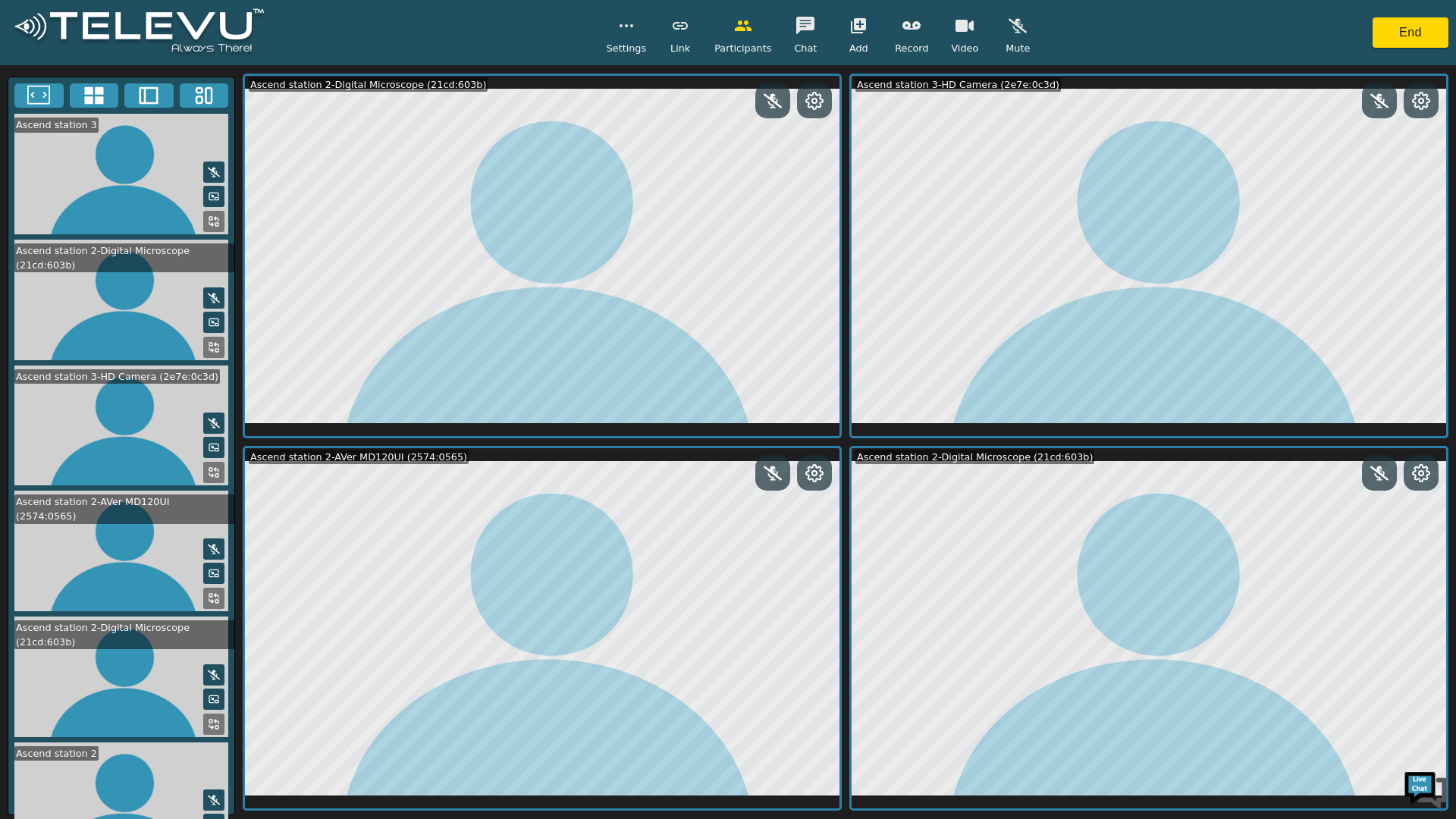
click at [199, 90] on icon at bounding box center [204, 96] width 23 height 23
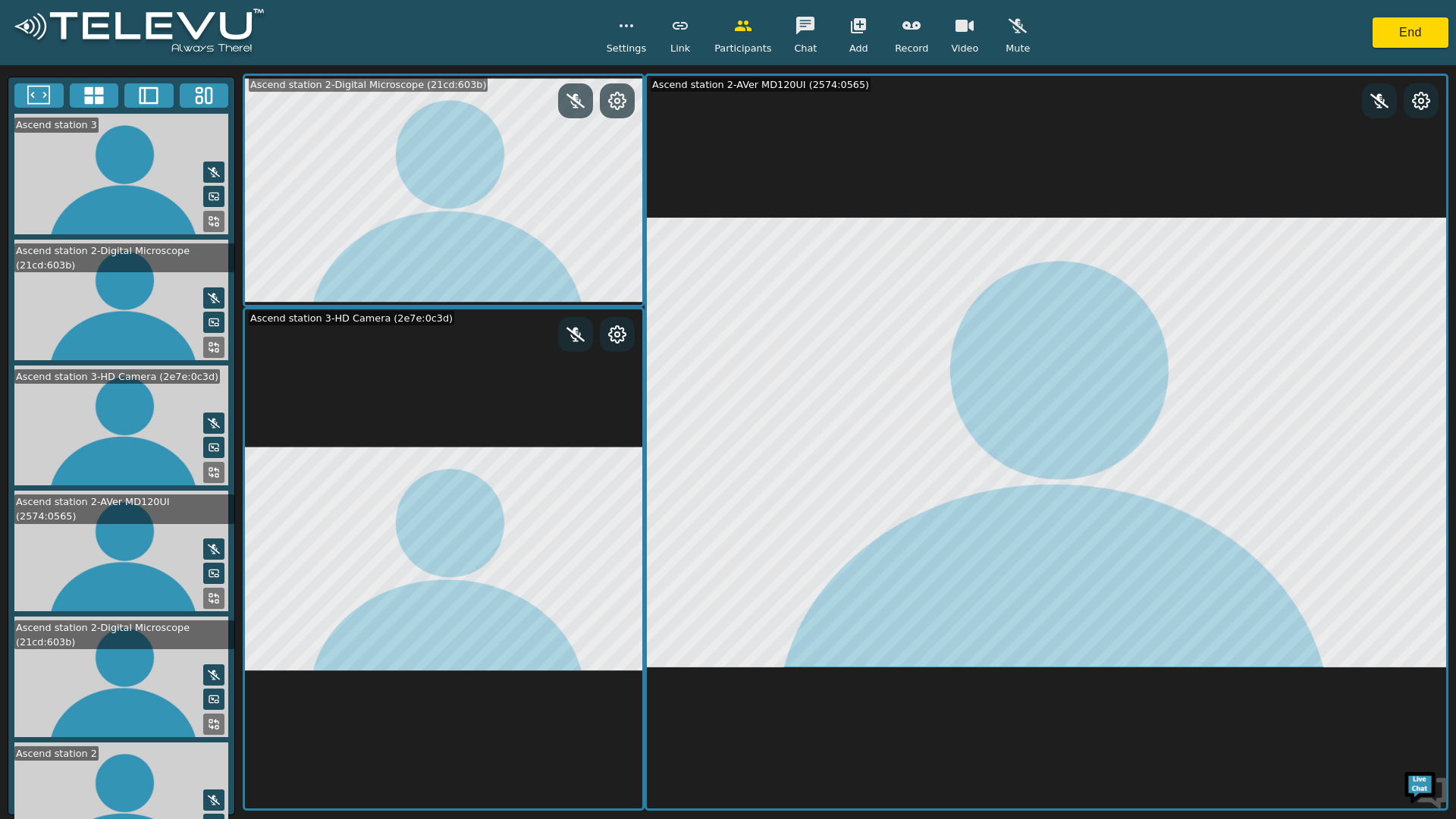
click at [141, 90] on icon at bounding box center [149, 96] width 19 height 18
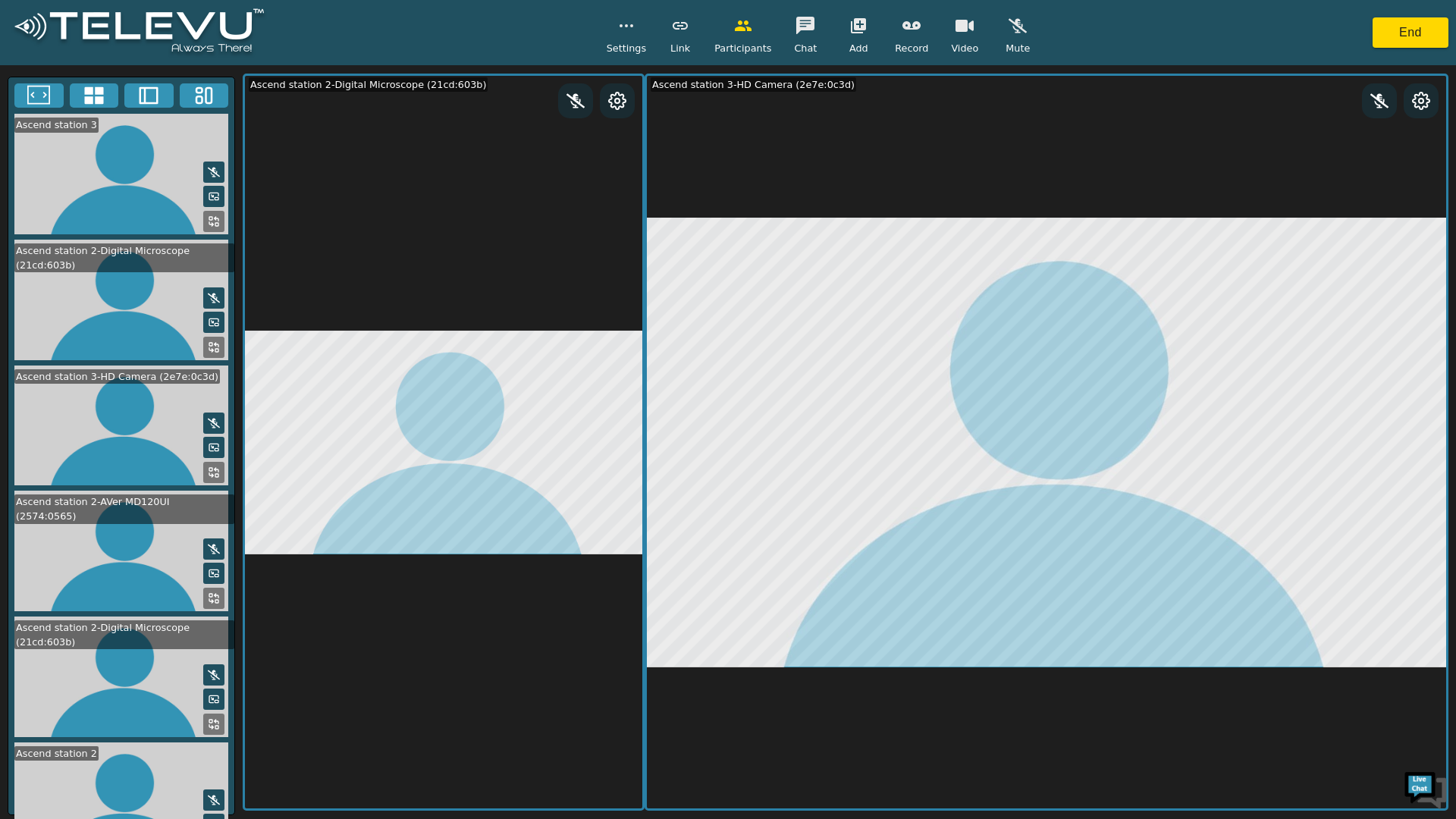
click at [211, 592] on icon at bounding box center [214, 598] width 12 height 12
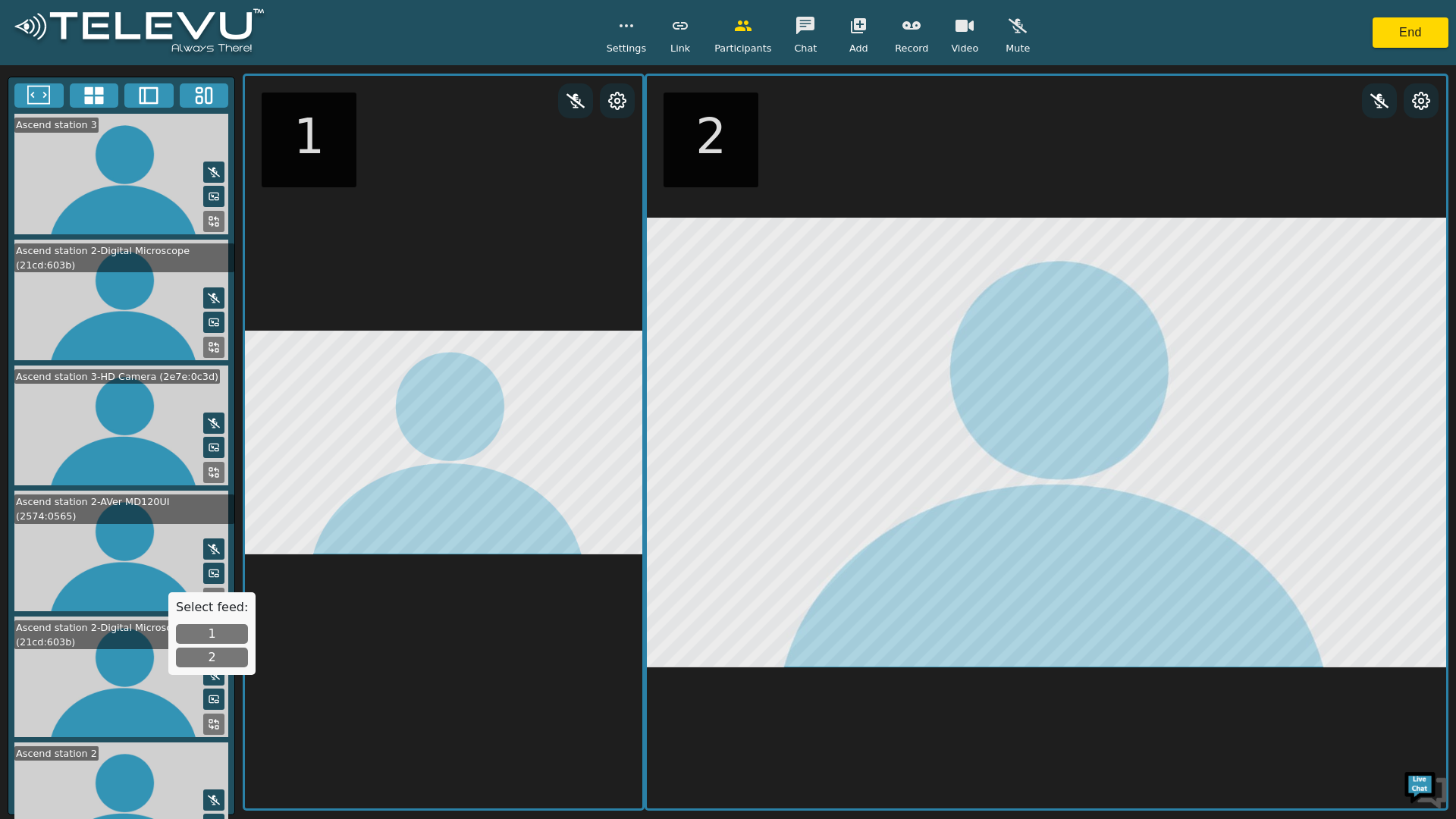
click at [211, 592] on icon at bounding box center [214, 598] width 12 height 12
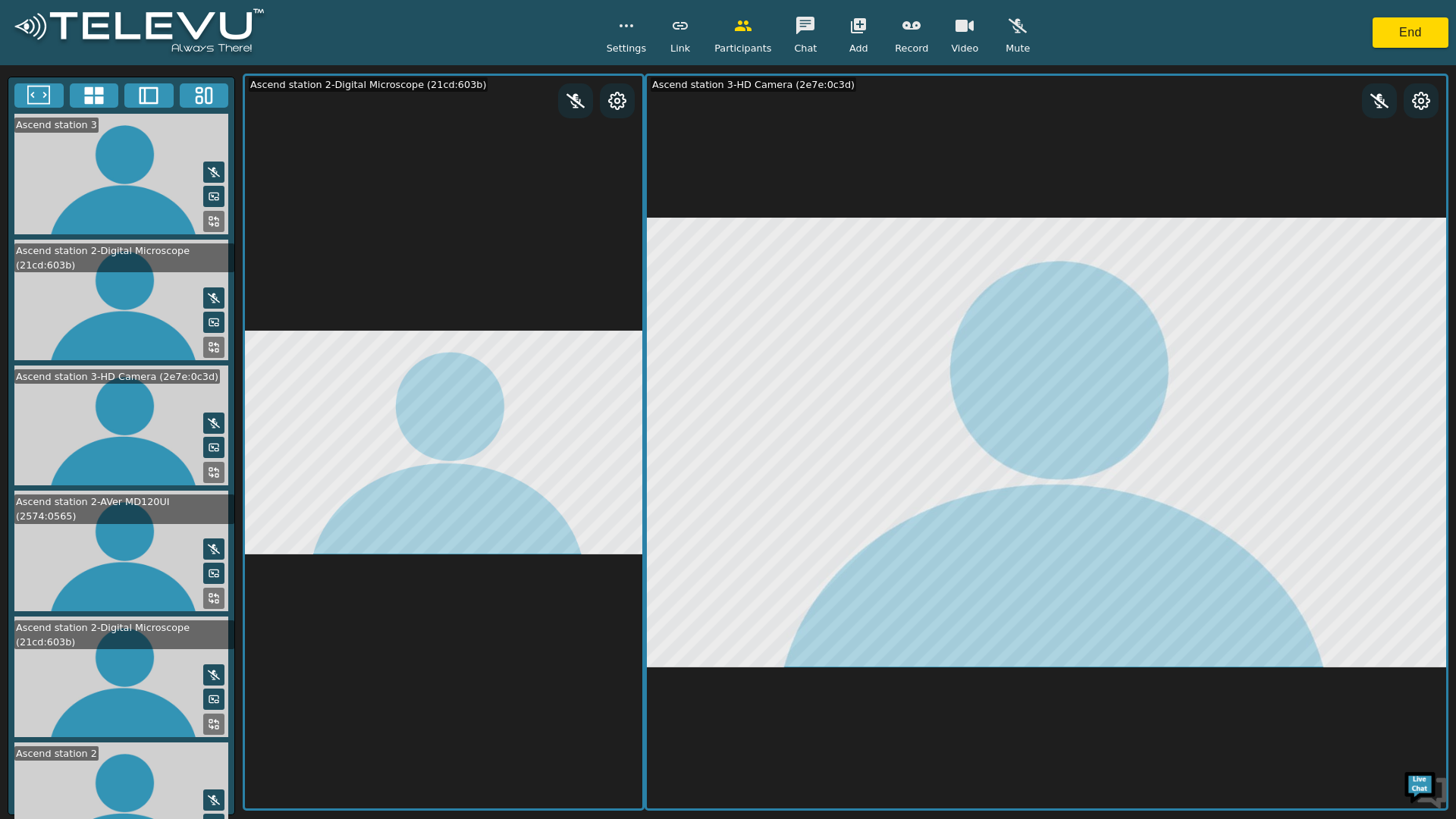
click at [203, 589] on button at bounding box center [214, 598] width 21 height 21
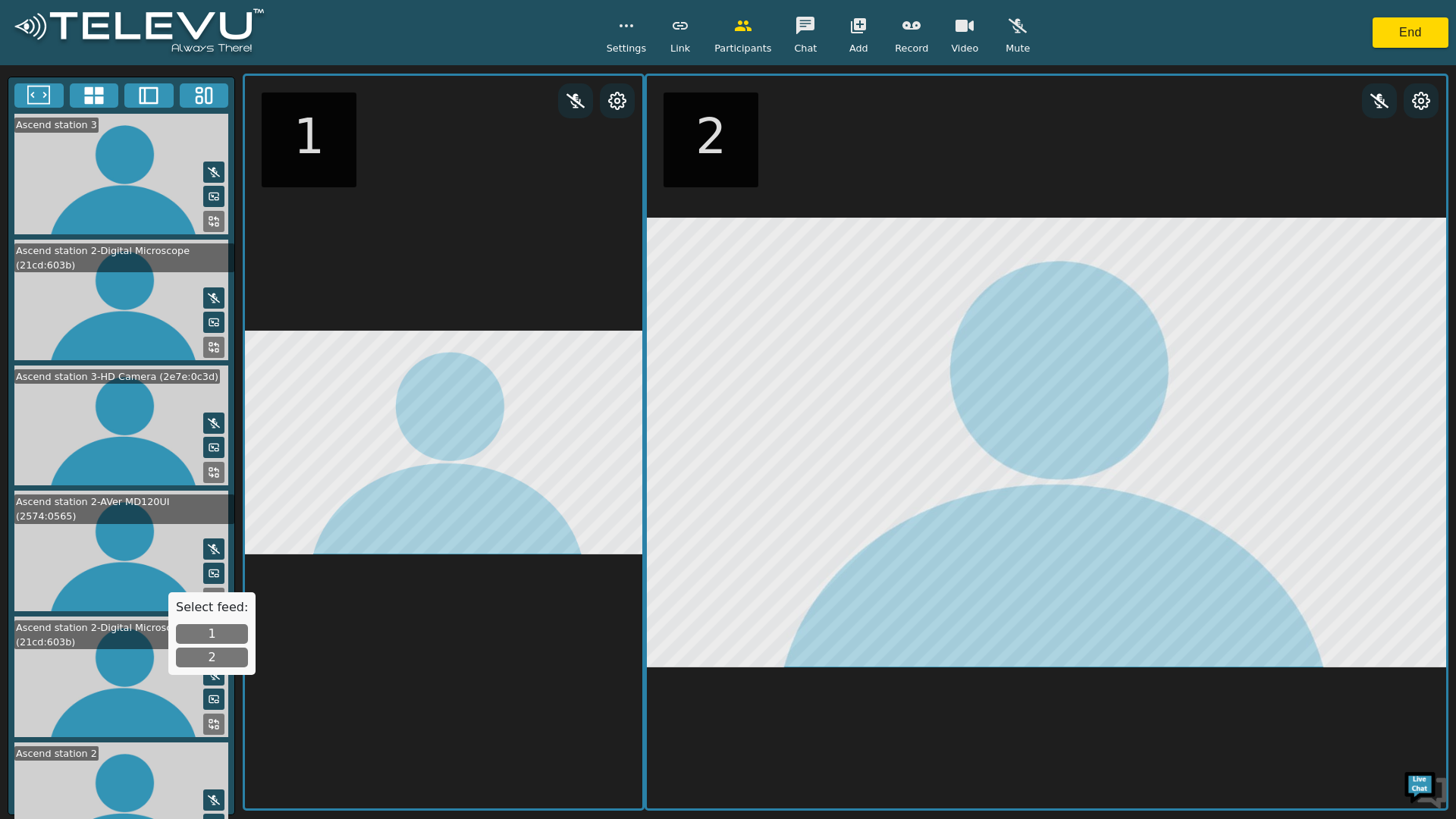
click at [210, 693] on icon at bounding box center [214, 700] width 12 height 12
click at [230, 667] on button "2" at bounding box center [212, 657] width 72 height 20
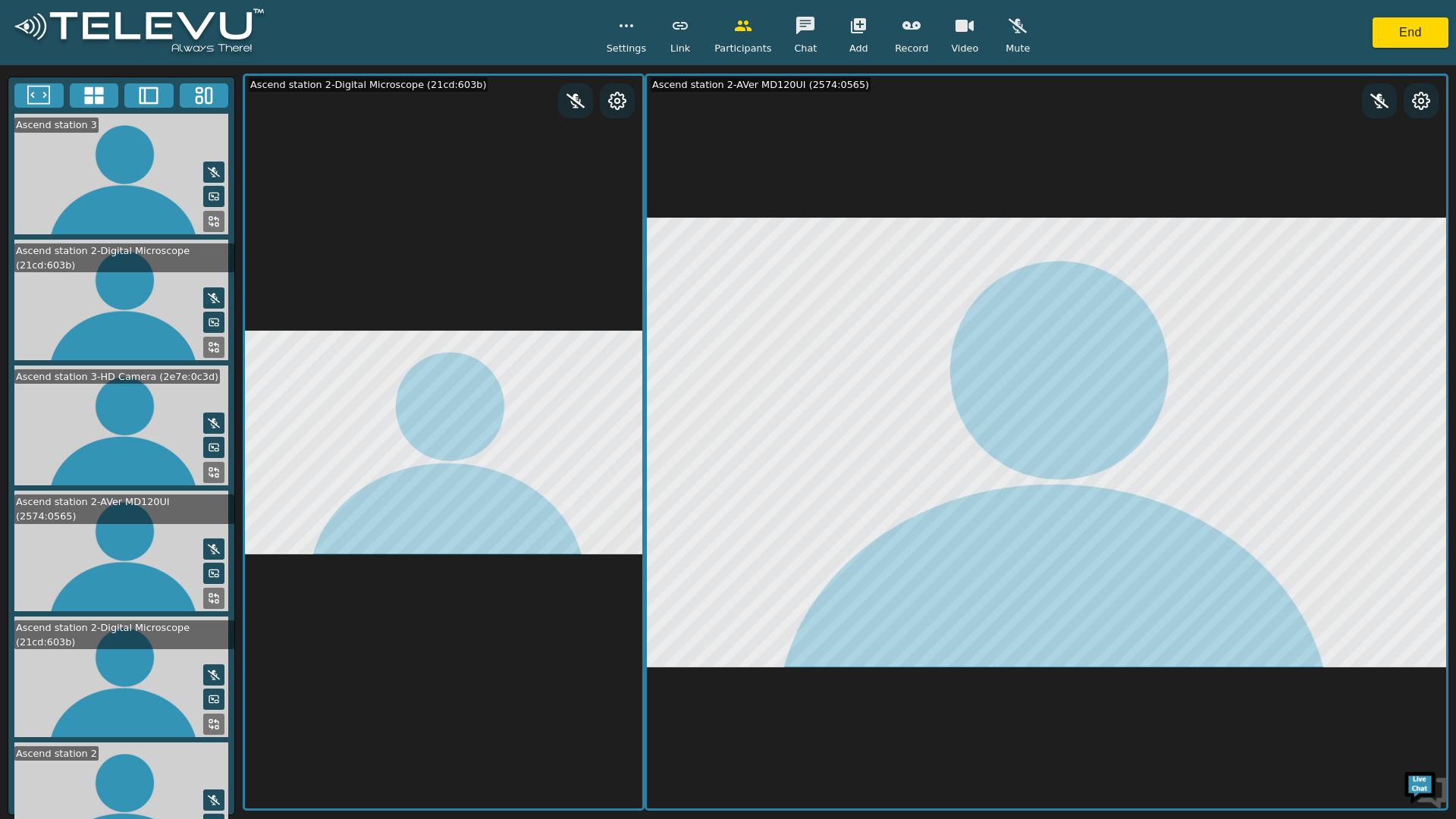
click at [1431, 107] on button at bounding box center [1421, 101] width 28 height 20
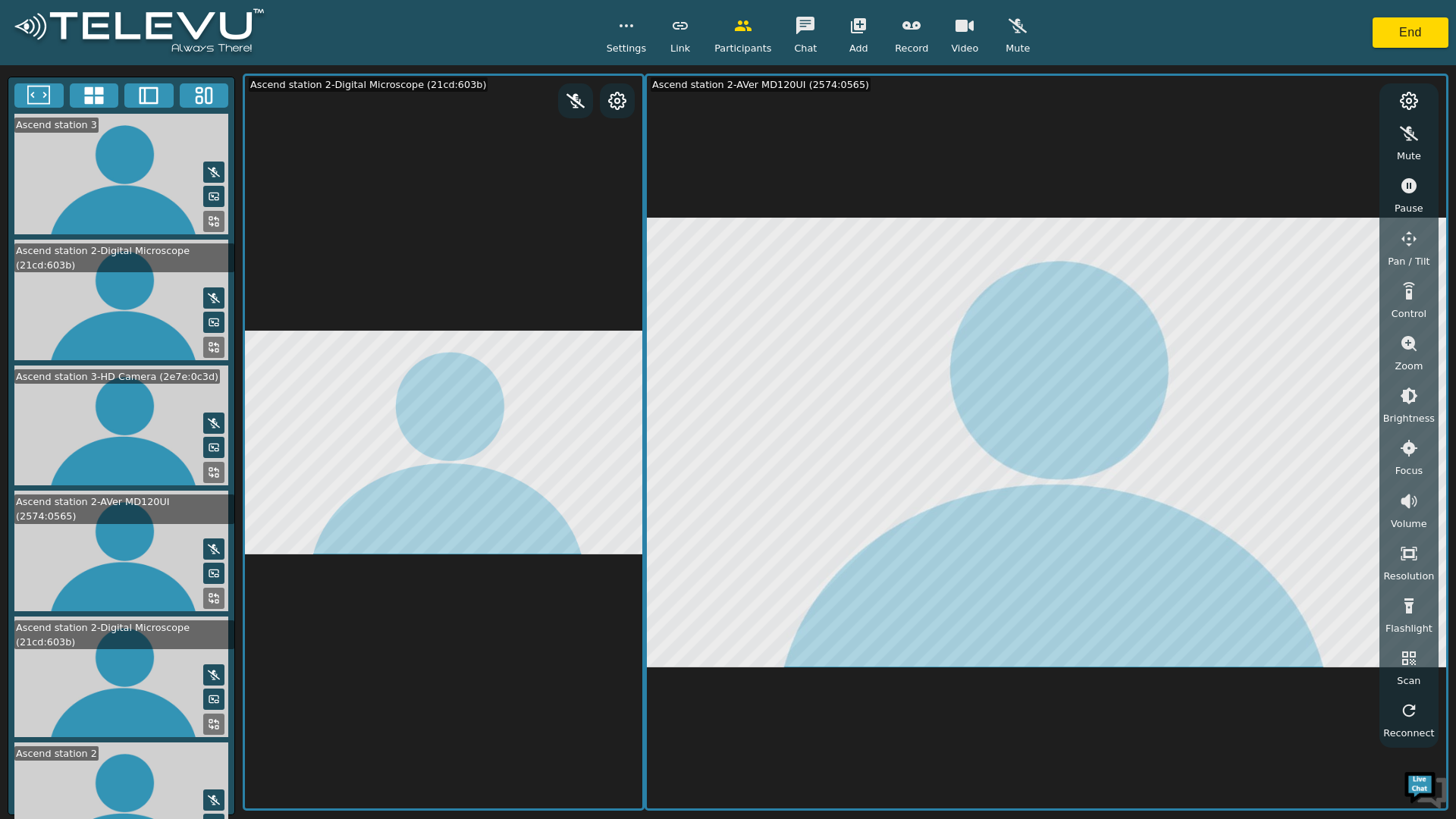
click at [1415, 248] on button "button" at bounding box center [1409, 239] width 38 height 30
click at [1337, 126] on button "button" at bounding box center [1322, 136] width 38 height 30
click at [1332, 135] on icon "button" at bounding box center [1322, 136] width 18 height 18
click at [1378, 141] on button "button" at bounding box center [1361, 136] width 38 height 30
click at [1370, 141] on icon "button" at bounding box center [1361, 136] width 18 height 18
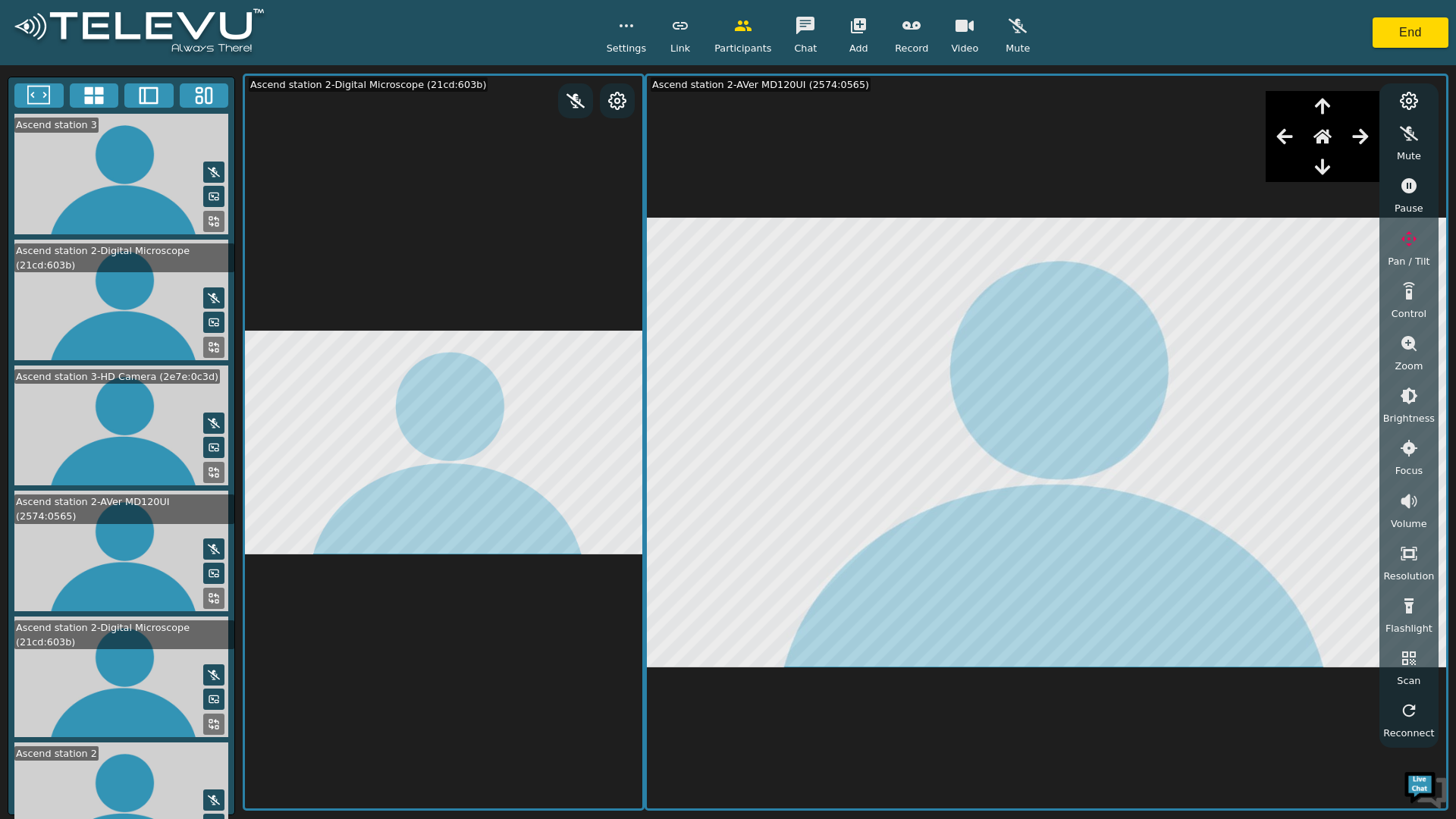
click at [1369, 142] on icon "button" at bounding box center [1361, 136] width 16 height 15
click at [1369, 141] on icon "button" at bounding box center [1361, 136] width 16 height 15
click at [1294, 140] on icon "button" at bounding box center [1285, 136] width 18 height 18
click at [1294, 135] on icon "button" at bounding box center [1285, 136] width 18 height 18
click at [1332, 139] on icon "button" at bounding box center [1322, 137] width 18 height 14
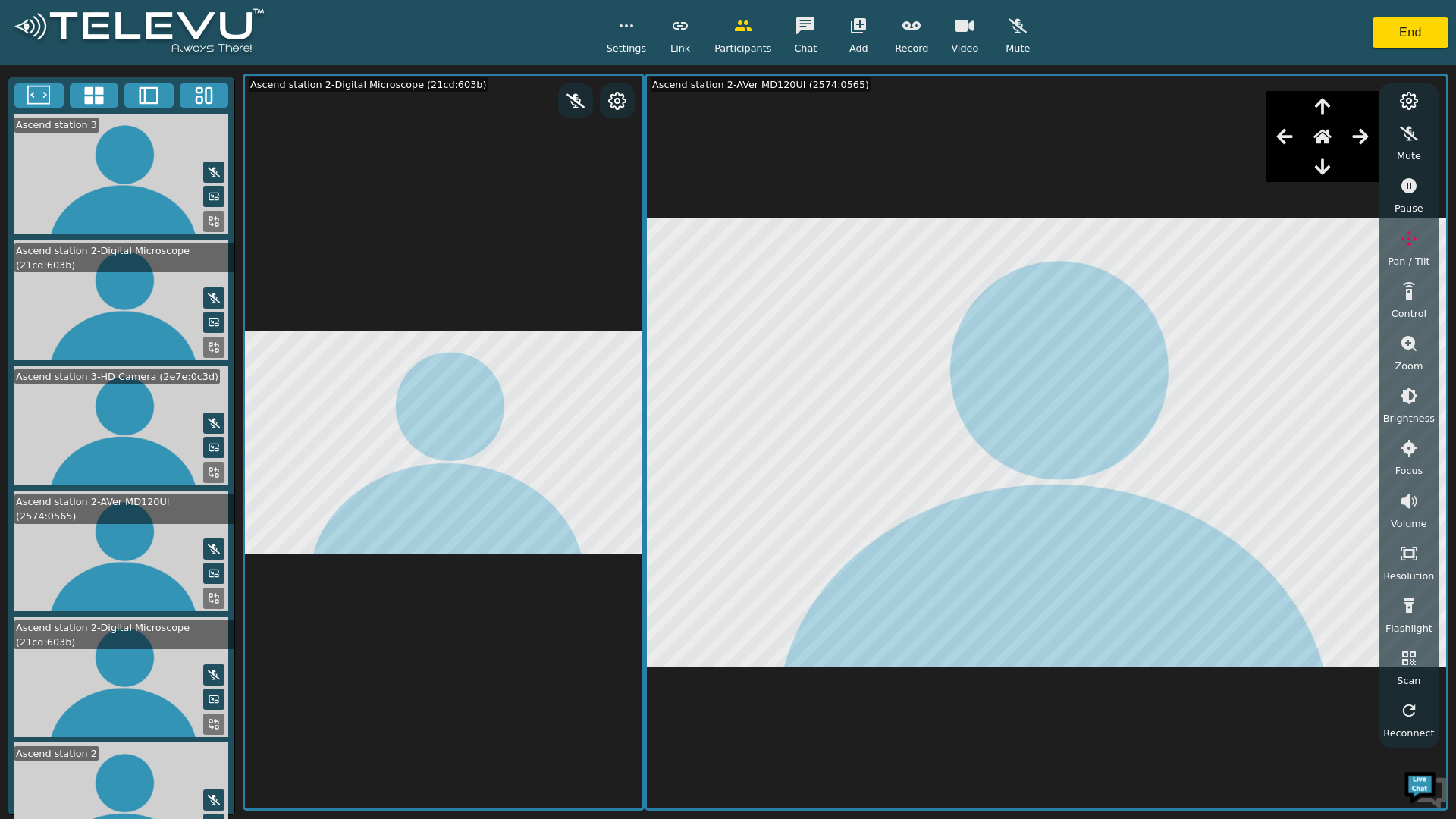
click at [1332, 134] on icon "button" at bounding box center [1322, 136] width 18 height 18
click at [1332, 134] on icon "button" at bounding box center [1322, 137] width 18 height 14
click at [1326, 138] on icon "button" at bounding box center [1322, 137] width 18 height 14
click at [1332, 141] on icon "button" at bounding box center [1322, 137] width 18 height 14
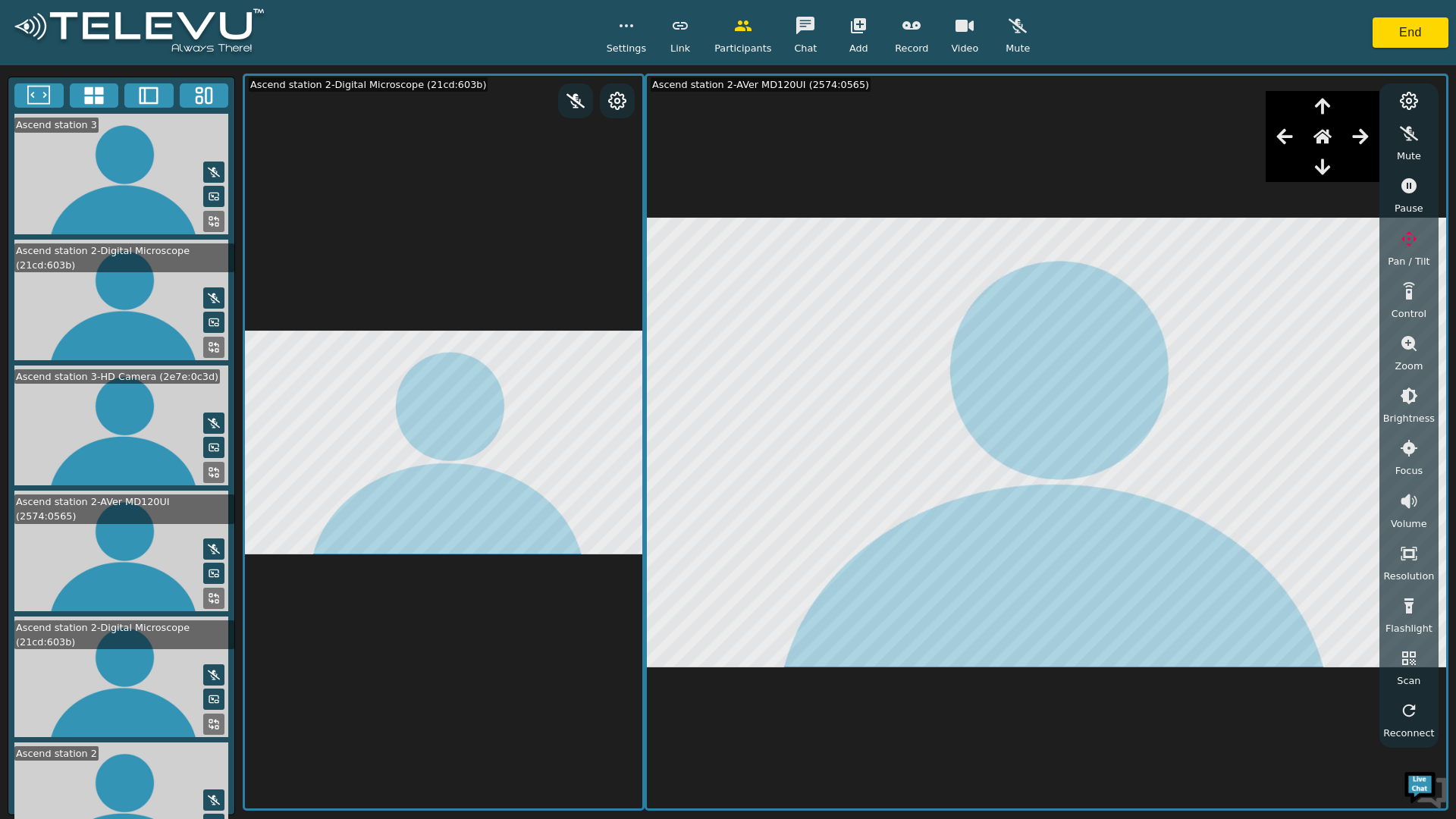
click at [1330, 146] on button "button" at bounding box center [1322, 136] width 38 height 30
click at [1331, 149] on button "button" at bounding box center [1322, 136] width 38 height 30
click at [1328, 147] on button "button" at bounding box center [1322, 136] width 38 height 30
click at [1332, 143] on icon "button" at bounding box center [1322, 137] width 18 height 14
click at [1332, 141] on icon "button" at bounding box center [1322, 136] width 18 height 18
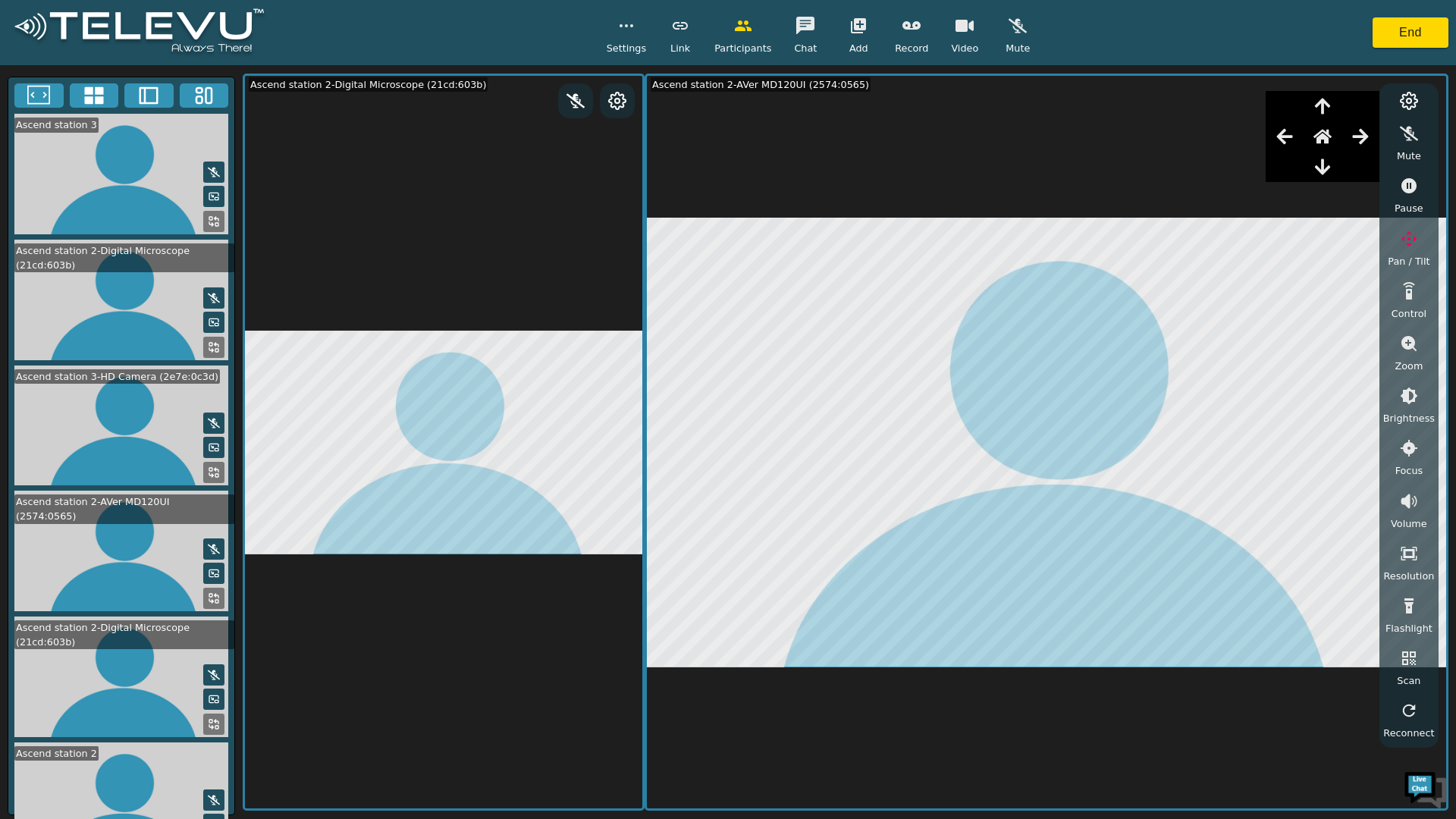
click at [1332, 141] on icon "button" at bounding box center [1322, 136] width 18 height 18
click at [1332, 135] on icon "button" at bounding box center [1322, 137] width 18 height 14
click at [1342, 133] on button "button" at bounding box center [1322, 136] width 38 height 30
click at [1332, 135] on icon "button" at bounding box center [1322, 137] width 18 height 14
click at [1332, 136] on icon "button" at bounding box center [1322, 137] width 18 height 14
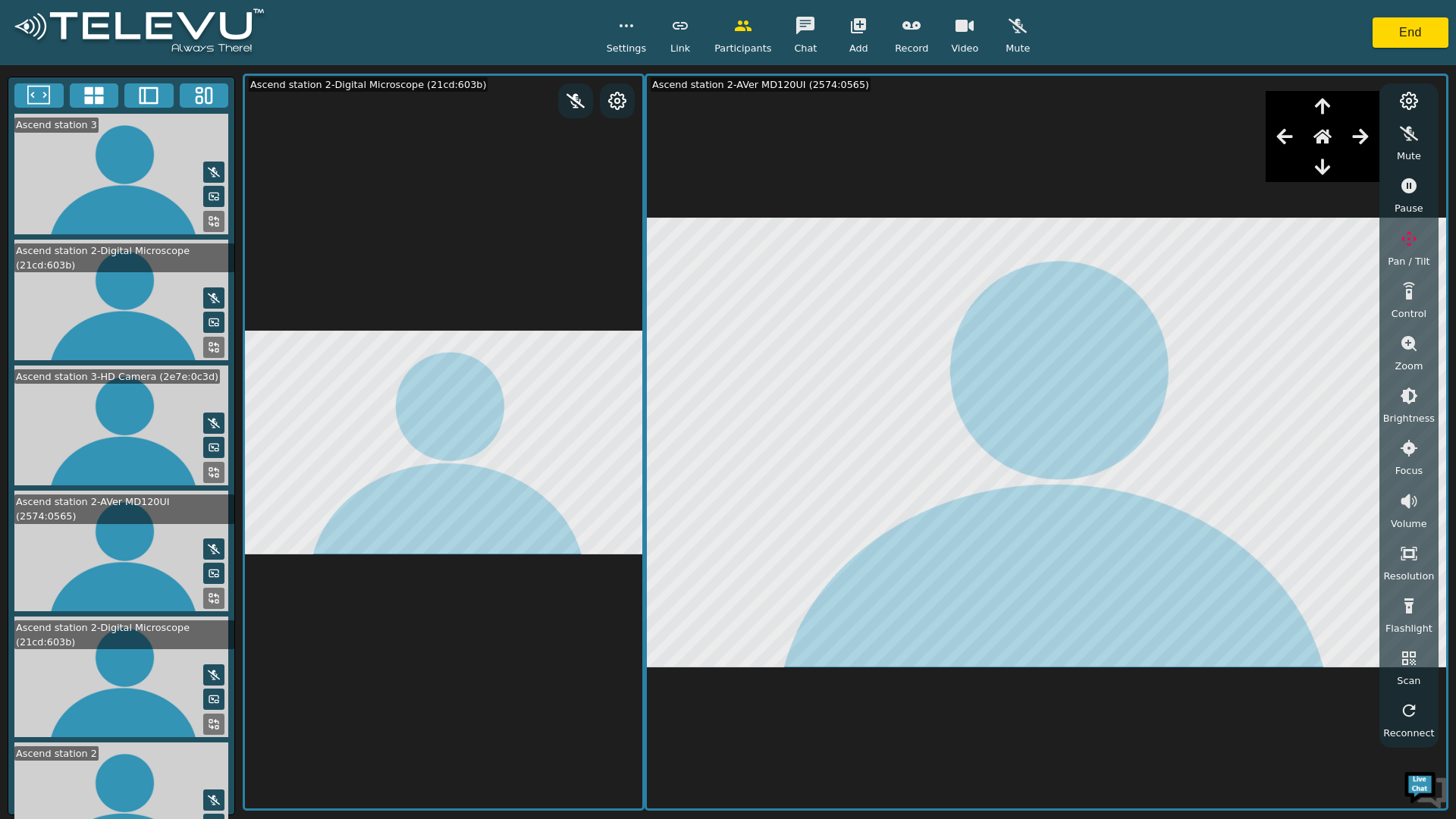
click at [1341, 142] on button "button" at bounding box center [1322, 136] width 38 height 30
click at [1332, 140] on icon "button" at bounding box center [1322, 137] width 18 height 14
click at [1331, 138] on icon "button" at bounding box center [1322, 137] width 18 height 14
click at [1332, 141] on icon "button" at bounding box center [1322, 137] width 18 height 14
click at [1332, 135] on icon "button" at bounding box center [1322, 137] width 18 height 14
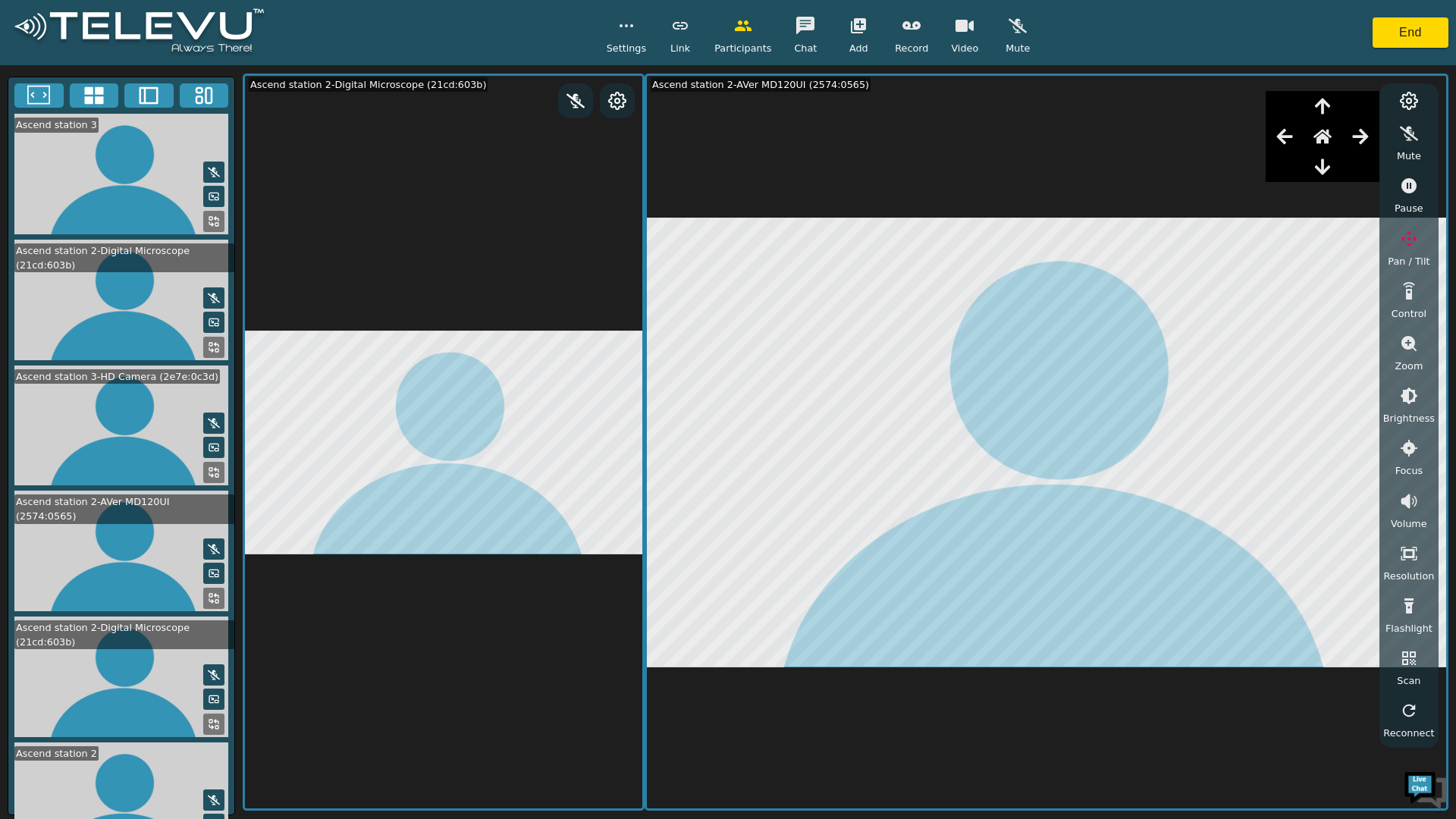
click at [1332, 134] on icon "button" at bounding box center [1322, 136] width 18 height 18
click at [1342, 136] on button "button" at bounding box center [1322, 136] width 38 height 30
click at [1339, 135] on button "button" at bounding box center [1322, 136] width 38 height 30
click at [1342, 171] on button "button" at bounding box center [1322, 166] width 38 height 30
click at [1332, 171] on icon "button" at bounding box center [1322, 166] width 18 height 18
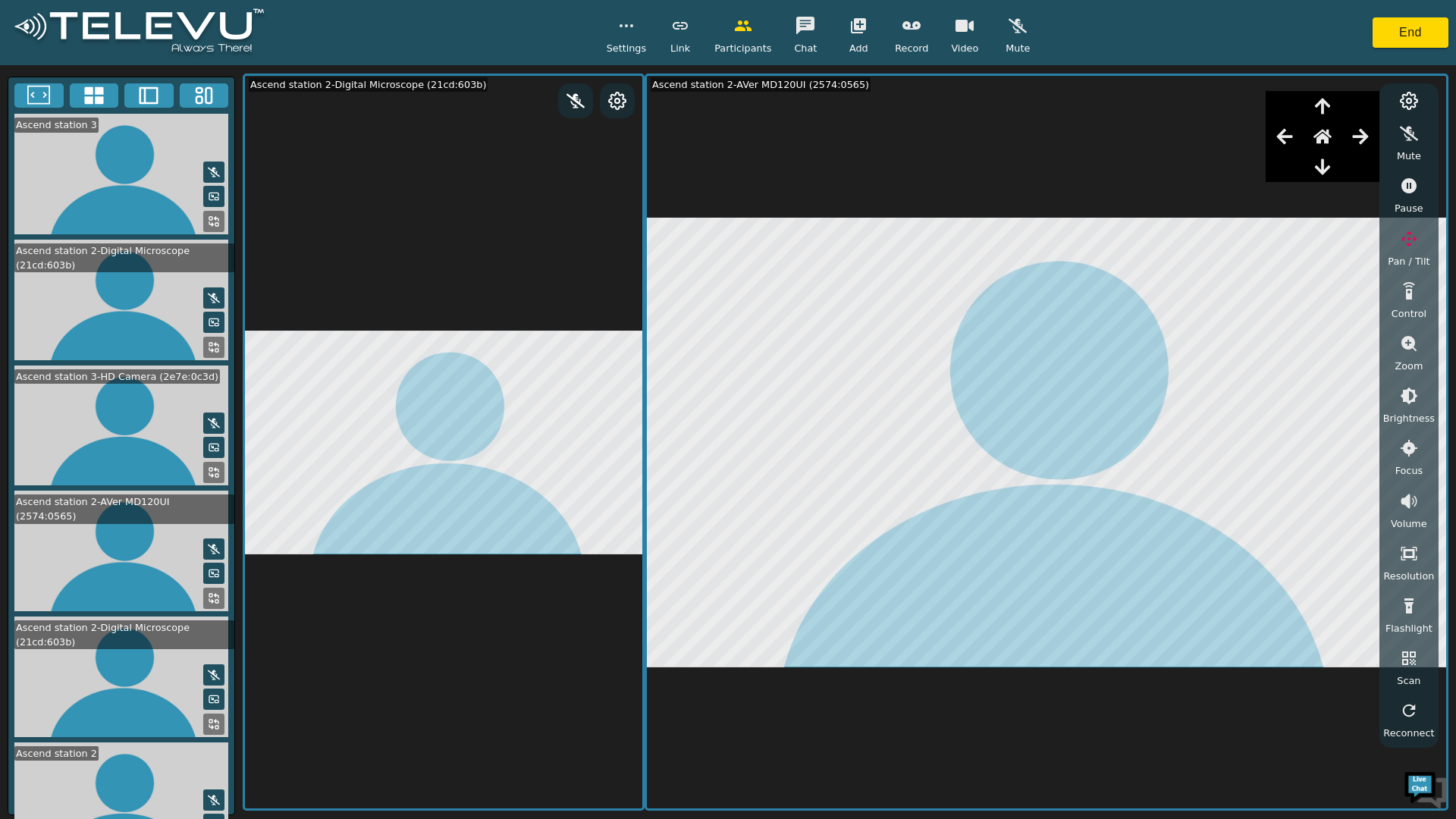
click at [1332, 174] on icon "button" at bounding box center [1322, 166] width 18 height 18
click at [1332, 175] on icon "button" at bounding box center [1322, 166] width 18 height 18
click at [1328, 135] on icon "button" at bounding box center [1322, 137] width 18 height 14
click at [1292, 137] on icon "button" at bounding box center [1285, 136] width 16 height 15
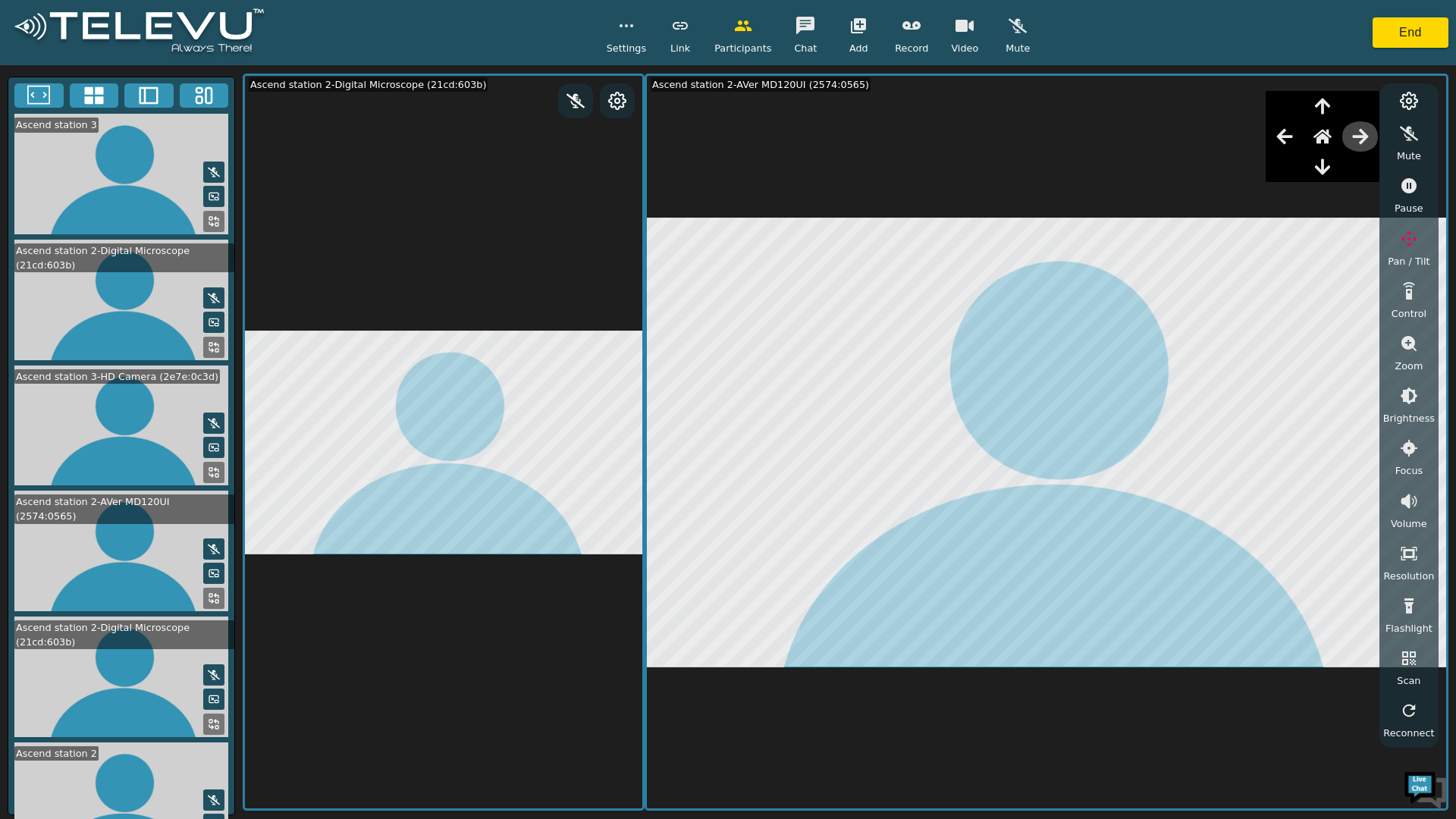
click at [1366, 135] on icon "button" at bounding box center [1361, 136] width 16 height 15
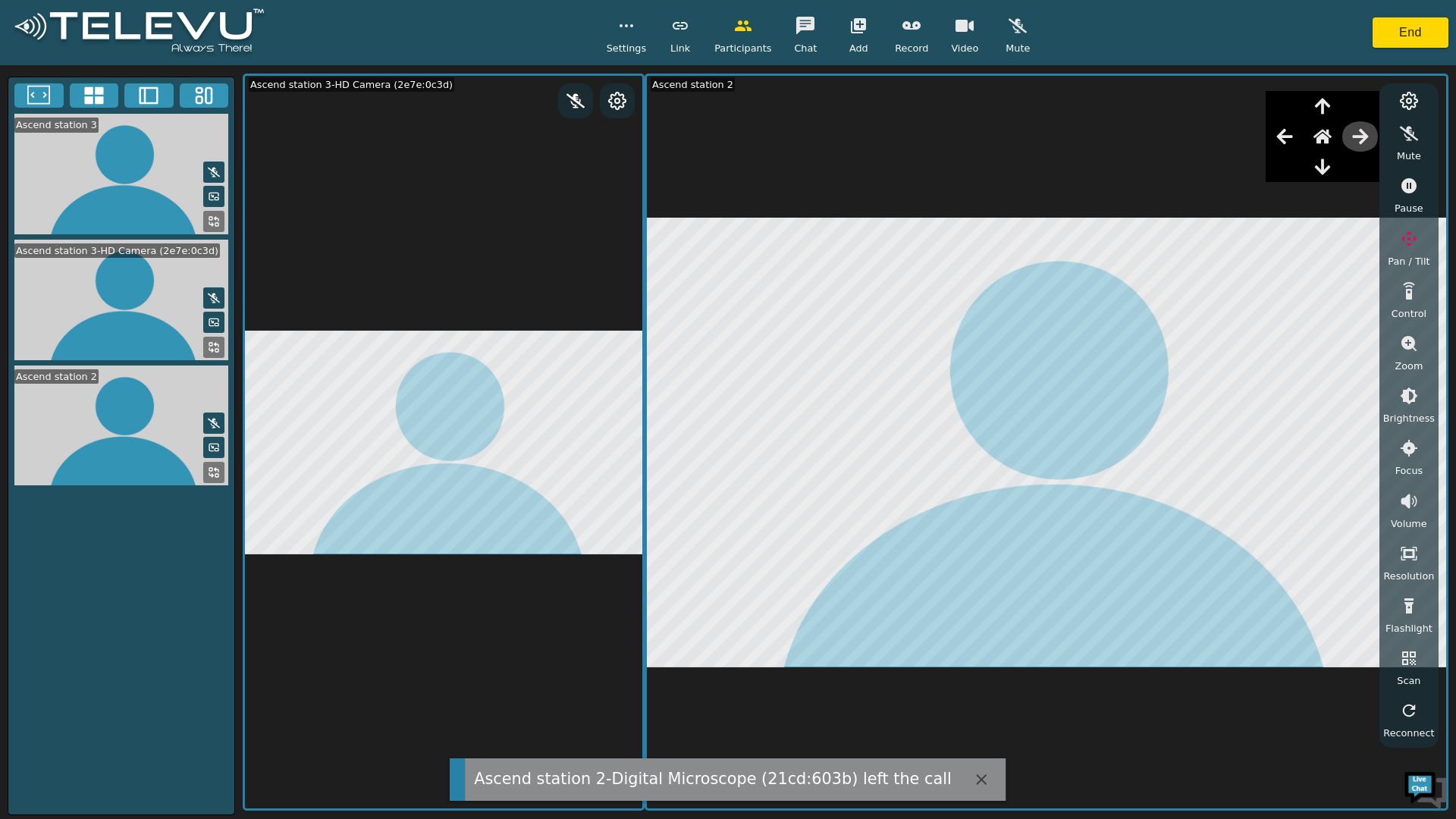
click at [1369, 137] on icon "button" at bounding box center [1361, 136] width 16 height 15
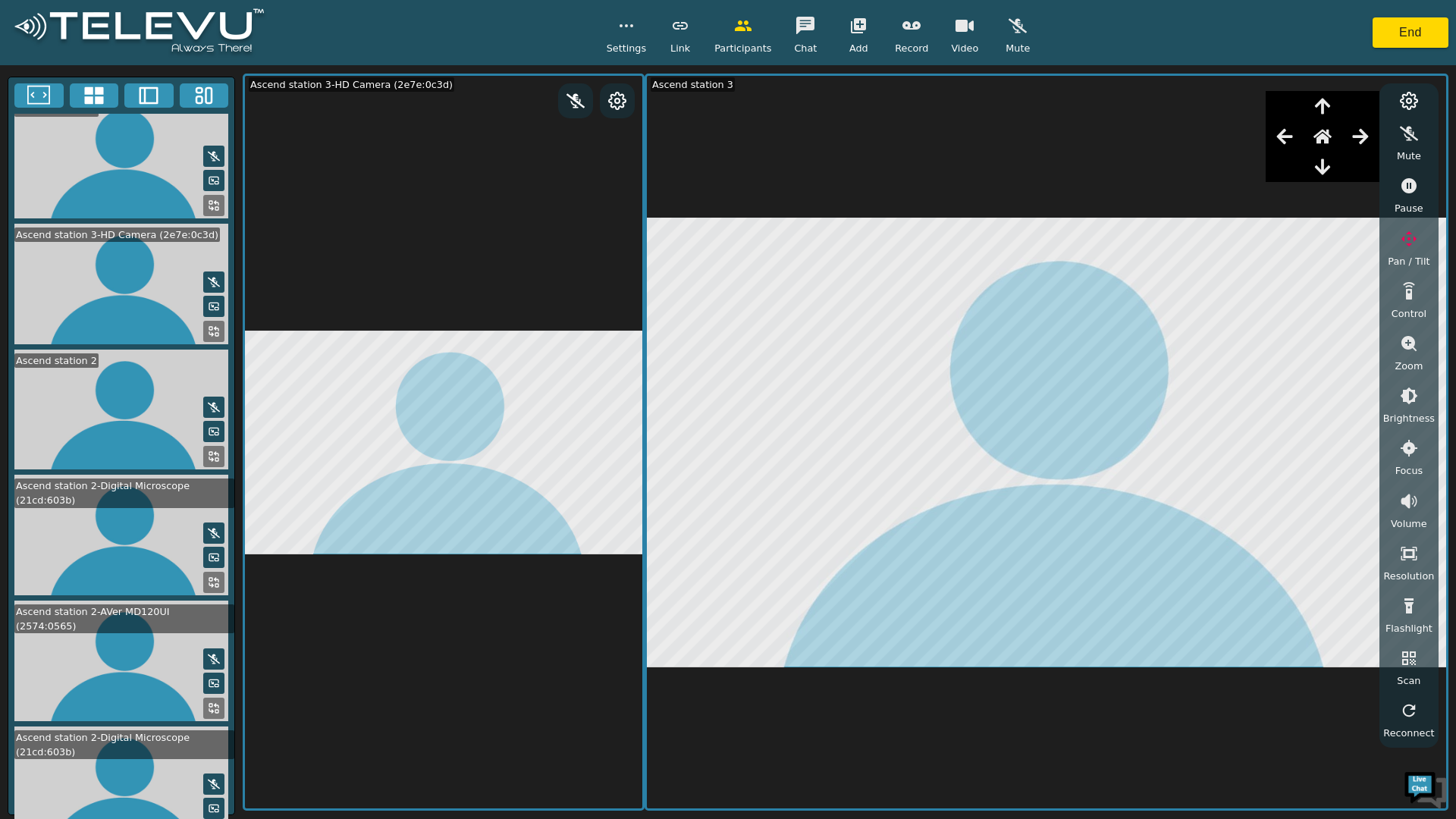
scroll to position [23, 0]
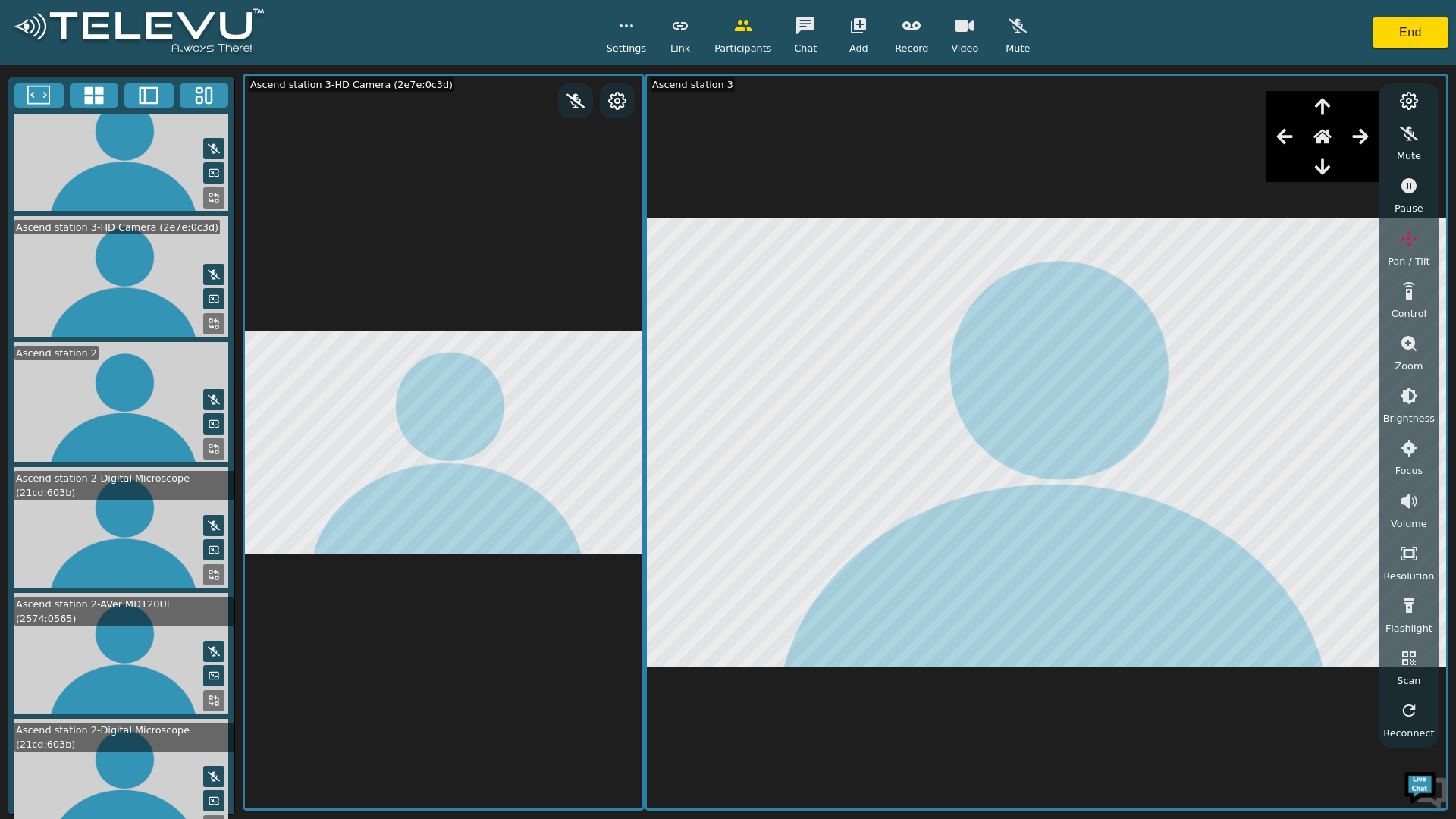
click at [207, 690] on button at bounding box center [214, 701] width 21 height 21
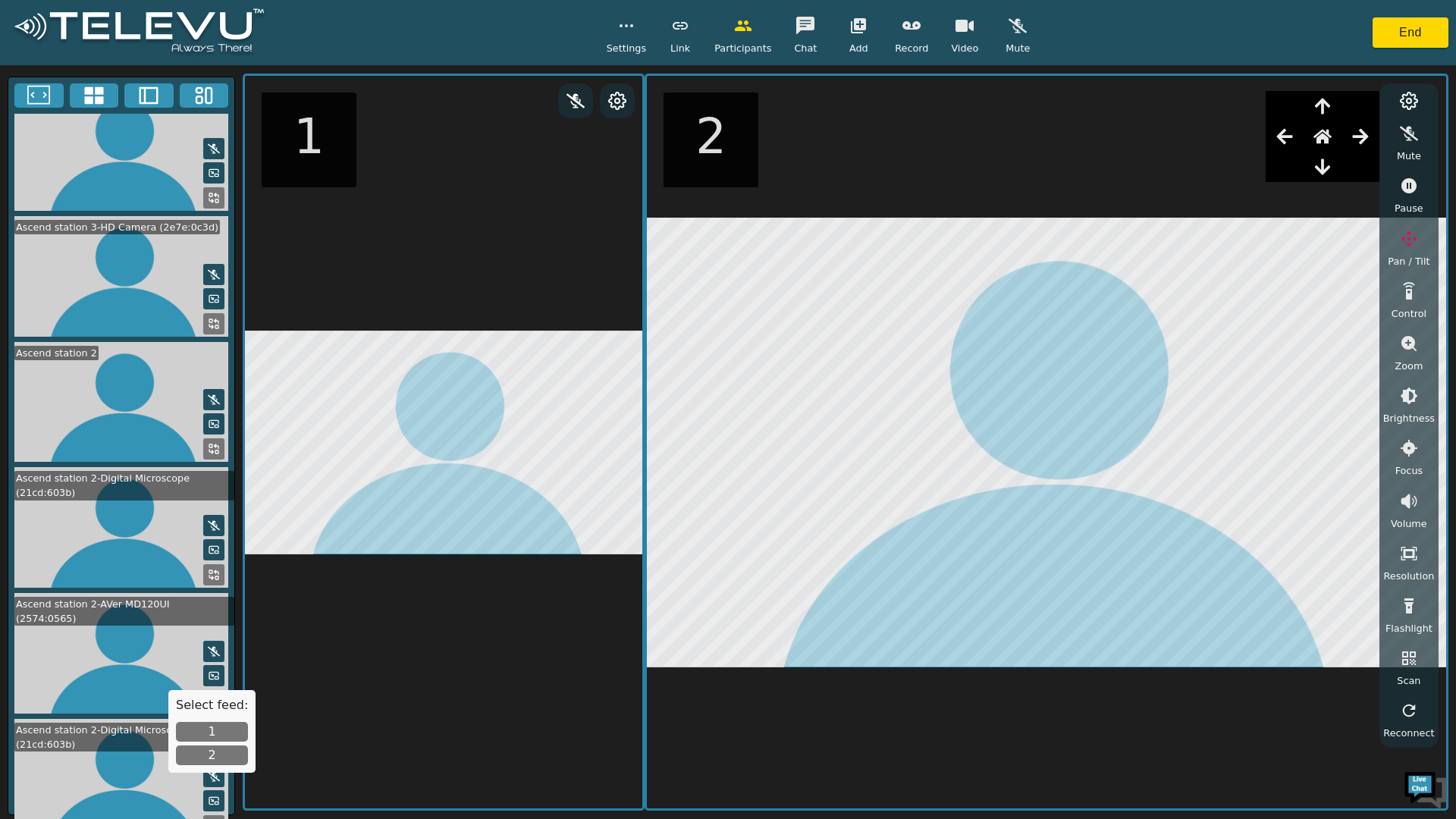
click at [207, 757] on button "2" at bounding box center [212, 755] width 72 height 20
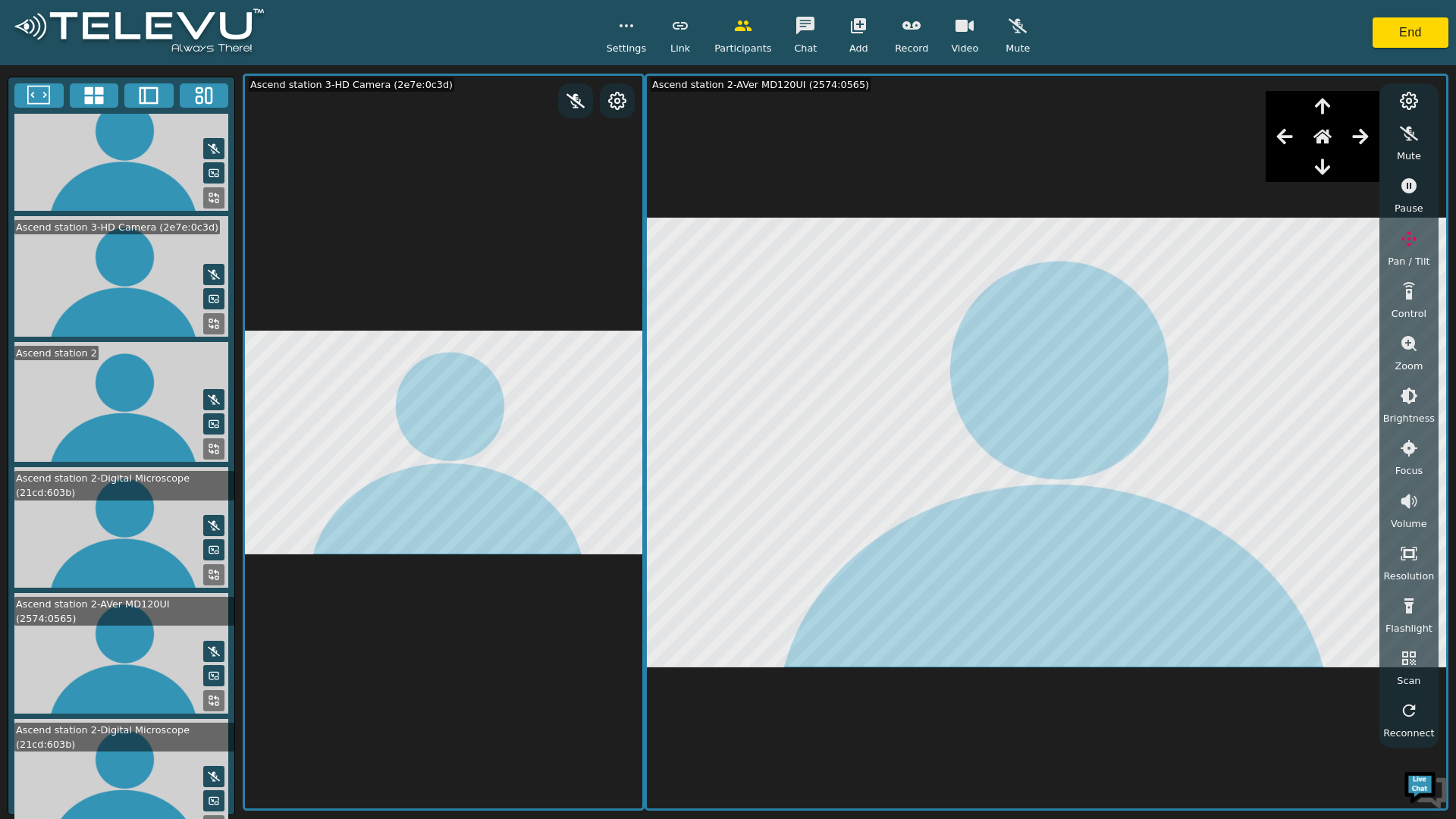
click at [1338, 141] on button "button" at bounding box center [1322, 136] width 38 height 30
click at [1338, 137] on button "button" at bounding box center [1322, 136] width 38 height 30
click at [1342, 136] on button "button" at bounding box center [1322, 136] width 38 height 30
click at [1340, 133] on button "button" at bounding box center [1322, 136] width 38 height 30
click at [1341, 132] on button "button" at bounding box center [1322, 136] width 38 height 30
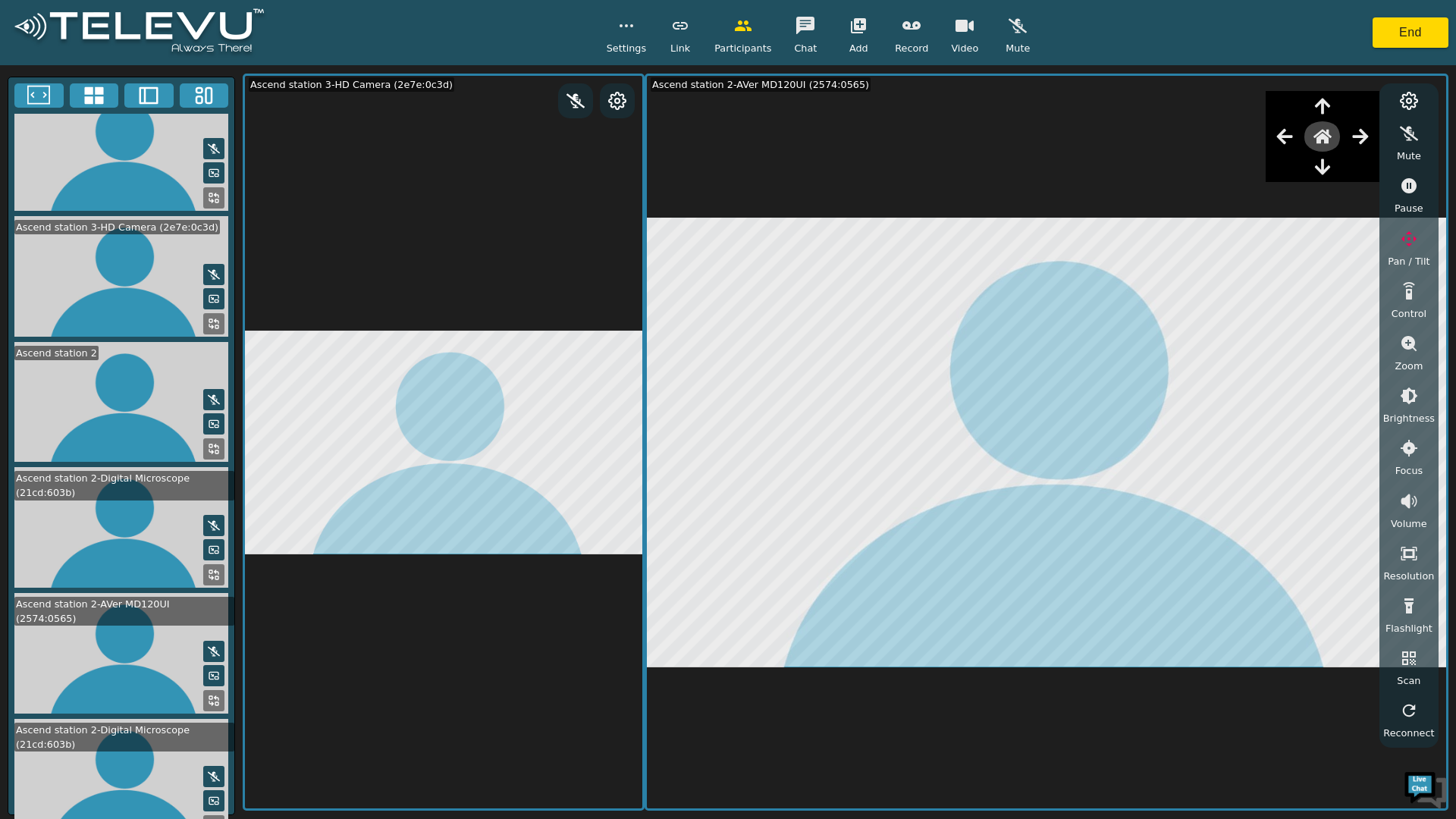
click at [1329, 138] on icon "button" at bounding box center [1322, 137] width 18 height 14
click at [1294, 135] on icon "button" at bounding box center [1285, 136] width 18 height 18
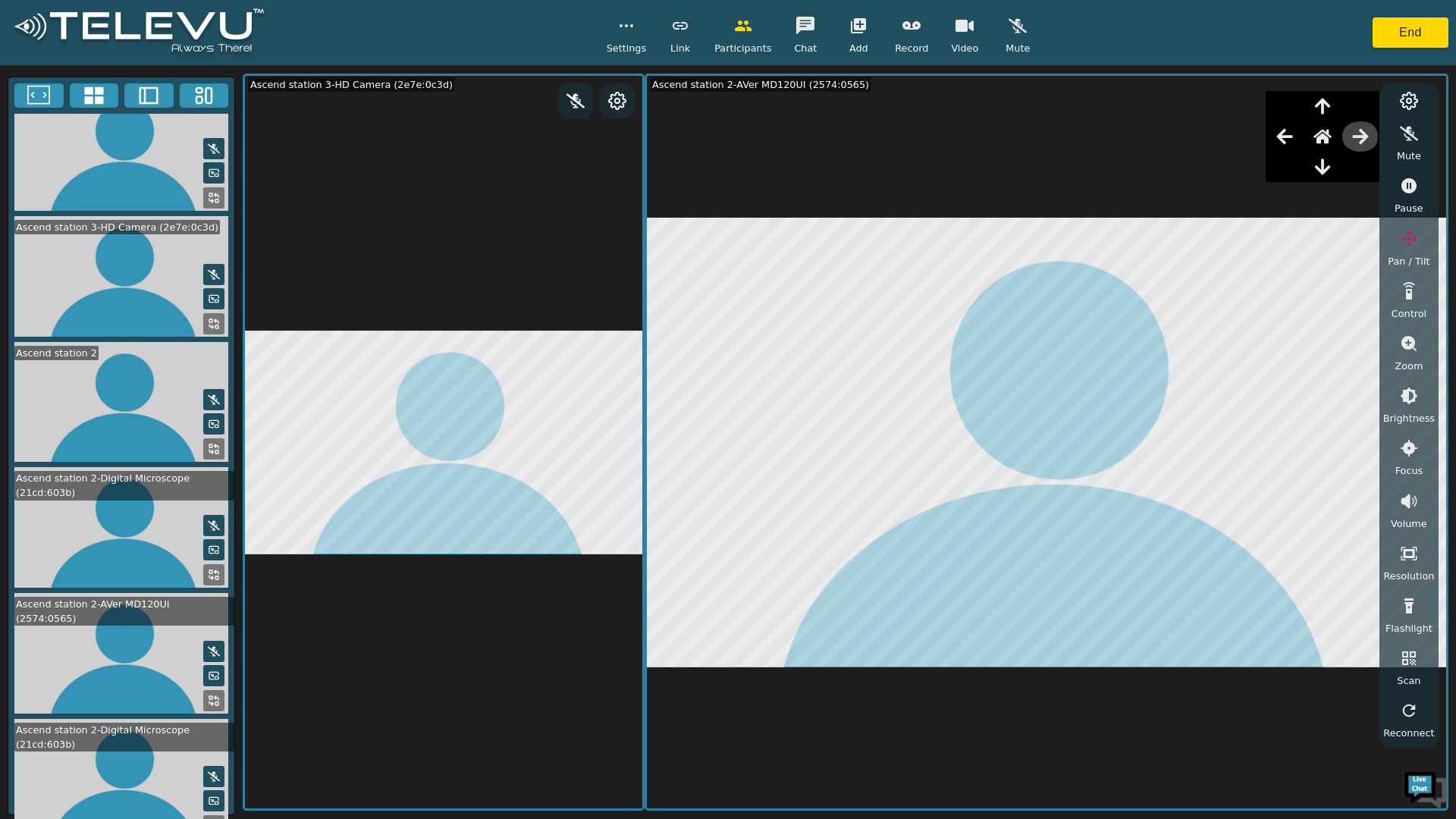
click at [1362, 141] on icon "button" at bounding box center [1361, 136] width 18 height 18
click at [1409, 239] on icon "button" at bounding box center [1409, 239] width 18 height 18
click at [1332, 166] on icon "button" at bounding box center [1322, 166] width 18 height 18
